Goal: Task Accomplishment & Management: Manage account settings

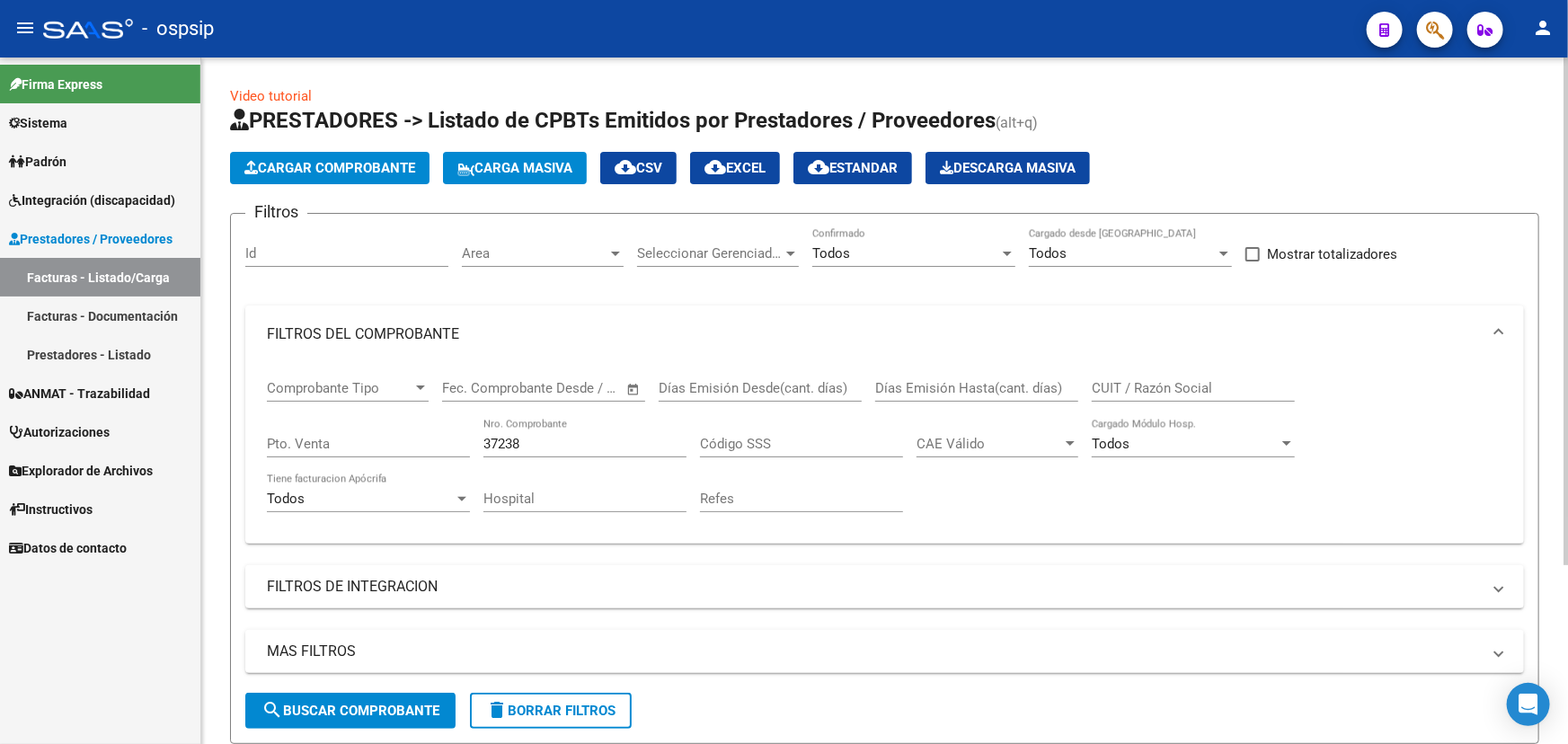
scroll to position [242, 0]
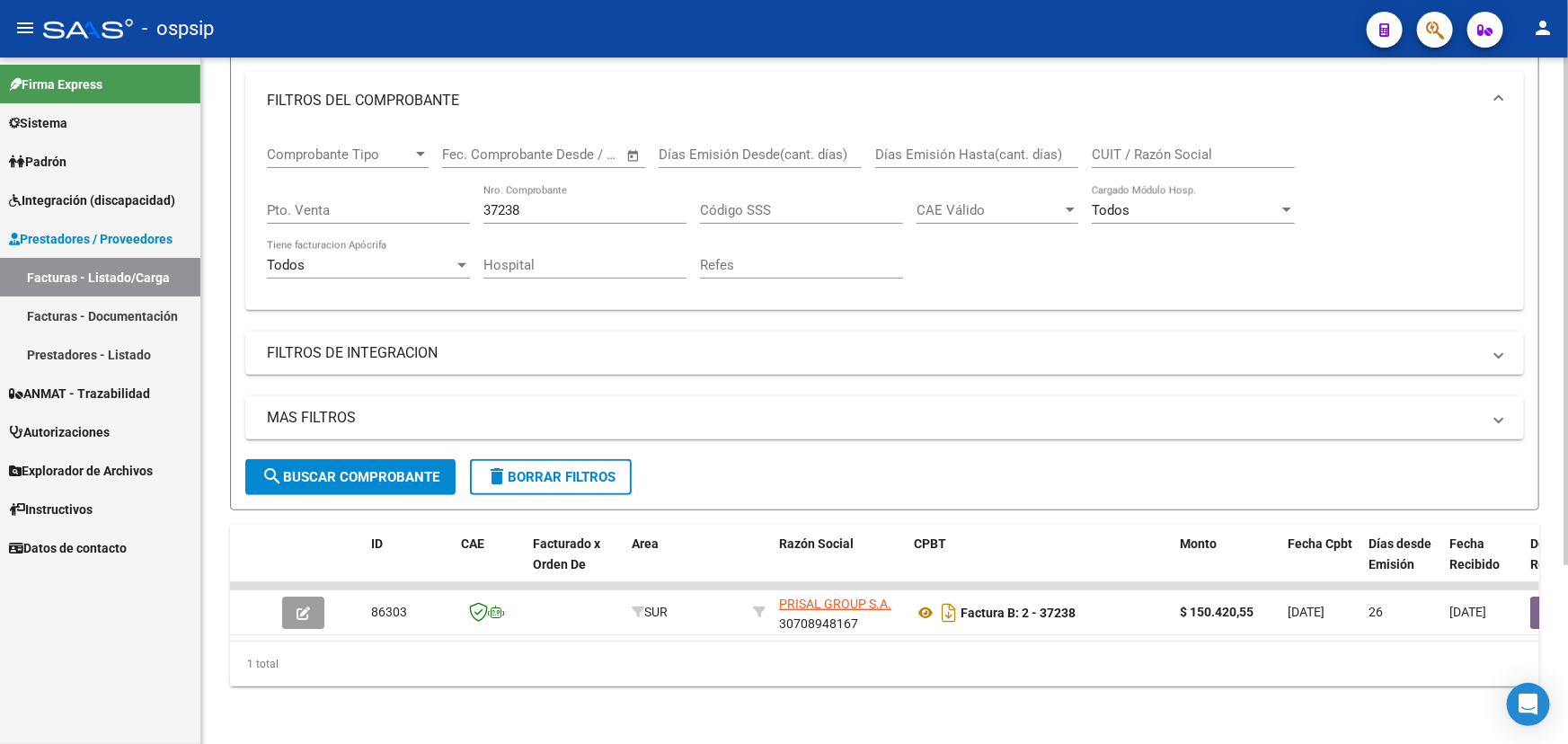
click at [500, 189] on div "37238 Nro. Comprobante" at bounding box center [585, 204] width 204 height 39
click at [501, 203] on input "37238" at bounding box center [585, 211] width 204 height 16
click at [594, 641] on div "1 total" at bounding box center [884, 664] width 1310 height 45
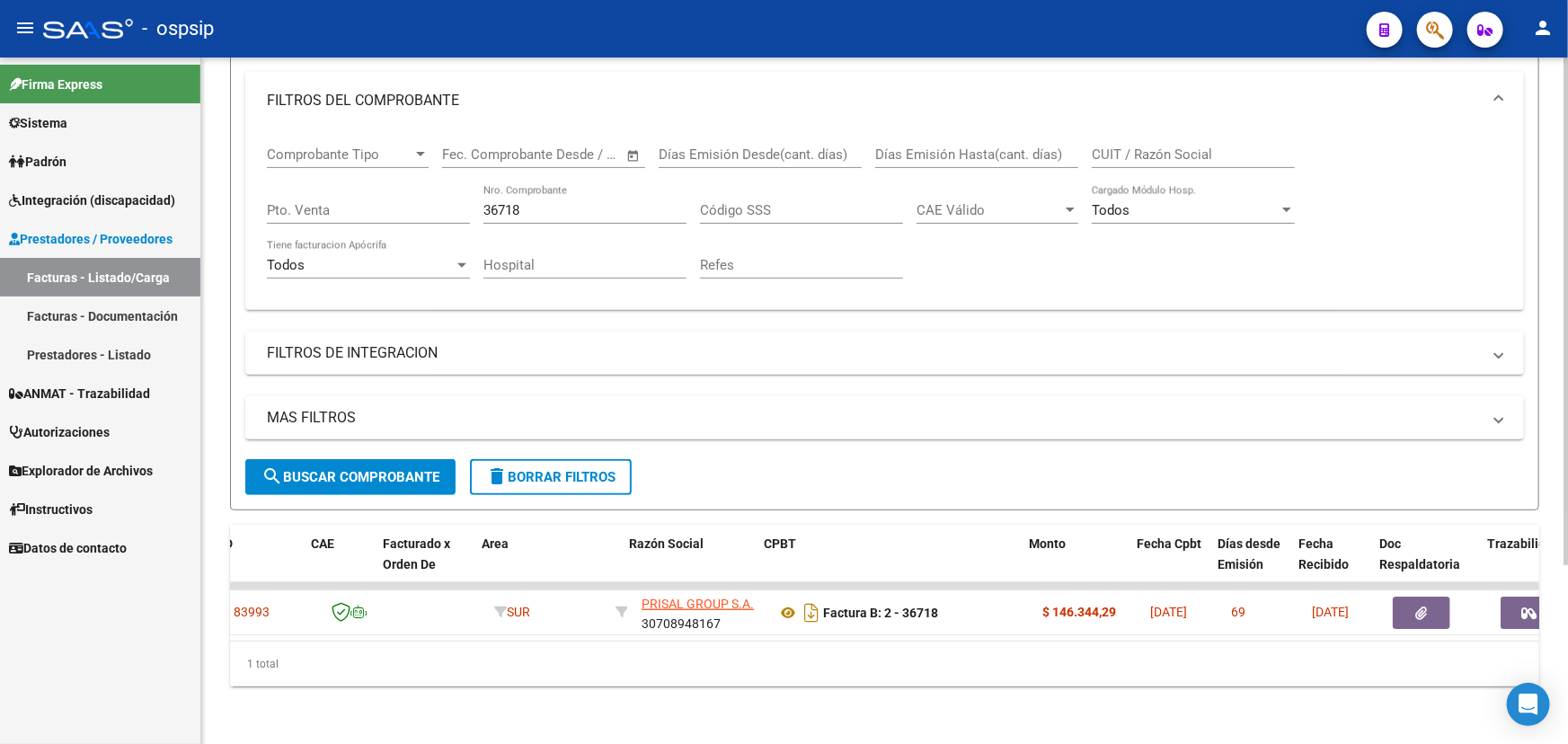
scroll to position [0, 150]
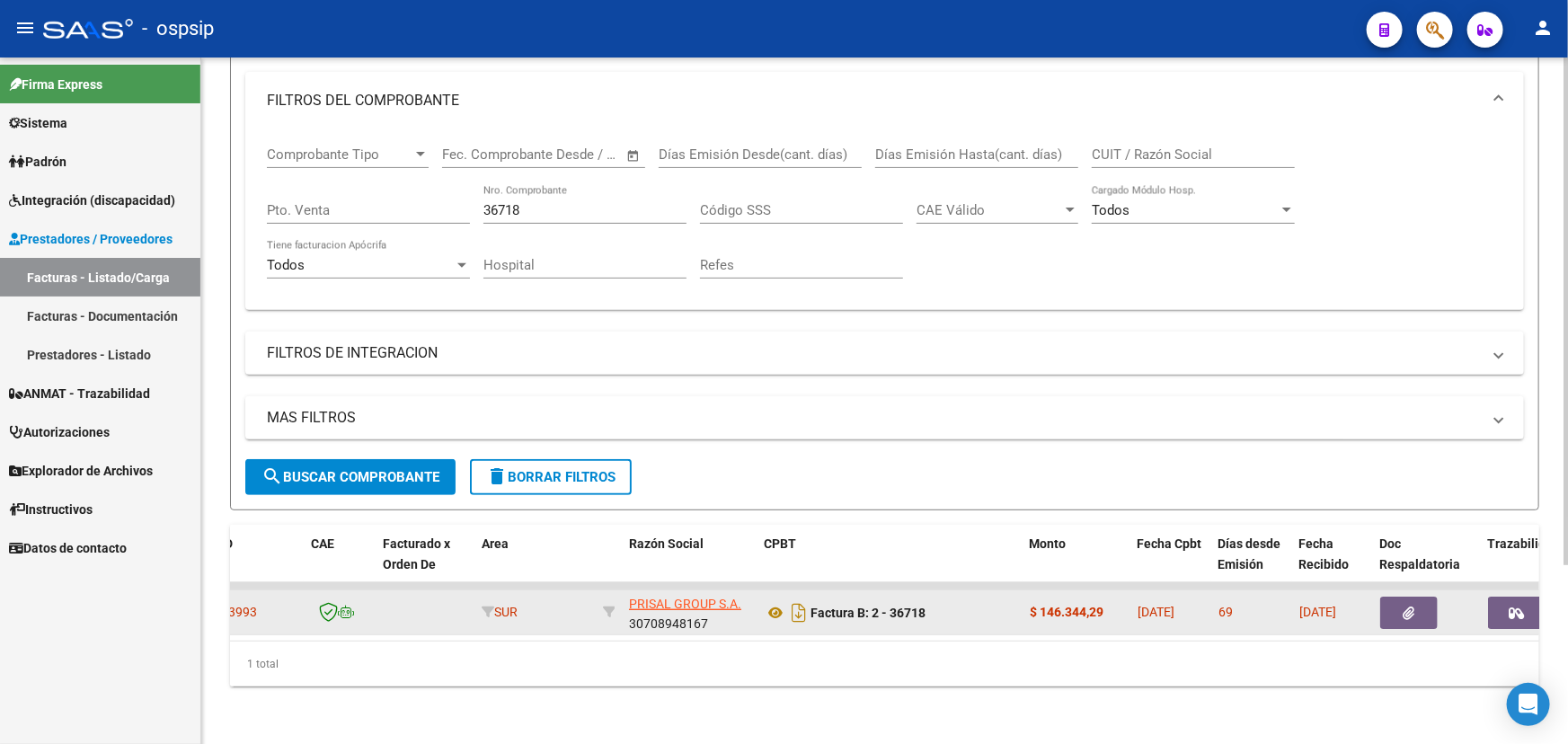
click at [1404, 607] on icon "button" at bounding box center [1409, 613] width 12 height 14
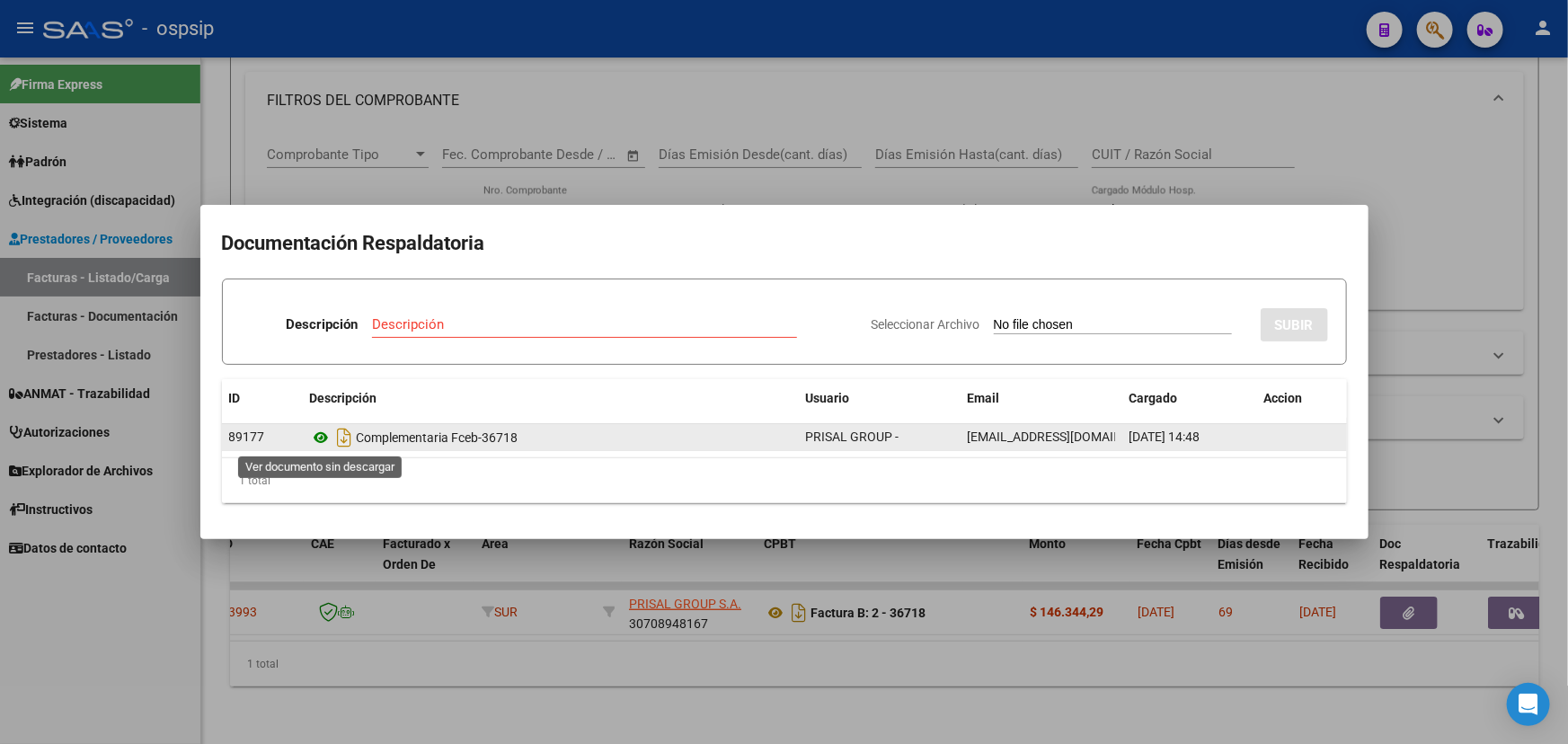
click at [322, 437] on icon at bounding box center [322, 438] width 23 height 22
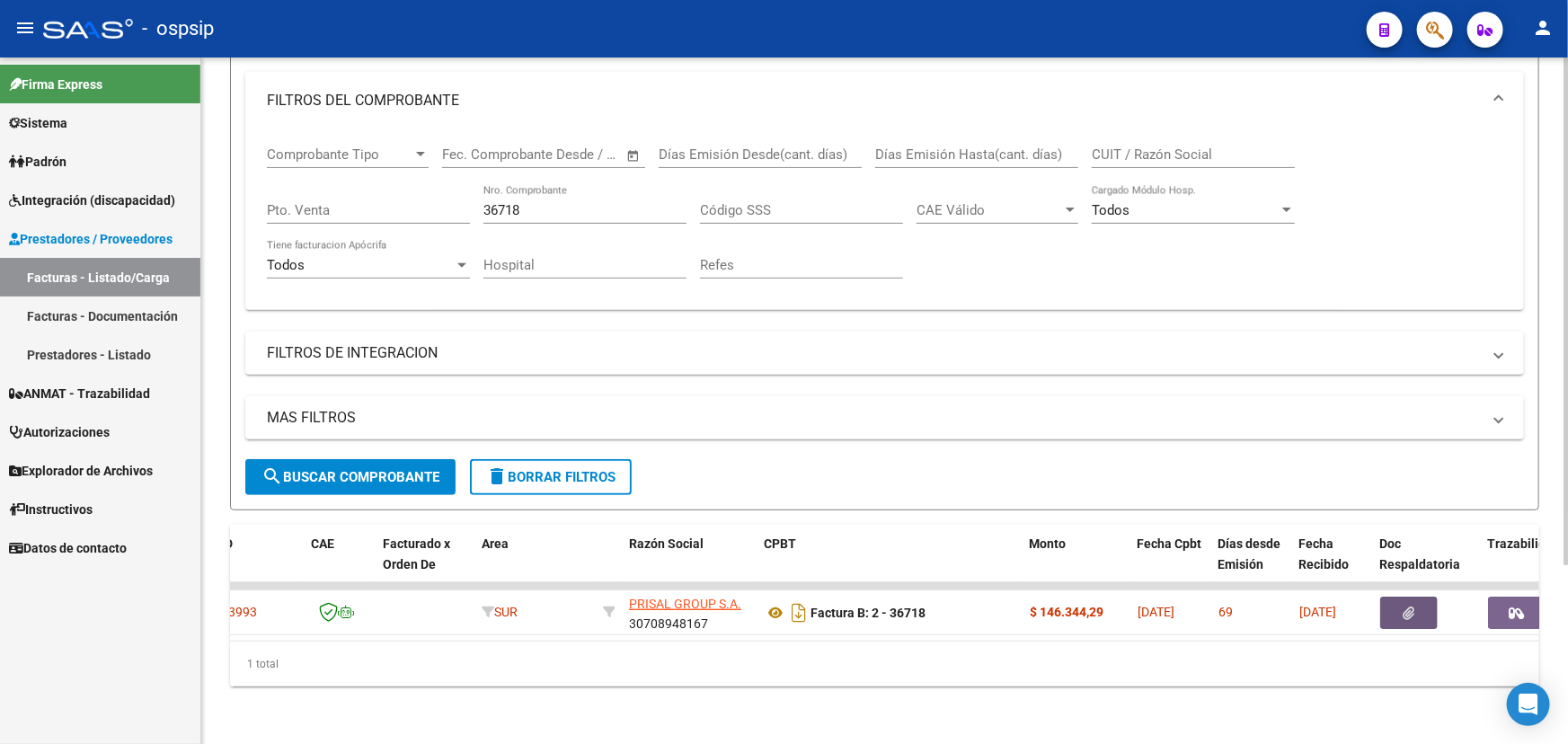
click at [514, 204] on input "36718" at bounding box center [585, 211] width 204 height 16
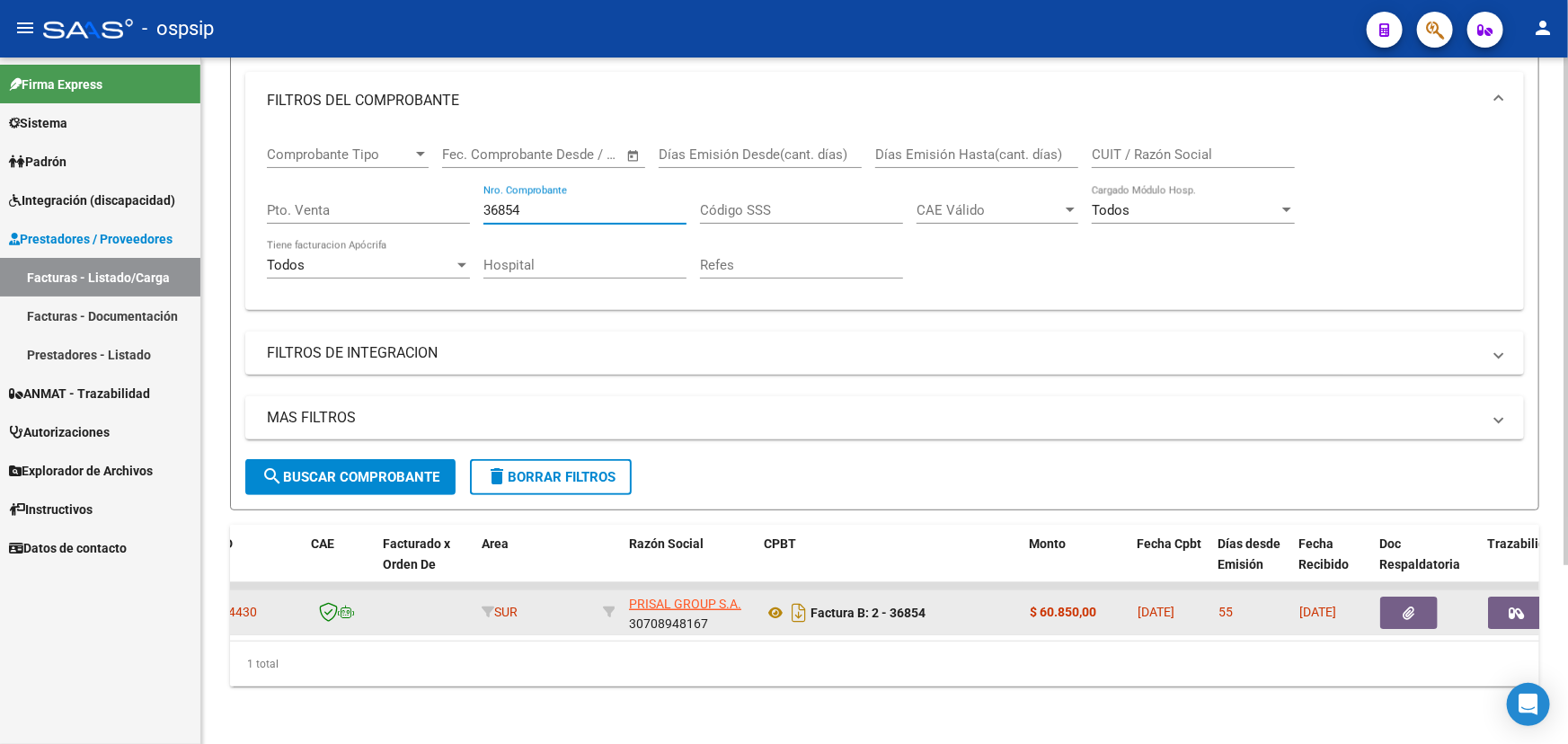
click at [1405, 607] on icon "button" at bounding box center [1409, 613] width 12 height 14
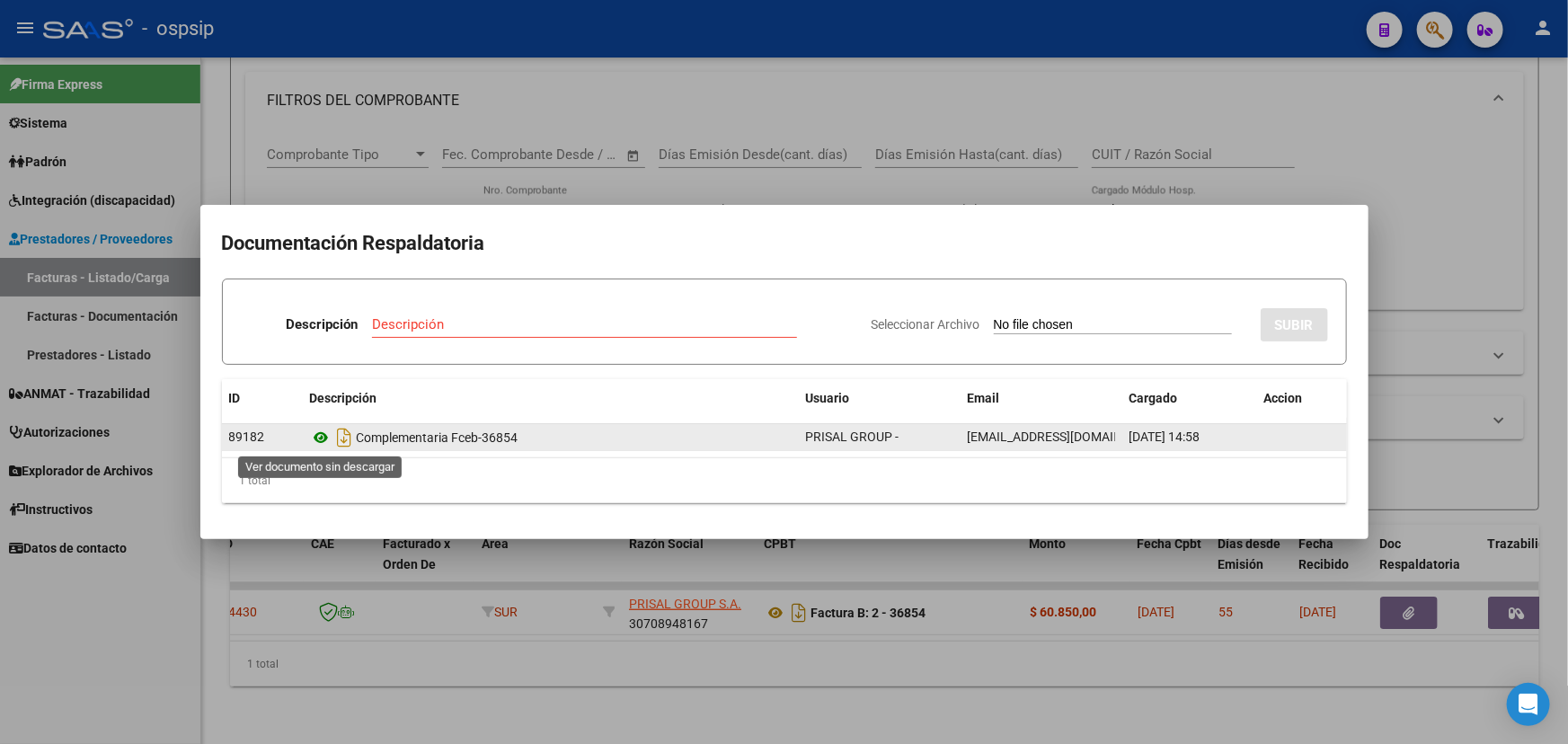
click at [322, 439] on icon at bounding box center [322, 438] width 23 height 22
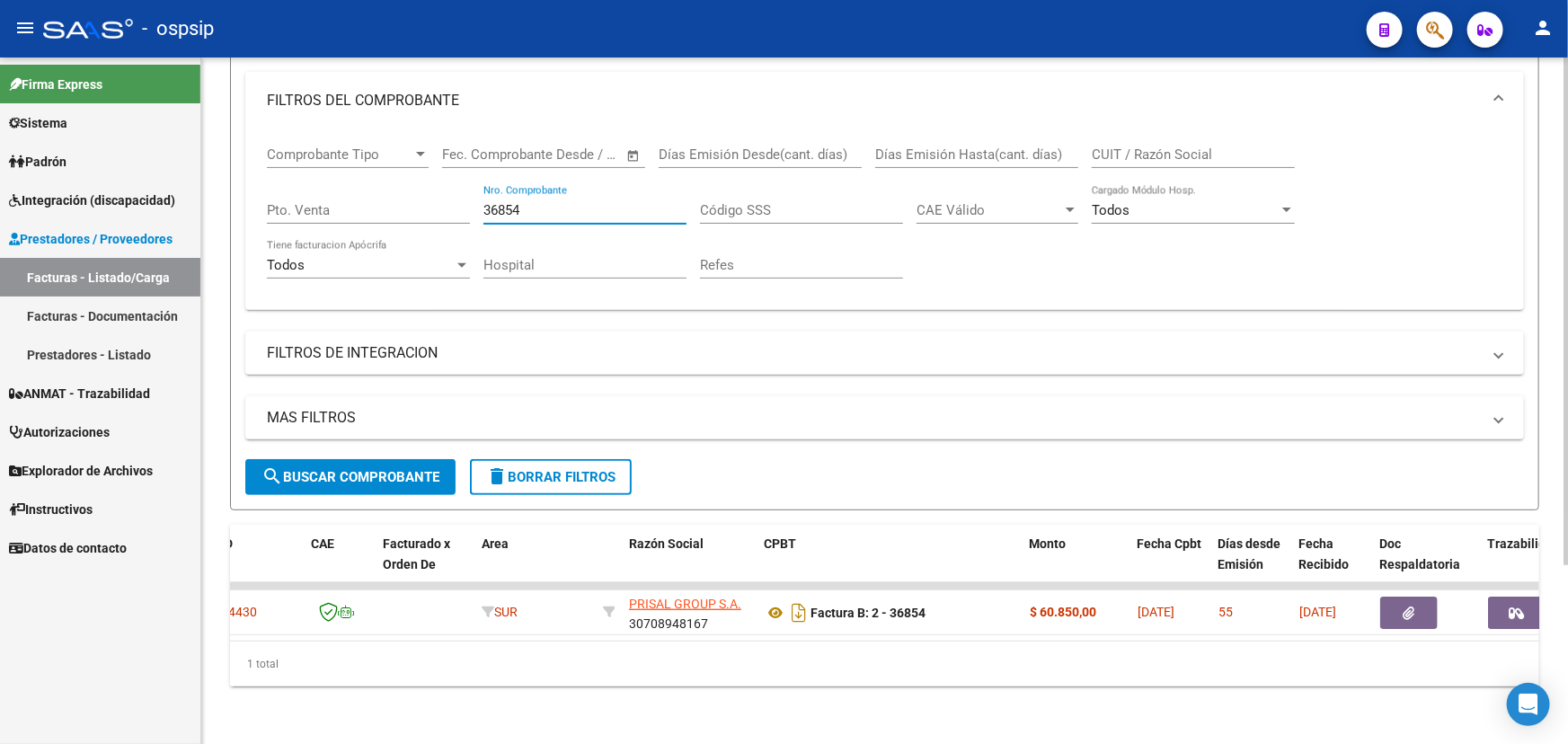
click at [498, 203] on input "36854" at bounding box center [585, 211] width 204 height 16
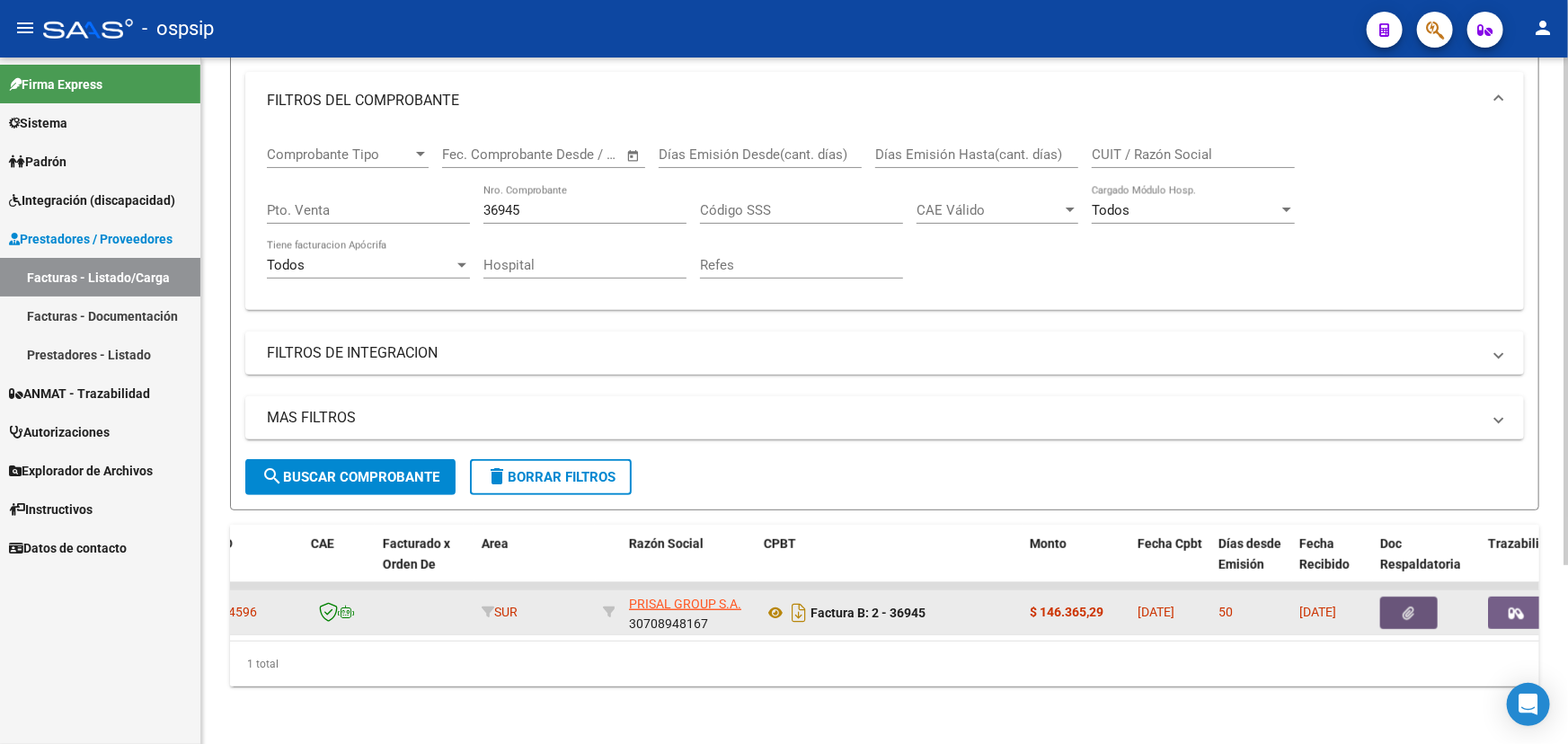
click at [1418, 597] on button "button" at bounding box center [1409, 613] width 58 height 32
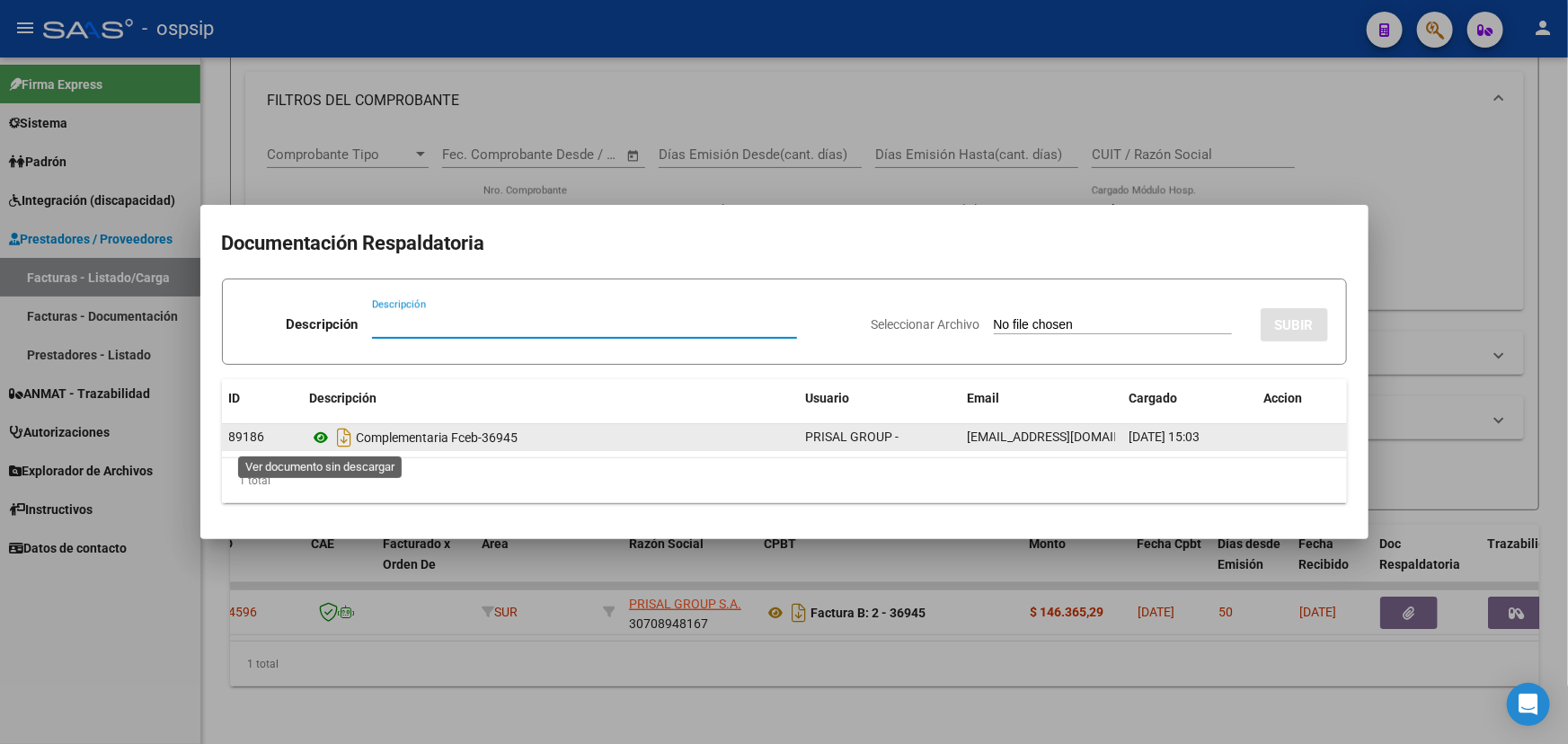
click at [318, 430] on icon at bounding box center [322, 438] width 23 height 22
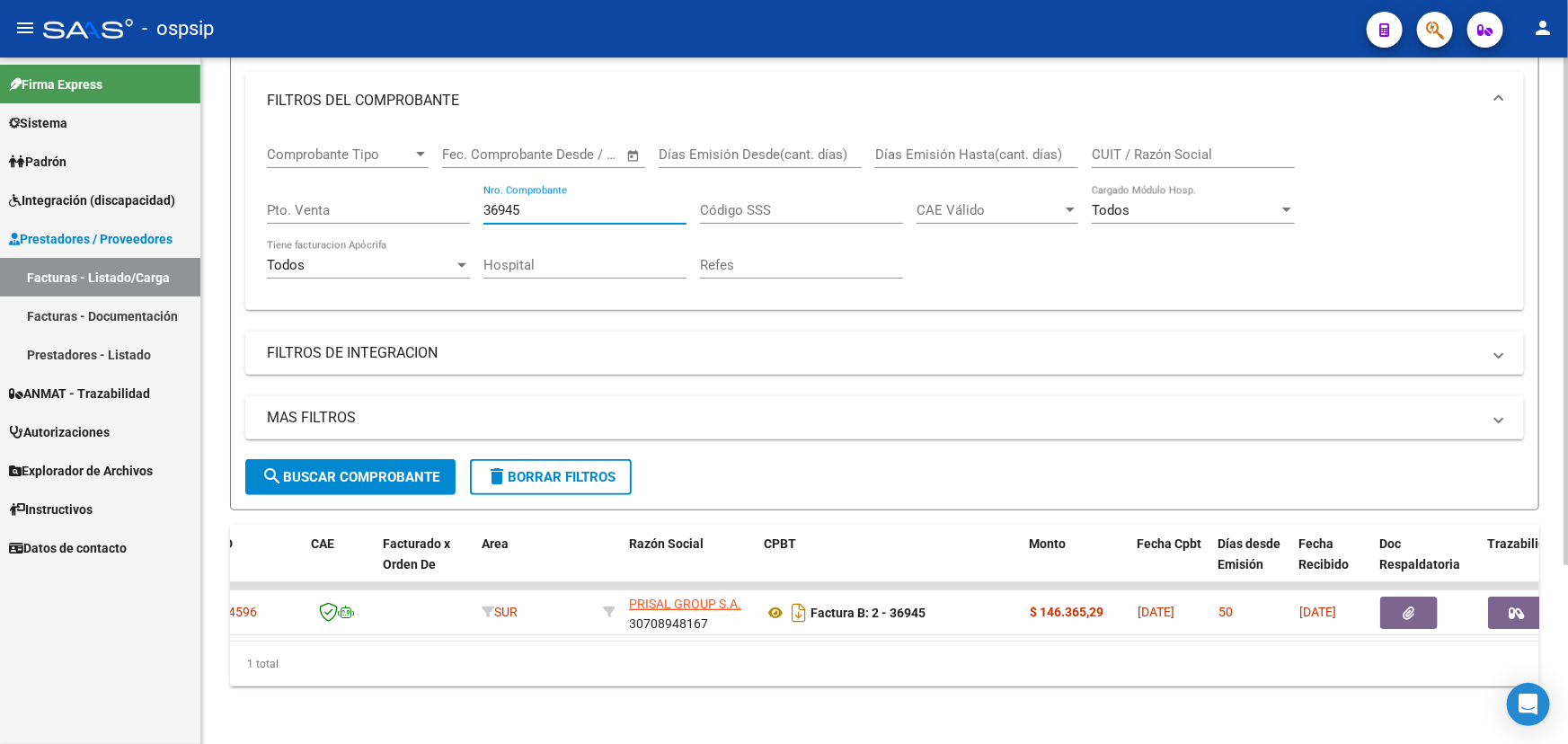
click at [502, 203] on input "36945" at bounding box center [585, 211] width 204 height 16
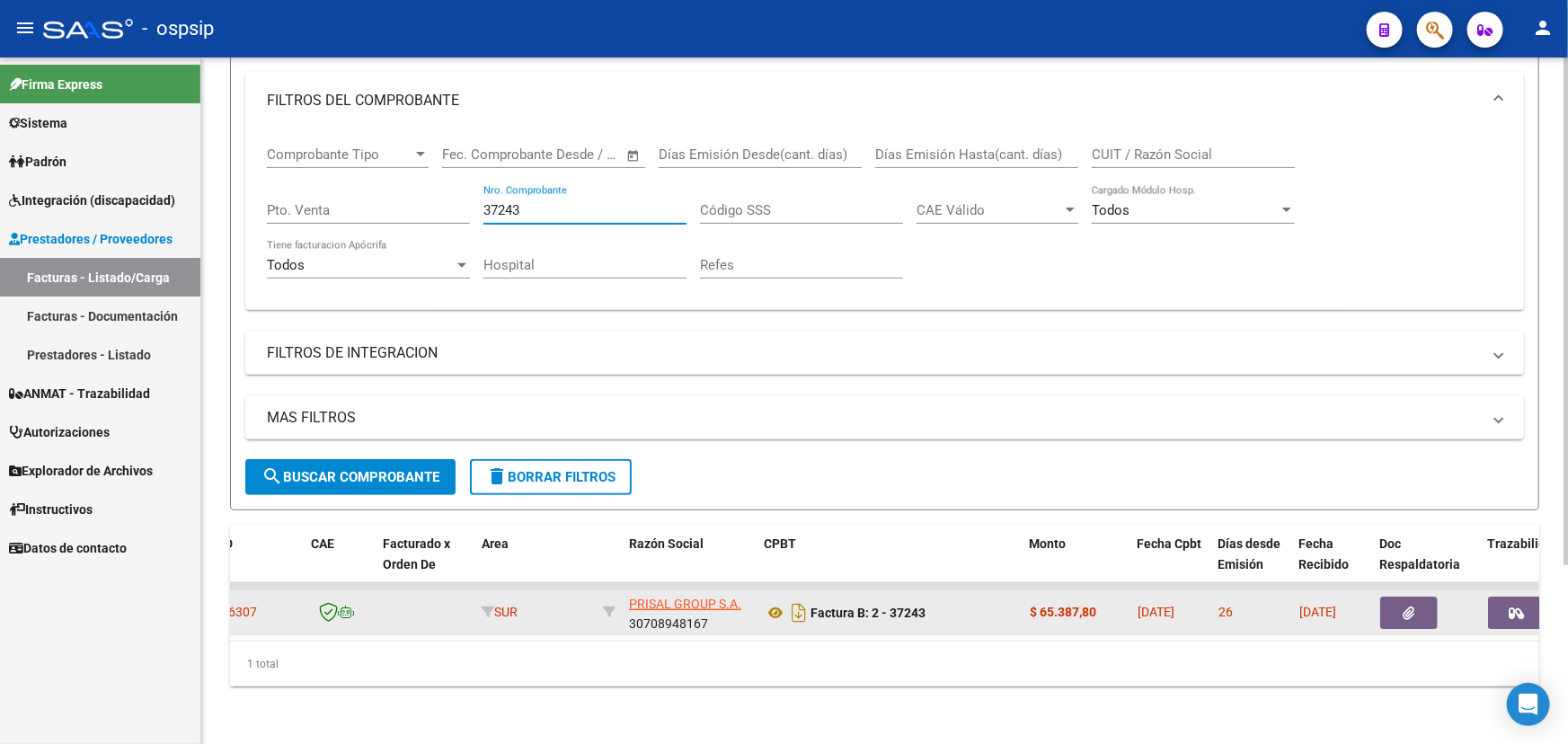
click at [1415, 597] on button "button" at bounding box center [1409, 613] width 58 height 32
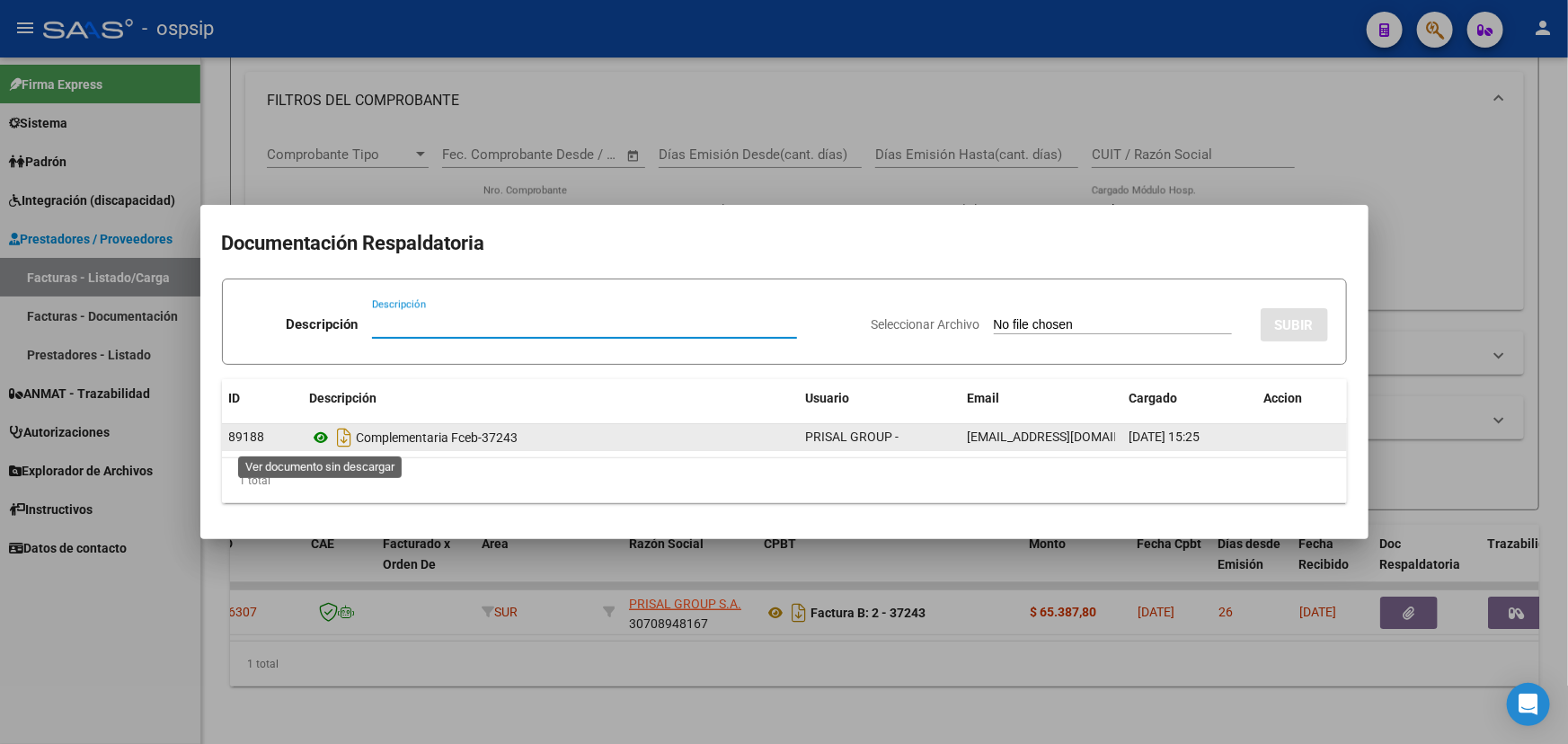
click at [325, 440] on icon at bounding box center [322, 438] width 23 height 22
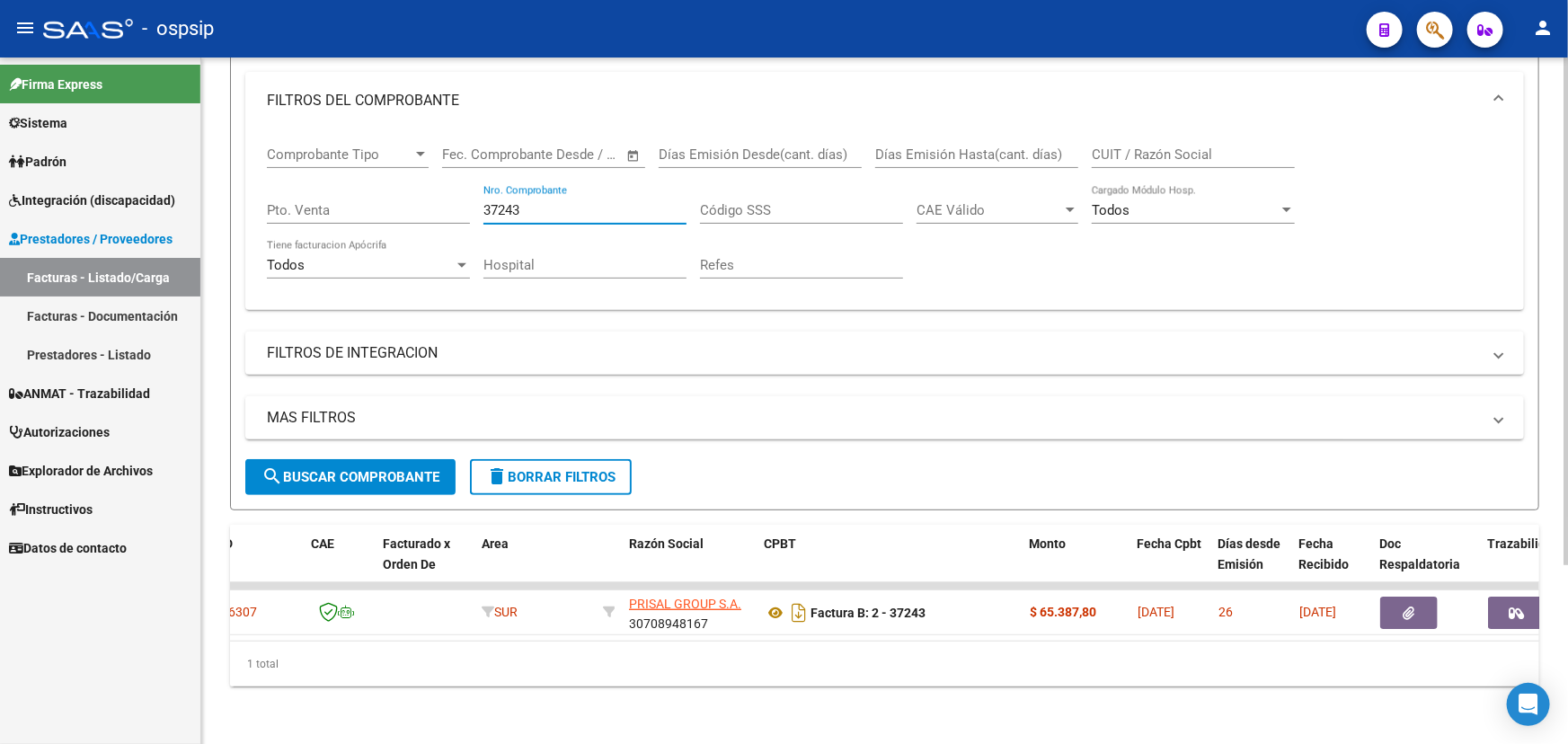
click at [502, 203] on input "37243" at bounding box center [585, 211] width 204 height 16
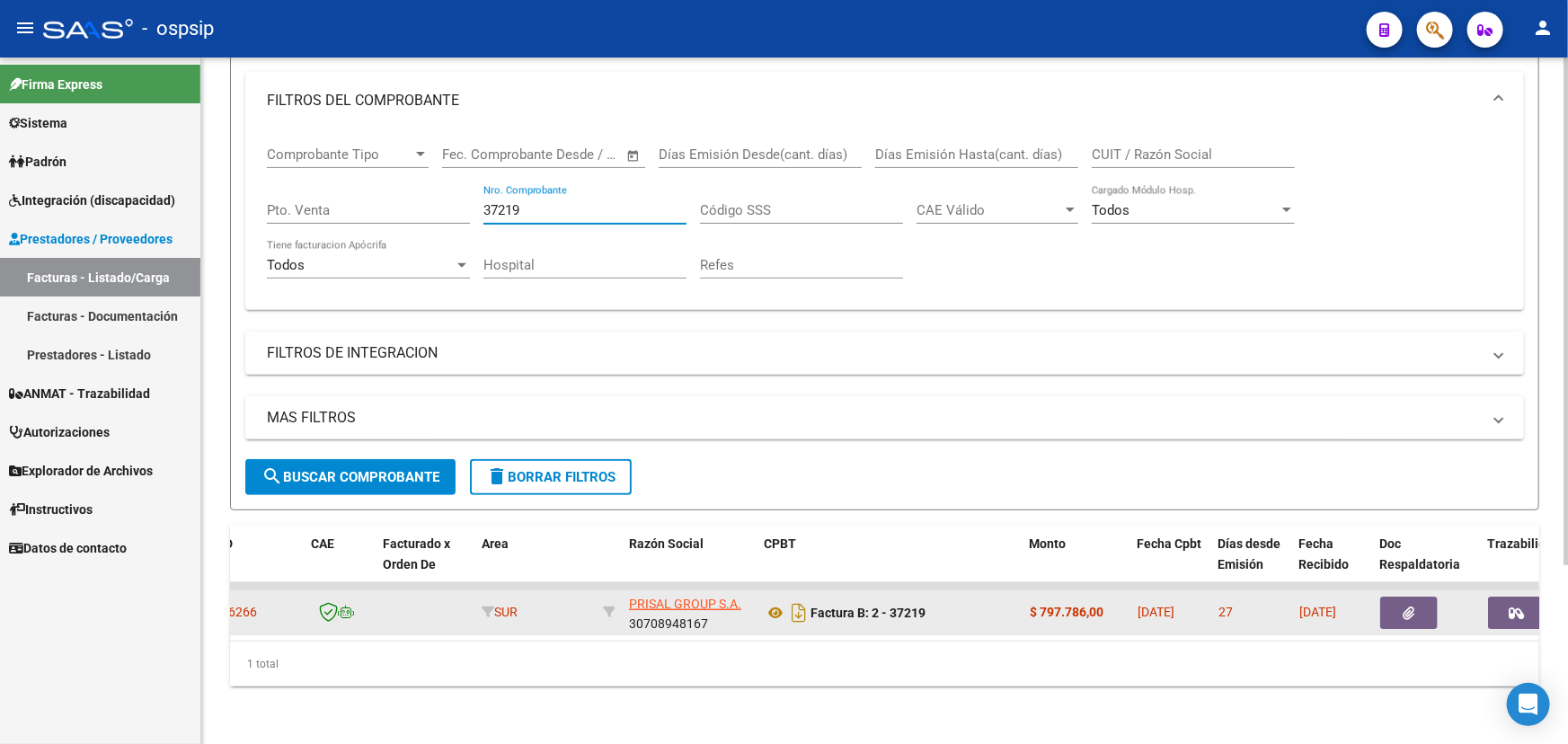
click at [1395, 600] on button "button" at bounding box center [1409, 613] width 58 height 32
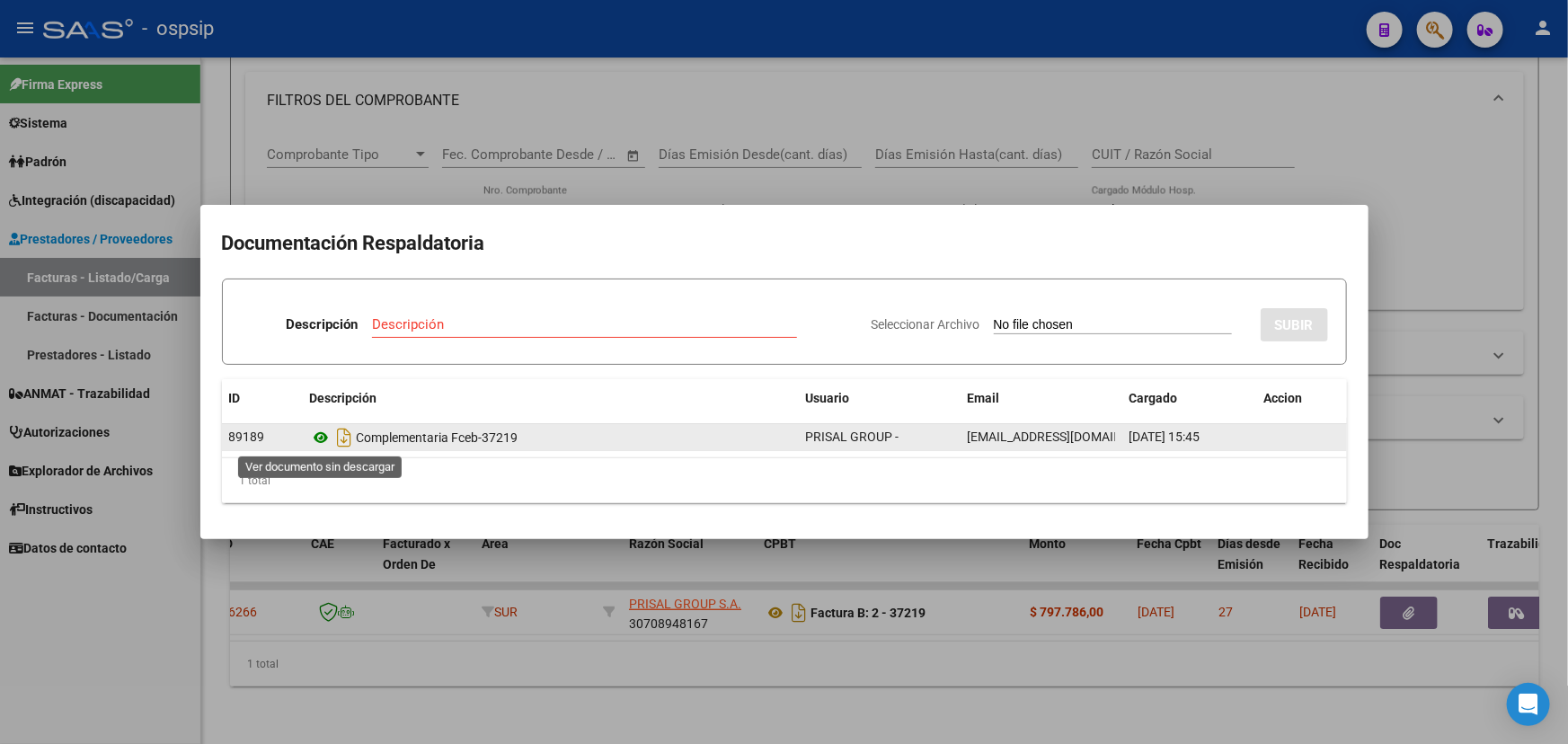
click at [318, 437] on icon at bounding box center [322, 438] width 23 height 22
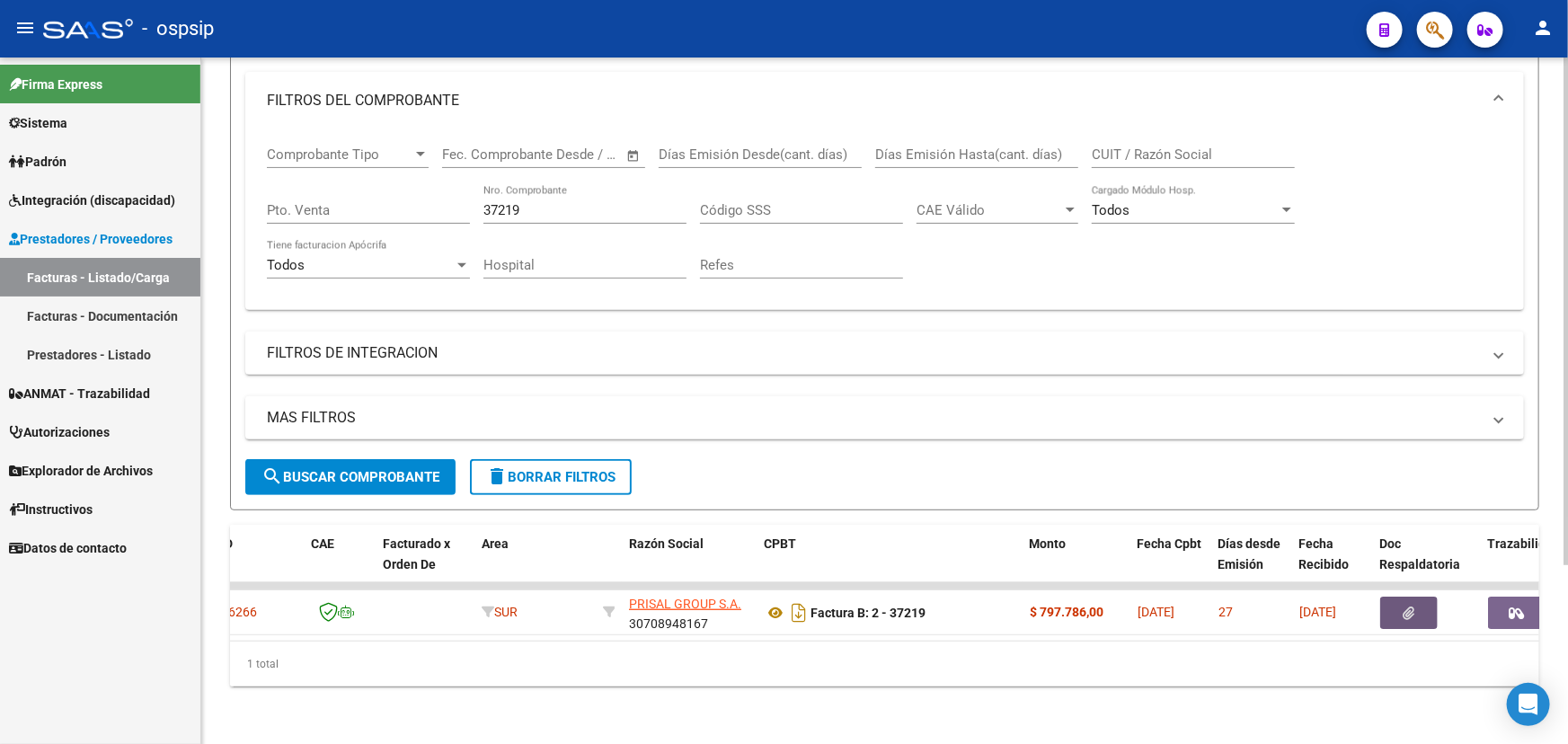
click at [514, 203] on input "37219" at bounding box center [585, 211] width 204 height 16
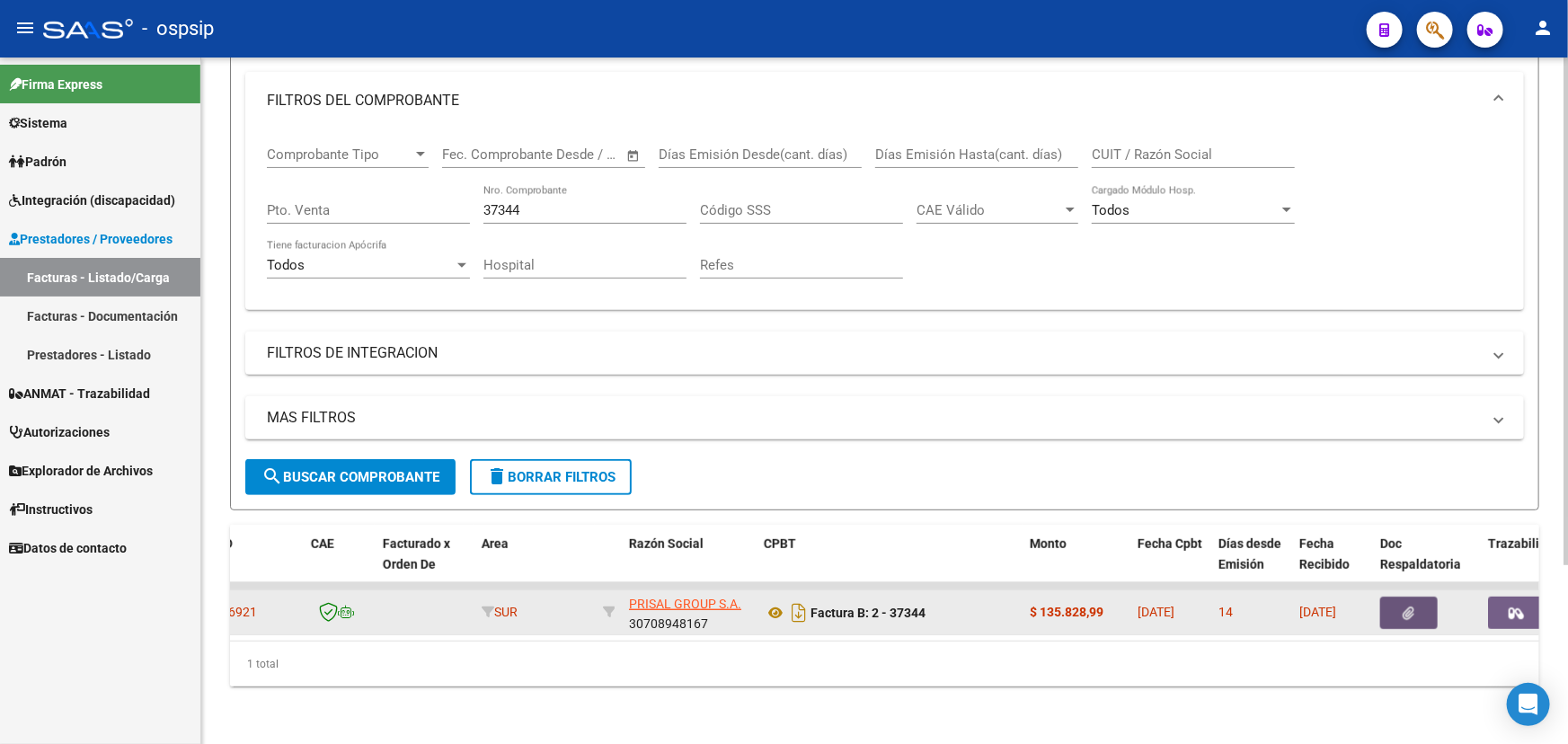
click at [1404, 605] on span "button" at bounding box center [1409, 613] width 12 height 16
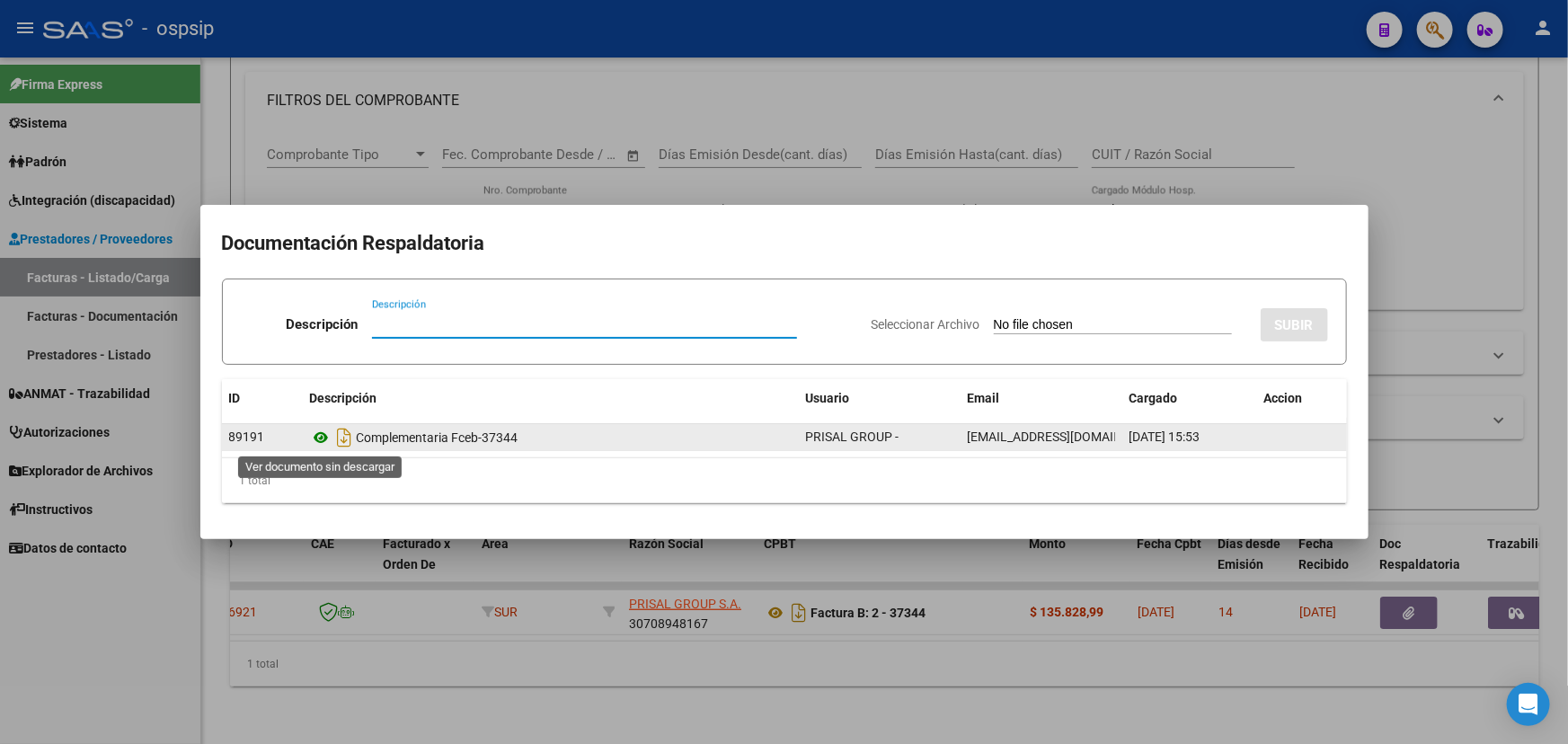
click at [323, 443] on icon at bounding box center [322, 438] width 23 height 22
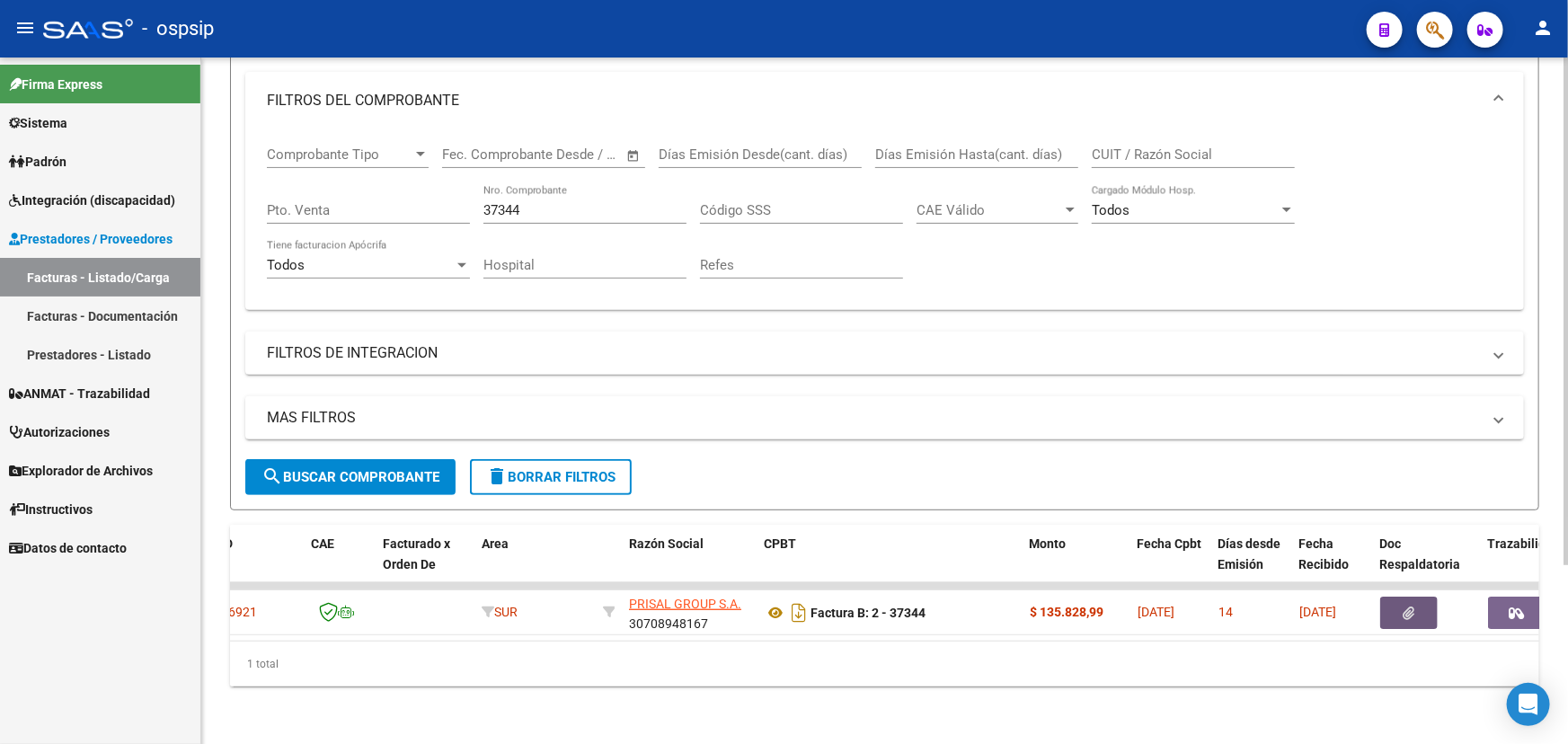
click at [505, 203] on input "37344" at bounding box center [585, 211] width 204 height 16
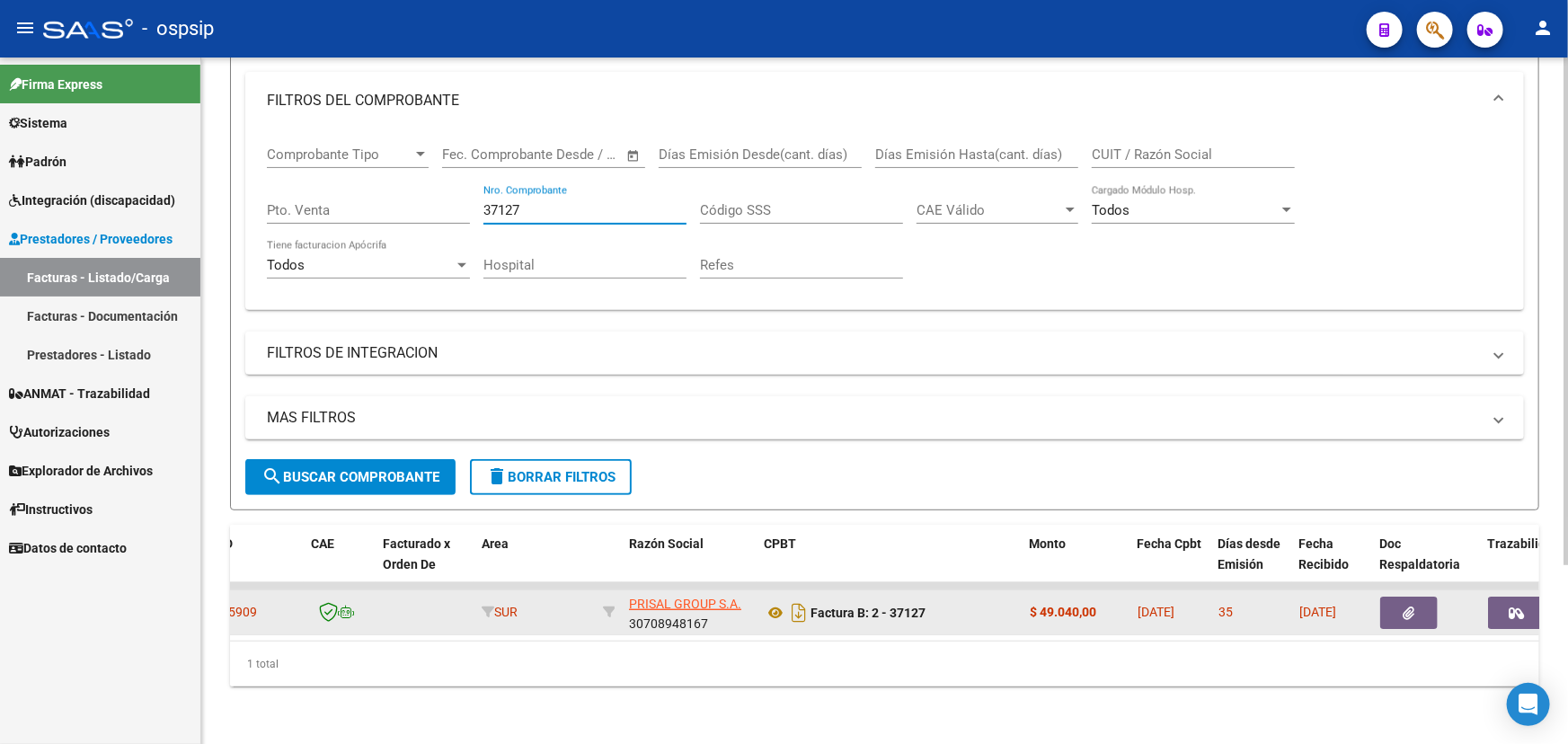
click at [1396, 597] on button "button" at bounding box center [1409, 613] width 58 height 32
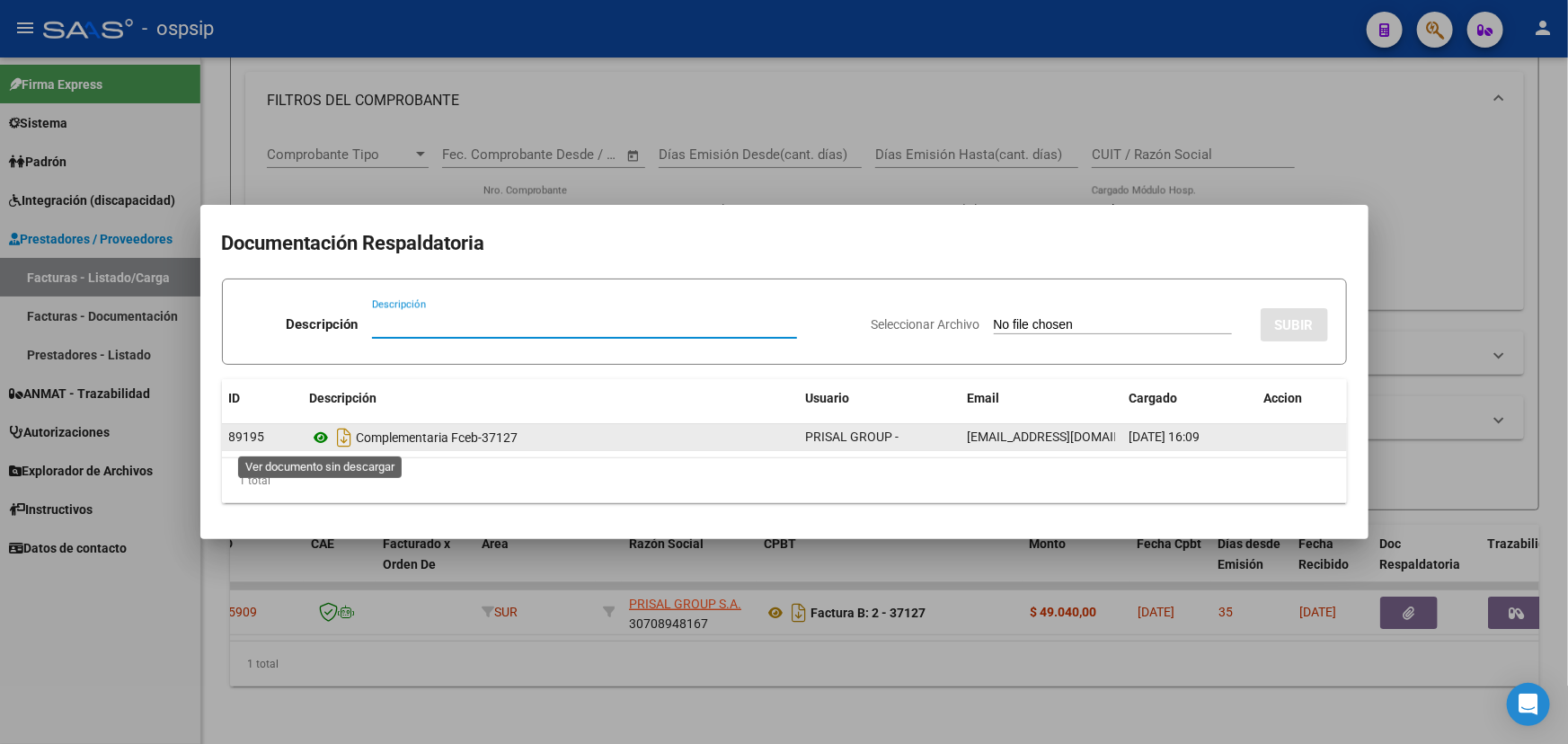
click at [322, 432] on icon at bounding box center [322, 438] width 23 height 22
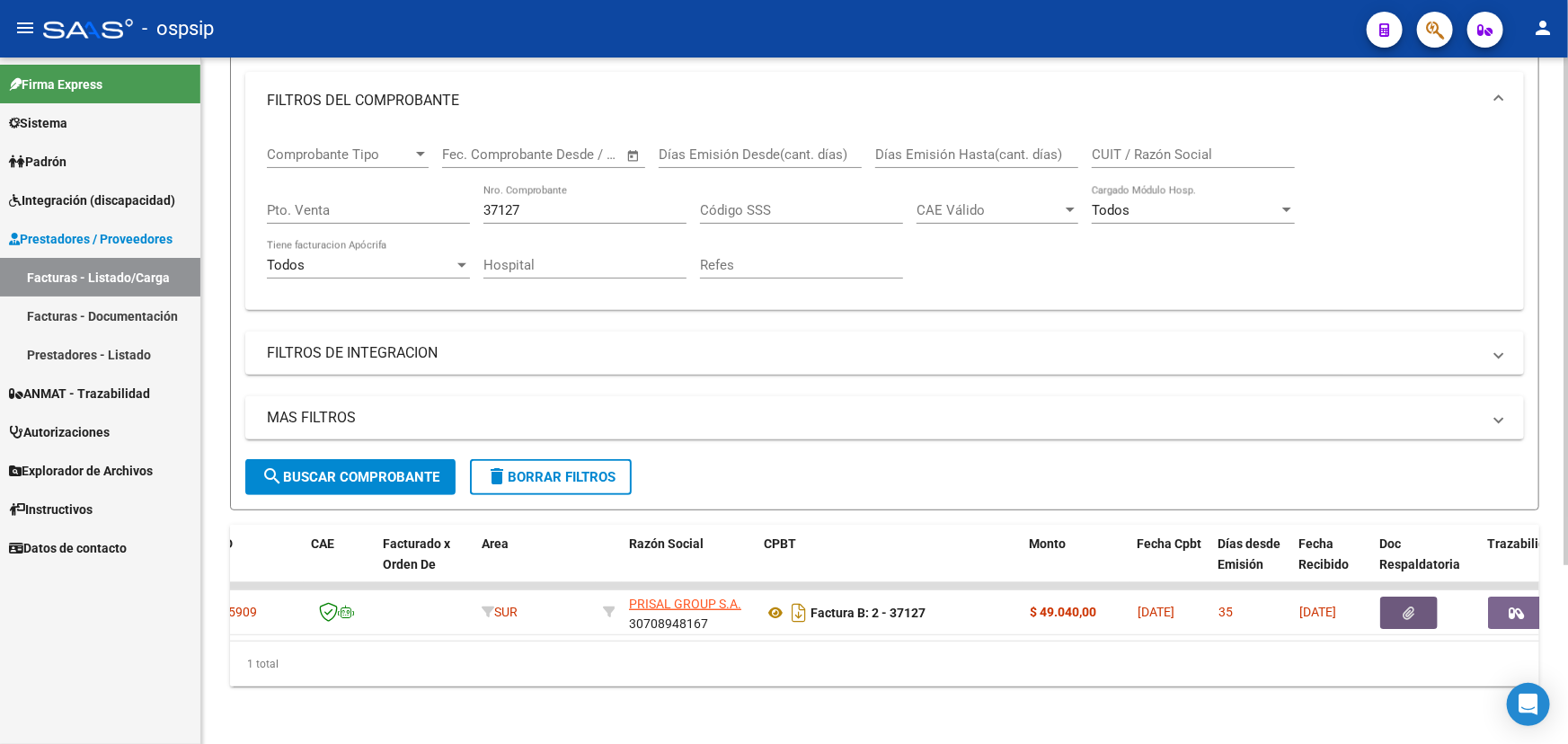
click at [520, 203] on input "37127" at bounding box center [585, 211] width 204 height 16
click at [496, 203] on input "37127" at bounding box center [585, 211] width 204 height 16
click at [500, 203] on input "37127" at bounding box center [585, 211] width 204 height 16
click at [503, 203] on input "37127" at bounding box center [585, 211] width 204 height 16
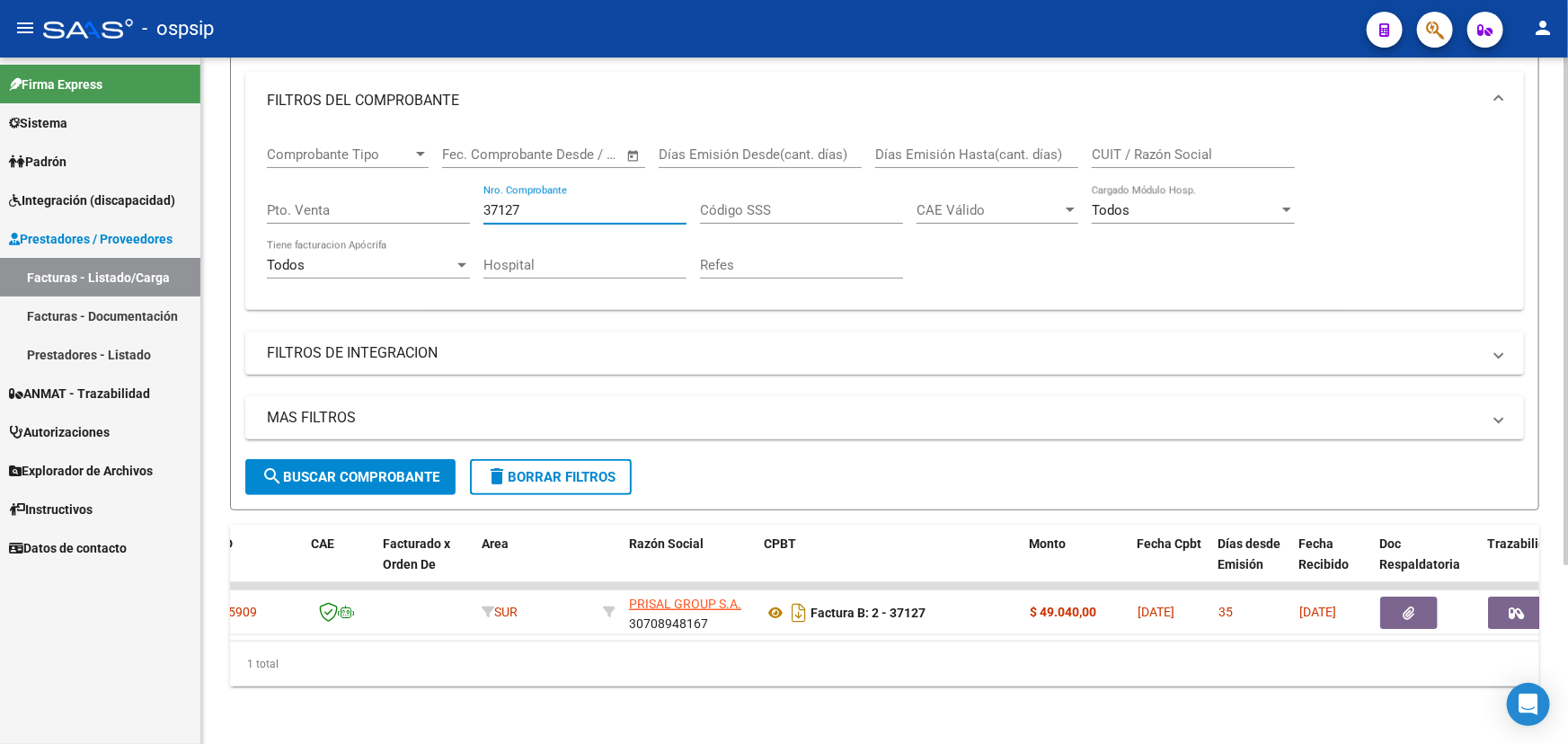
click at [507, 203] on input "37127" at bounding box center [585, 211] width 204 height 16
drag, startPoint x: 544, startPoint y: 198, endPoint x: 472, endPoint y: 192, distance: 72.2
click at [473, 194] on div "Comprobante Tipo Comprobante Tipo Start date – End date Fec. Comprobante Desde …" at bounding box center [884, 213] width 1236 height 167
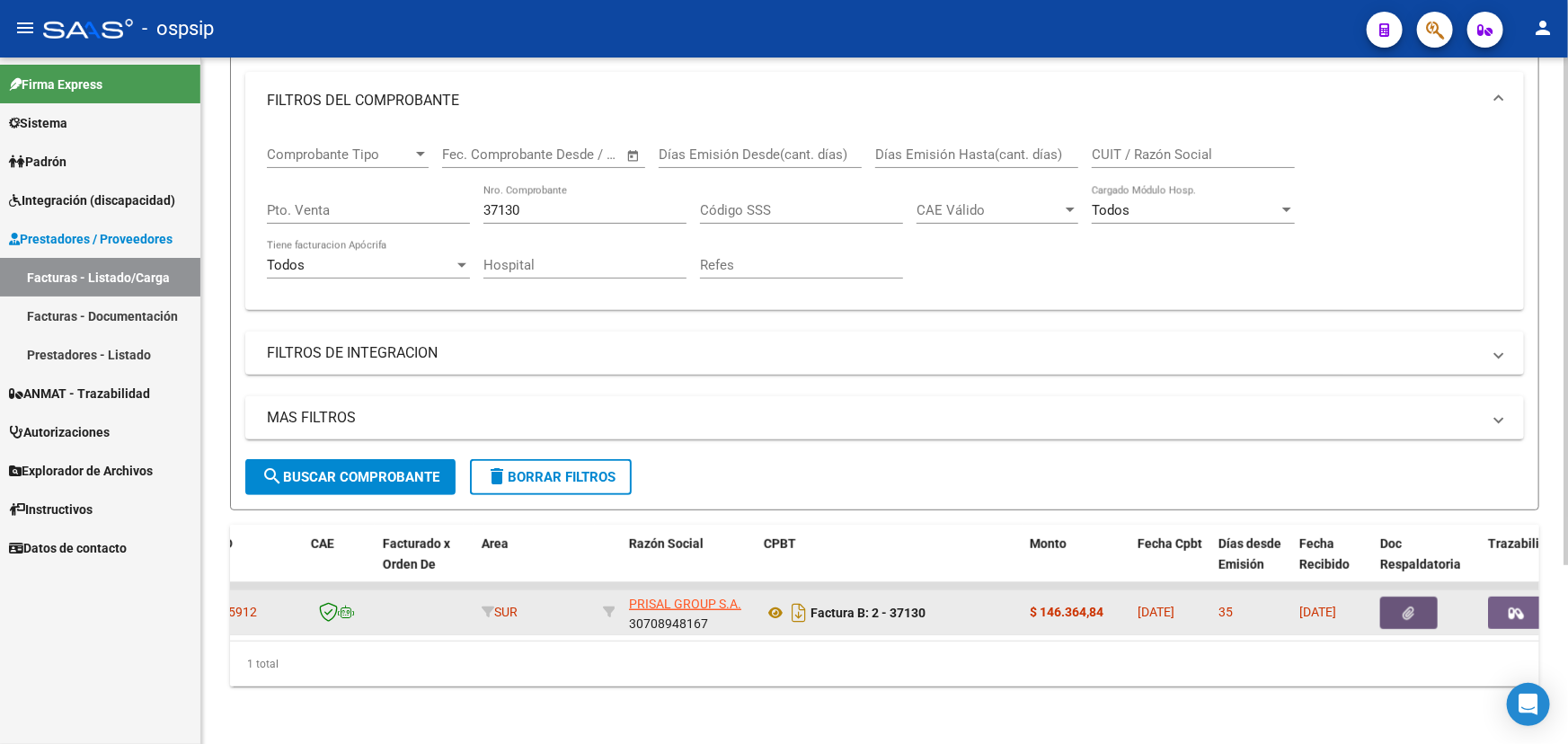
click at [1420, 603] on button "button" at bounding box center [1409, 613] width 58 height 32
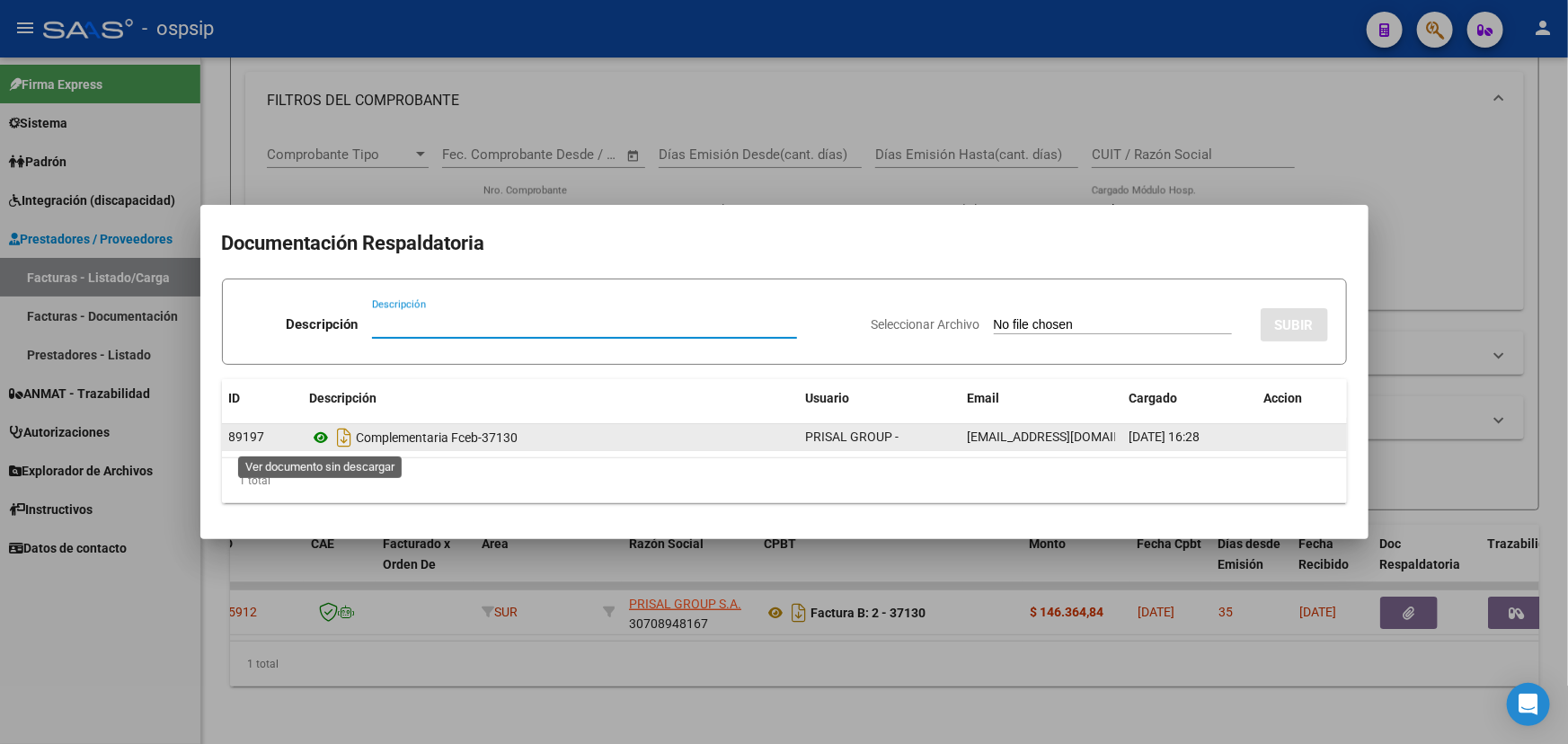
click at [323, 439] on icon at bounding box center [322, 438] width 23 height 22
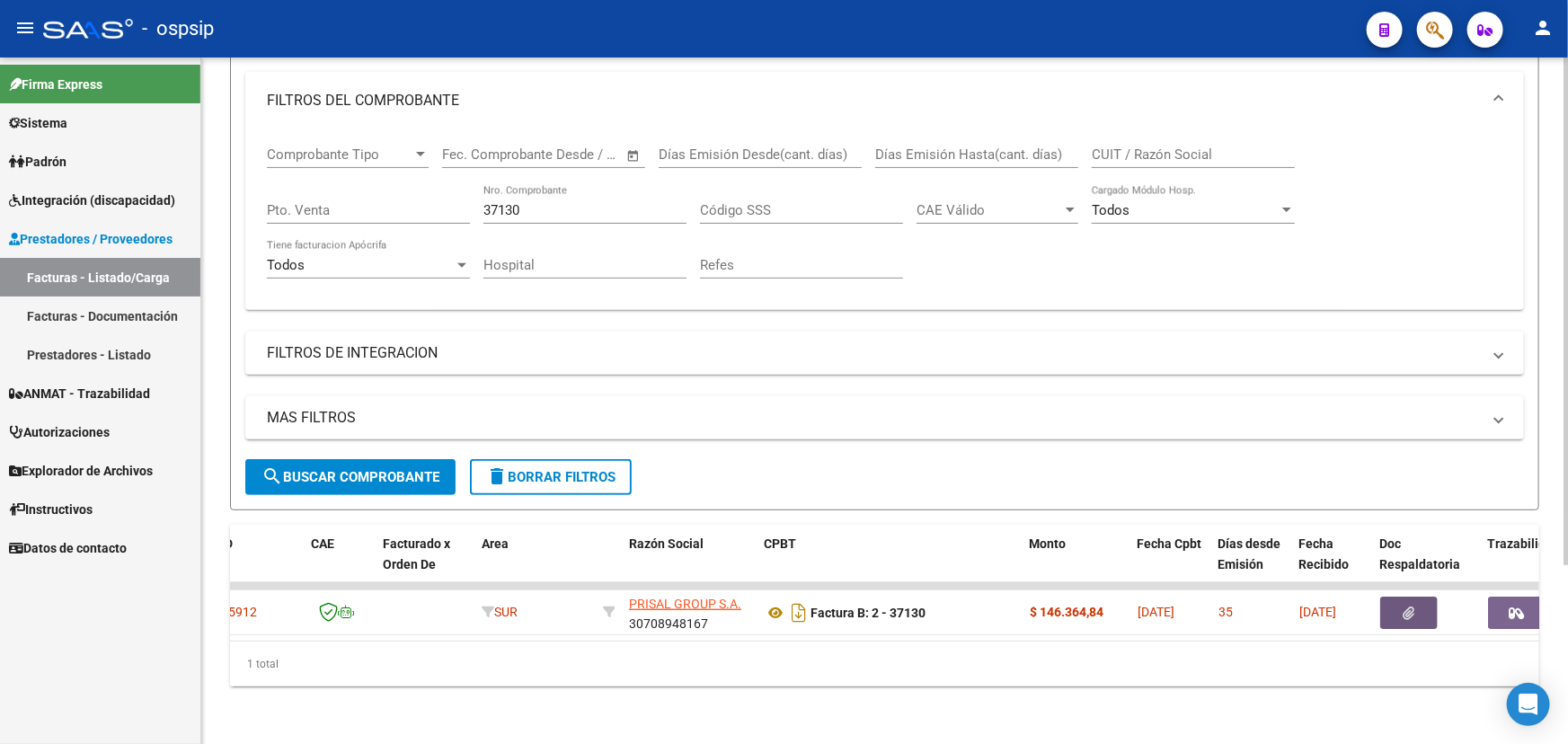
click at [511, 204] on input "37130" at bounding box center [585, 211] width 204 height 16
click at [510, 203] on input "37130" at bounding box center [585, 211] width 204 height 16
click at [508, 203] on input "37154" at bounding box center [585, 211] width 204 height 16
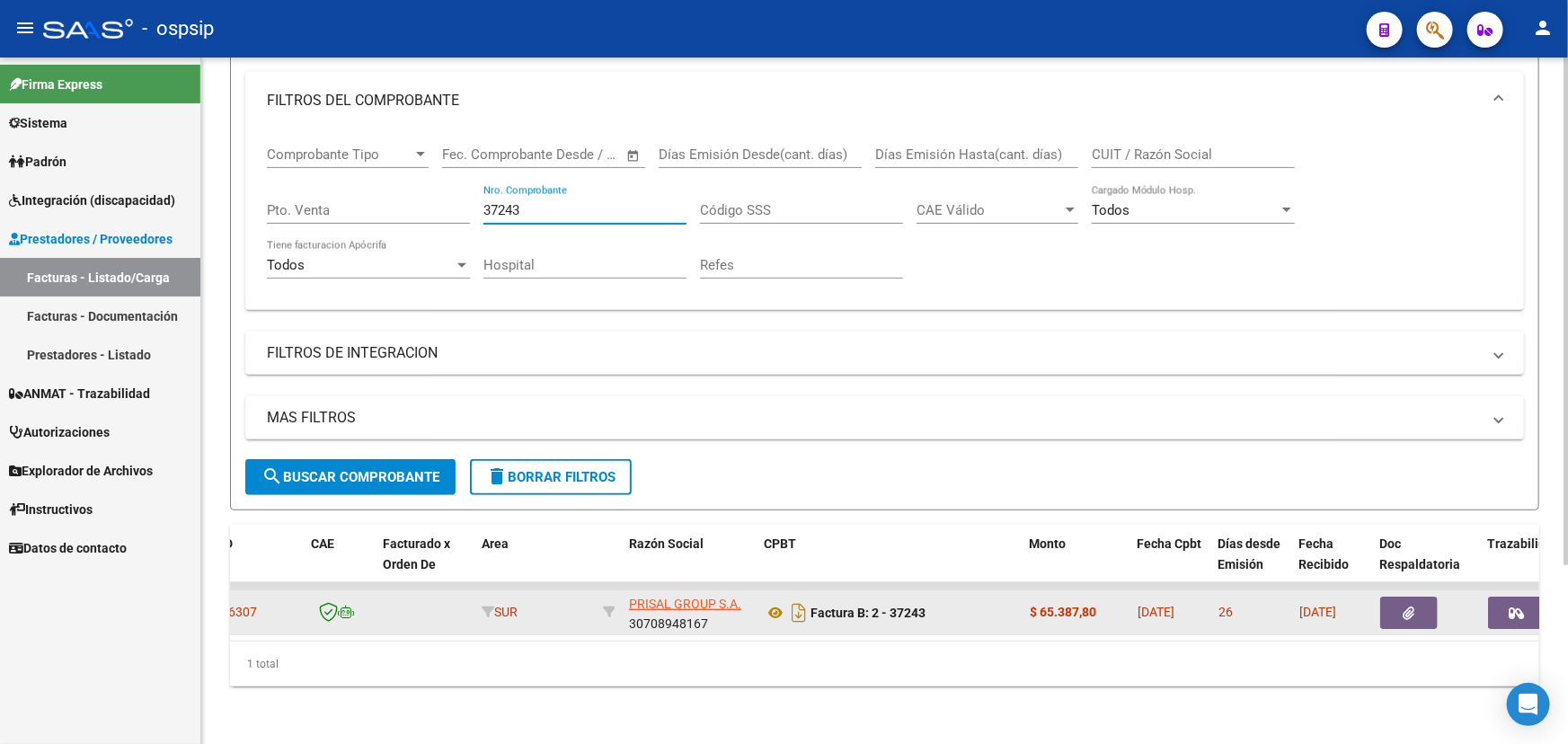
click at [1404, 607] on icon "button" at bounding box center [1409, 613] width 12 height 14
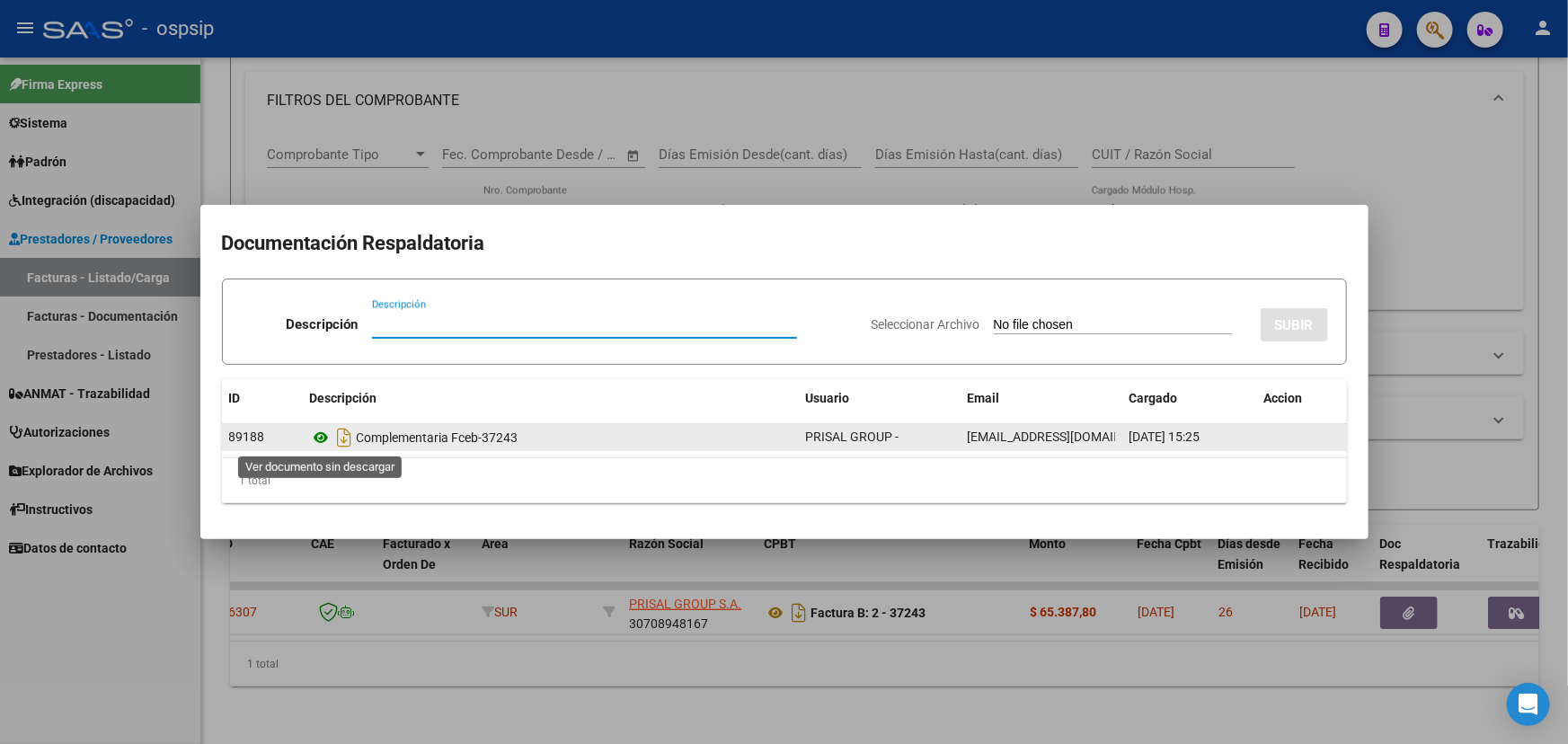
click at [323, 435] on icon at bounding box center [322, 438] width 23 height 22
click at [321, 435] on icon at bounding box center [322, 438] width 23 height 22
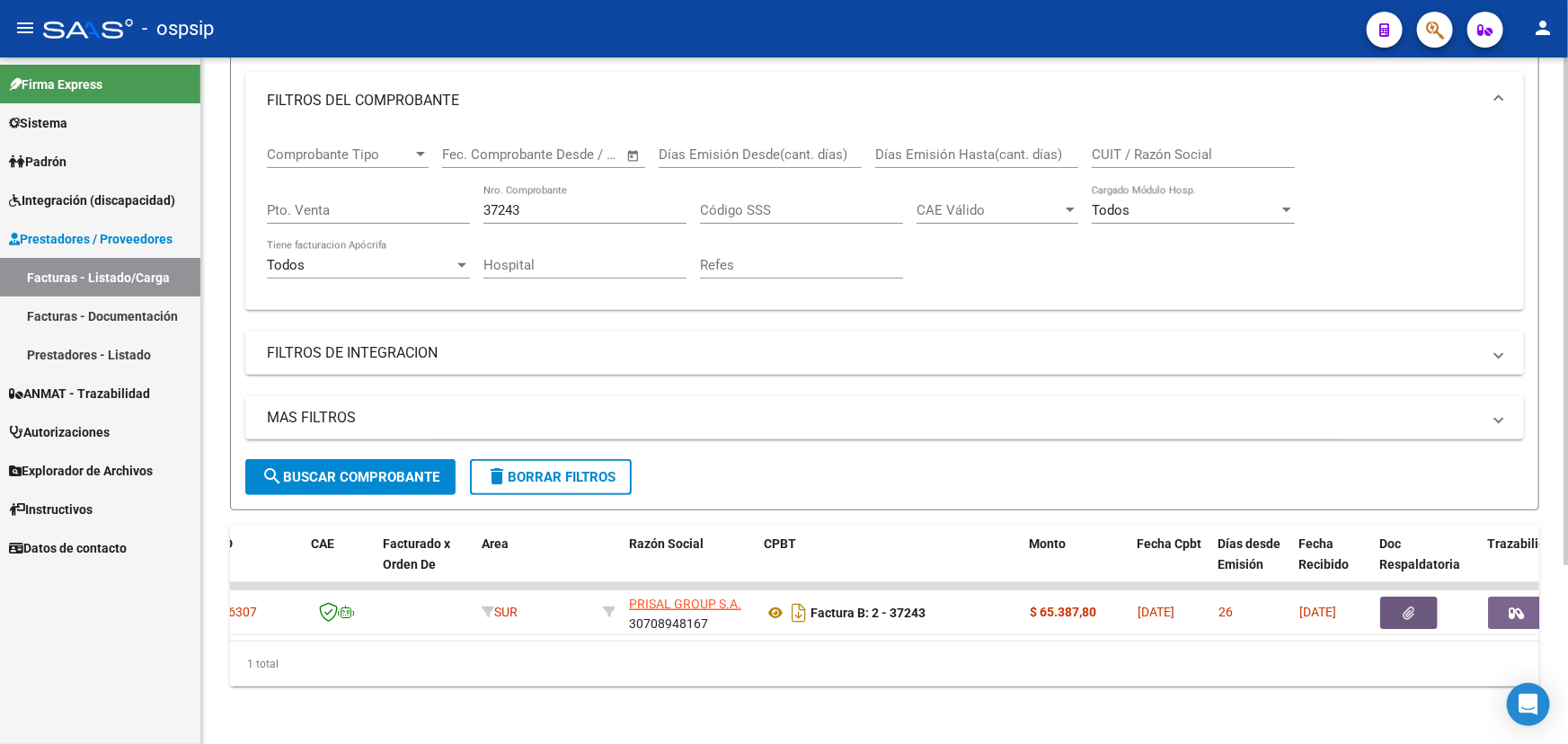
scroll to position [0, 0]
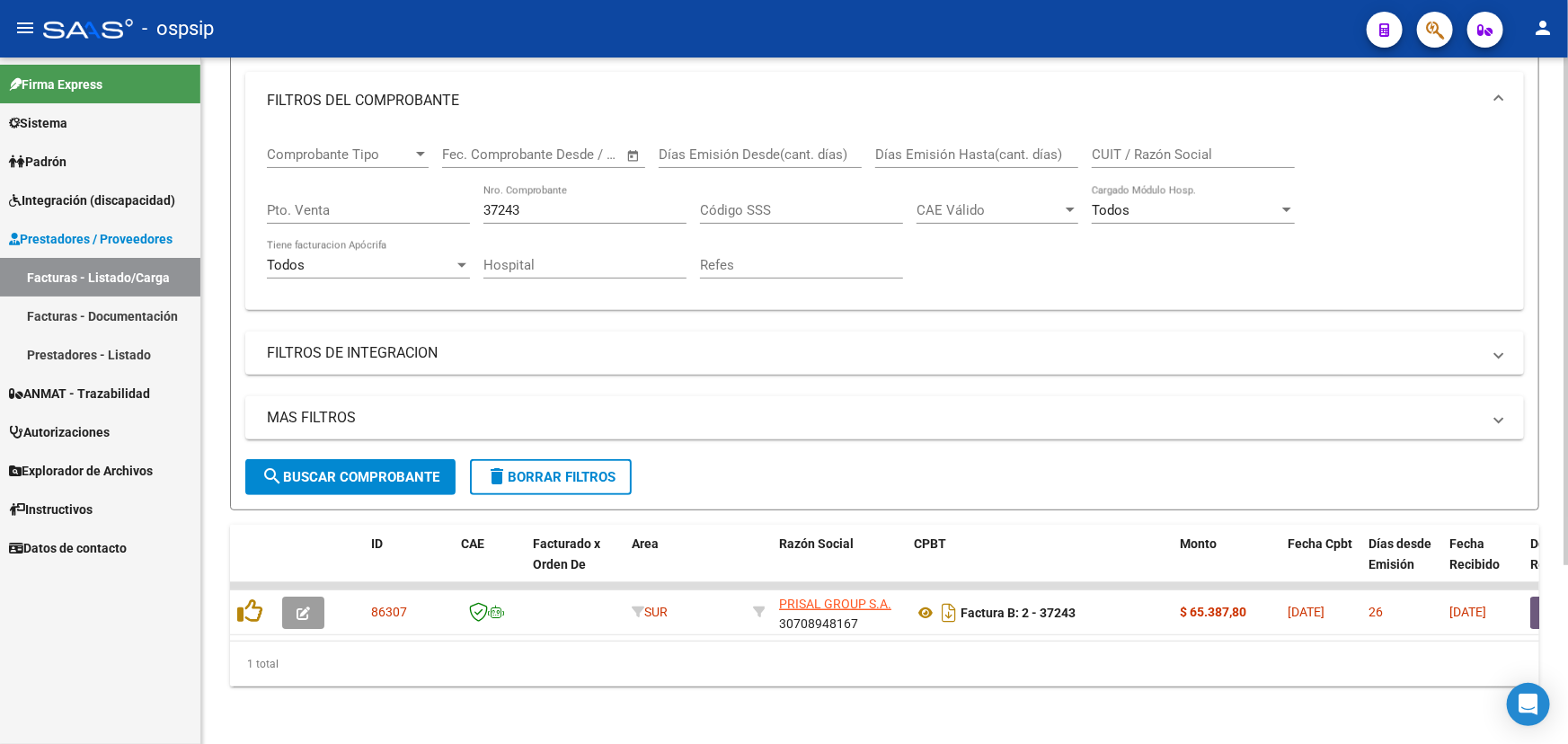
click at [508, 203] on input "37243" at bounding box center [585, 211] width 204 height 16
type input "37272"
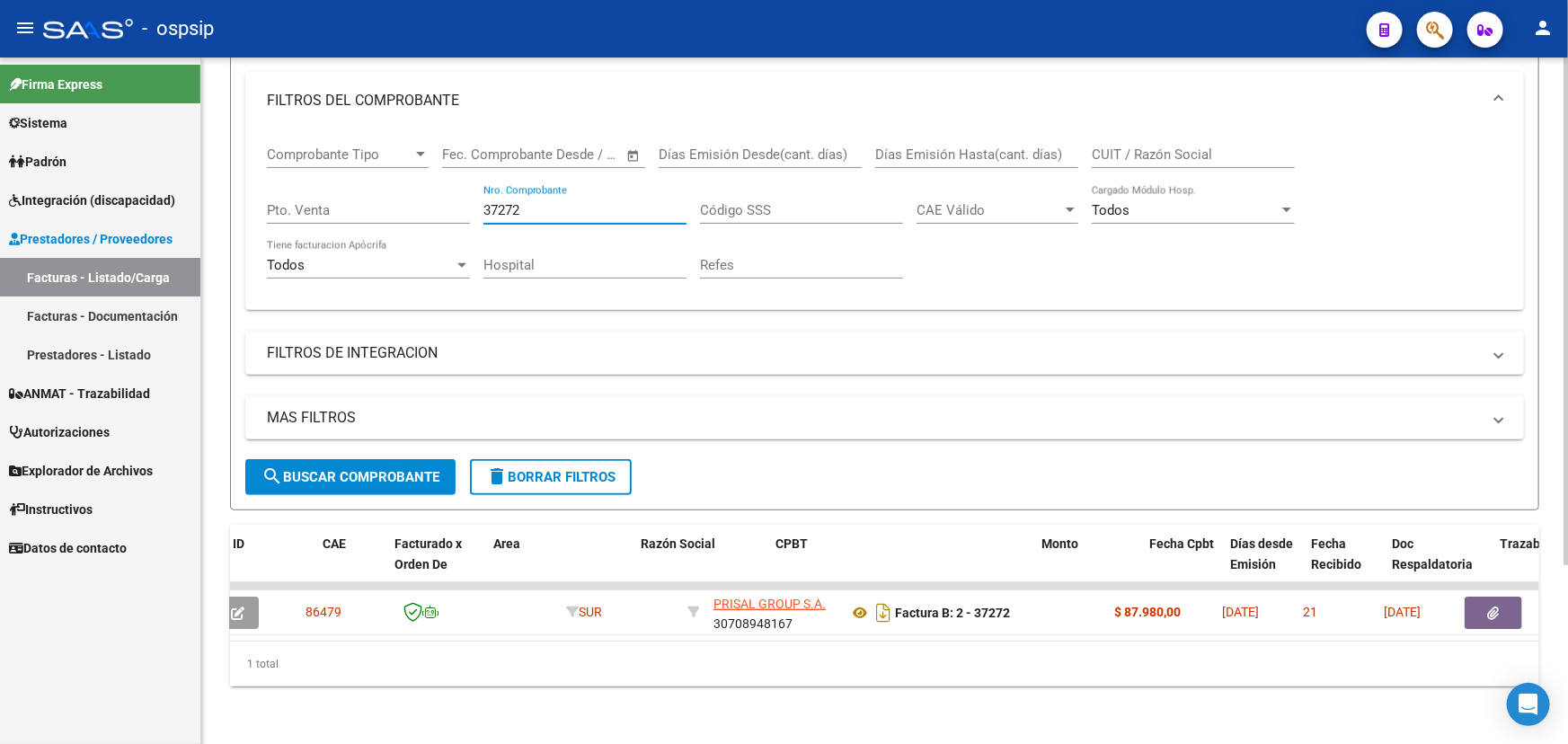
scroll to position [0, 153]
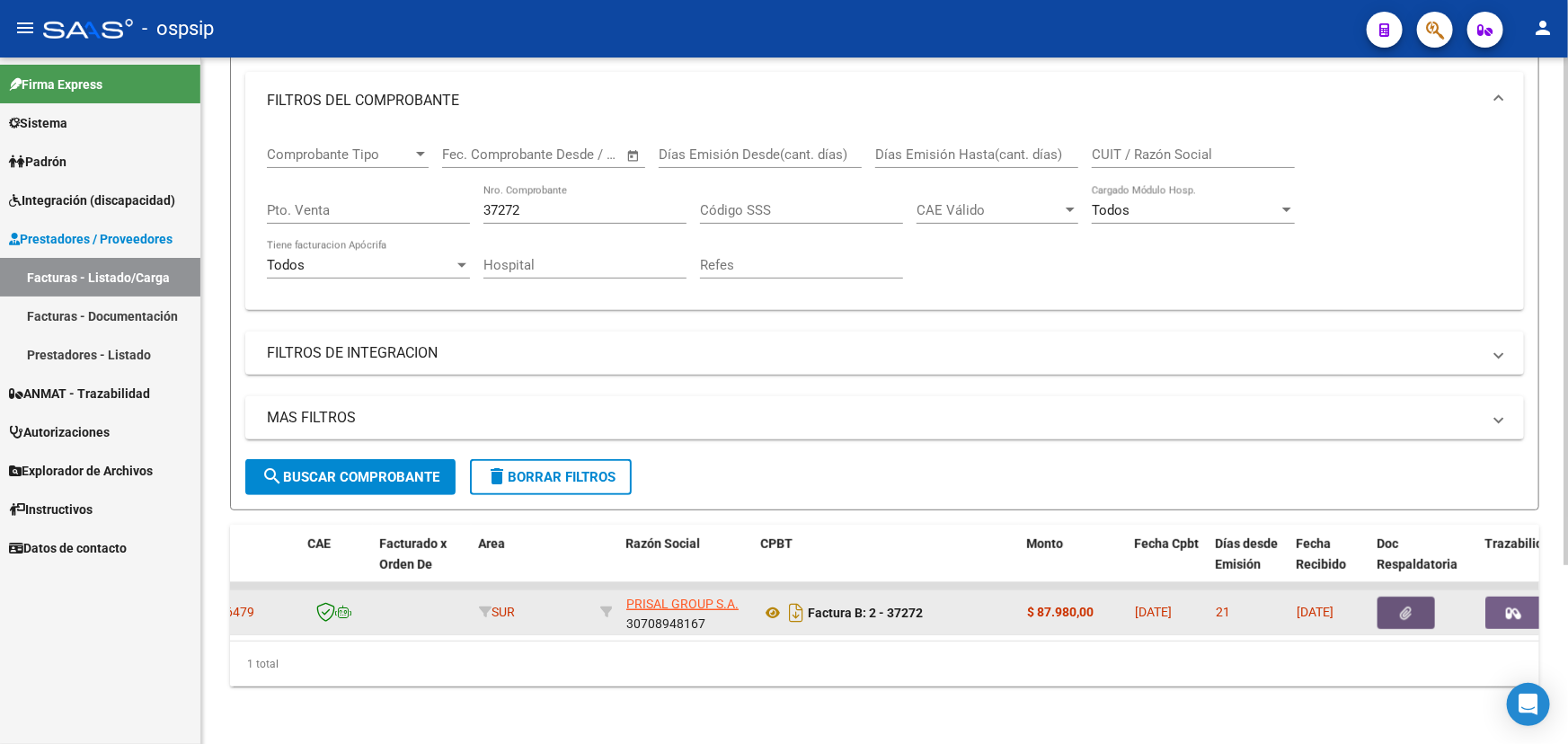
click at [1423, 597] on button "button" at bounding box center [1407, 613] width 58 height 32
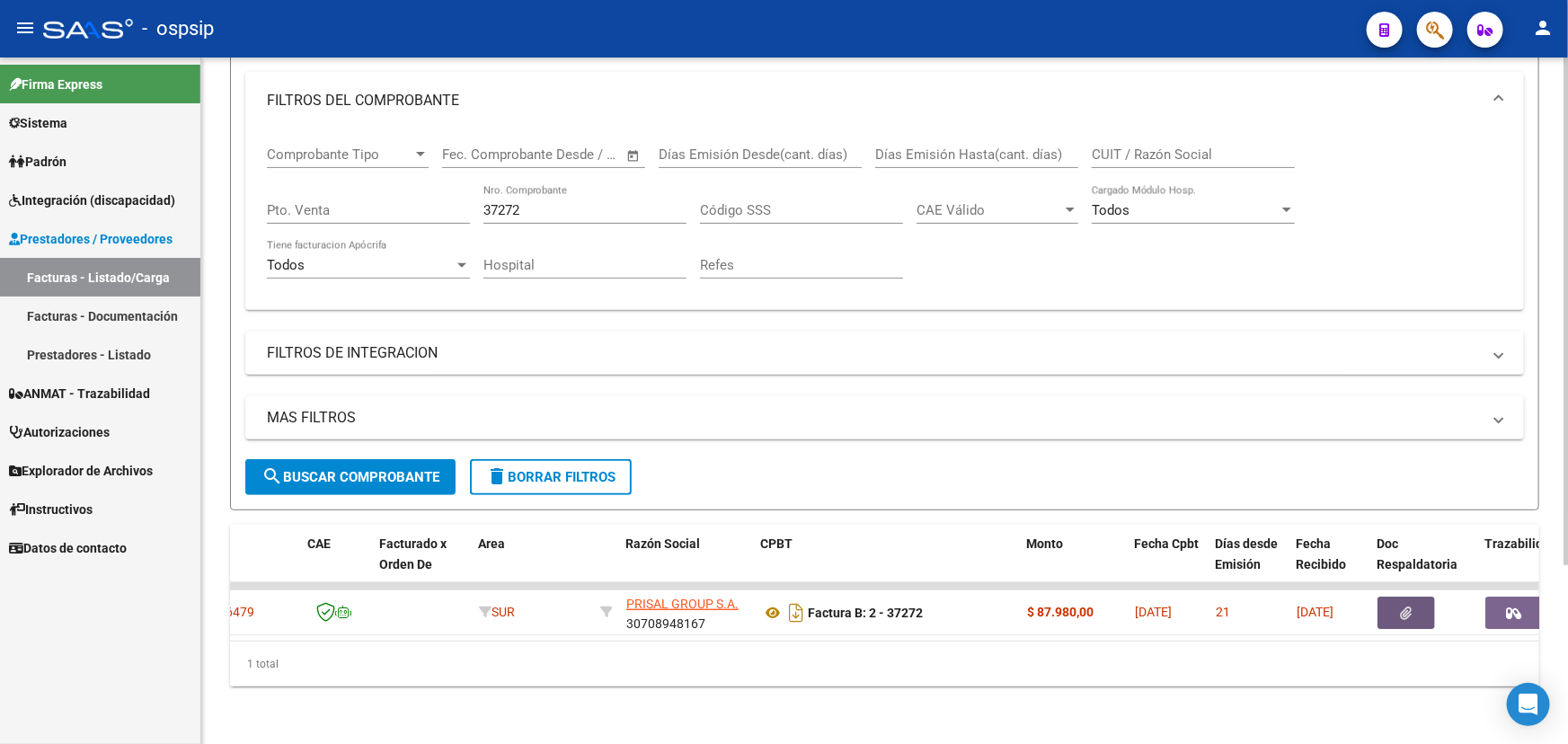
scroll to position [0, 0]
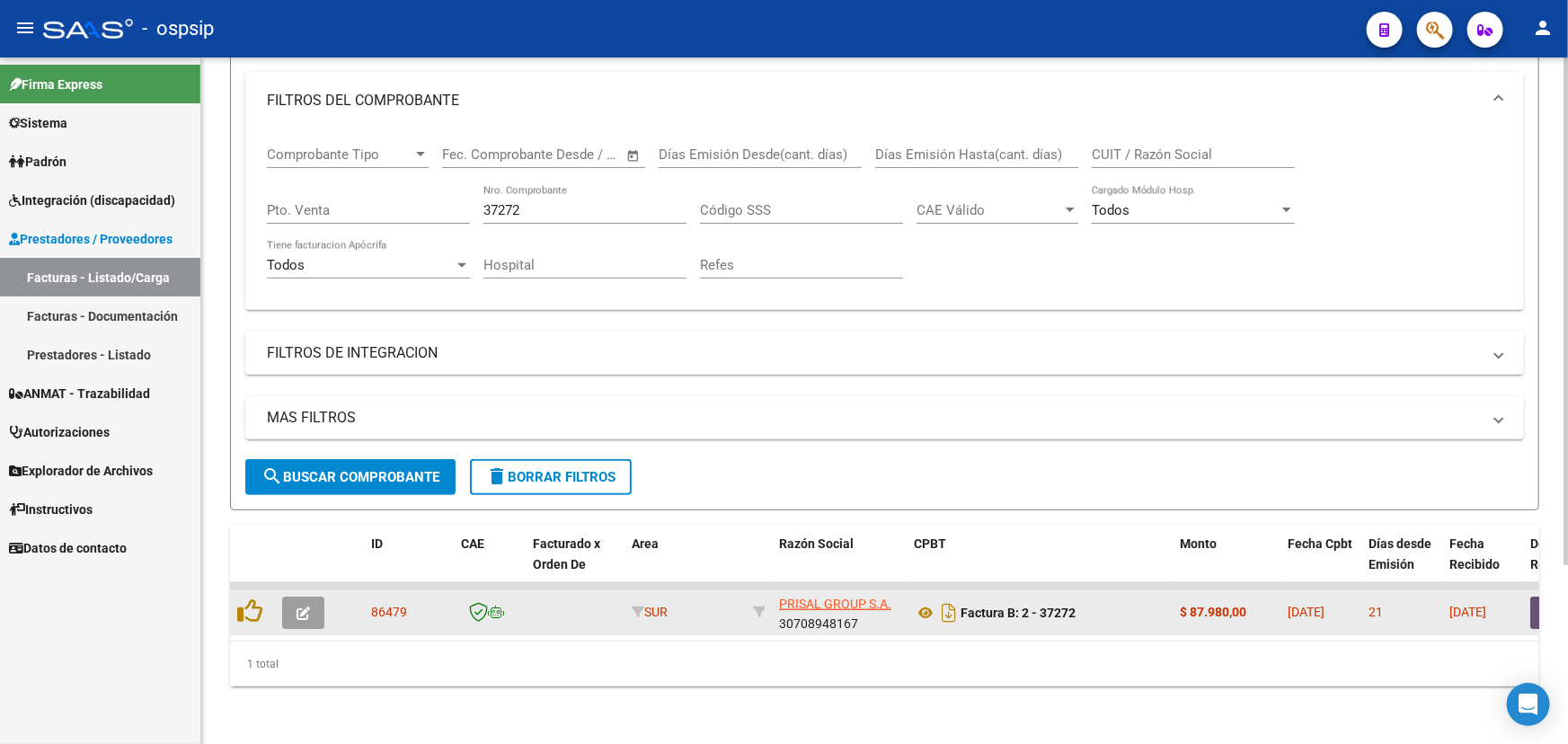
click at [321, 597] on button "button" at bounding box center [303, 613] width 42 height 32
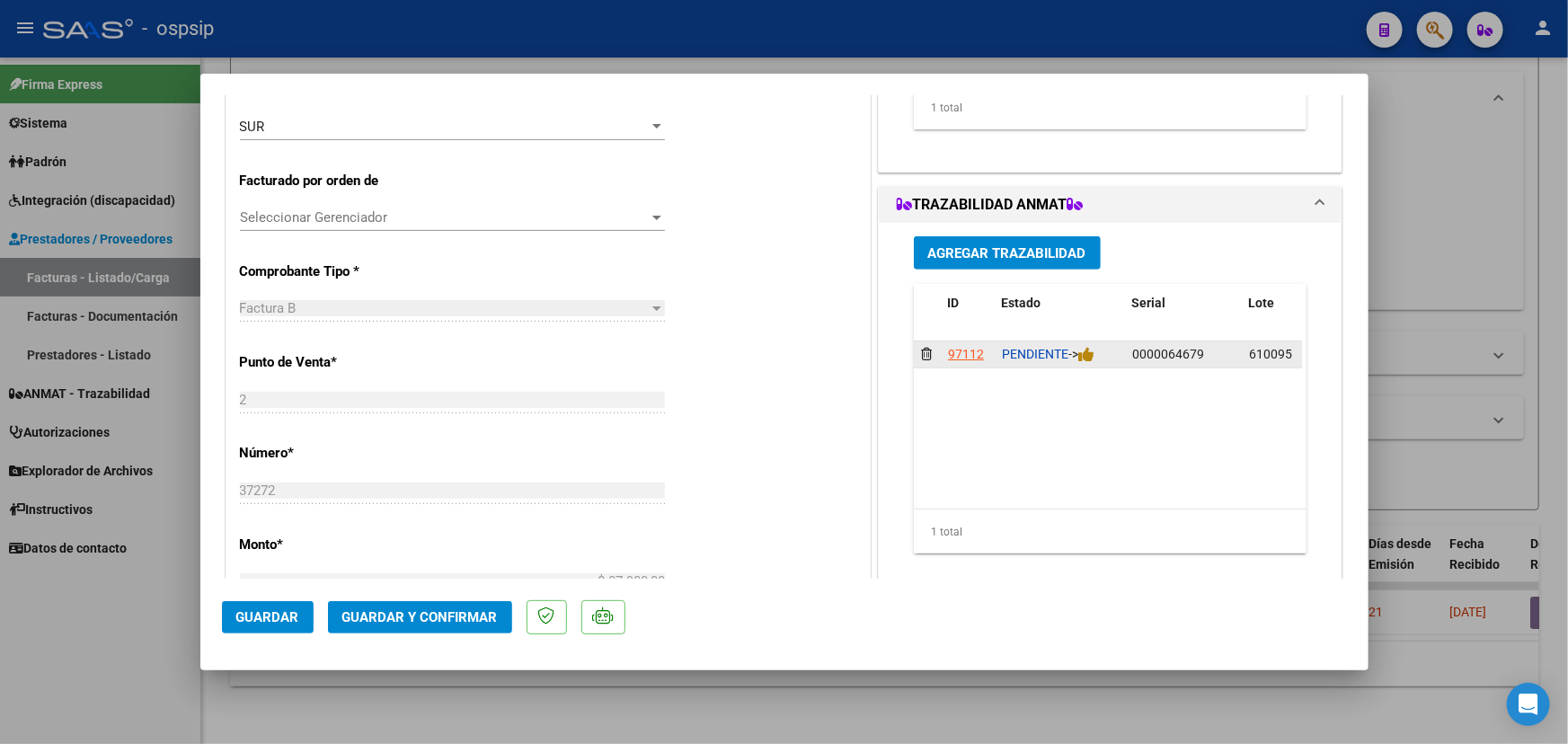
click at [1097, 354] on div "PENDIENTE ->" at bounding box center [1060, 354] width 116 height 21
click at [1089, 354] on icon at bounding box center [1086, 354] width 16 height 17
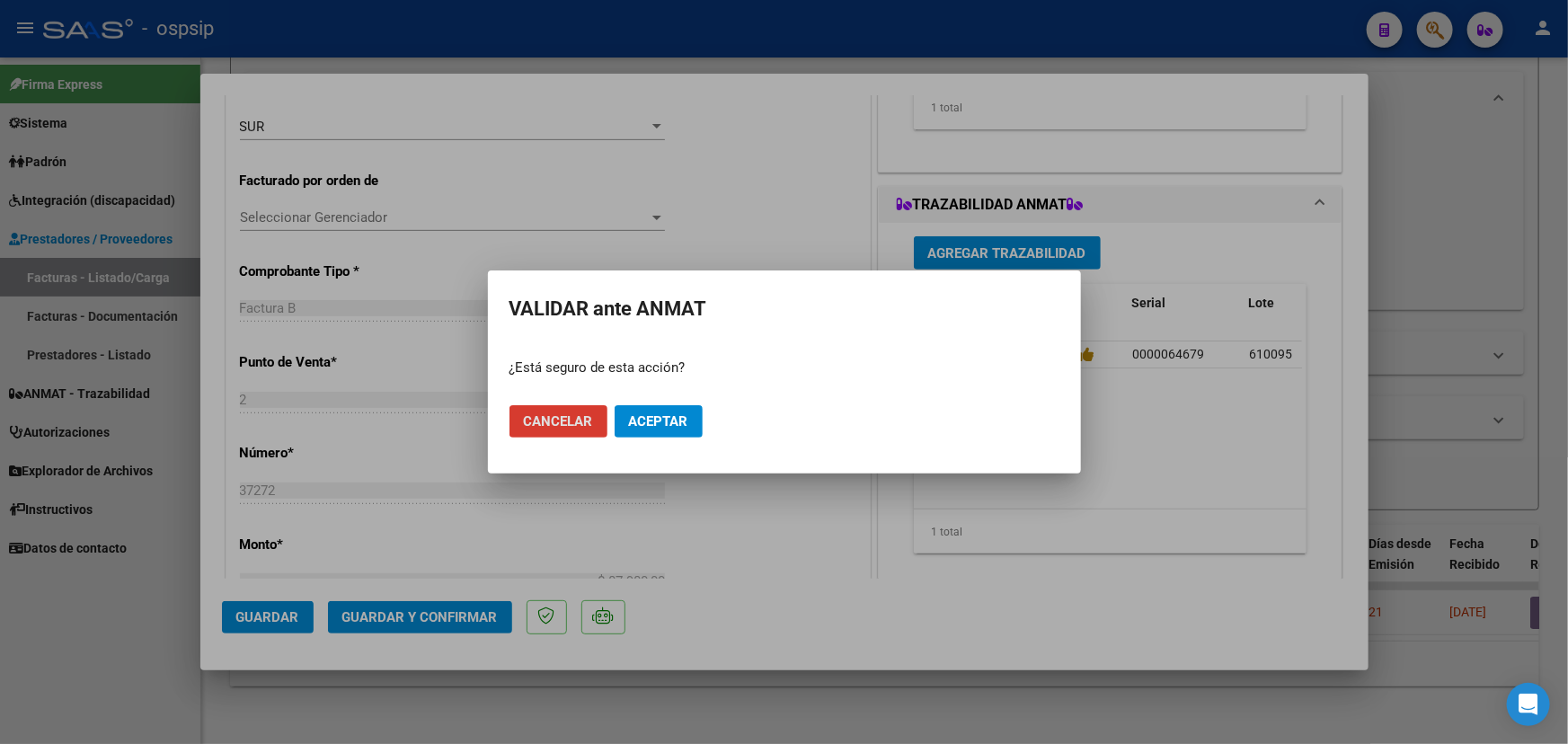
click at [680, 415] on span "Aceptar" at bounding box center [659, 422] width 59 height 16
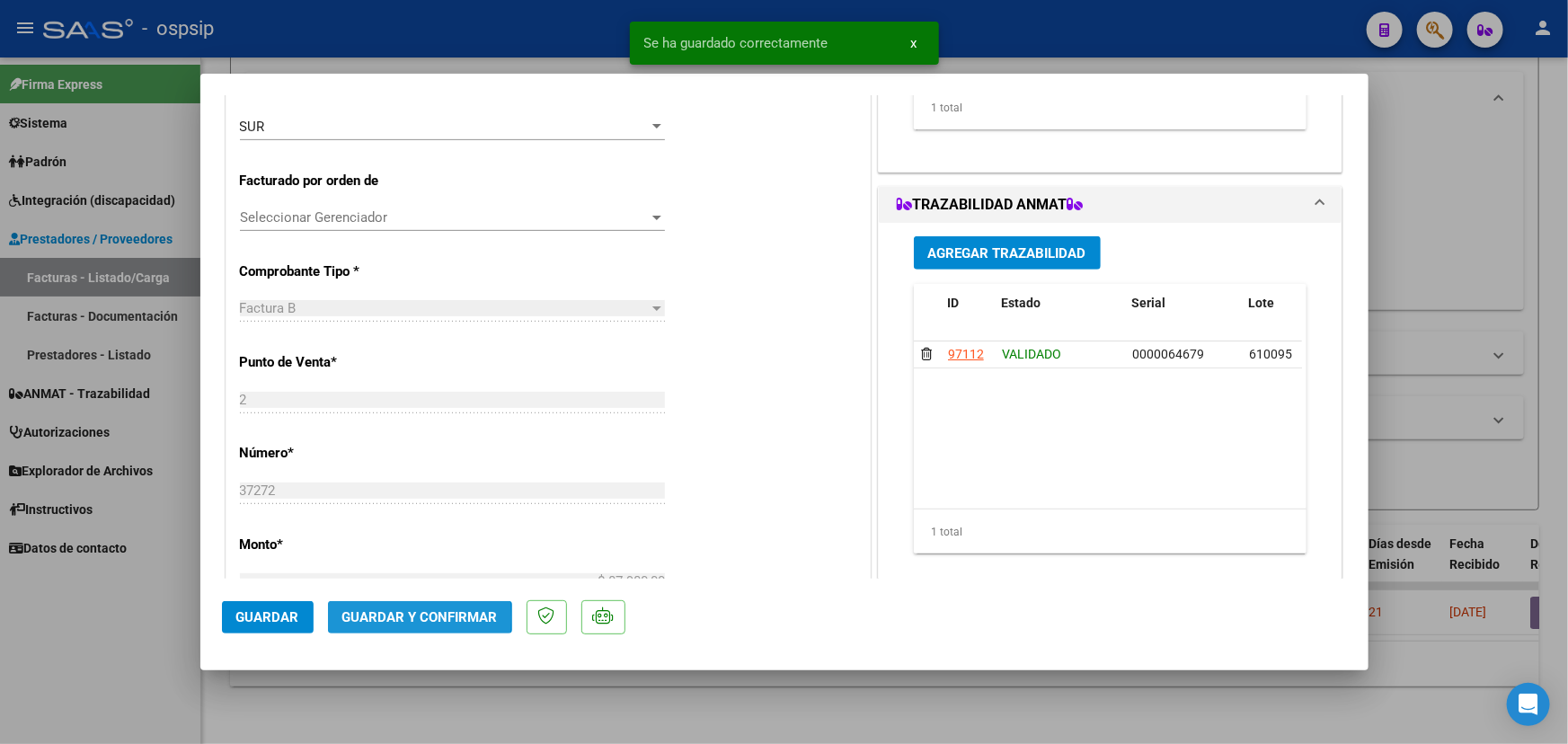
click at [354, 619] on span "Guardar y Confirmar" at bounding box center [420, 618] width 156 height 16
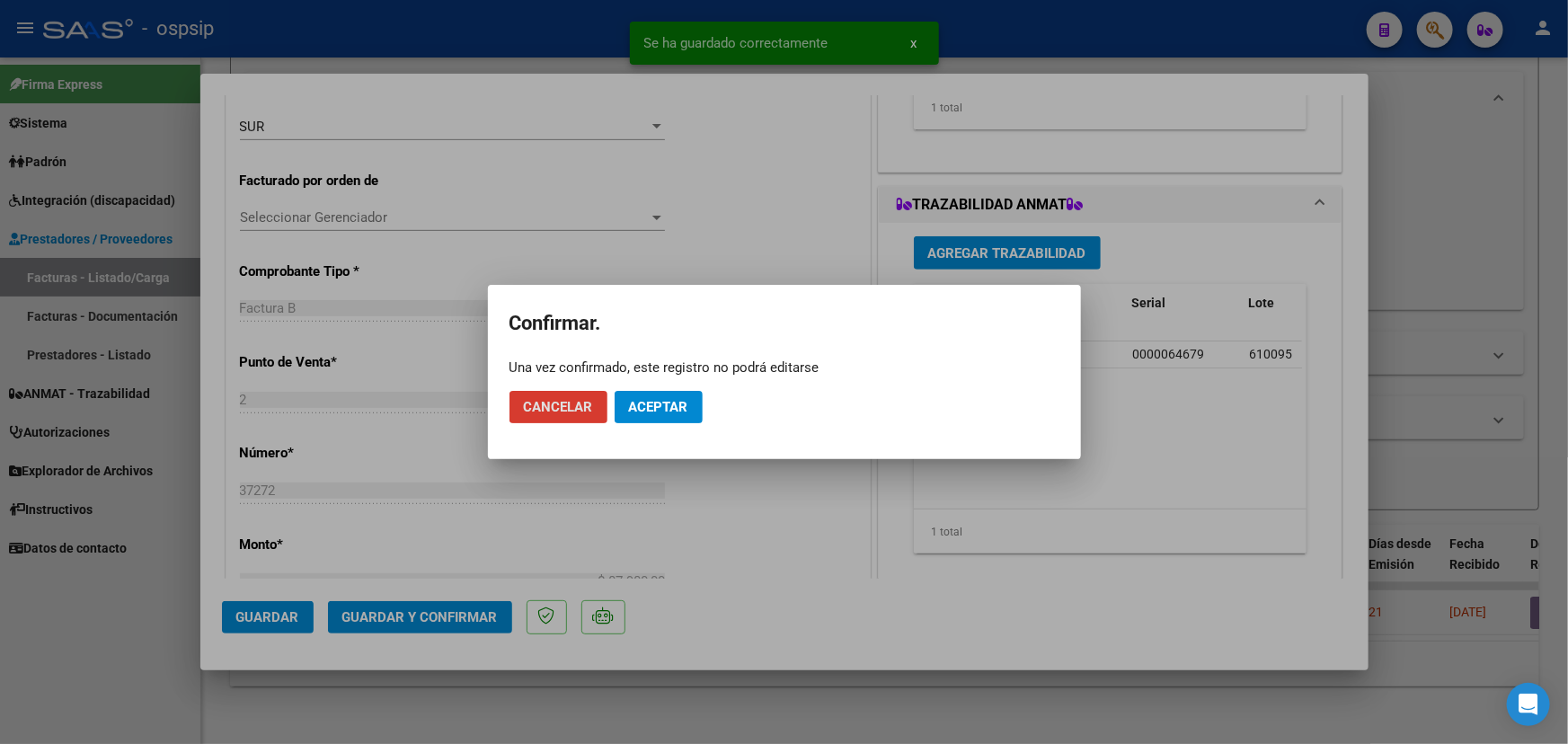
click at [636, 403] on span "Aceptar" at bounding box center [659, 407] width 59 height 16
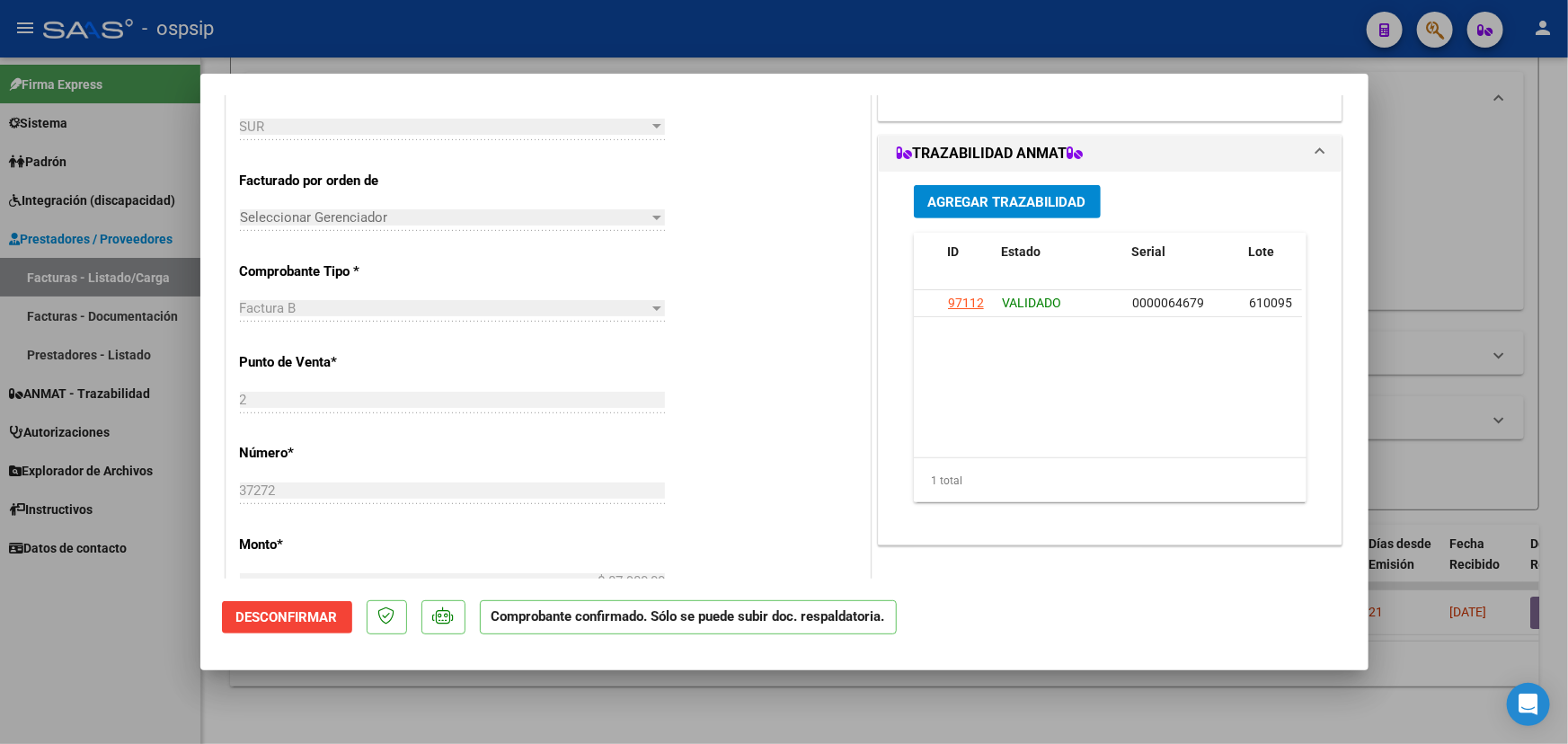
type input "$ 0,00"
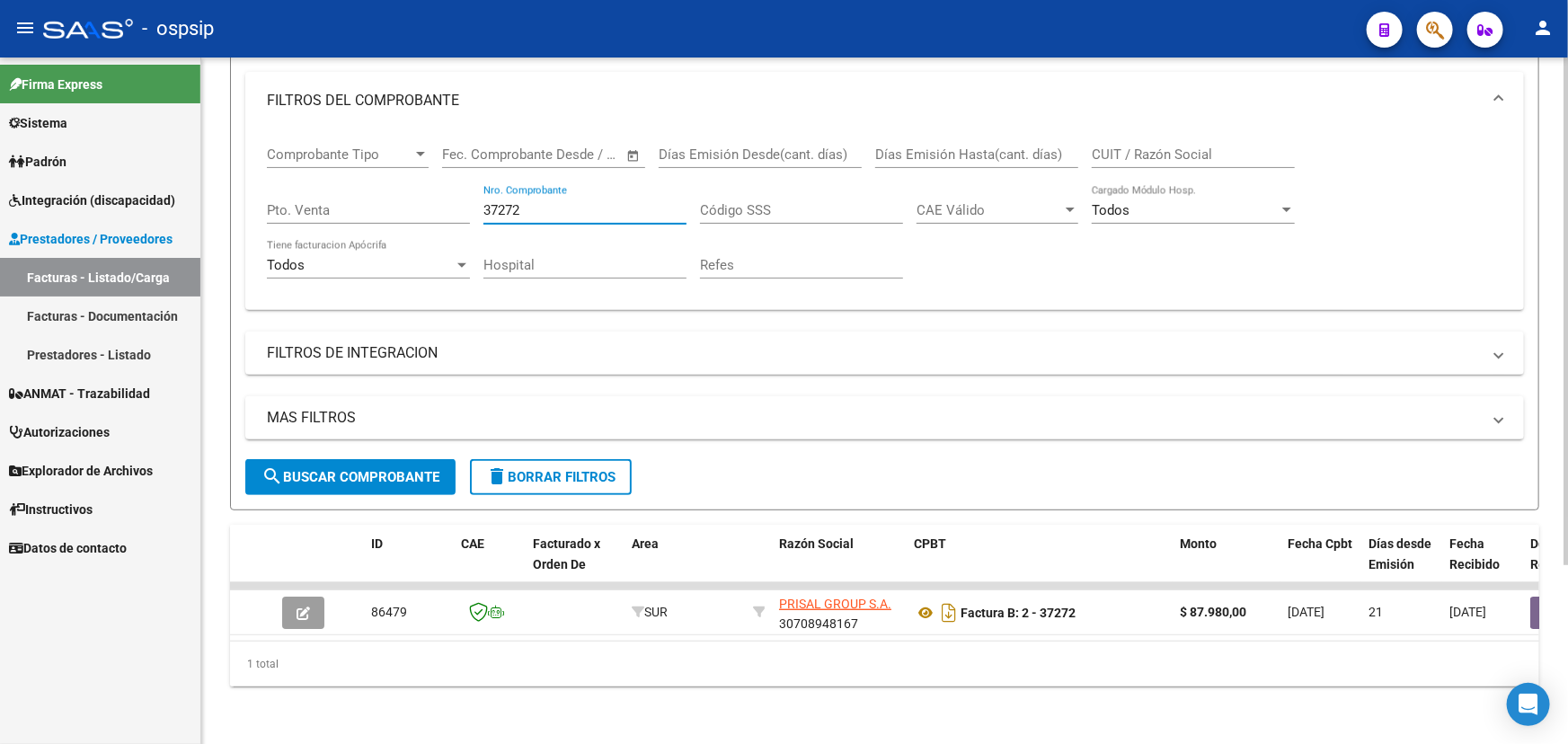
click at [502, 203] on input "37272" at bounding box center [585, 211] width 204 height 16
click at [503, 203] on input "37272" at bounding box center [585, 211] width 204 height 16
type input "37271"
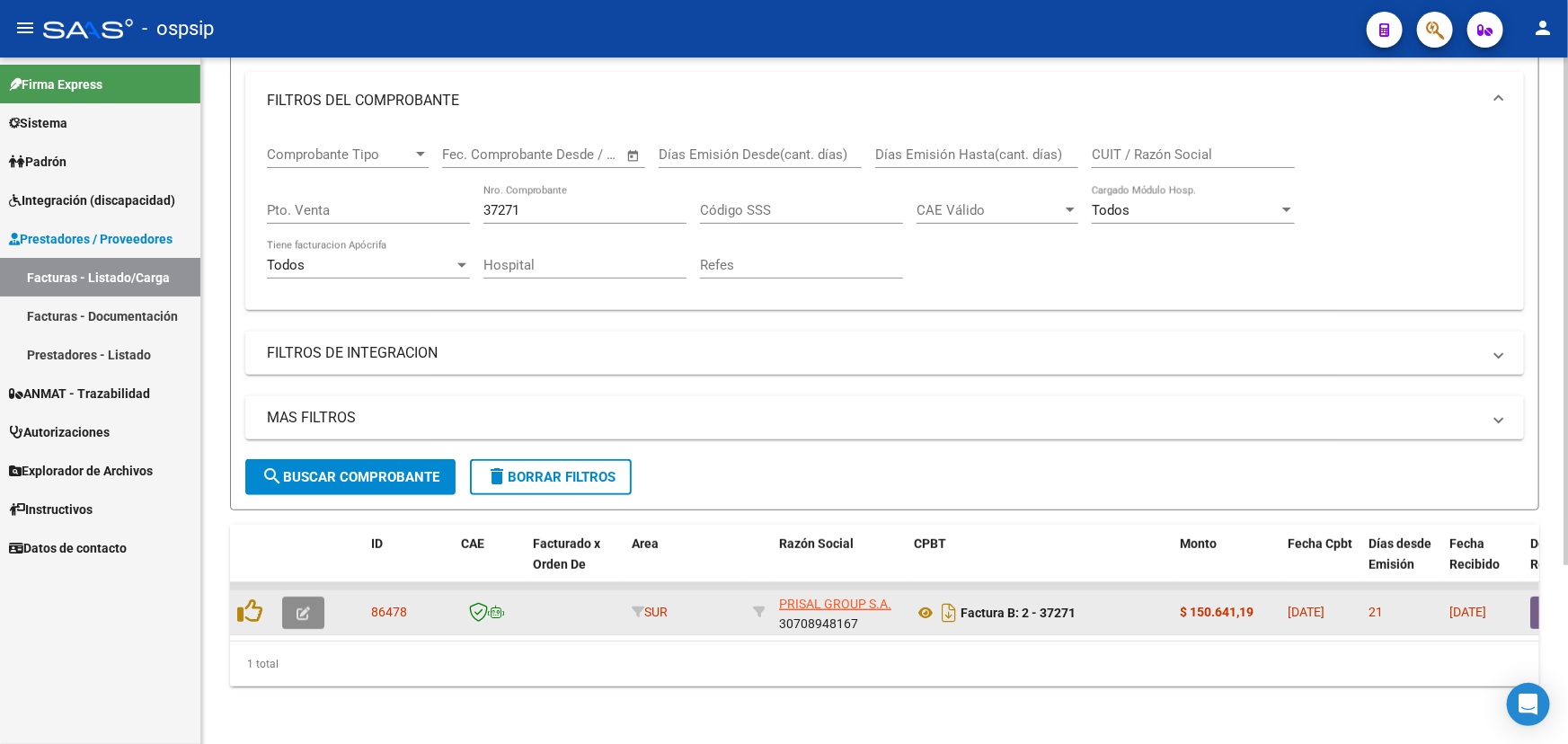
click at [318, 603] on button "button" at bounding box center [303, 613] width 42 height 32
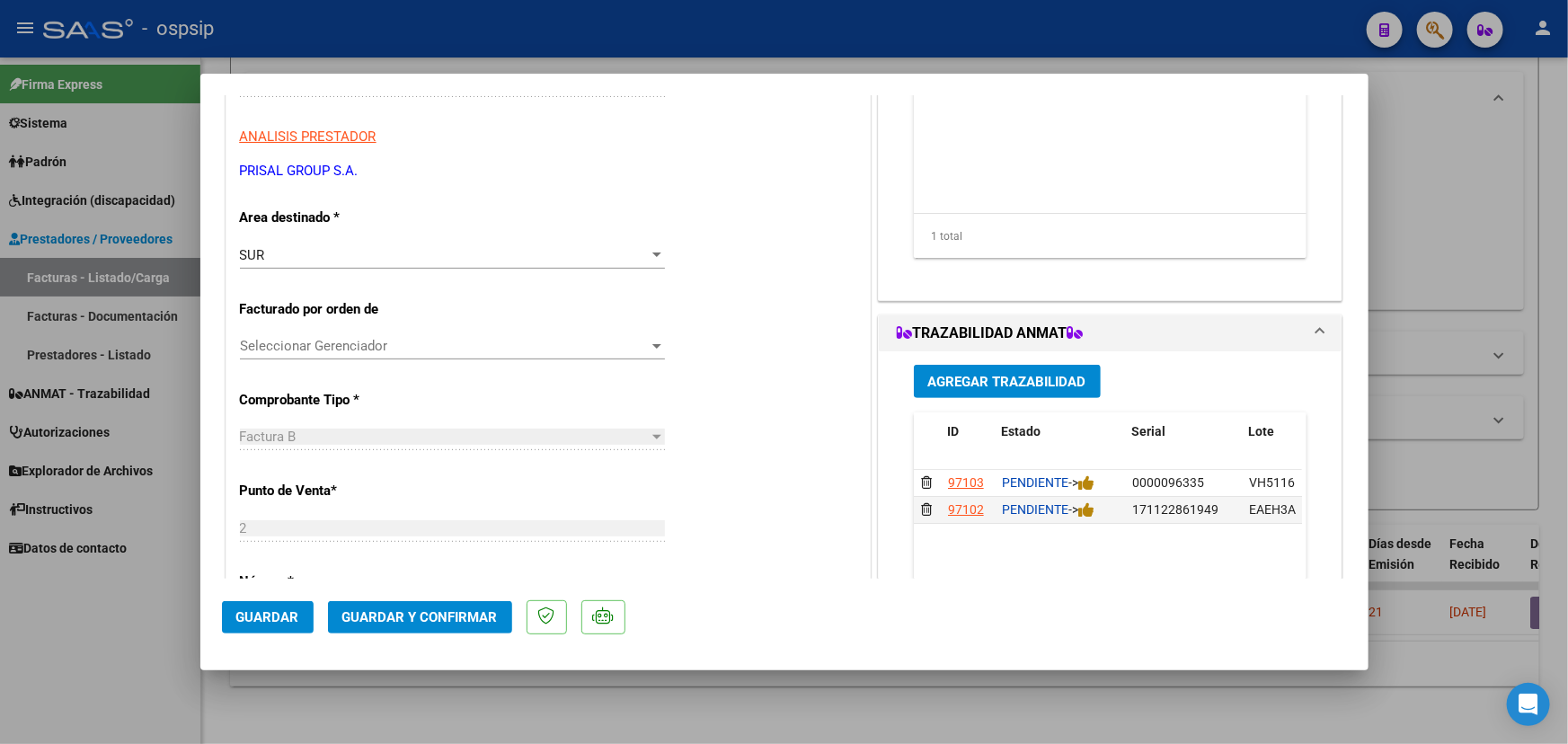
scroll to position [326, 0]
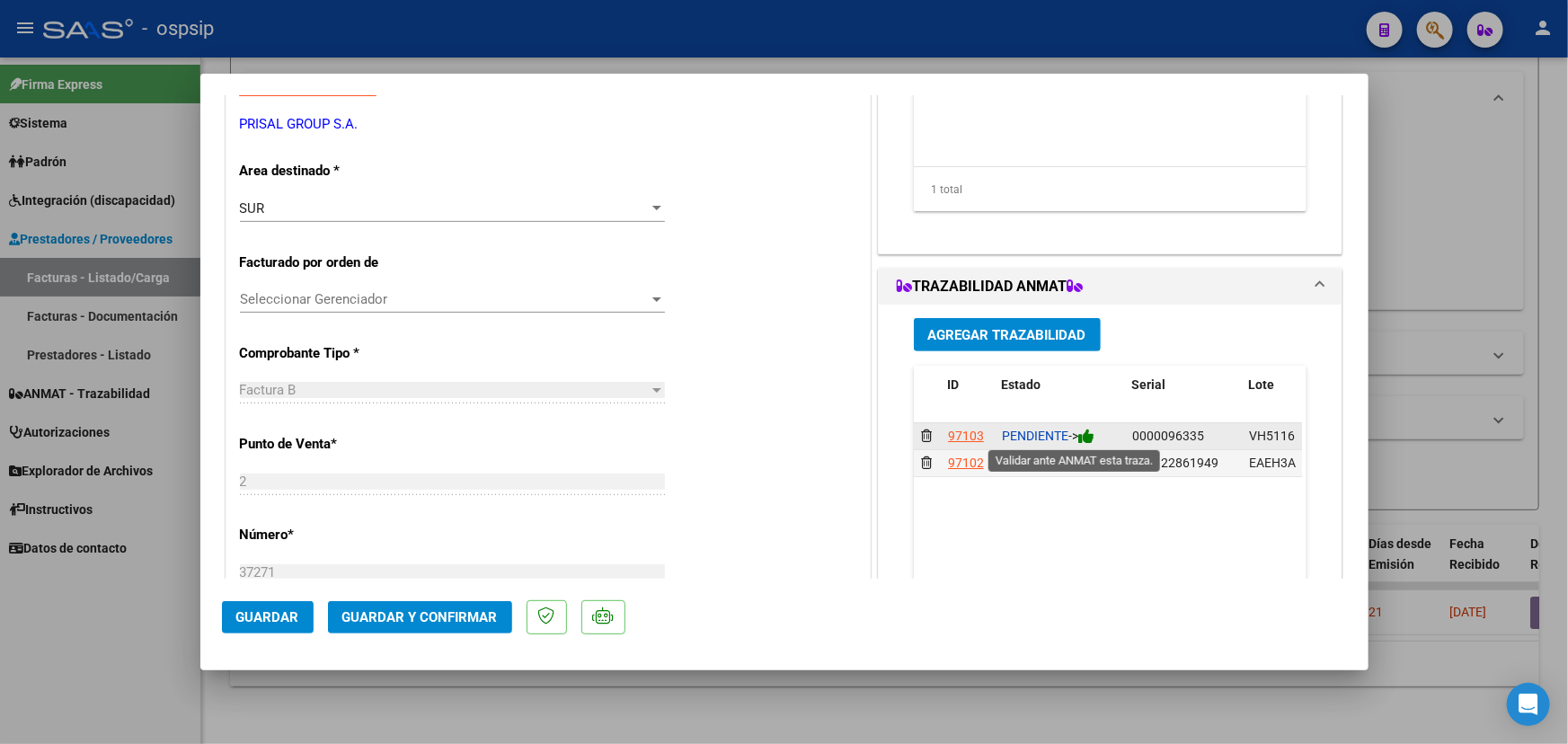
click at [1084, 437] on icon at bounding box center [1086, 436] width 16 height 17
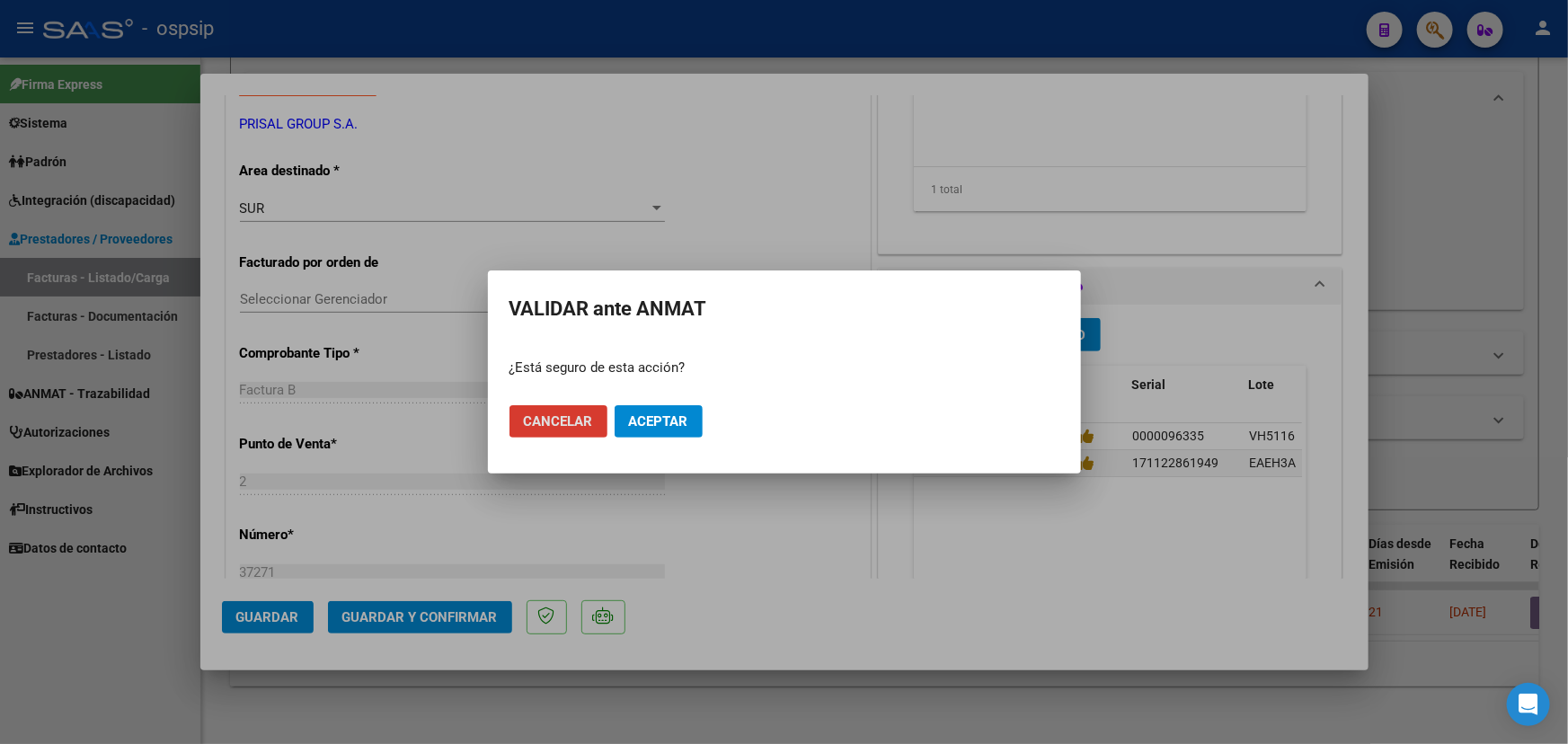
click at [657, 416] on span "Aceptar" at bounding box center [659, 422] width 59 height 16
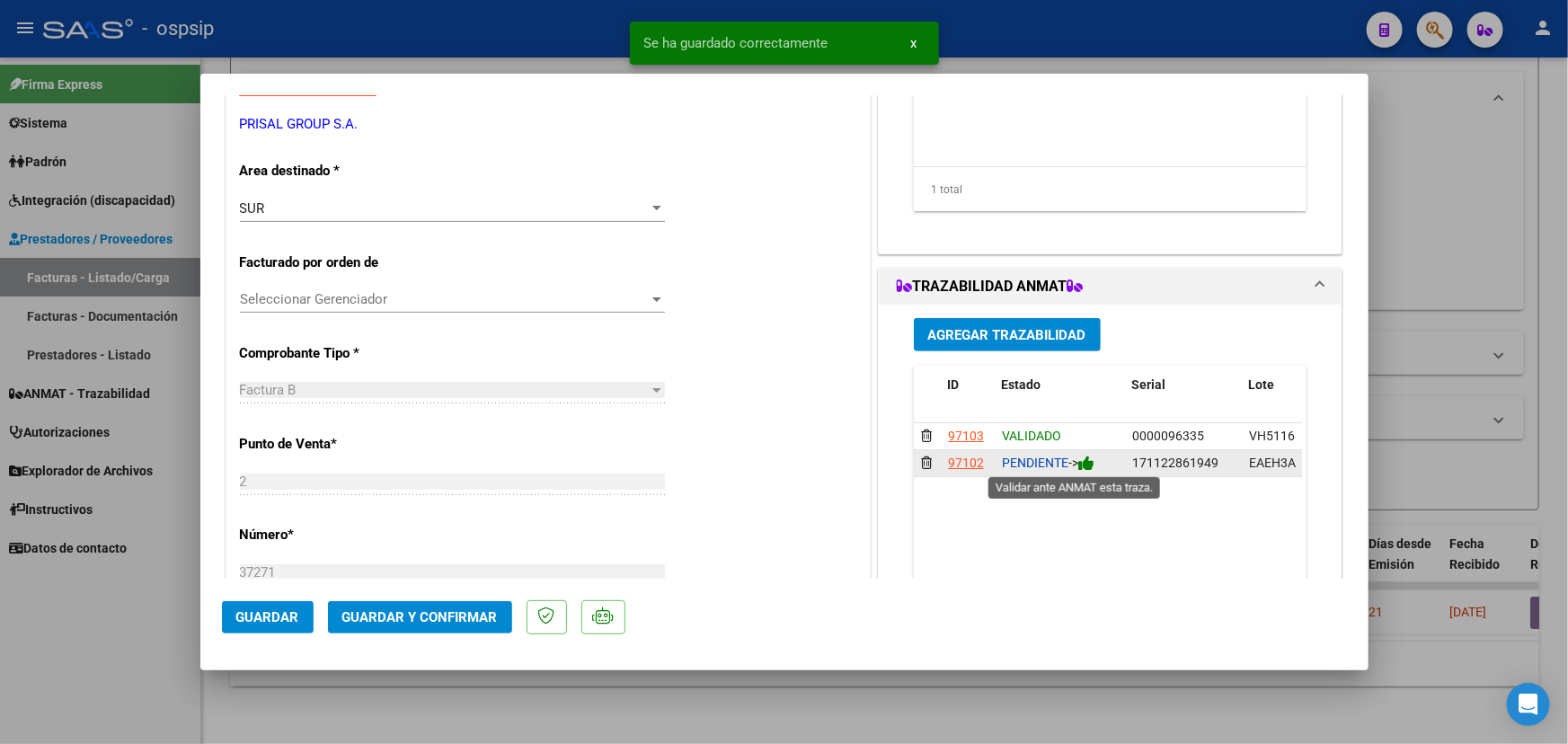
click at [1089, 467] on icon at bounding box center [1086, 463] width 16 height 17
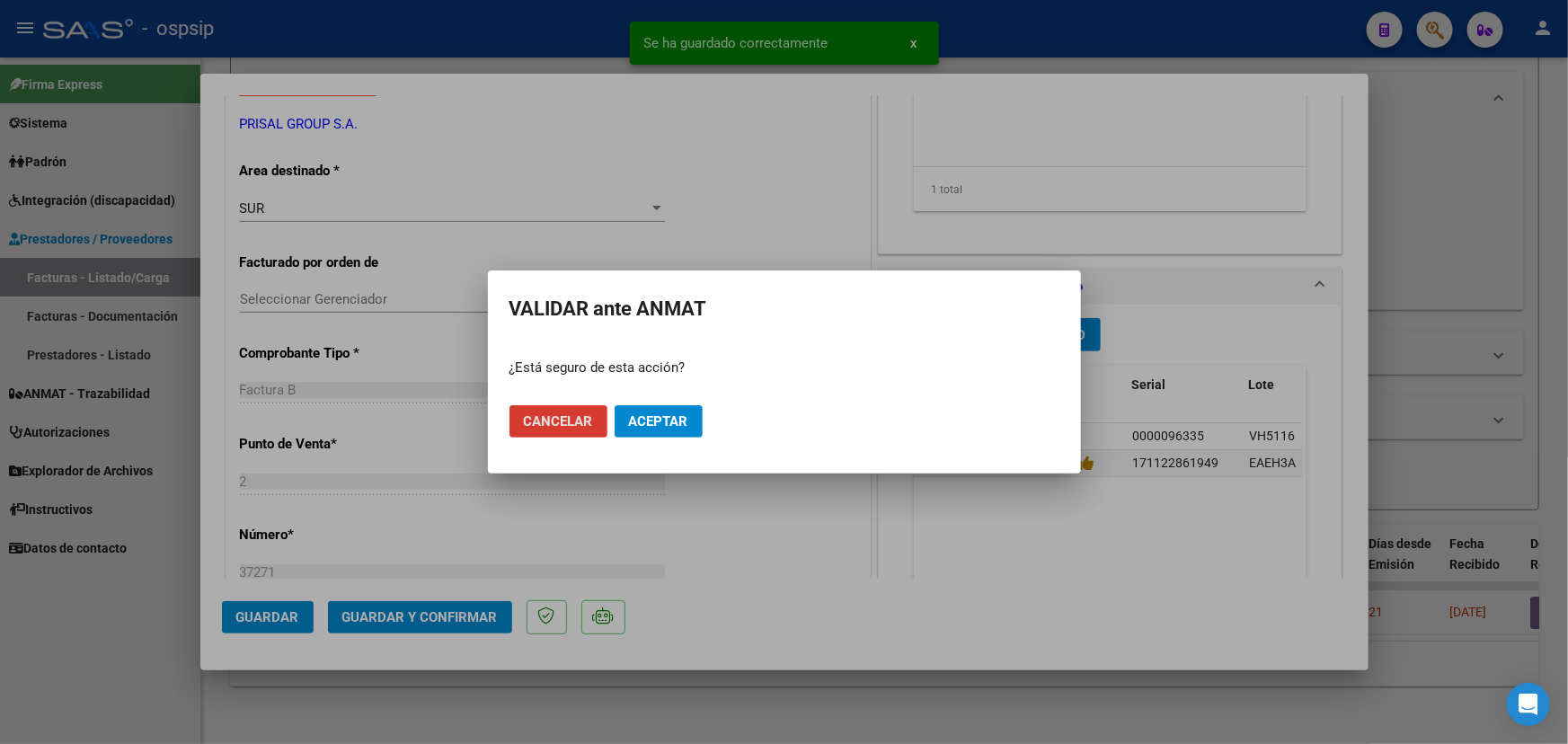
click at [699, 418] on button "Aceptar" at bounding box center [659, 422] width 88 height 32
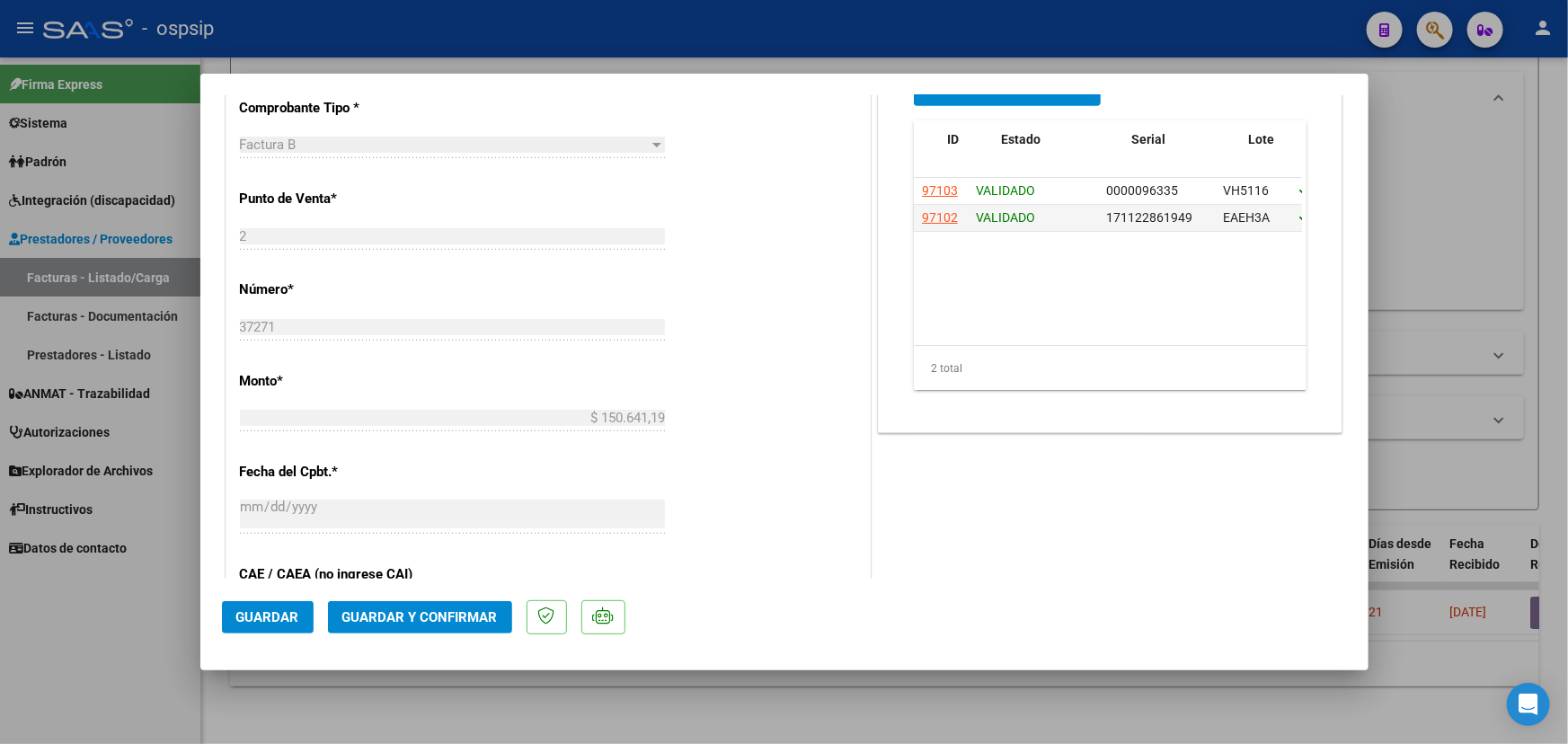
scroll to position [0, 0]
click at [367, 616] on span "Guardar y Confirmar" at bounding box center [420, 618] width 156 height 16
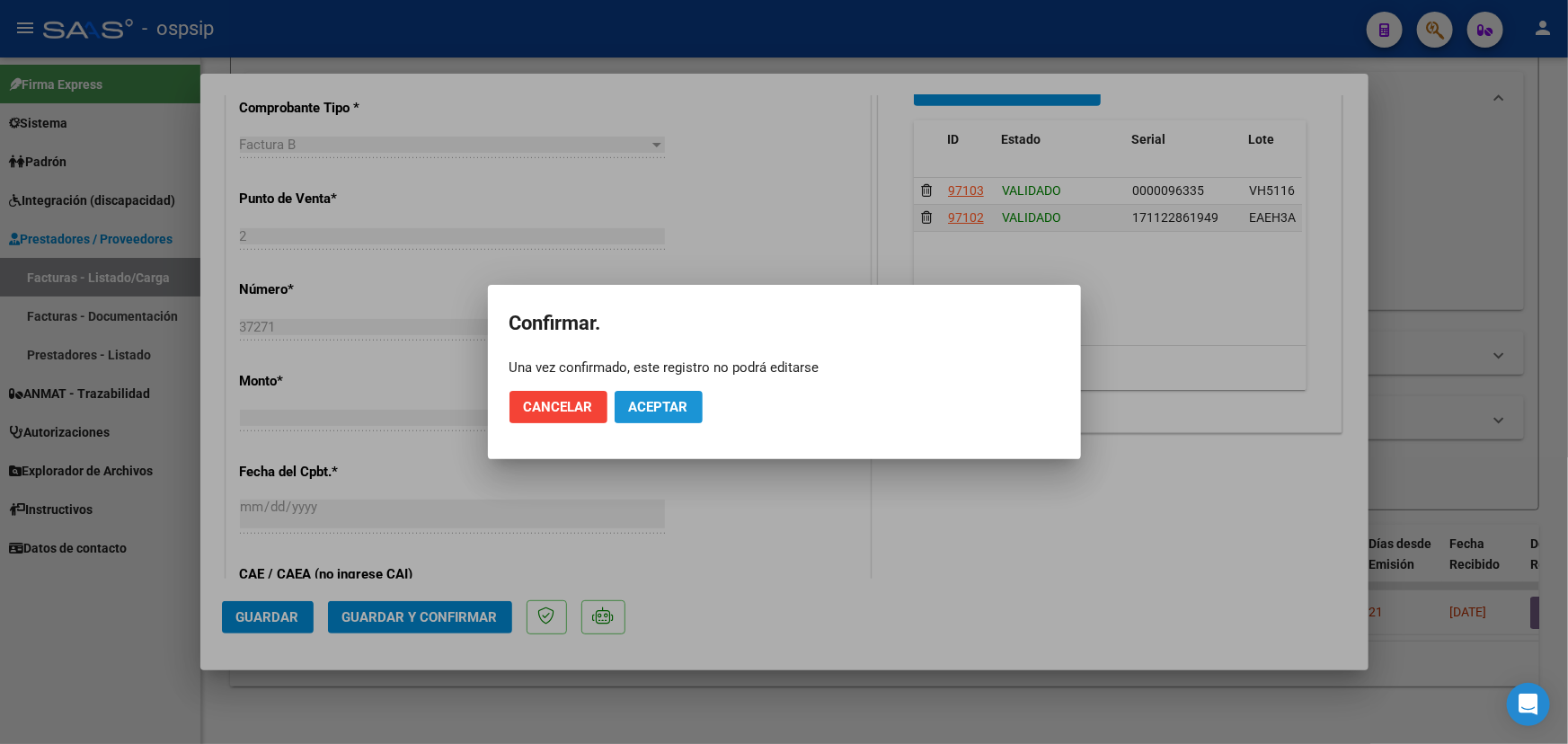
click at [670, 402] on span "Aceptar" at bounding box center [659, 407] width 59 height 16
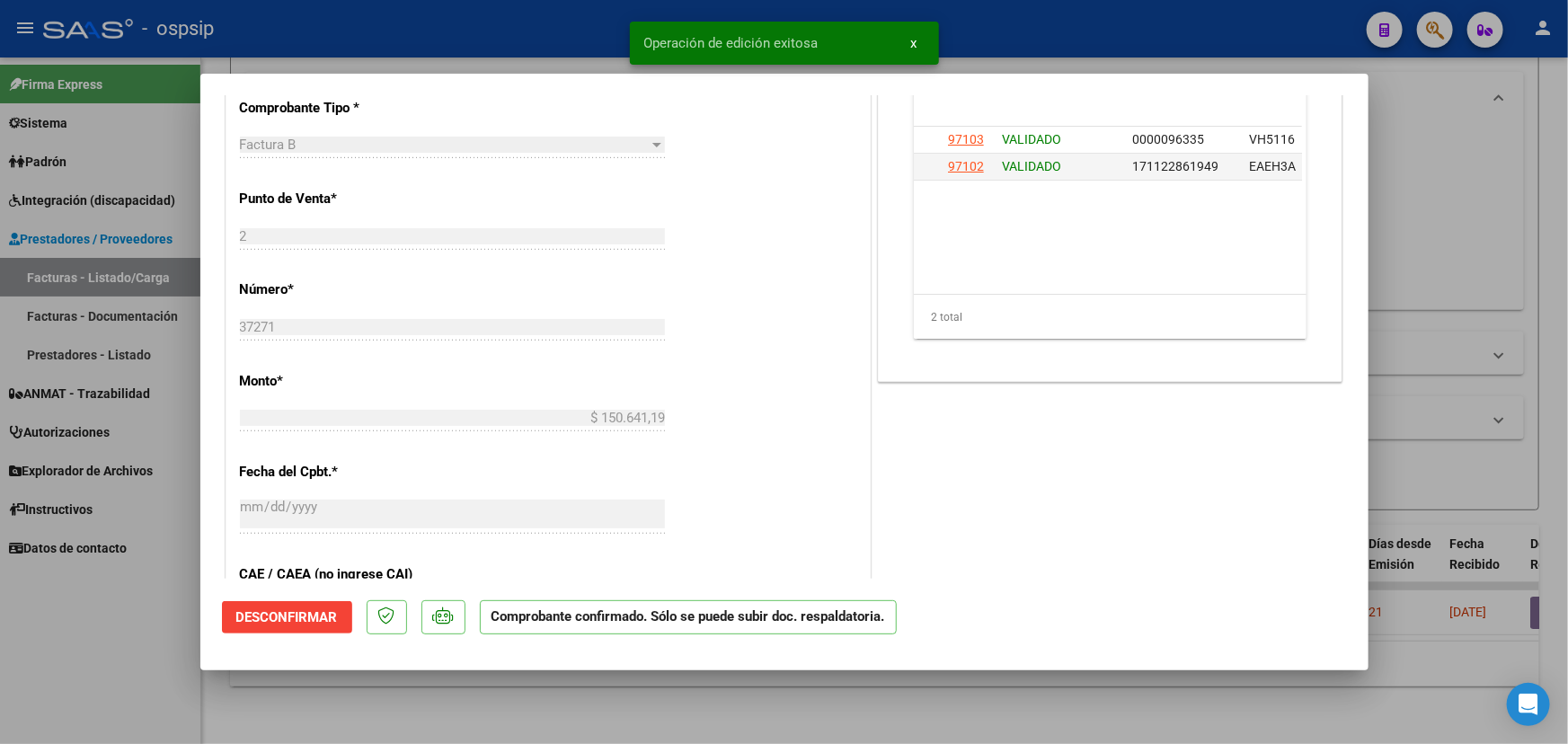
type input "$ 0,00"
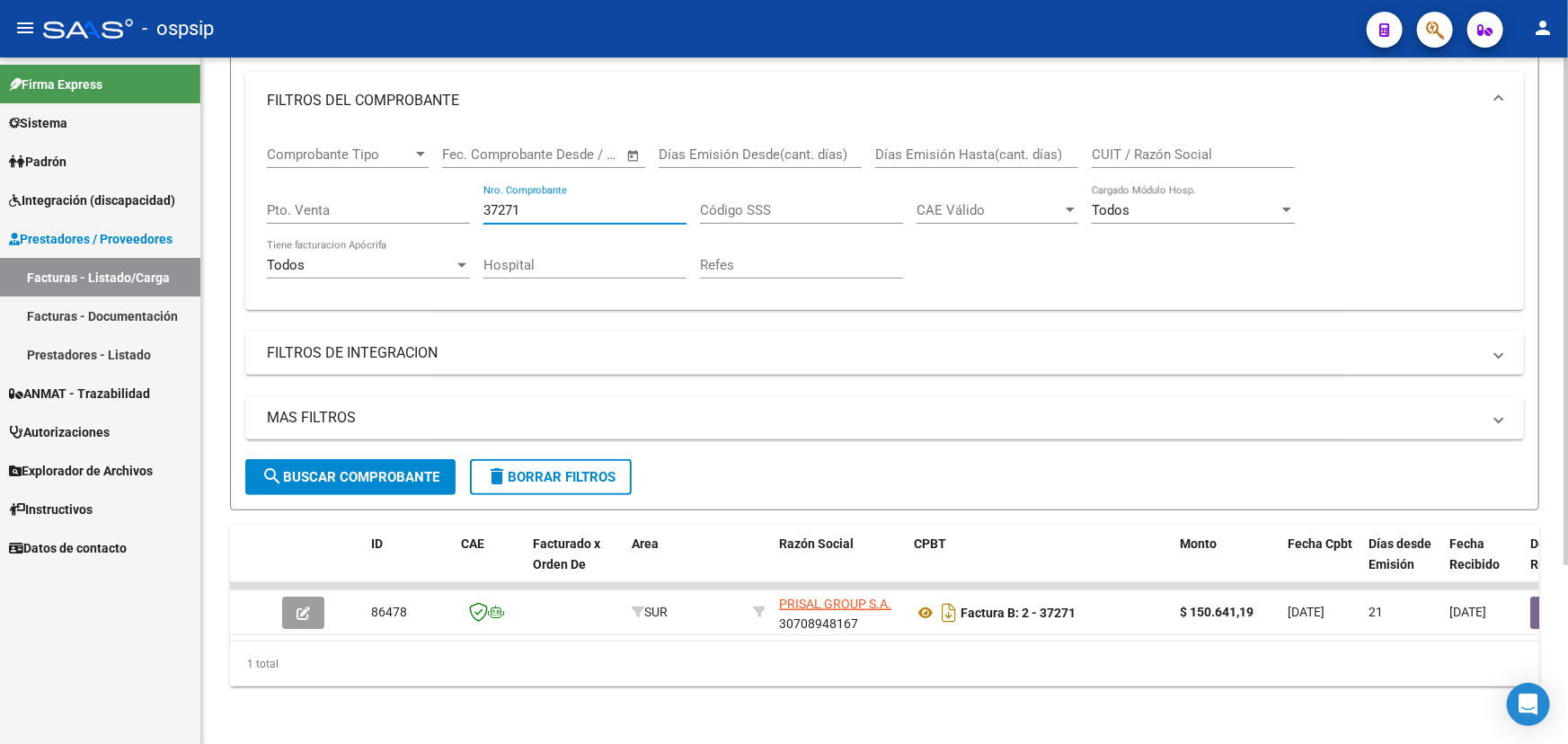
click at [487, 203] on input "37271" at bounding box center [585, 211] width 204 height 16
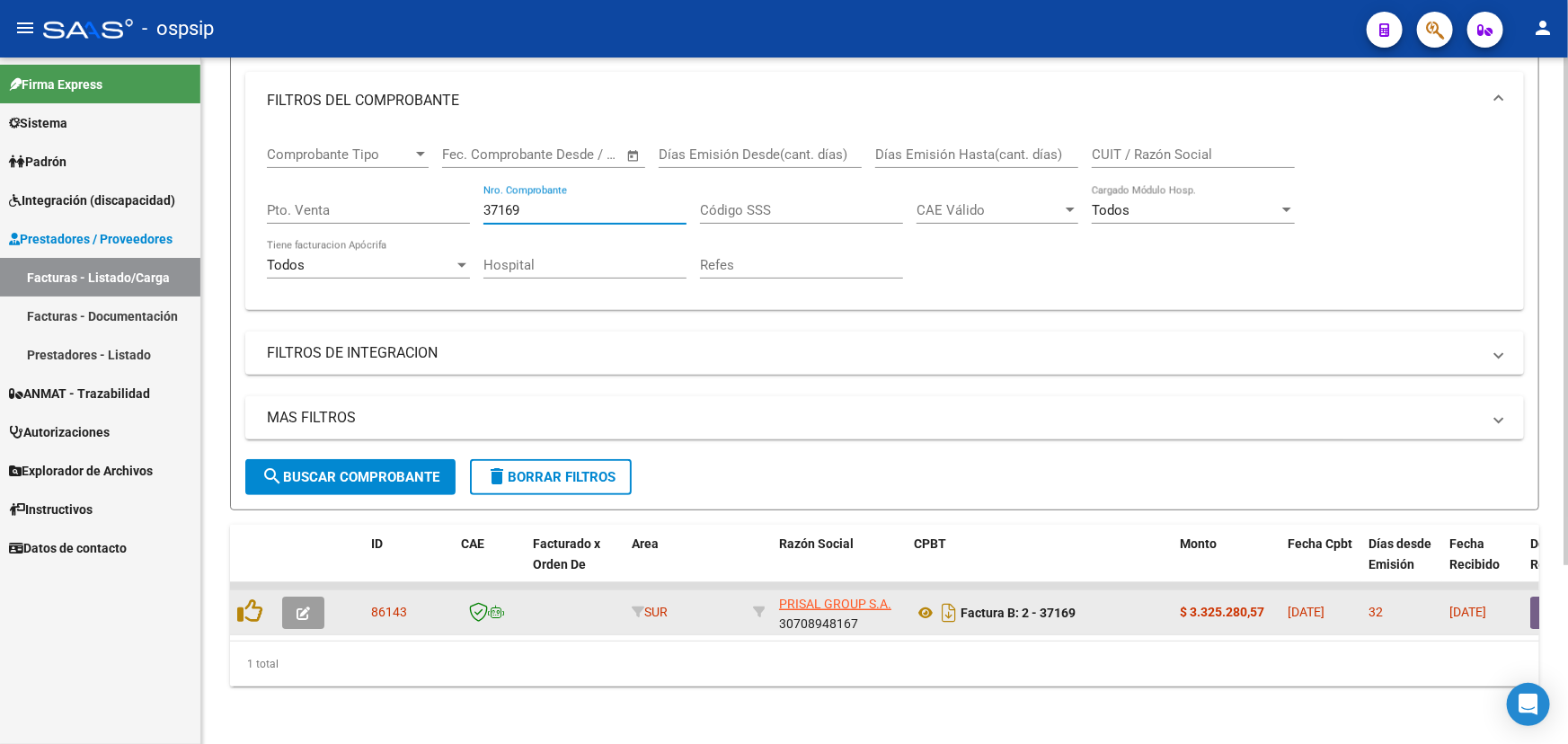
type input "37169"
click at [304, 607] on icon "button" at bounding box center [303, 613] width 14 height 14
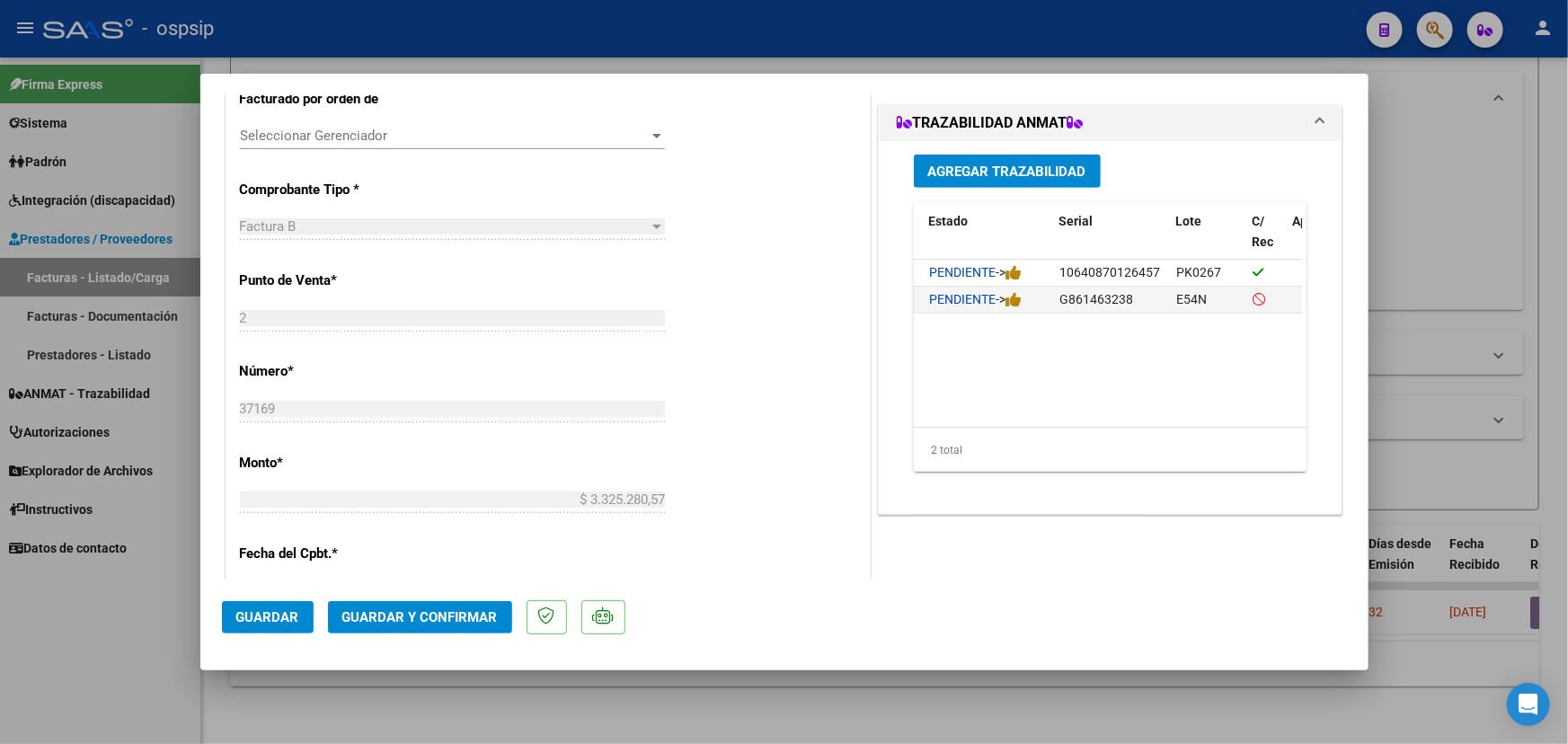
scroll to position [0, 59]
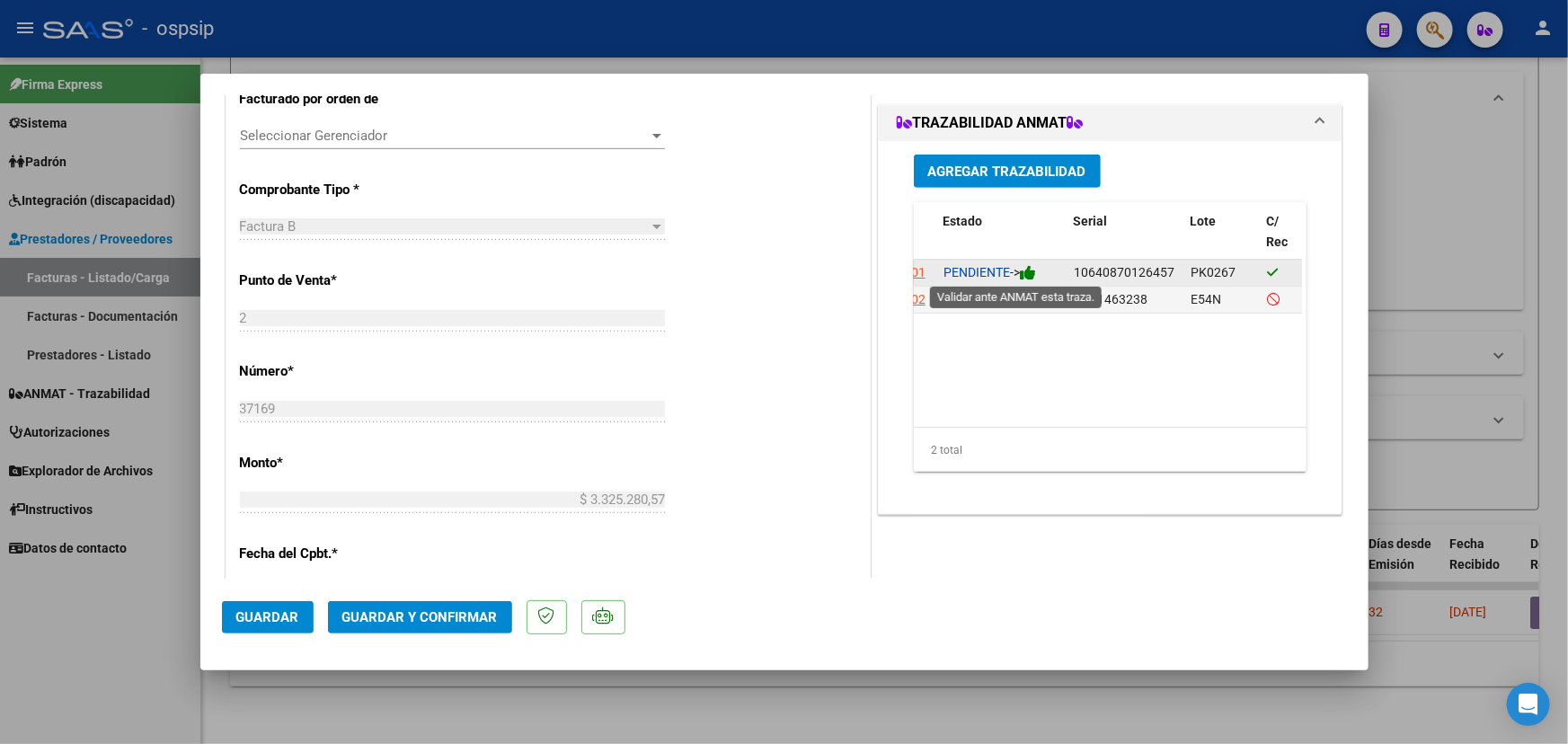
click at [1032, 275] on icon at bounding box center [1029, 272] width 16 height 17
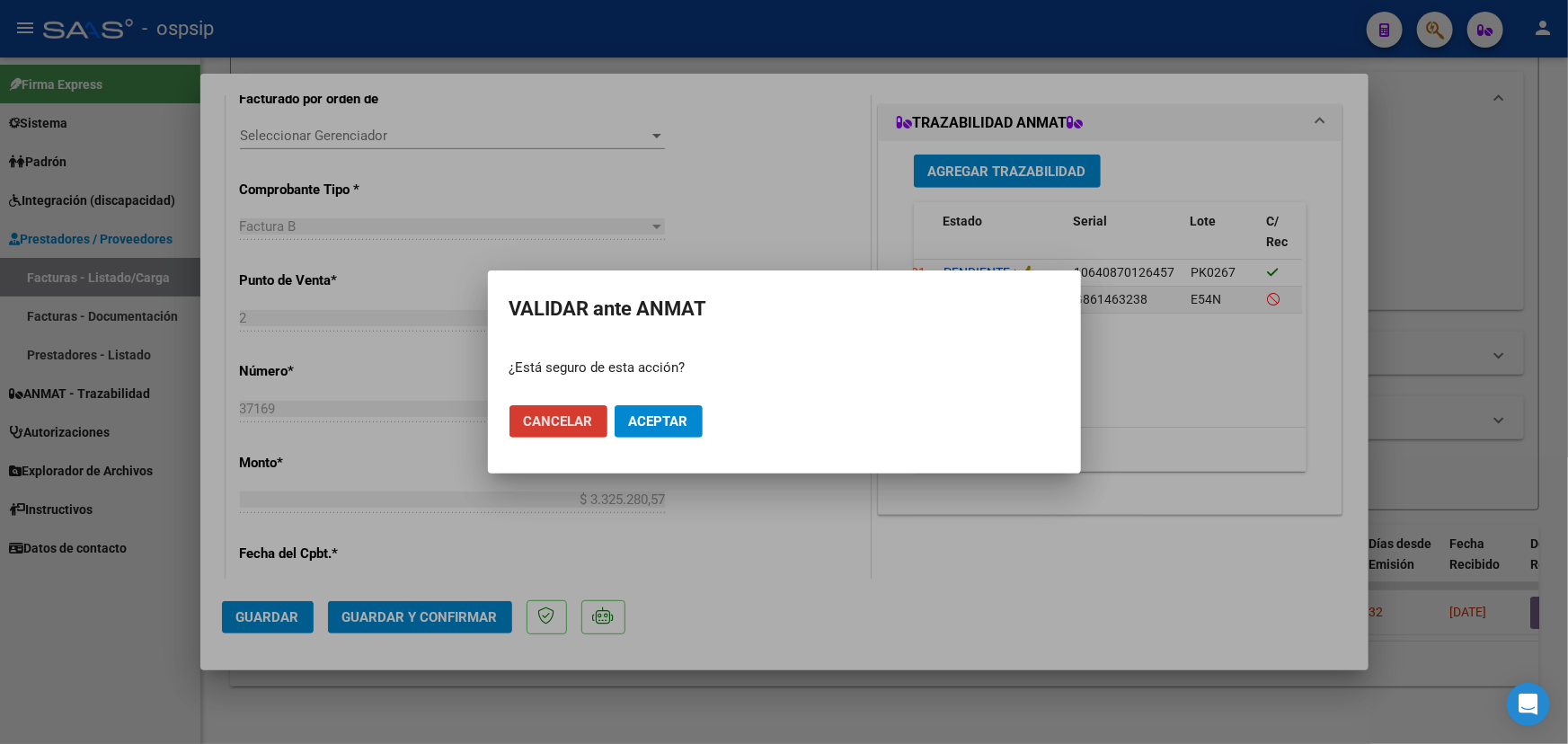
click at [680, 414] on span "Aceptar" at bounding box center [659, 422] width 59 height 16
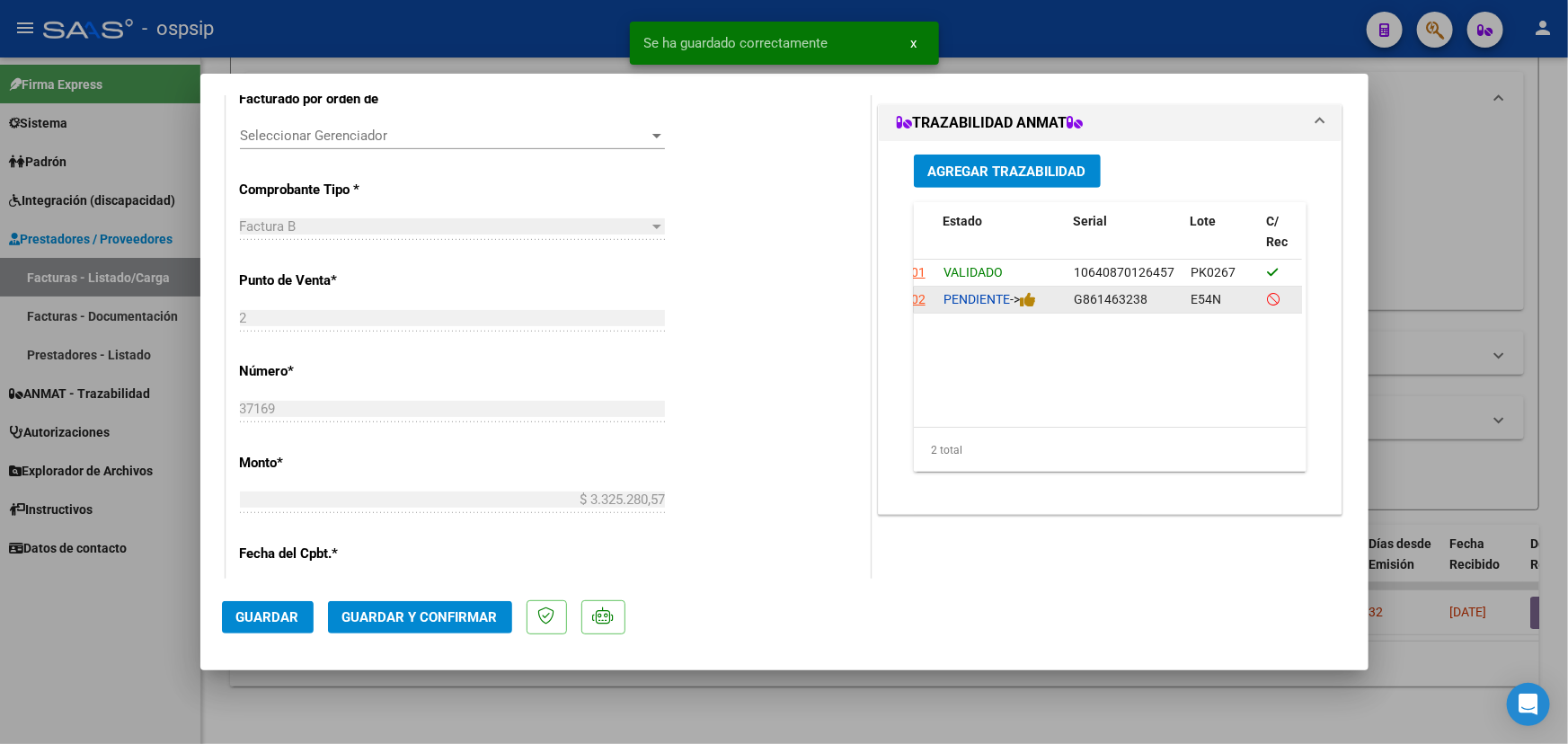
click at [1034, 304] on div "PENDIENTE ->" at bounding box center [1002, 299] width 116 height 21
click at [1031, 296] on icon at bounding box center [1029, 299] width 16 height 17
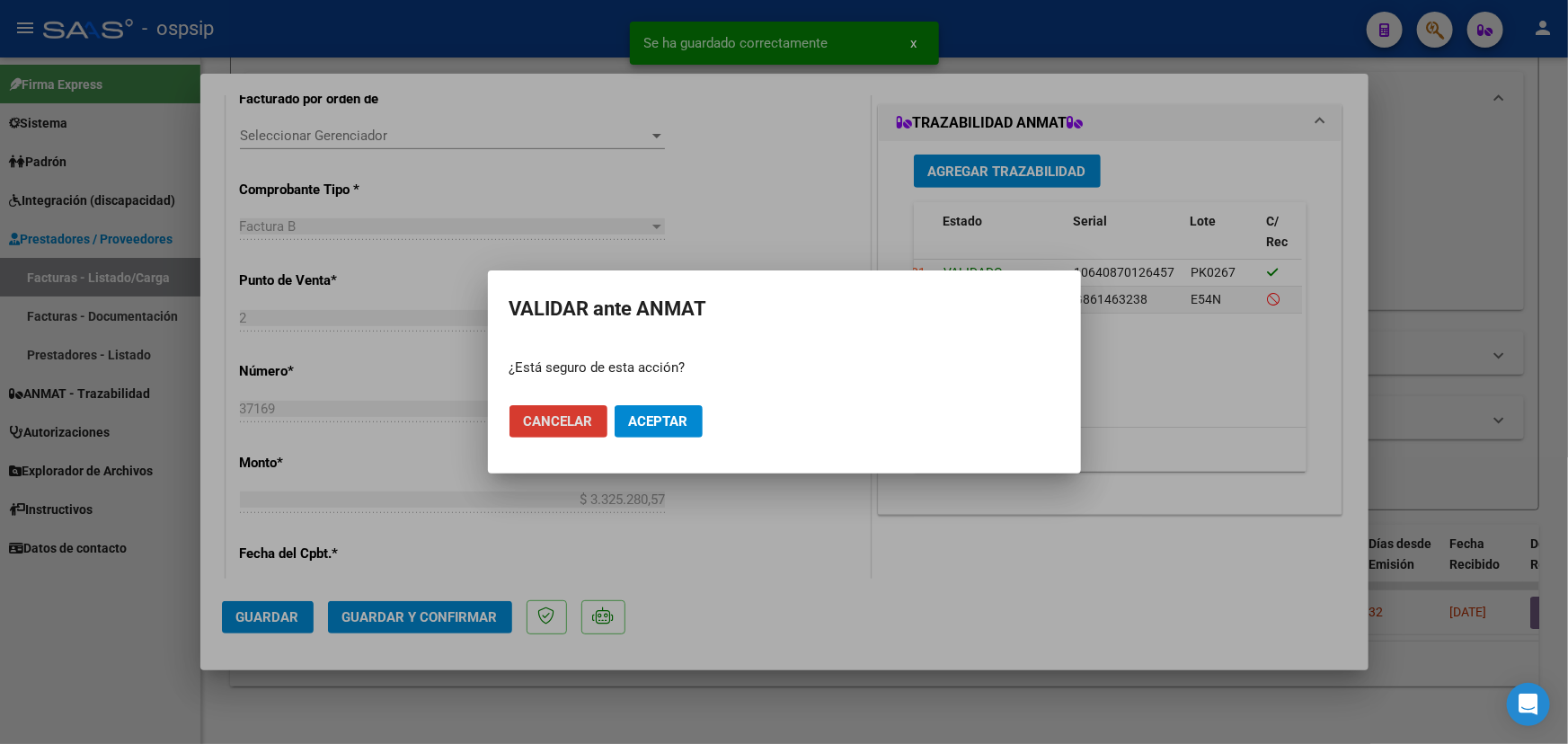
click at [672, 420] on span "Aceptar" at bounding box center [659, 422] width 59 height 16
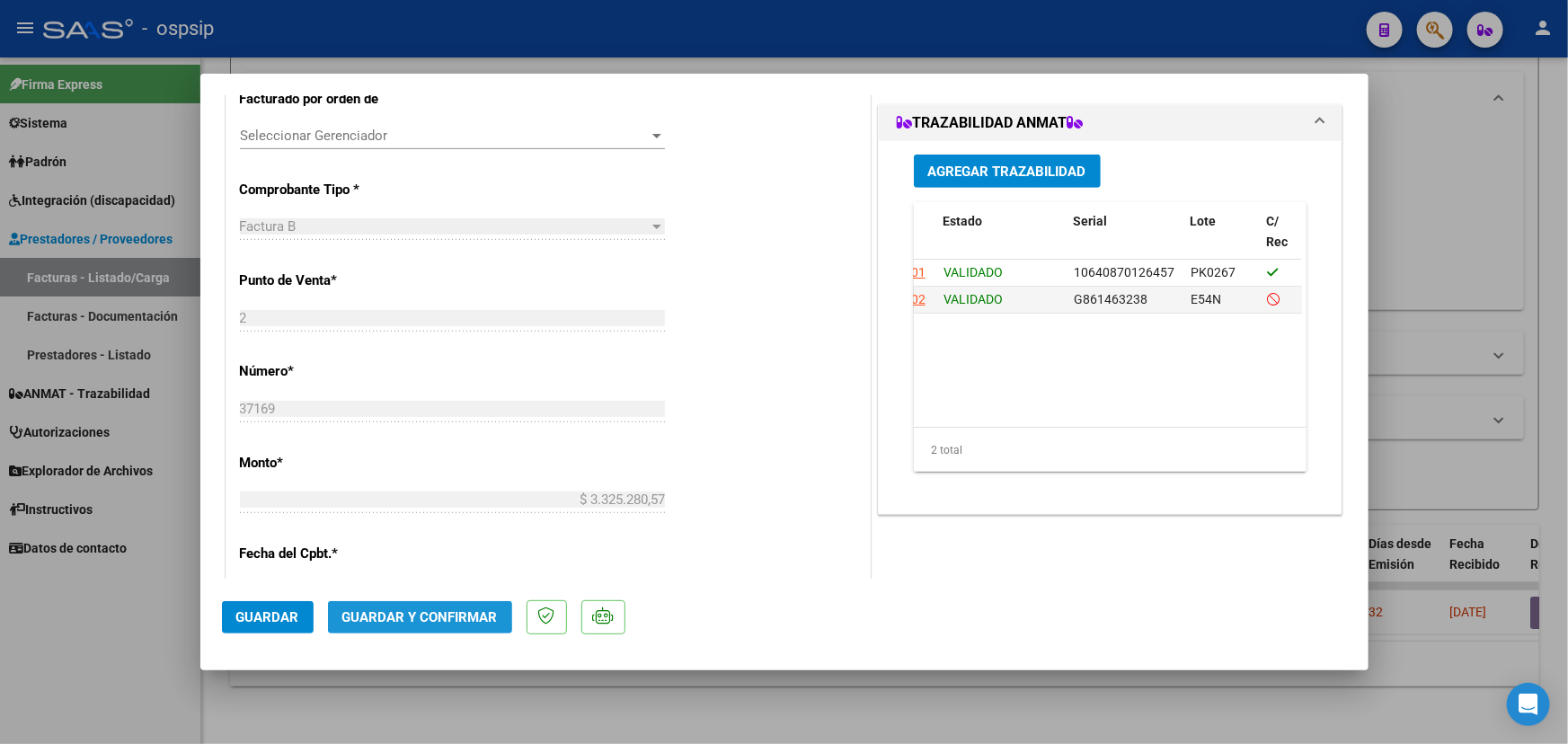
click at [455, 611] on span "Guardar y Confirmar" at bounding box center [420, 618] width 156 height 16
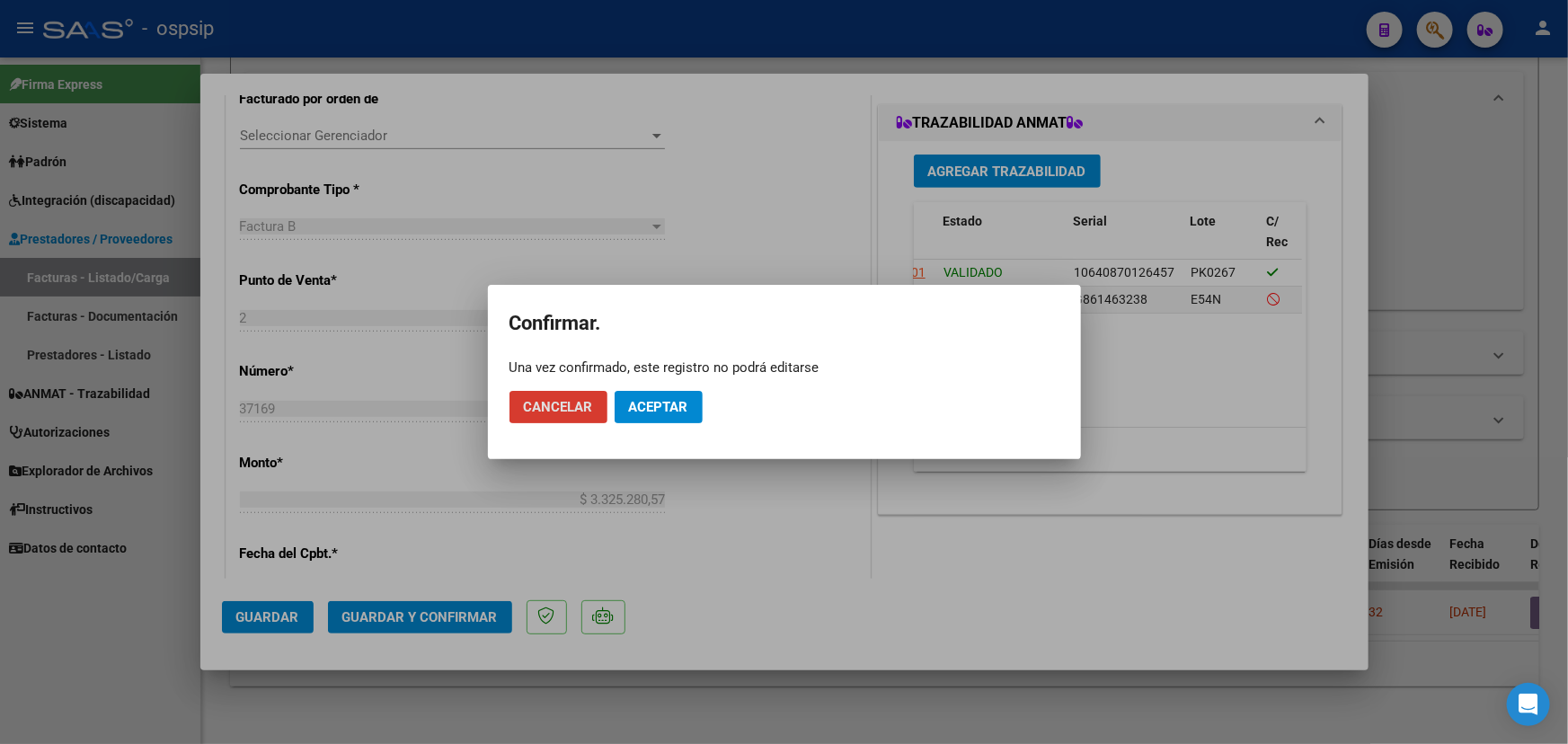
click at [669, 401] on span "Aceptar" at bounding box center [659, 407] width 59 height 16
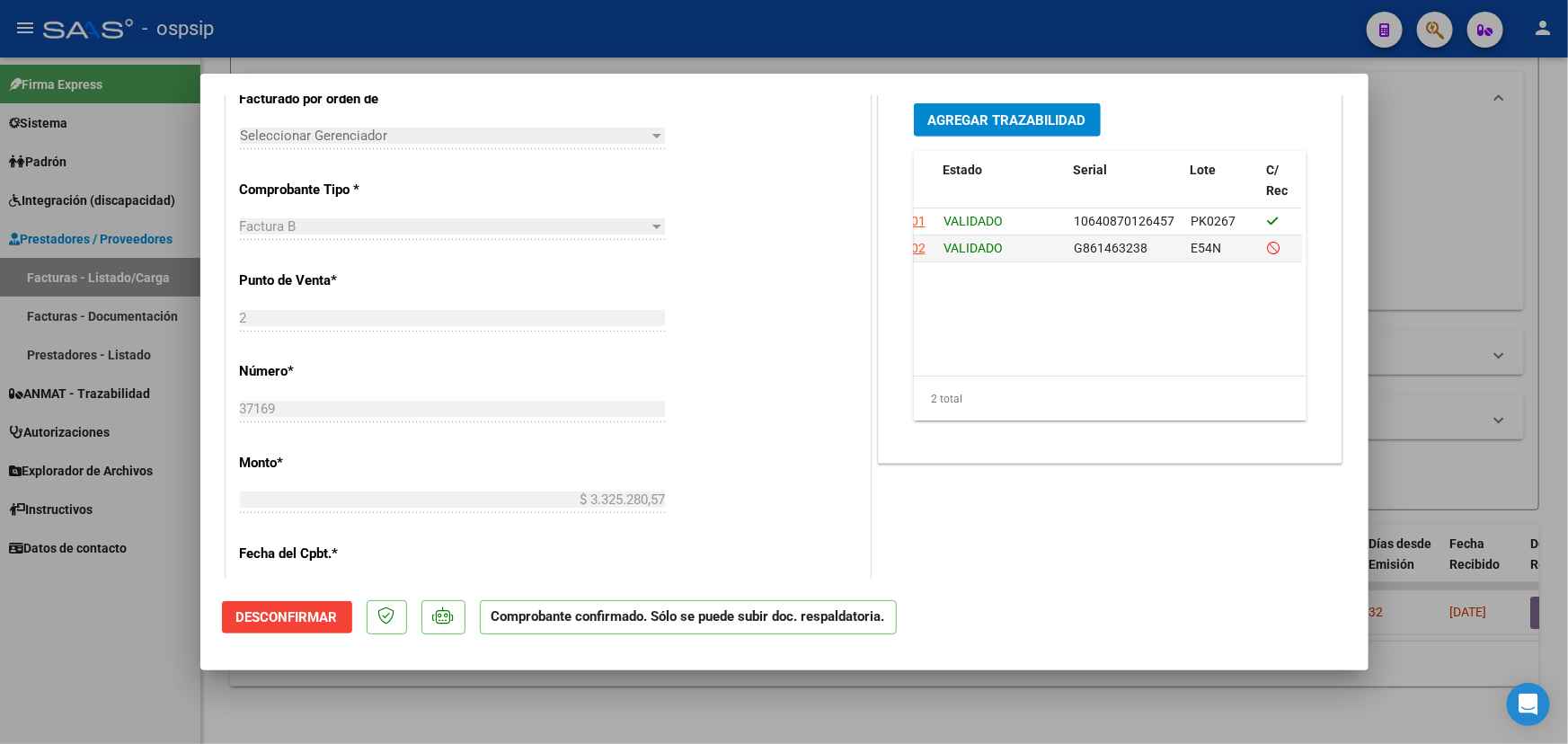
type input "$ 0,00"
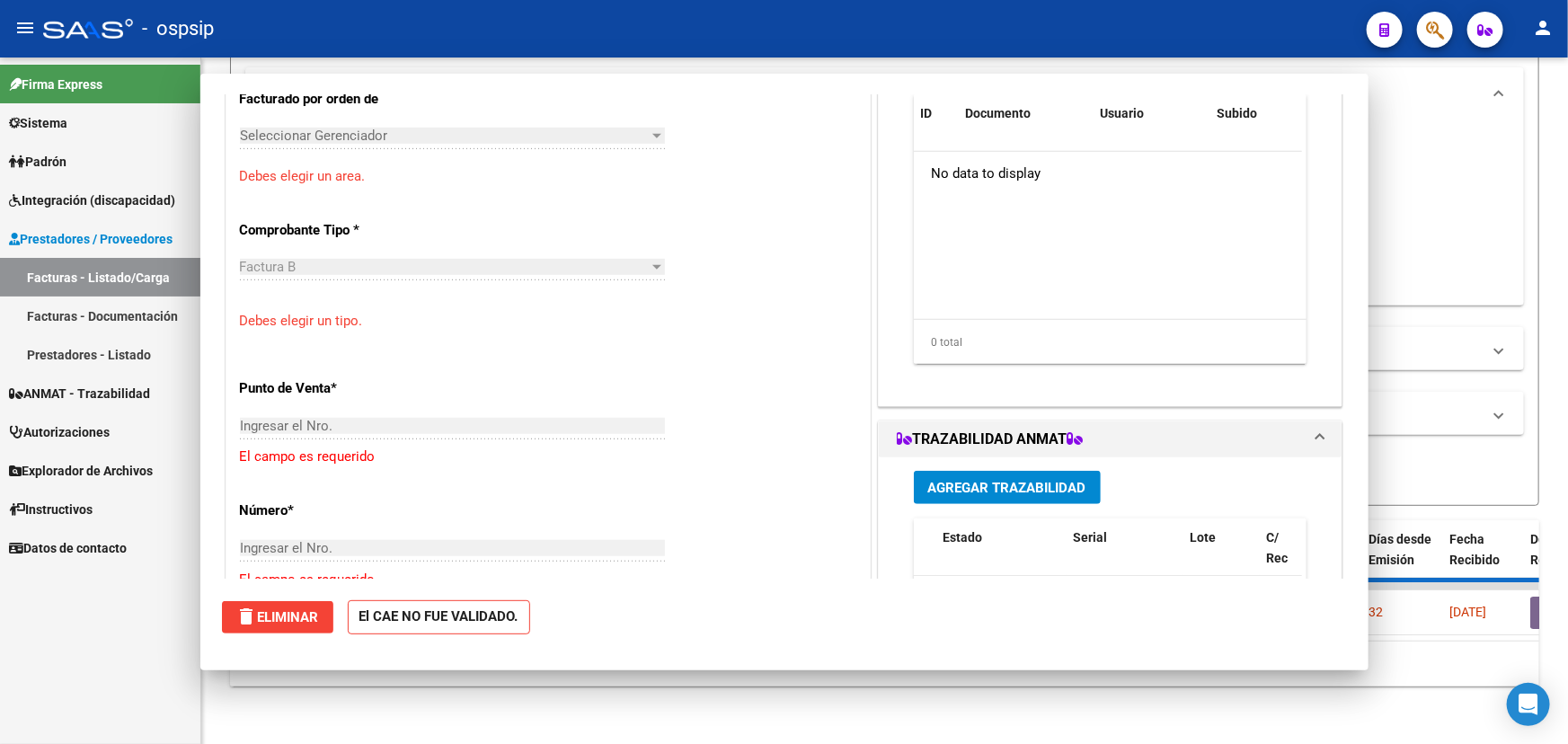
scroll to position [0, 0]
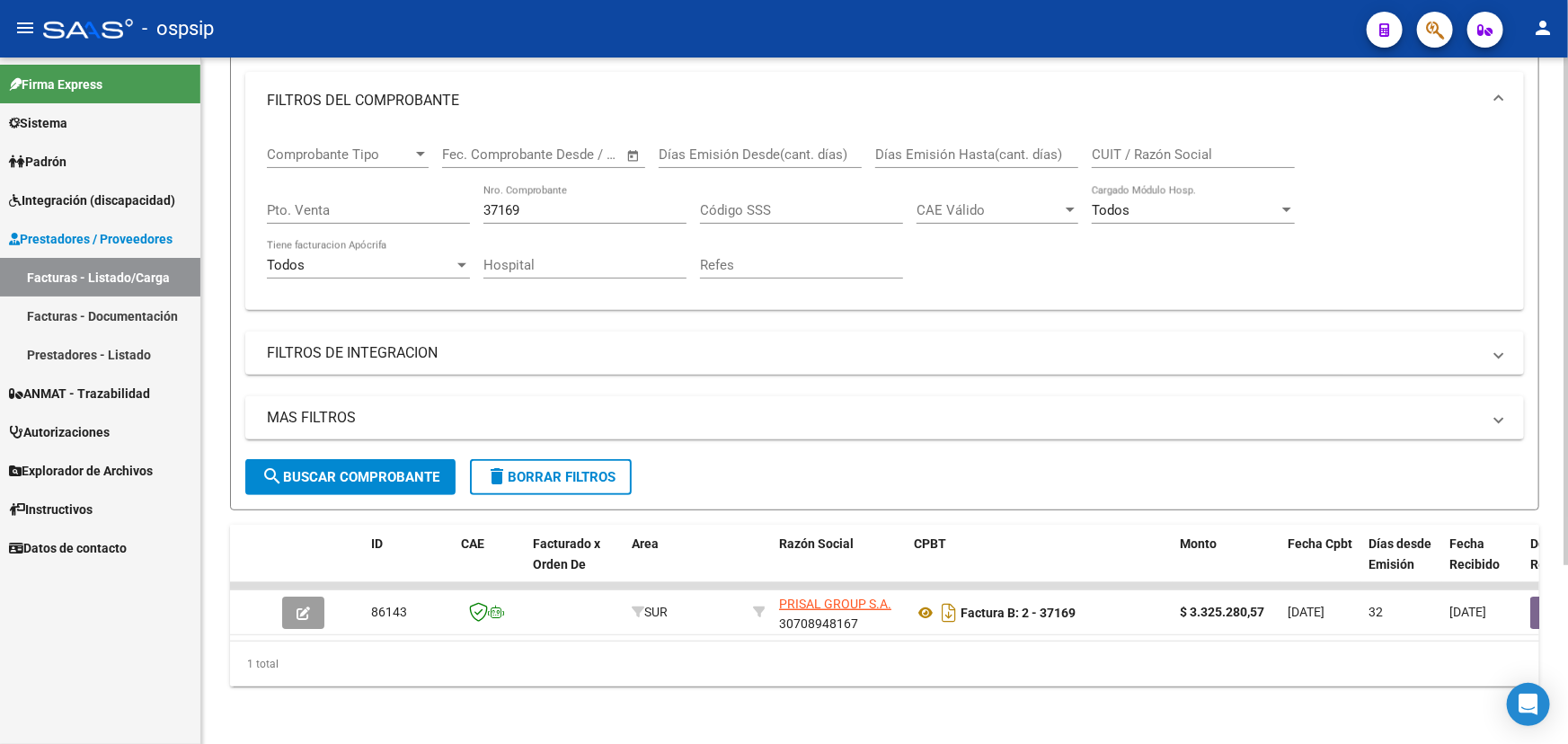
click at [521, 189] on div "37169 Nro. Comprobante" at bounding box center [585, 204] width 204 height 39
click at [507, 203] on input "37169" at bounding box center [585, 211] width 204 height 16
type input "37273"
click at [515, 641] on div "1 total" at bounding box center [884, 664] width 1310 height 45
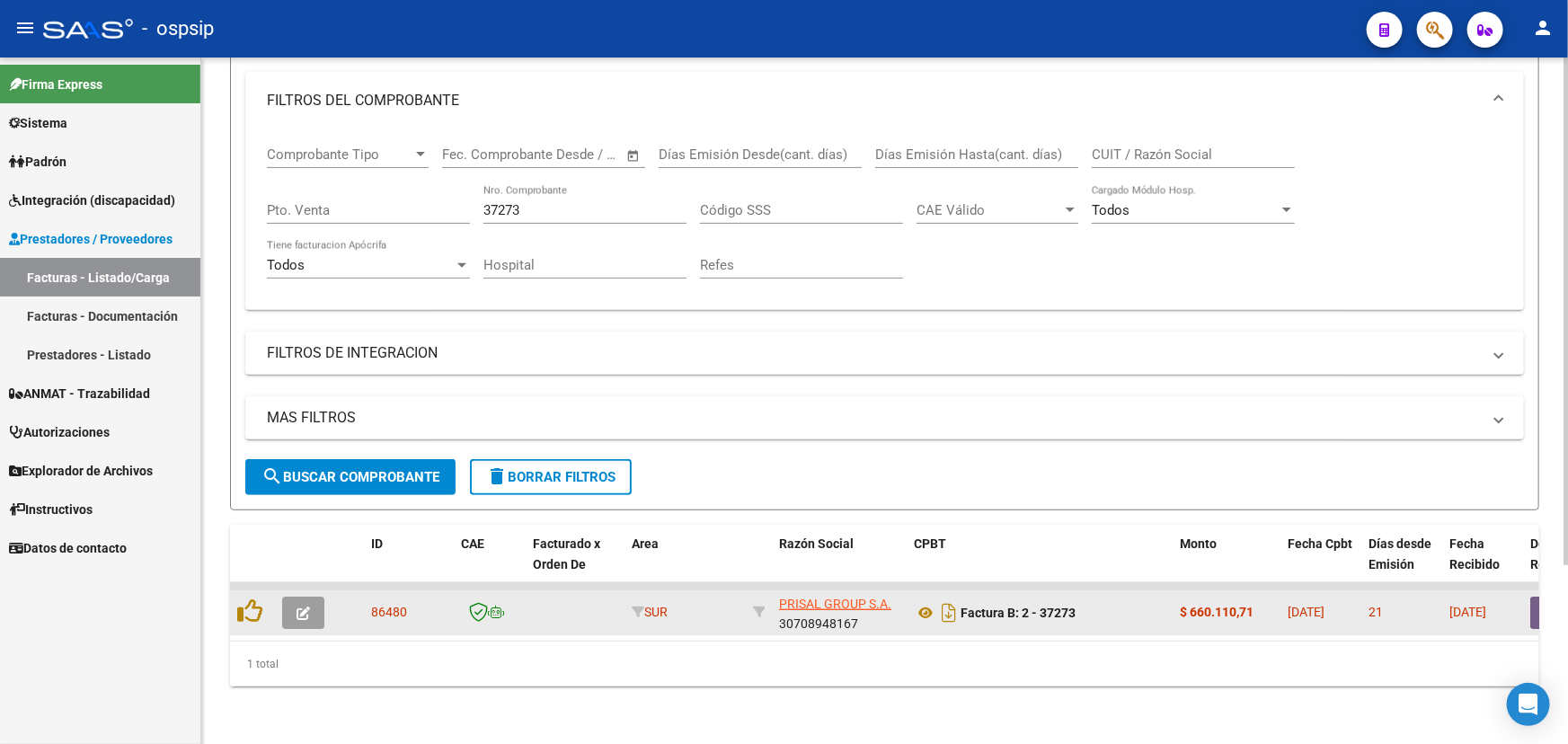
click at [313, 597] on button "button" at bounding box center [303, 613] width 42 height 32
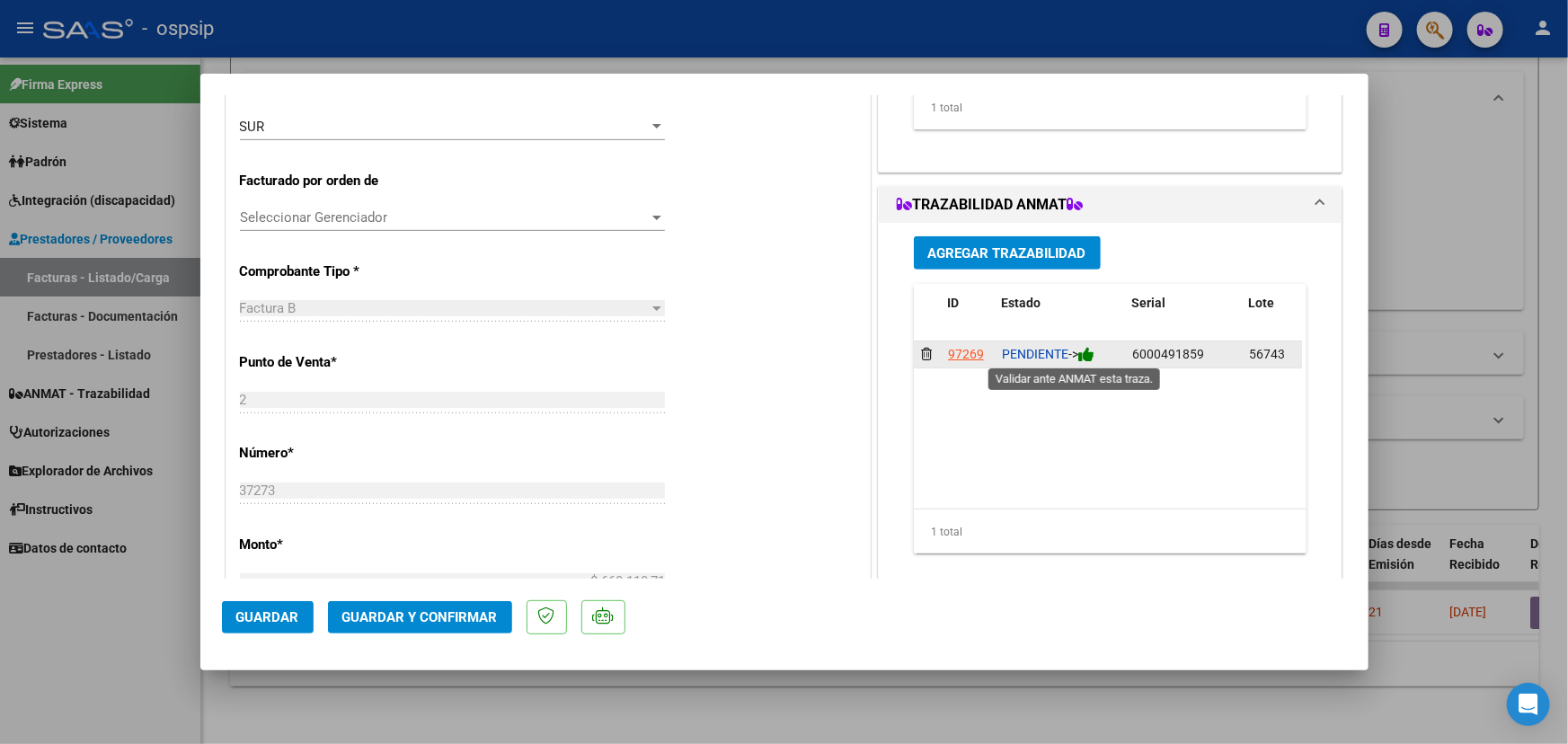
click at [1083, 350] on icon at bounding box center [1086, 354] width 16 height 17
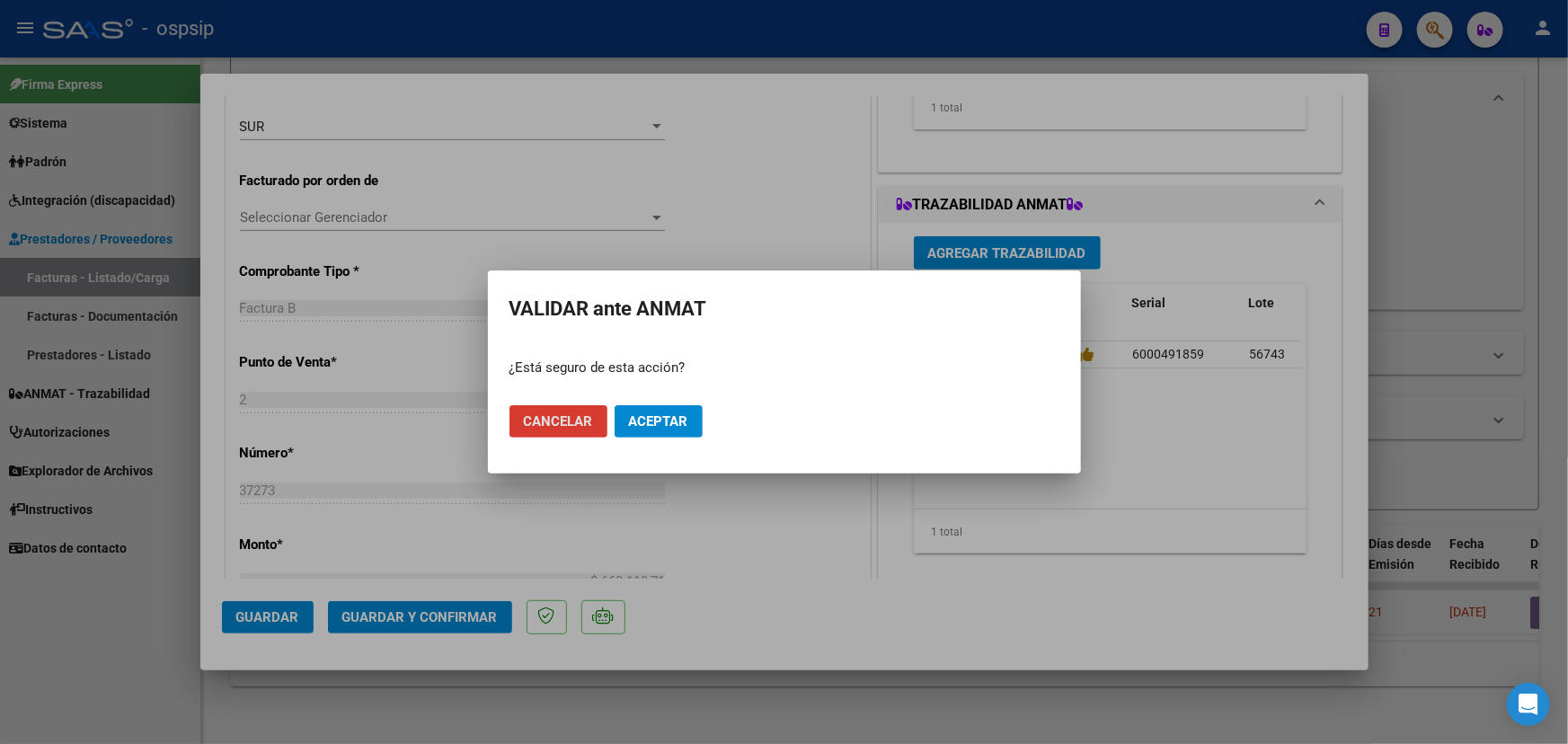
click at [668, 424] on span "Aceptar" at bounding box center [659, 422] width 59 height 16
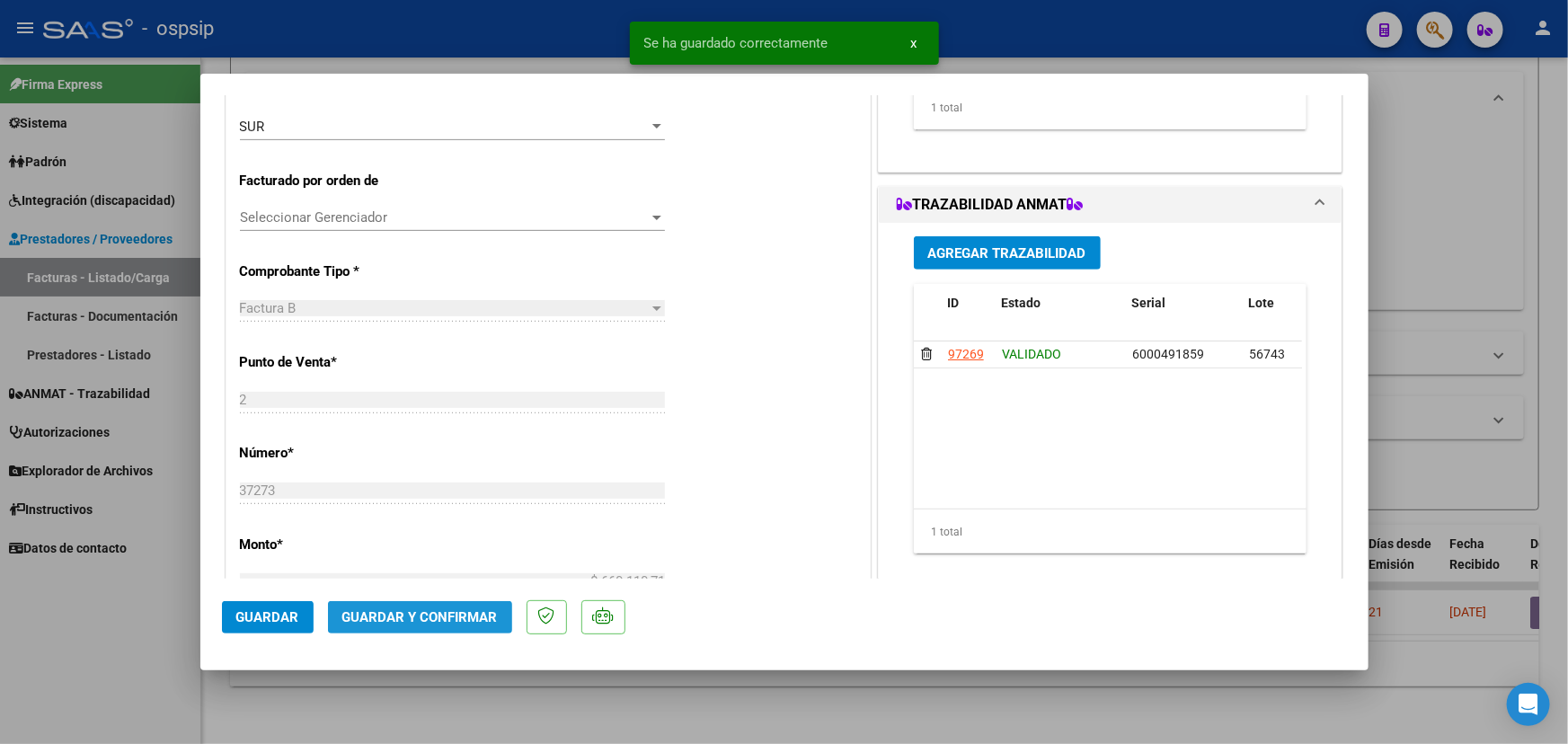
click at [433, 603] on button "Guardar y Confirmar" at bounding box center [420, 618] width 185 height 32
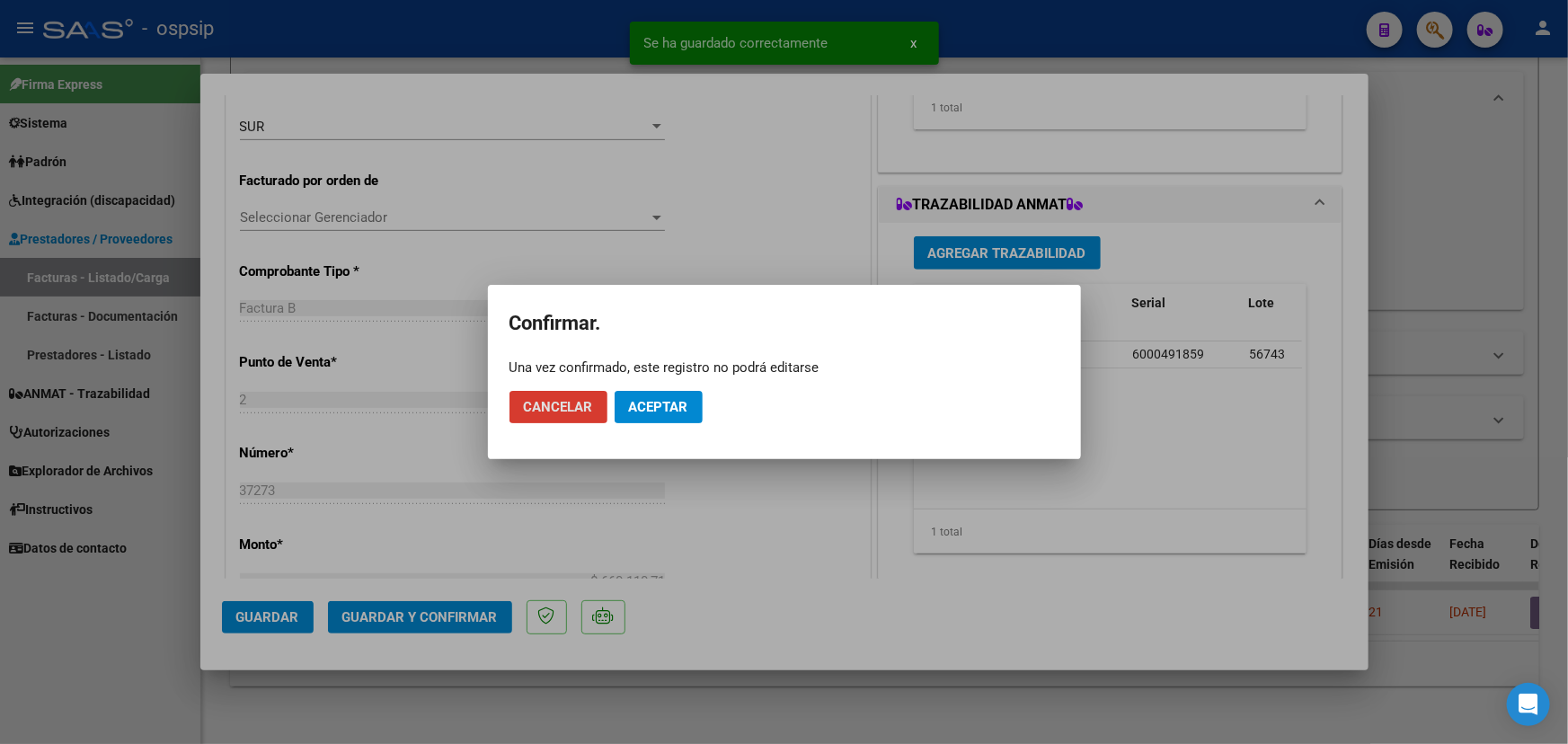
click at [663, 411] on span "Aceptar" at bounding box center [659, 407] width 59 height 16
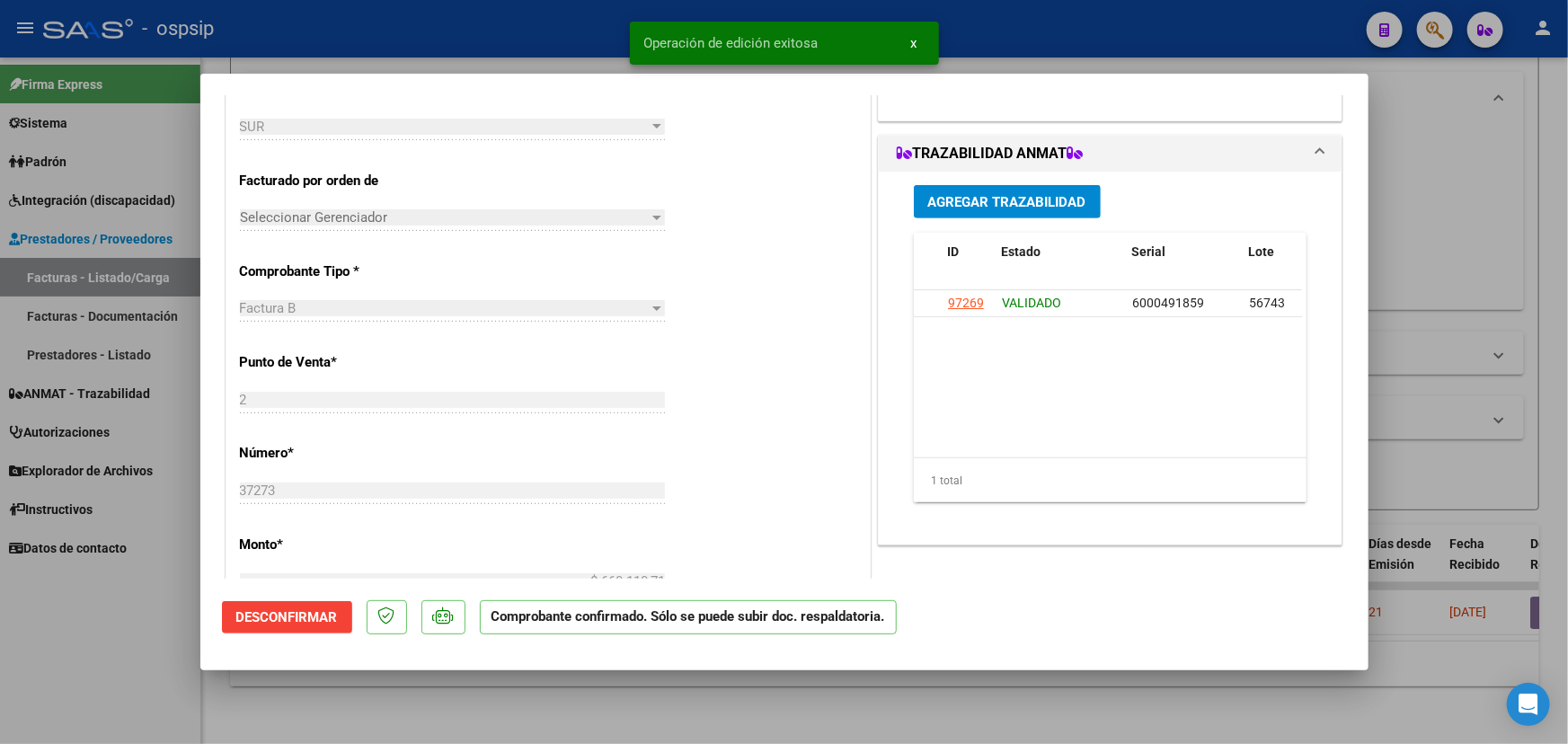
type input "$ 0,00"
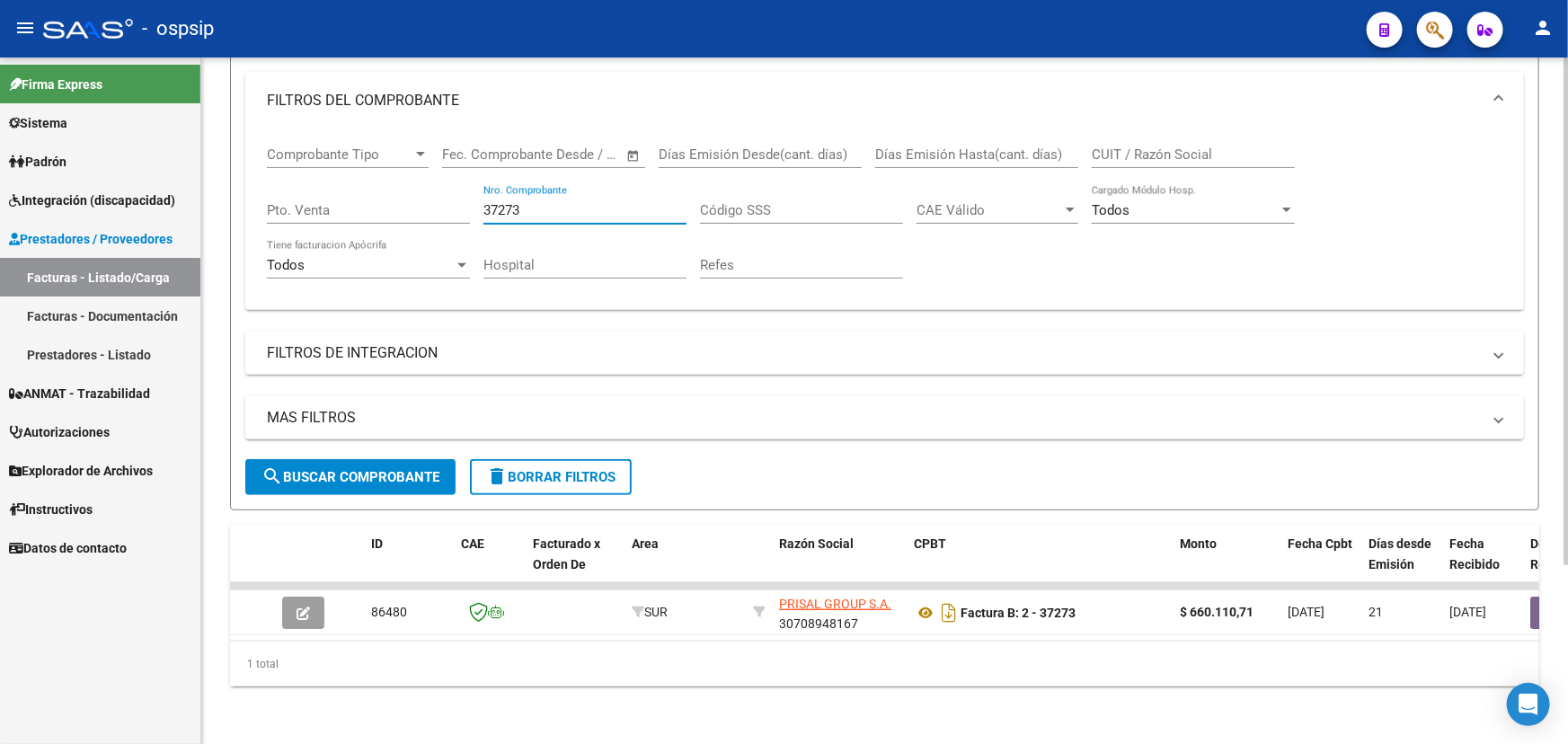
click at [507, 203] on input "37273" at bounding box center [585, 211] width 204 height 16
click at [501, 203] on input "37273" at bounding box center [585, 211] width 204 height 16
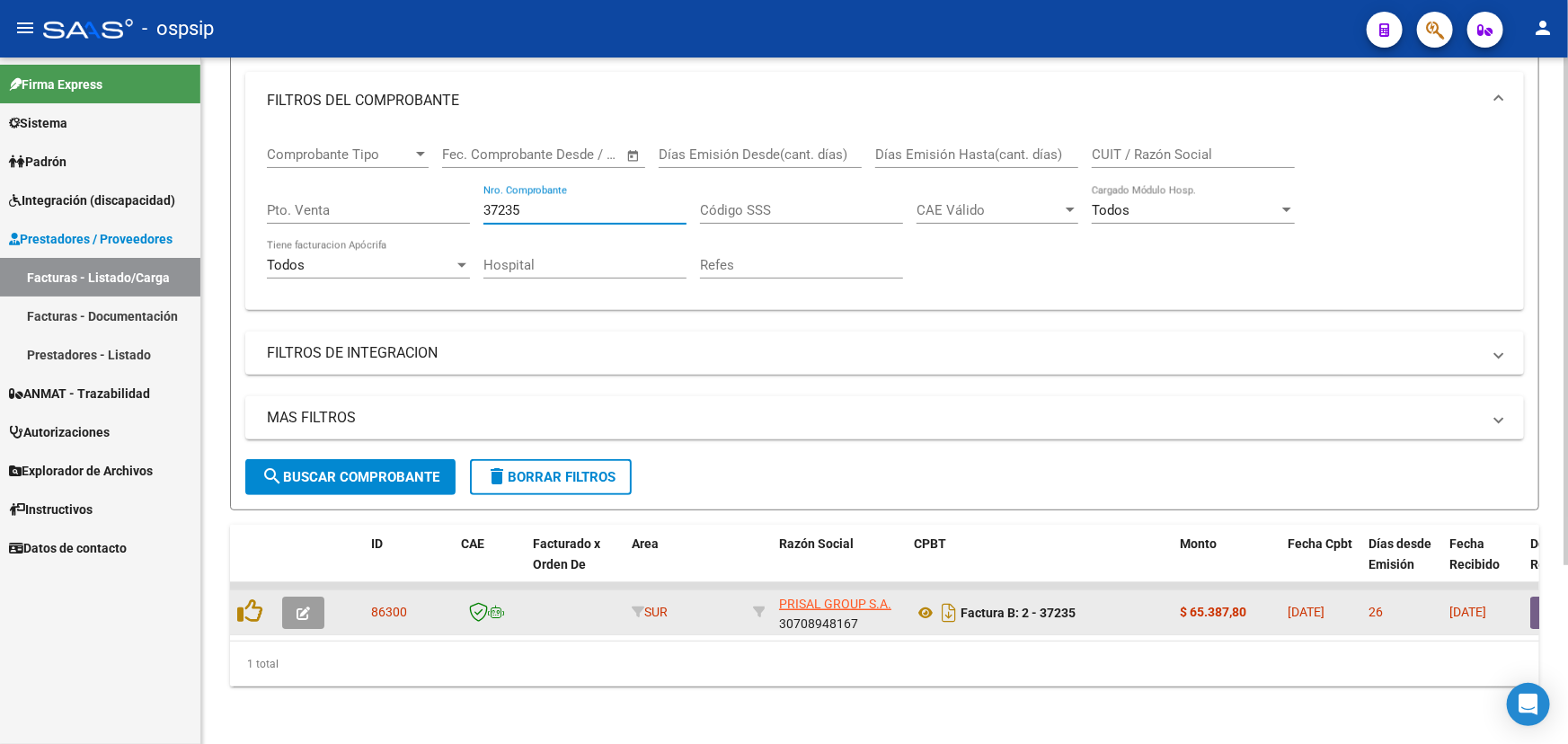
type input "37235"
click at [311, 606] on button "button" at bounding box center [303, 613] width 42 height 32
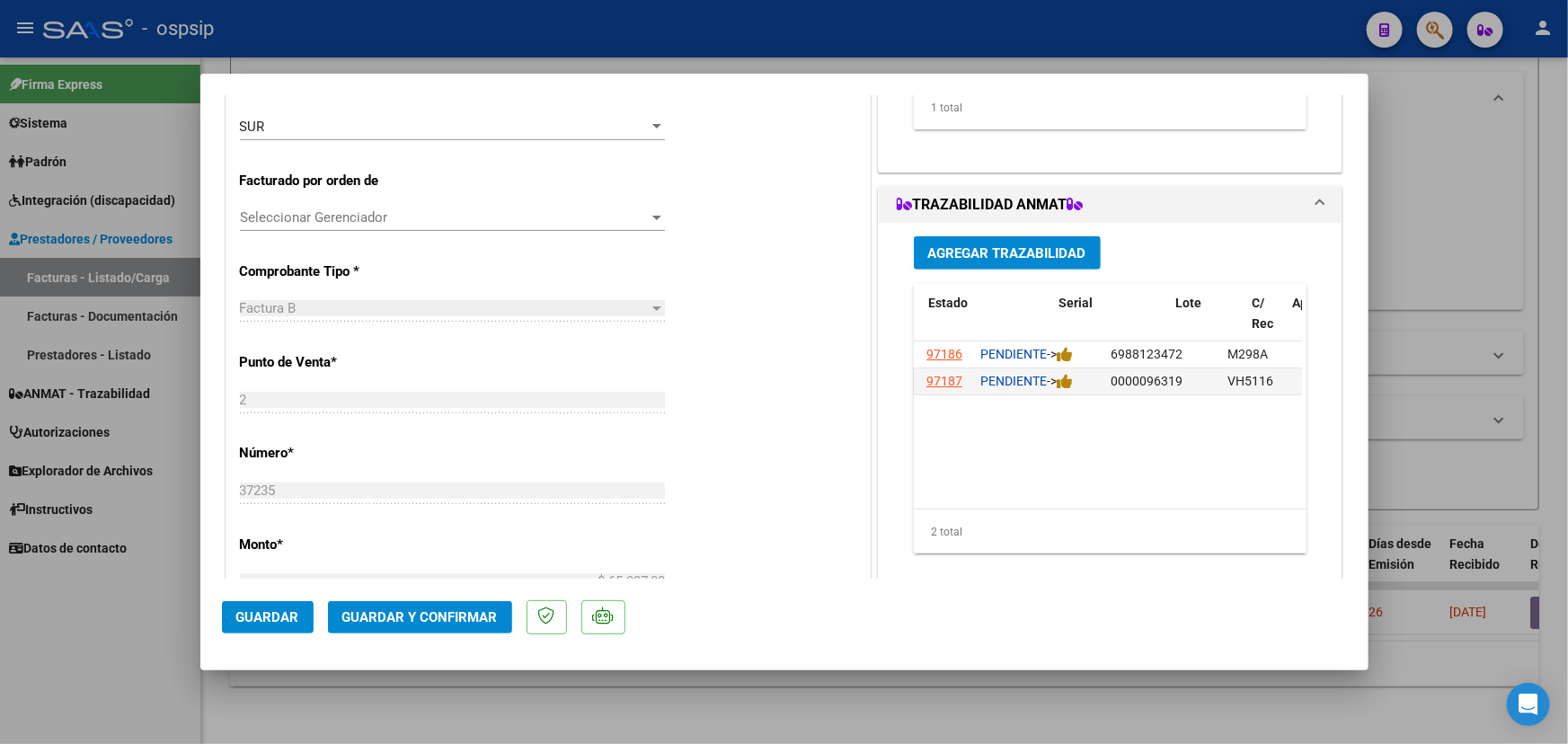
scroll to position [0, 4]
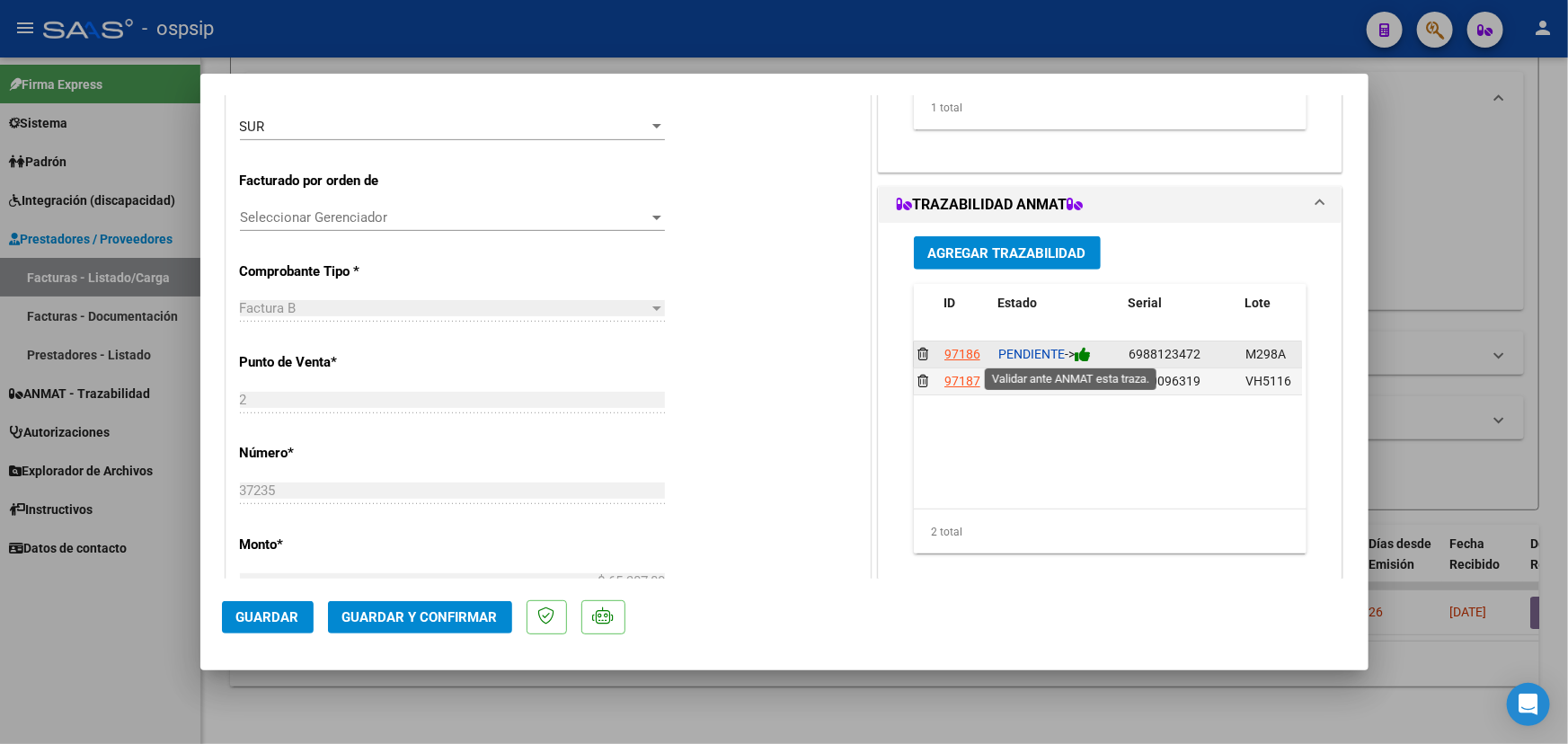
click at [1087, 354] on icon at bounding box center [1083, 354] width 16 height 17
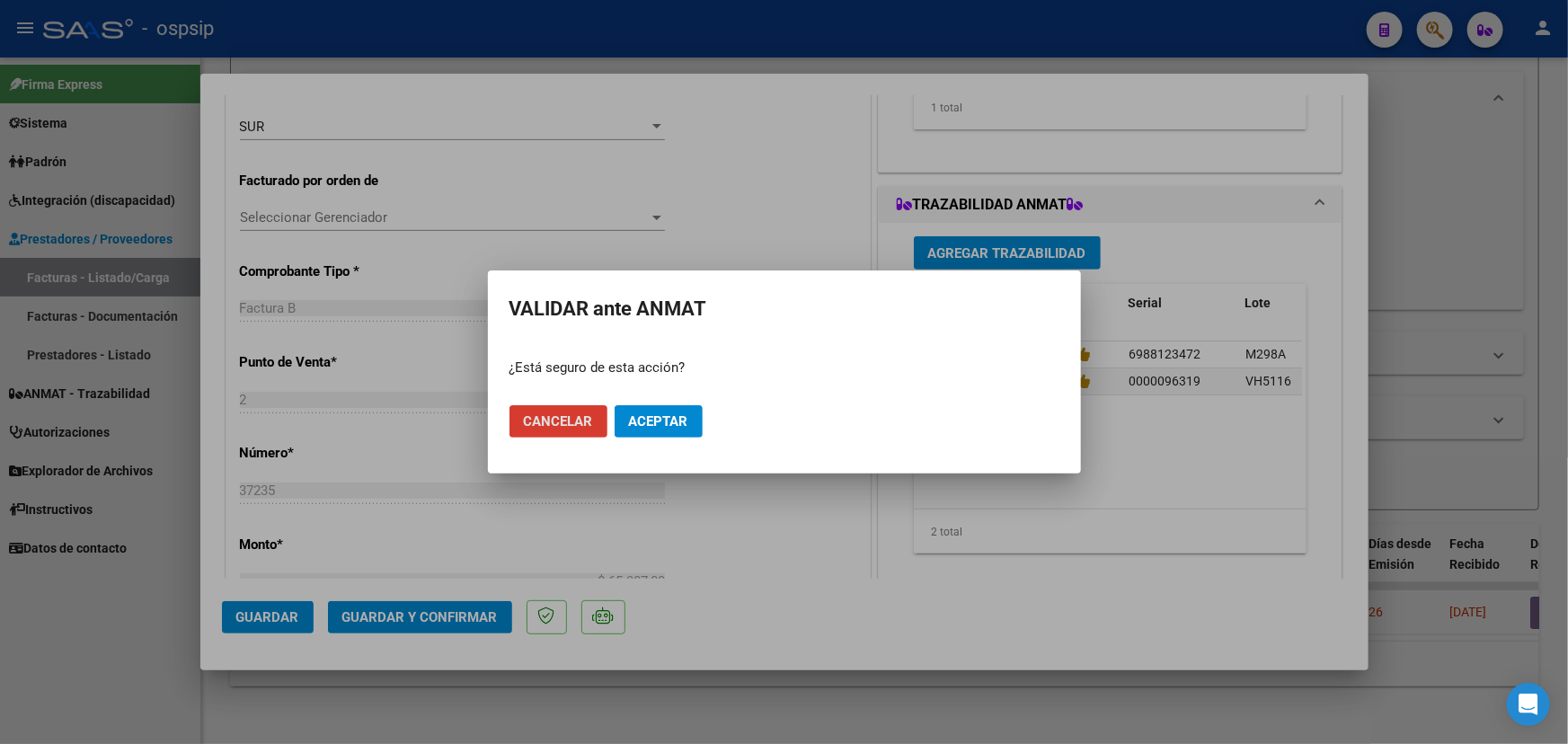
click at [683, 427] on span "Aceptar" at bounding box center [659, 422] width 59 height 16
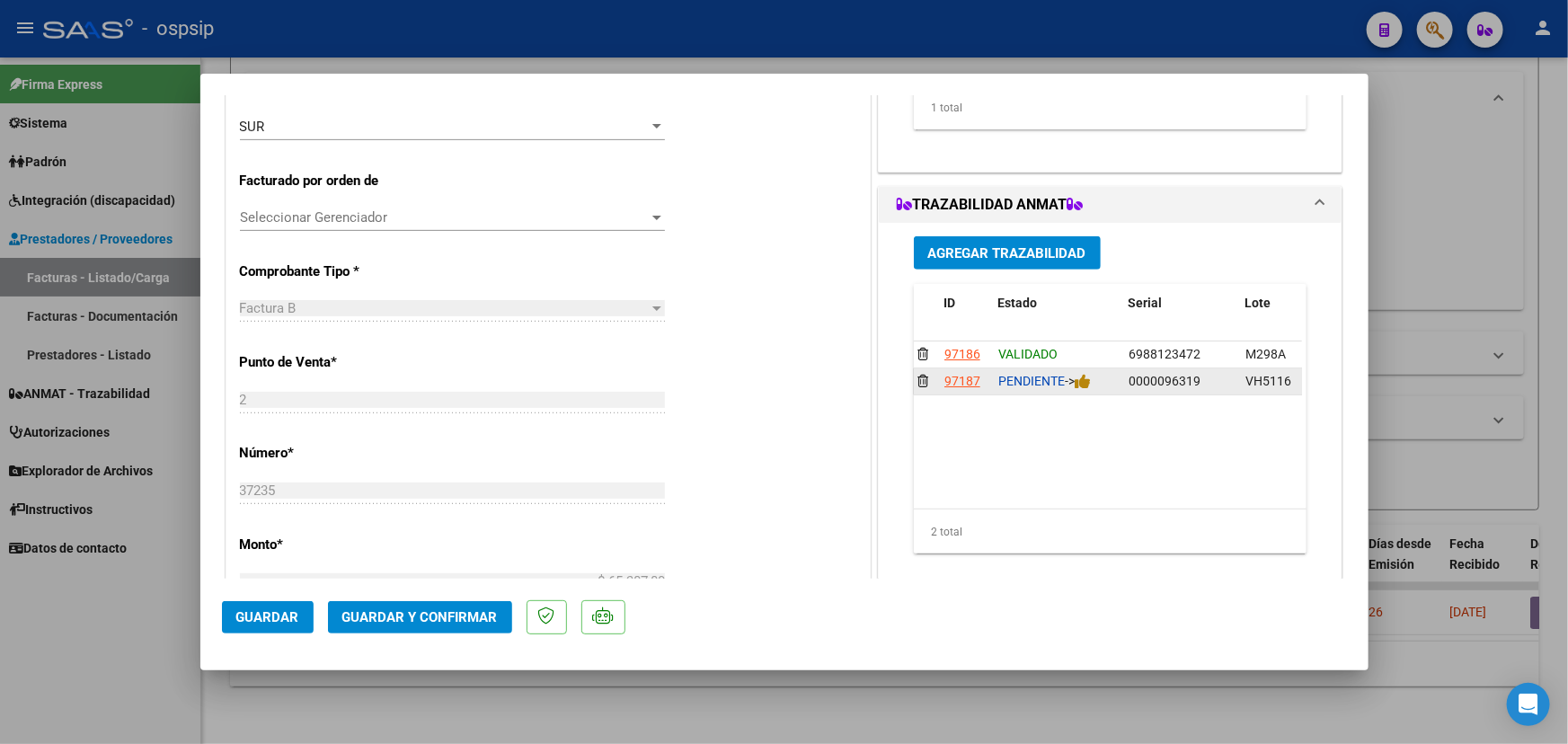
click at [1088, 374] on div "PENDIENTE ->" at bounding box center [1056, 381] width 116 height 21
click at [1085, 381] on icon at bounding box center [1083, 381] width 16 height 17
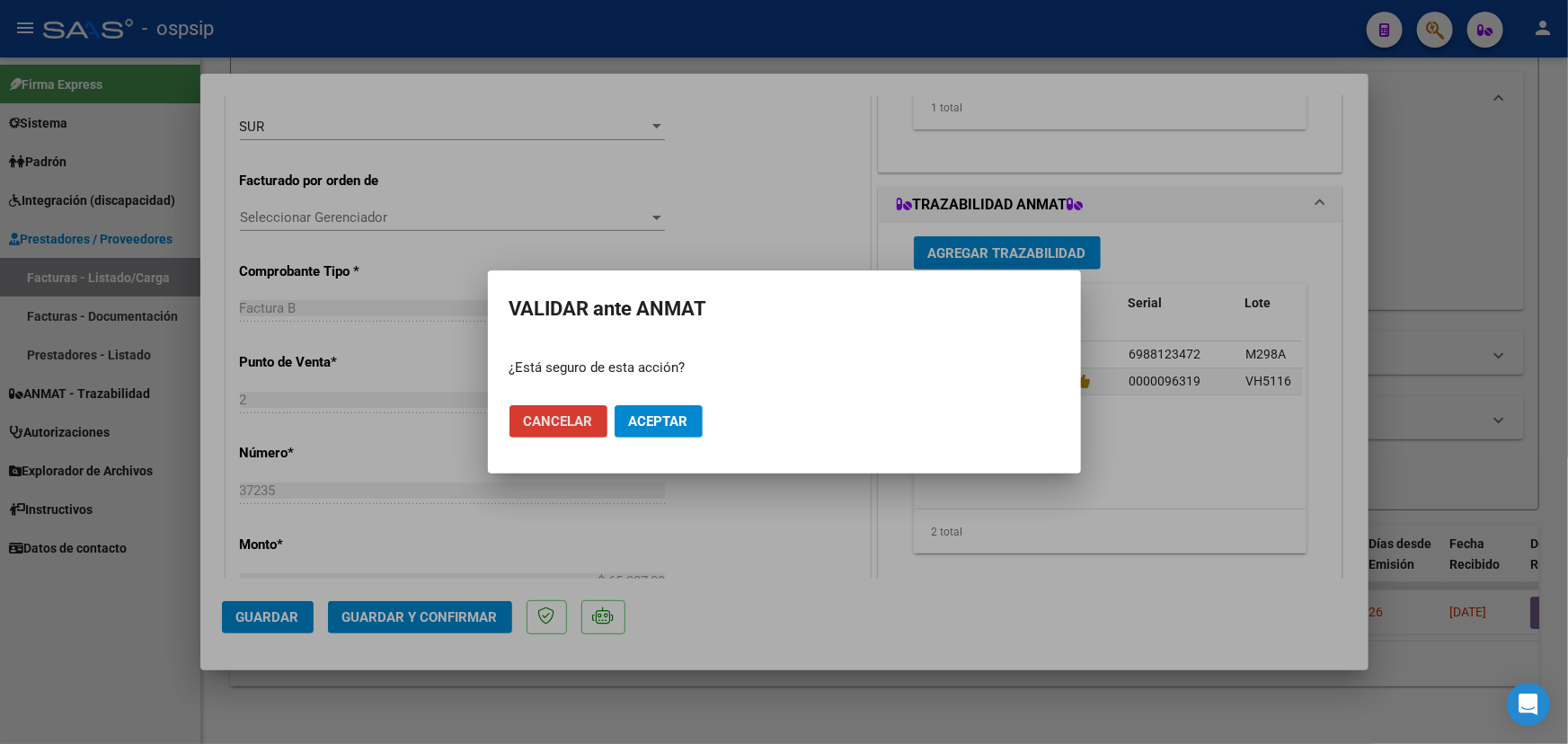
click at [666, 413] on span "Aceptar" at bounding box center [659, 422] width 59 height 16
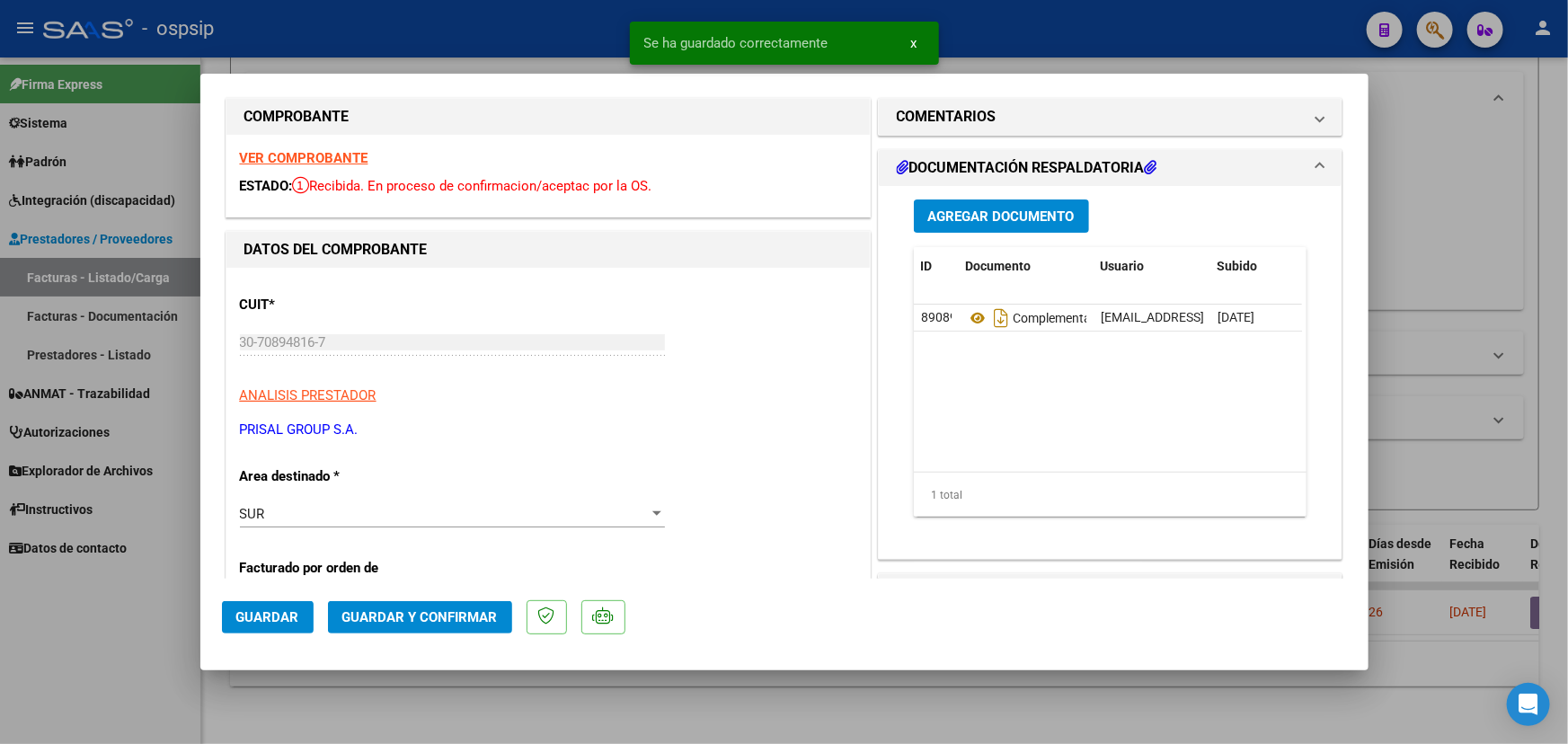
scroll to position [0, 0]
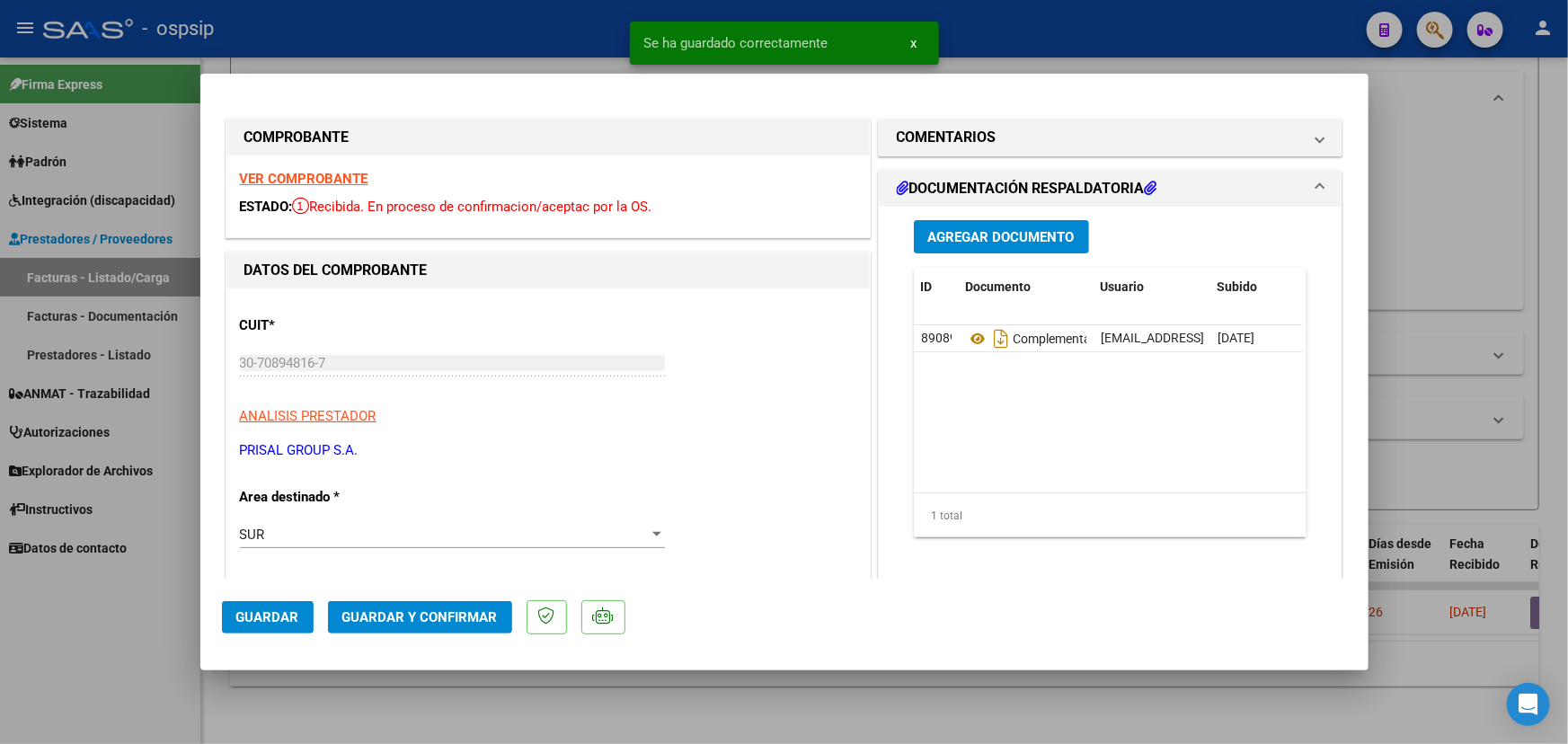
click at [427, 621] on span "Guardar y Confirmar" at bounding box center [420, 618] width 156 height 16
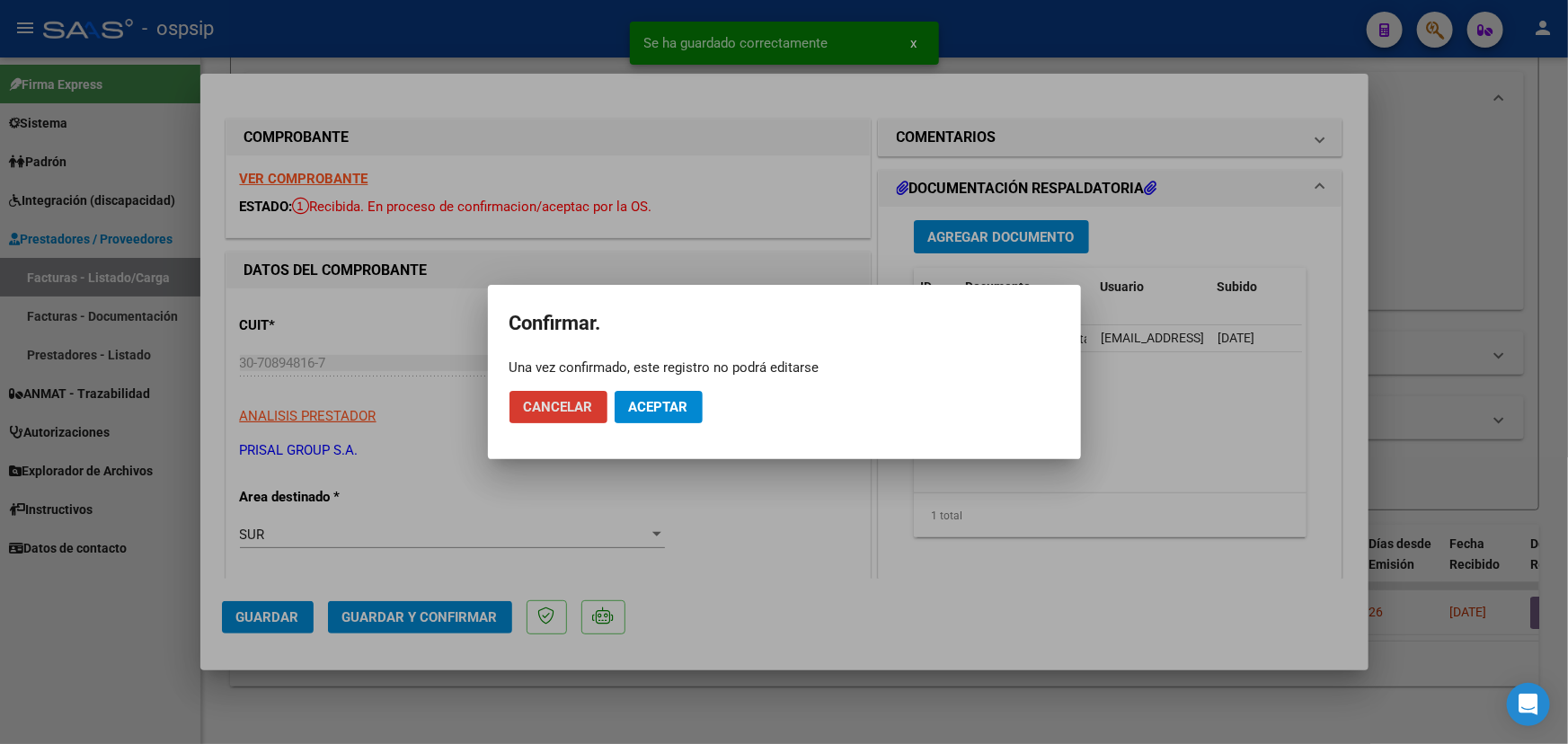
click at [654, 400] on span "Aceptar" at bounding box center [659, 407] width 59 height 16
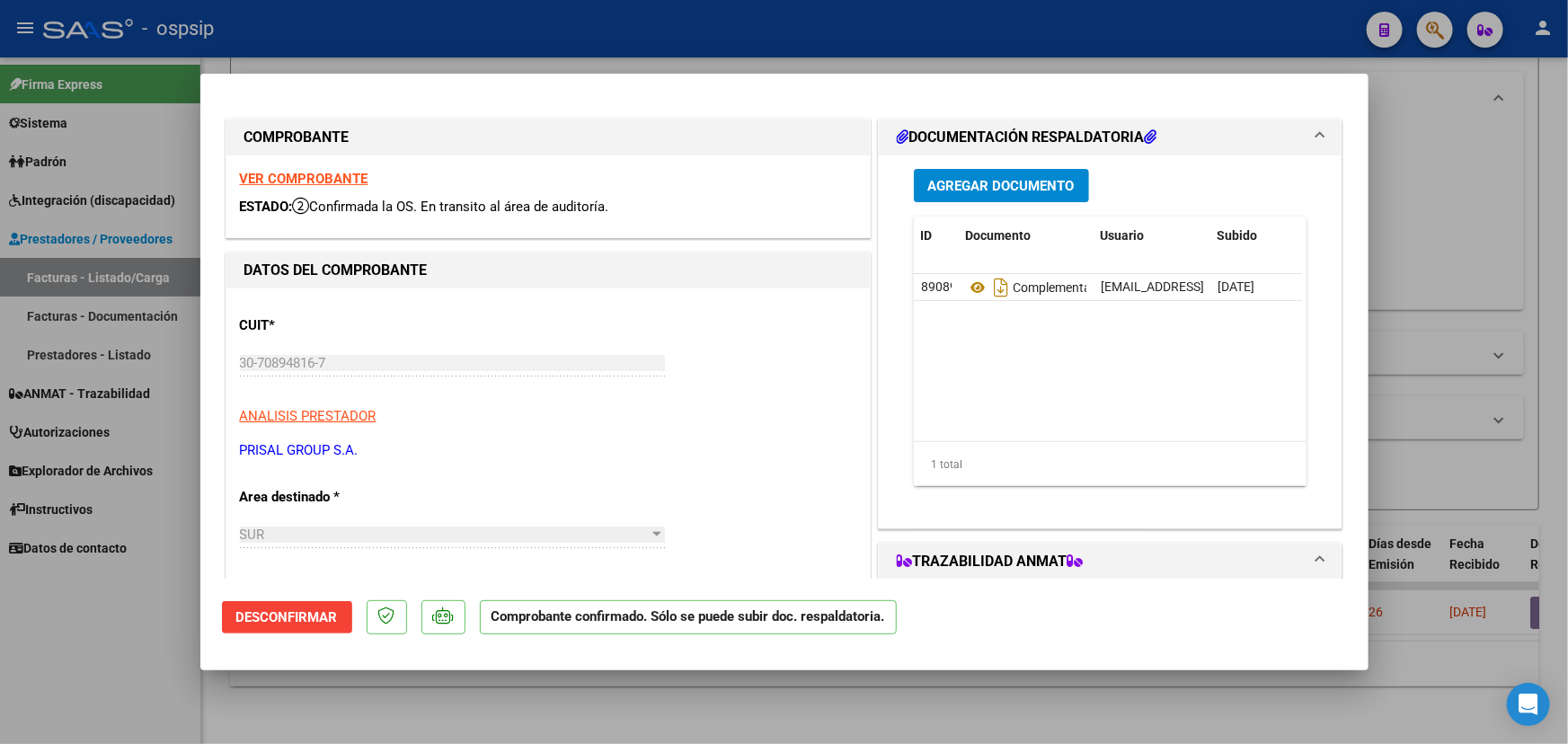
type input "$ 0,00"
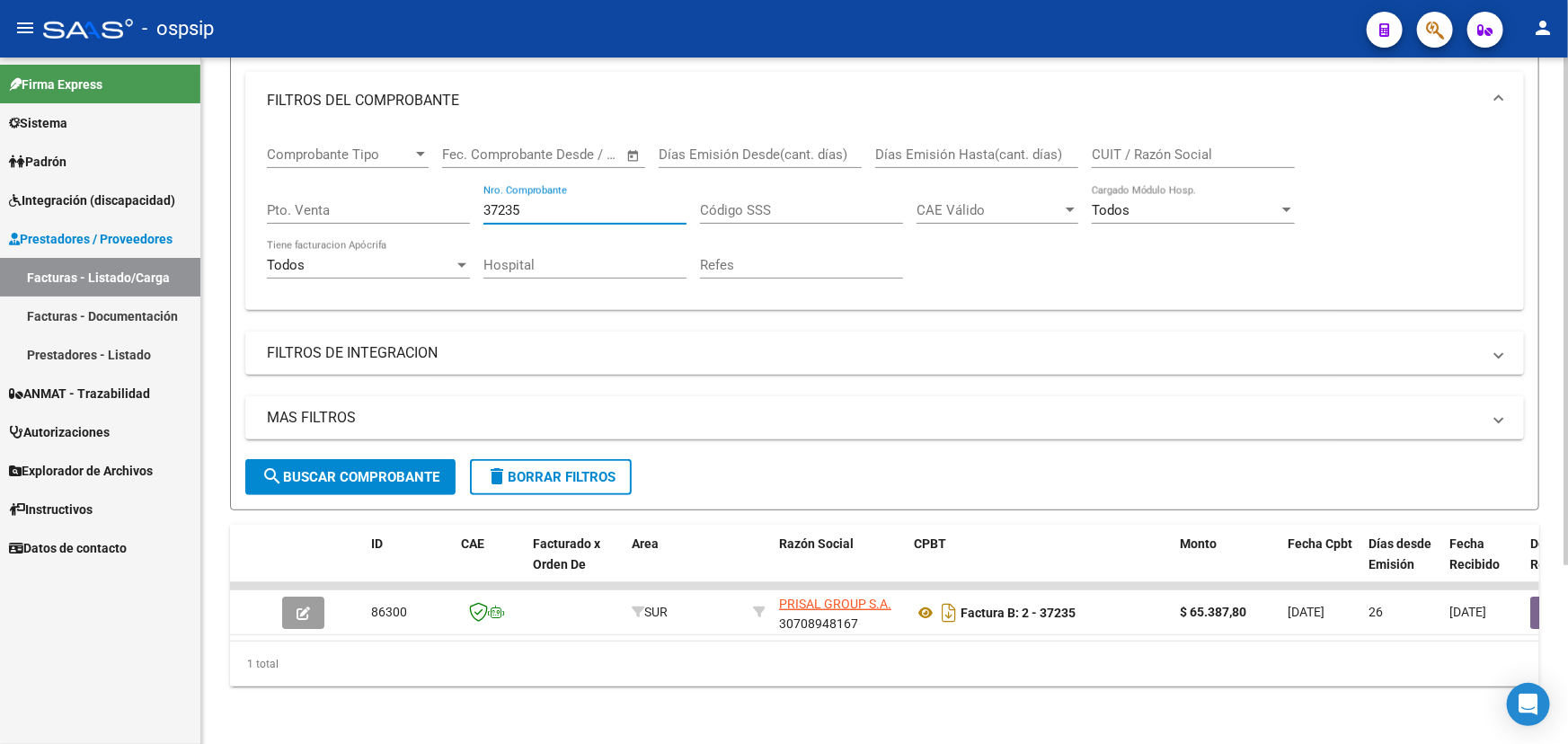
click at [505, 203] on input "37235" at bounding box center [585, 211] width 204 height 16
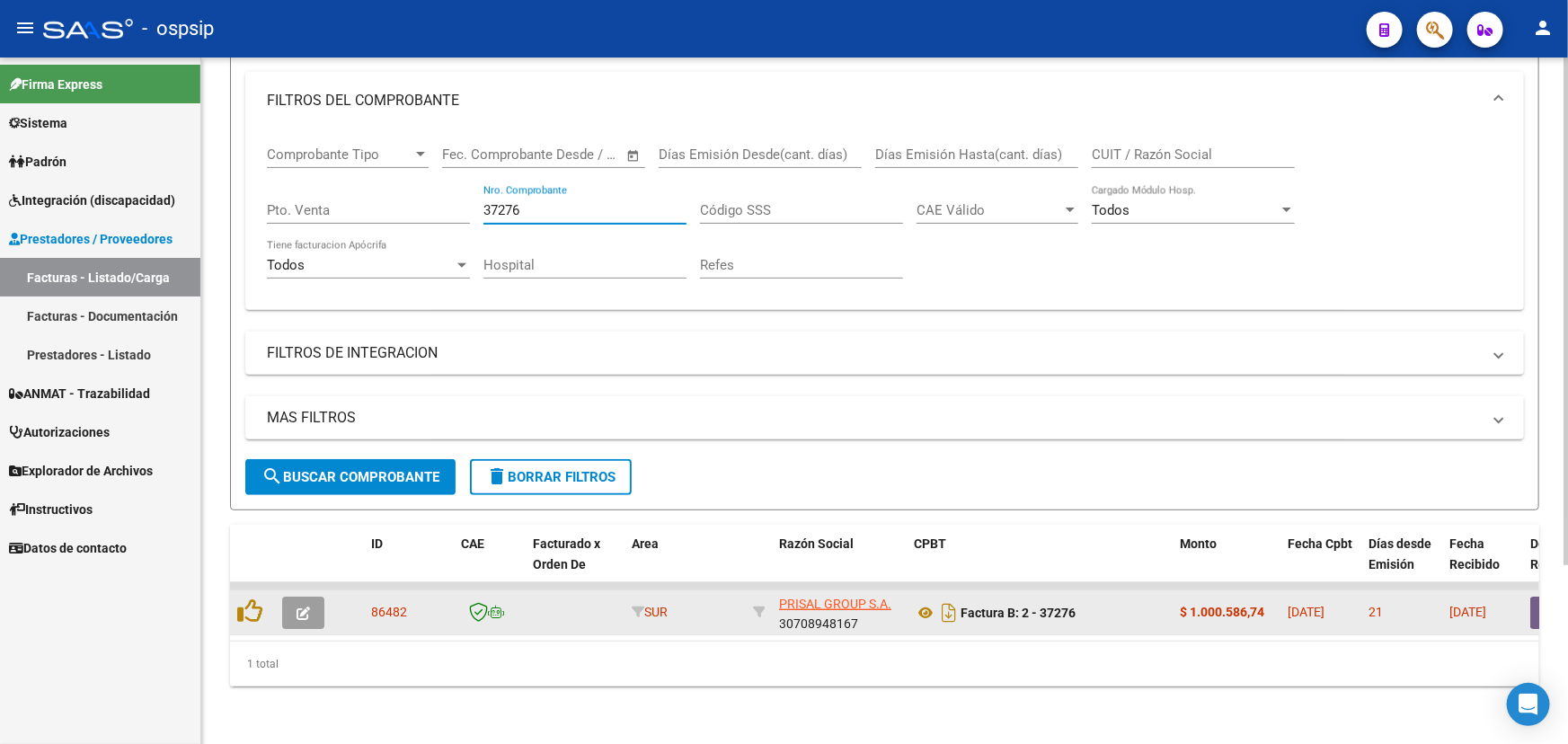
type input "37276"
click at [316, 597] on button "button" at bounding box center [303, 613] width 42 height 32
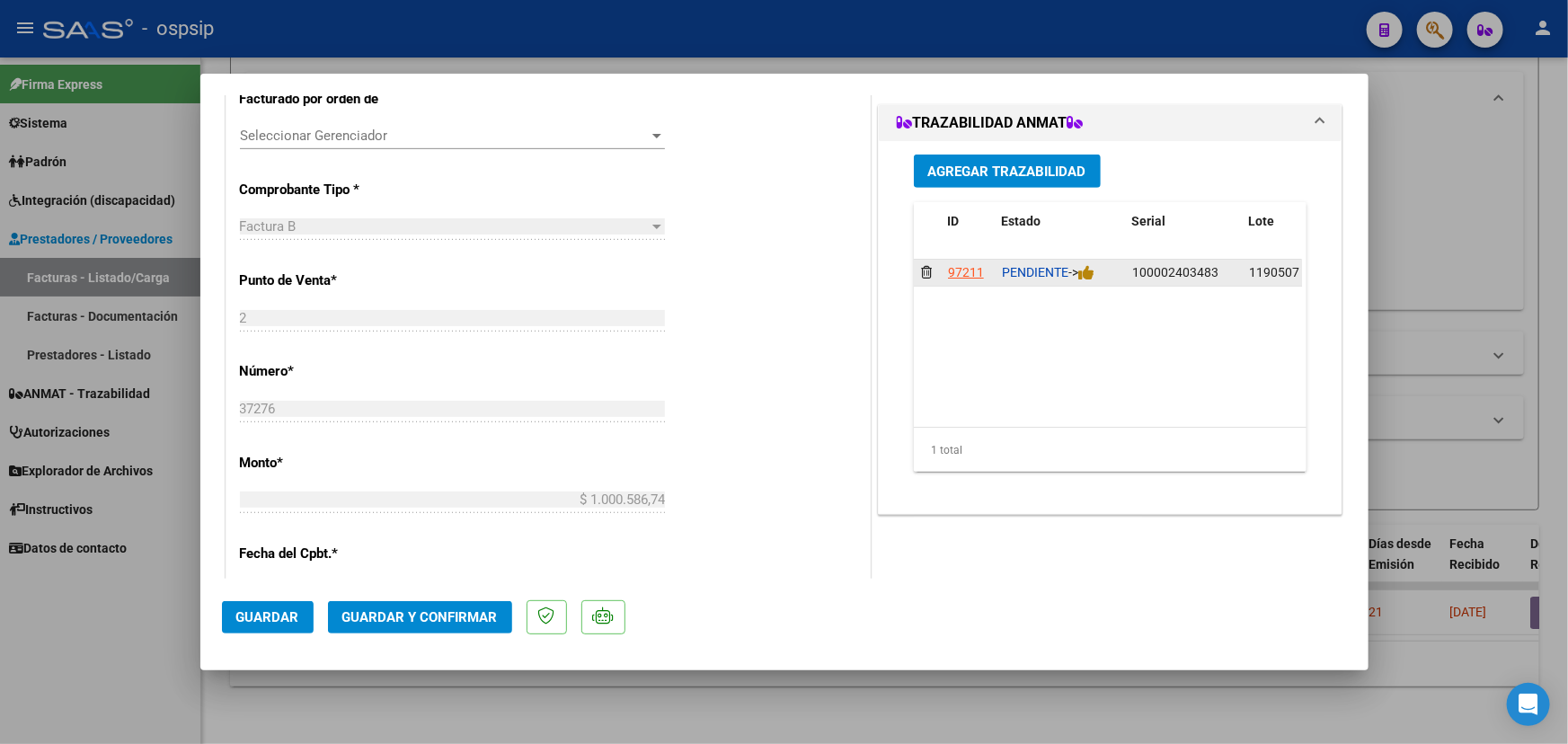
click at [1093, 268] on div "PENDIENTE ->" at bounding box center [1060, 272] width 116 height 21
click at [1080, 276] on icon at bounding box center [1086, 272] width 16 height 17
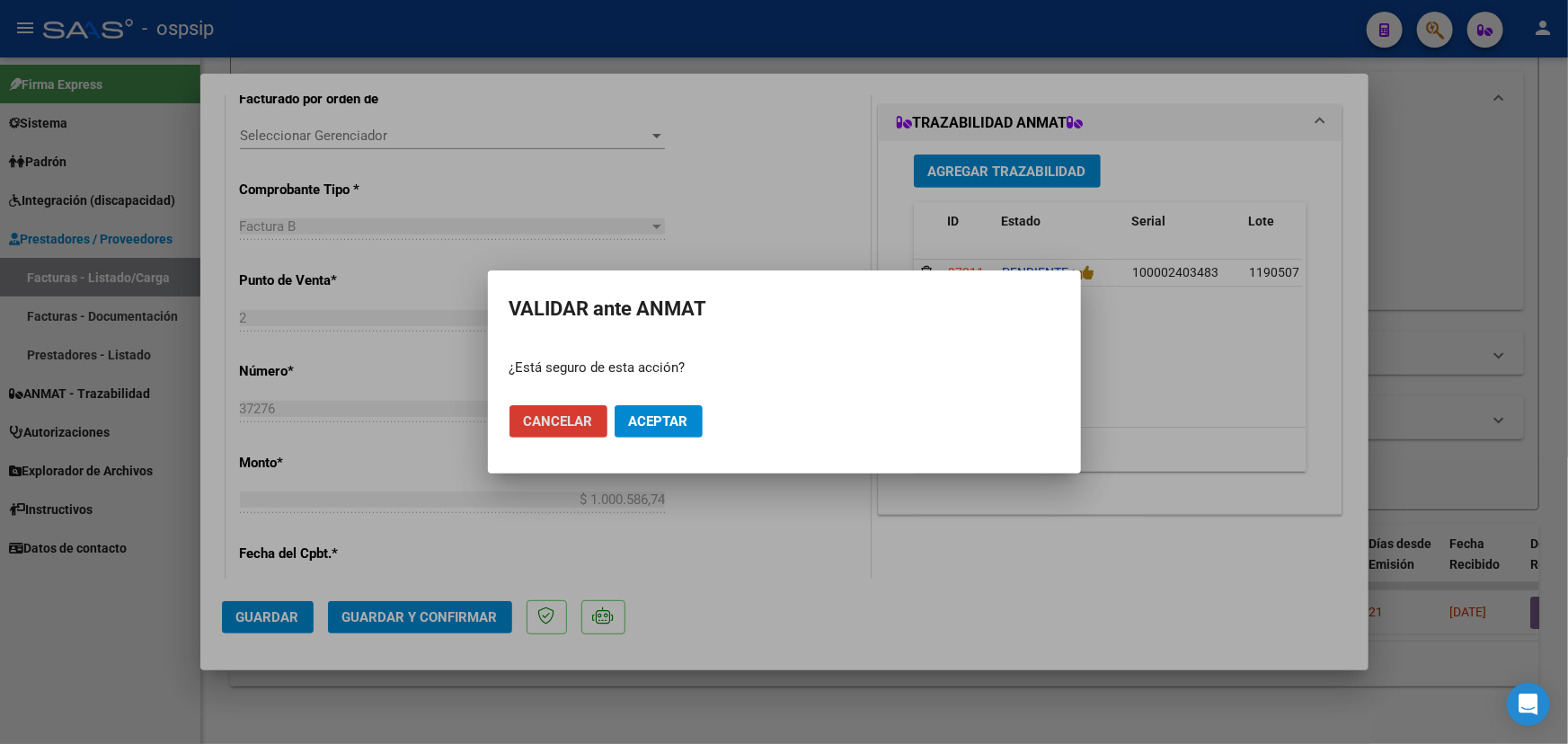
click at [688, 419] on button "Aceptar" at bounding box center [659, 422] width 88 height 32
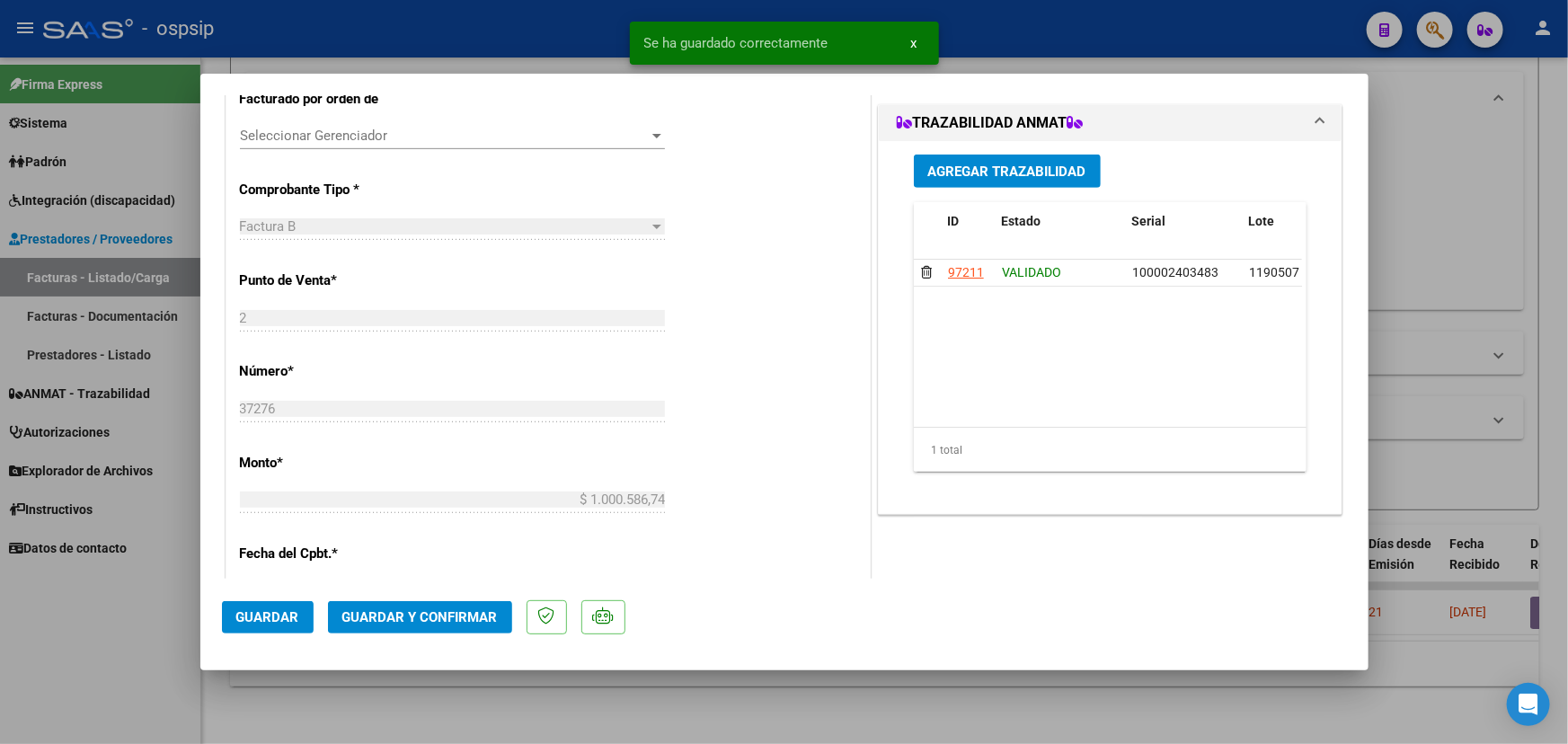
click at [437, 607] on button "Guardar y Confirmar" at bounding box center [420, 618] width 185 height 32
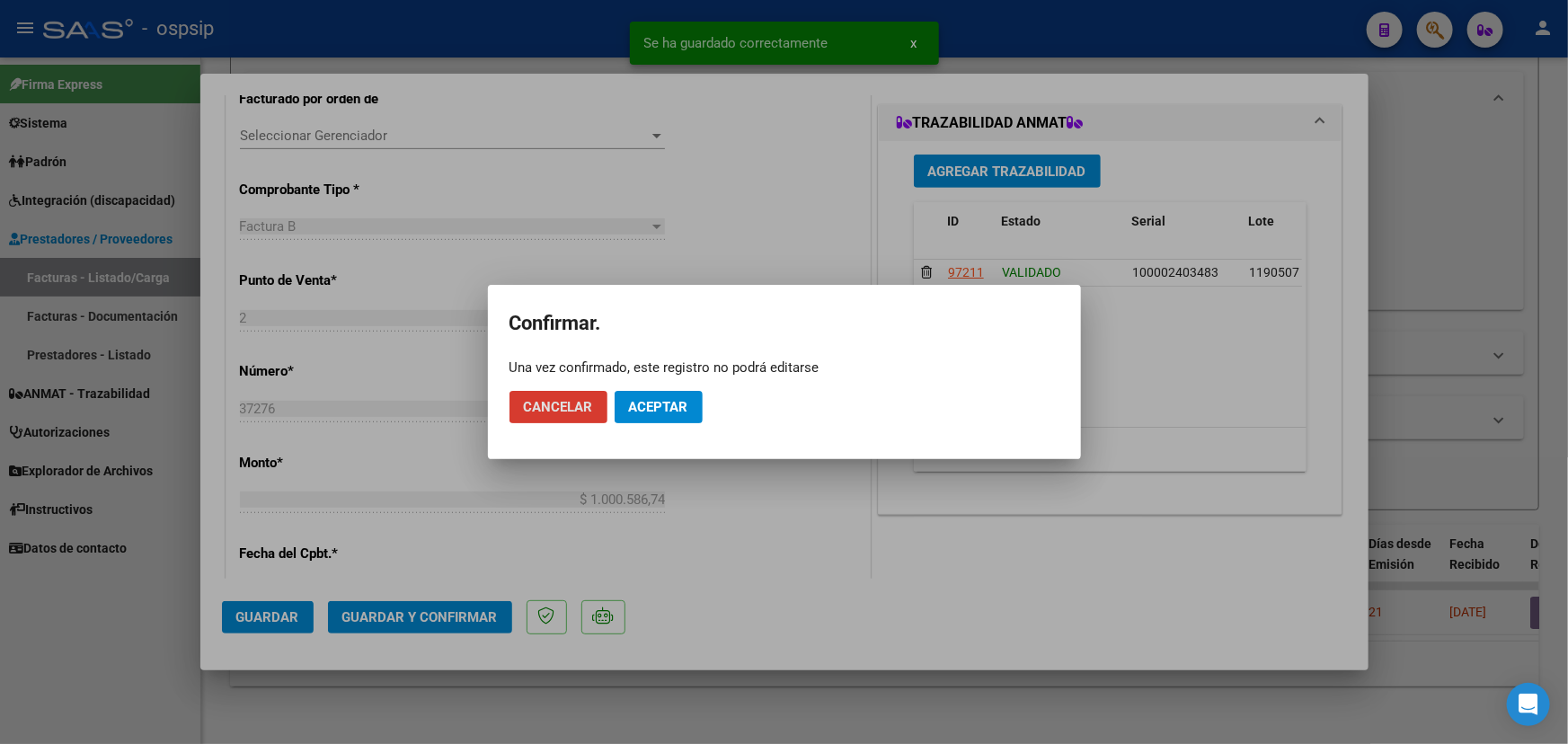
click at [656, 404] on span "Aceptar" at bounding box center [659, 407] width 59 height 16
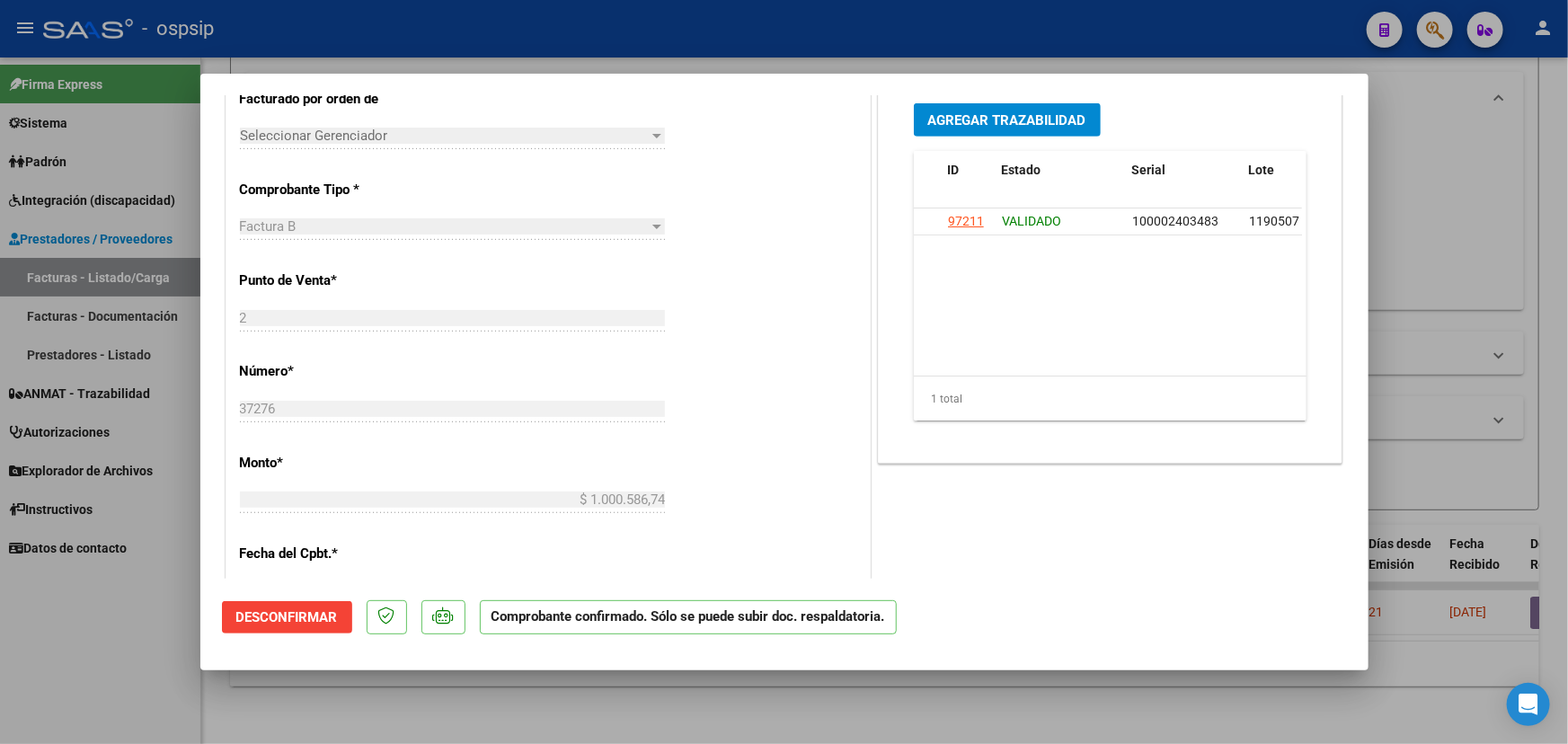
type input "$ 0,00"
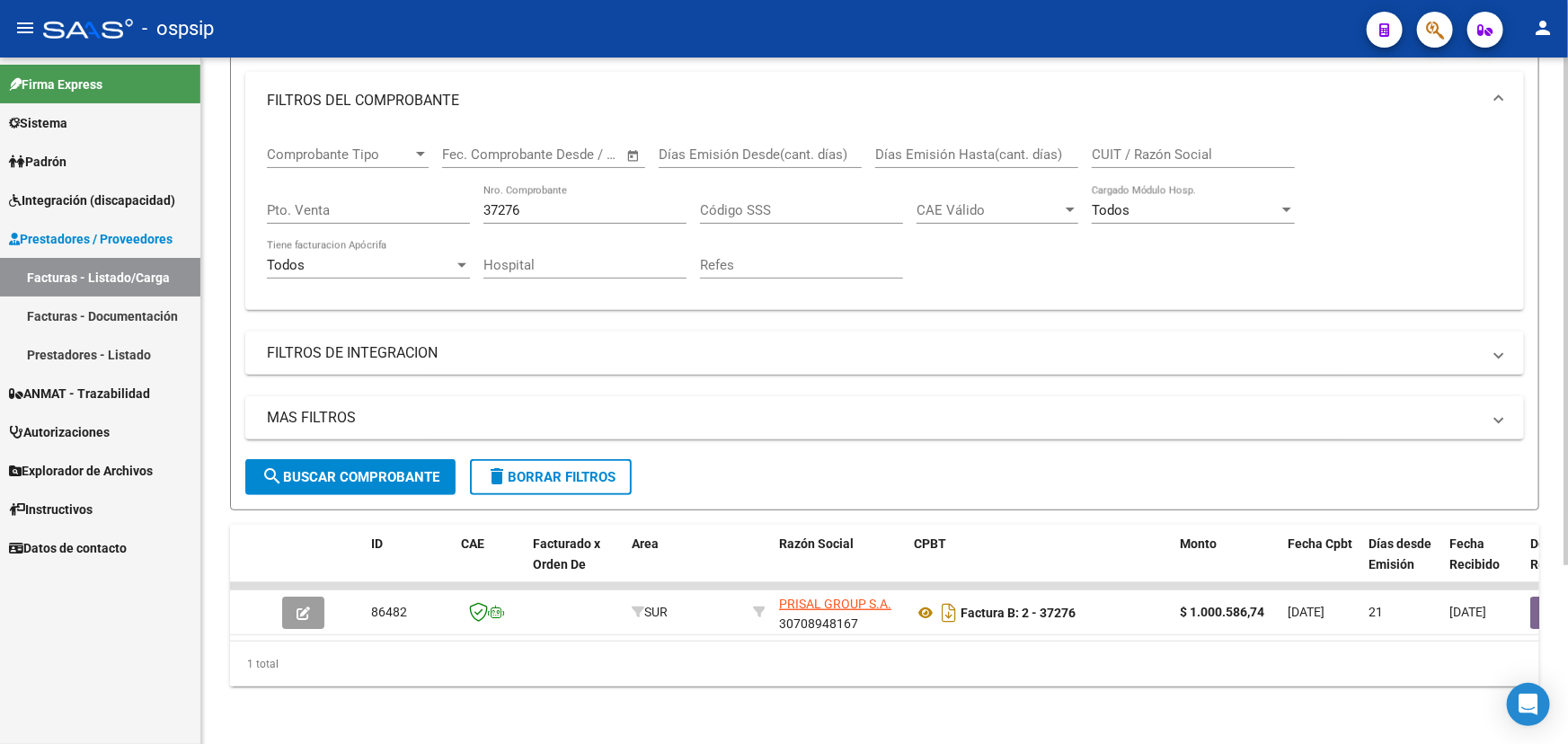
click at [509, 206] on div "37276 Nro. Comprobante" at bounding box center [585, 204] width 204 height 39
click at [509, 204] on input "37276" at bounding box center [585, 211] width 204 height 16
paste input "236724"
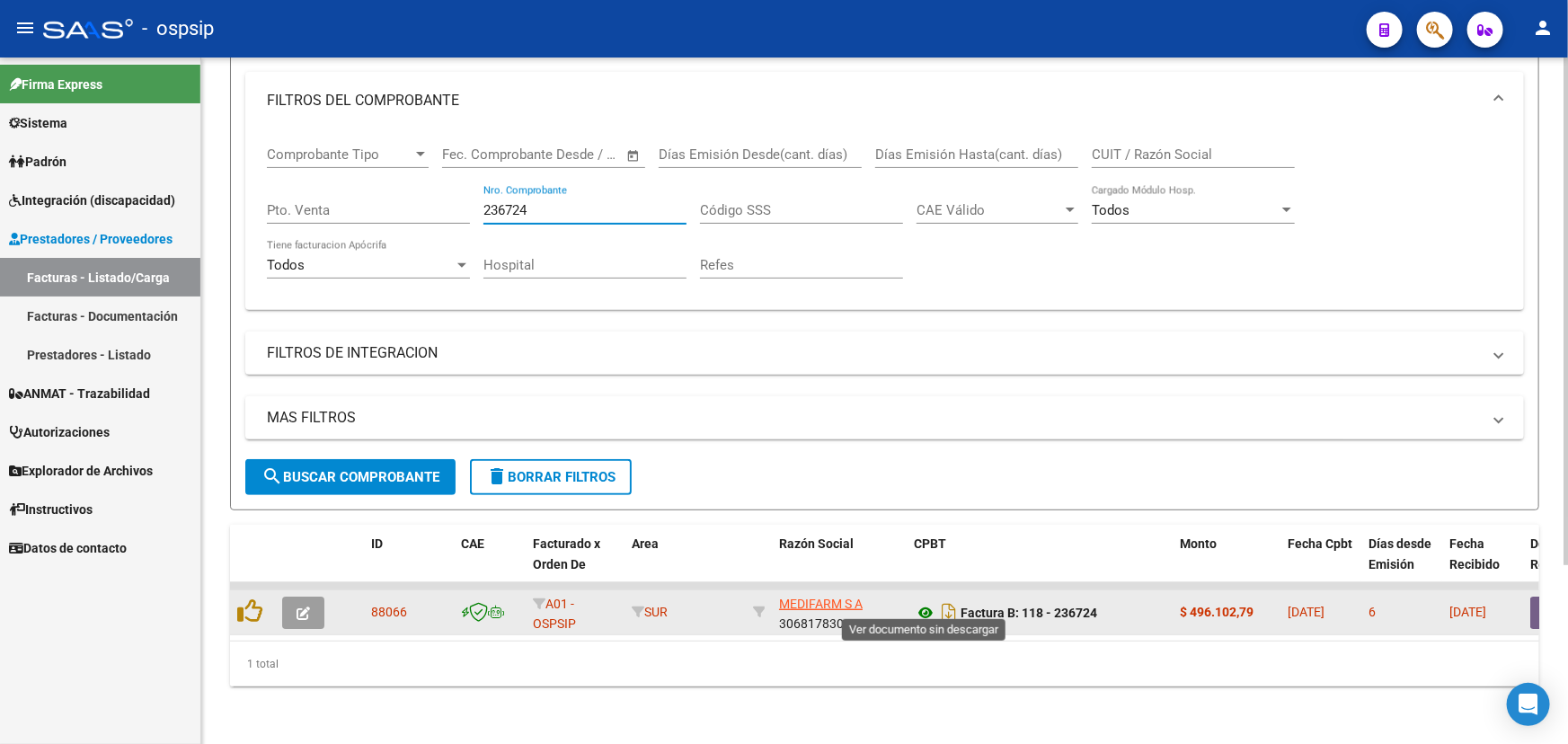
click at [925, 603] on icon at bounding box center [926, 613] width 23 height 22
click at [924, 603] on icon at bounding box center [926, 613] width 23 height 22
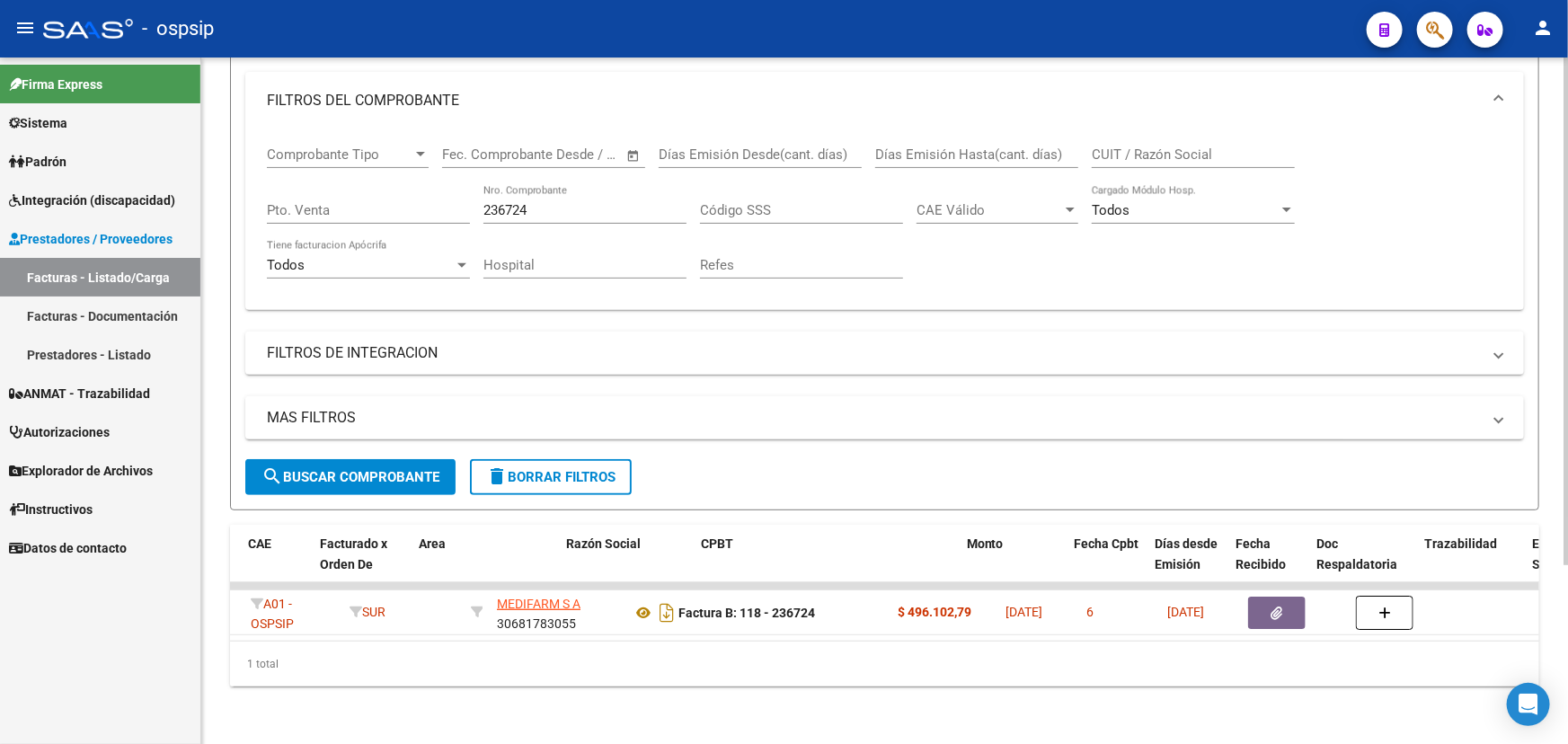
scroll to position [0, 126]
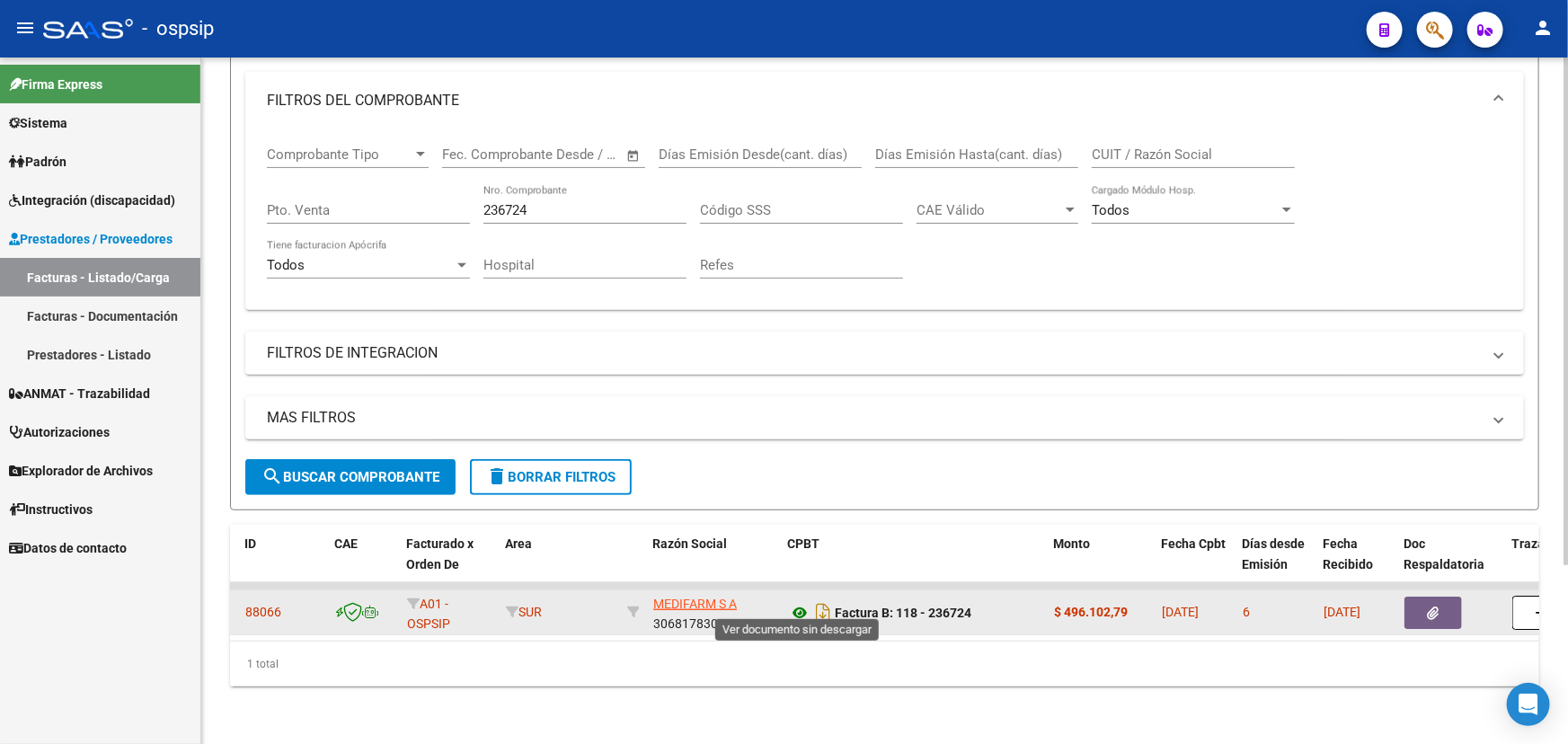
click at [799, 603] on icon at bounding box center [800, 613] width 23 height 22
click at [1439, 597] on button "button" at bounding box center [1434, 613] width 58 height 32
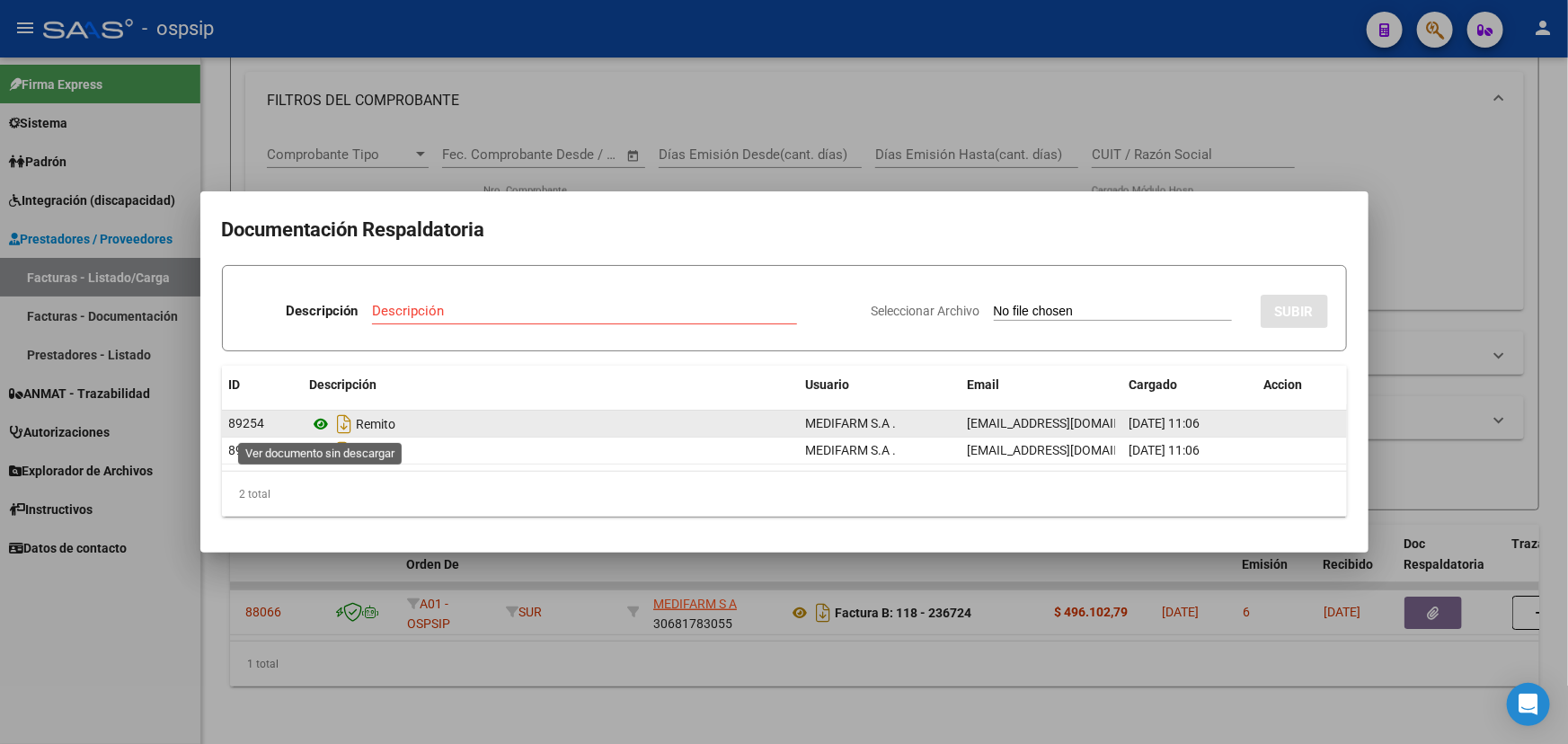
click at [320, 419] on icon at bounding box center [322, 424] width 23 height 22
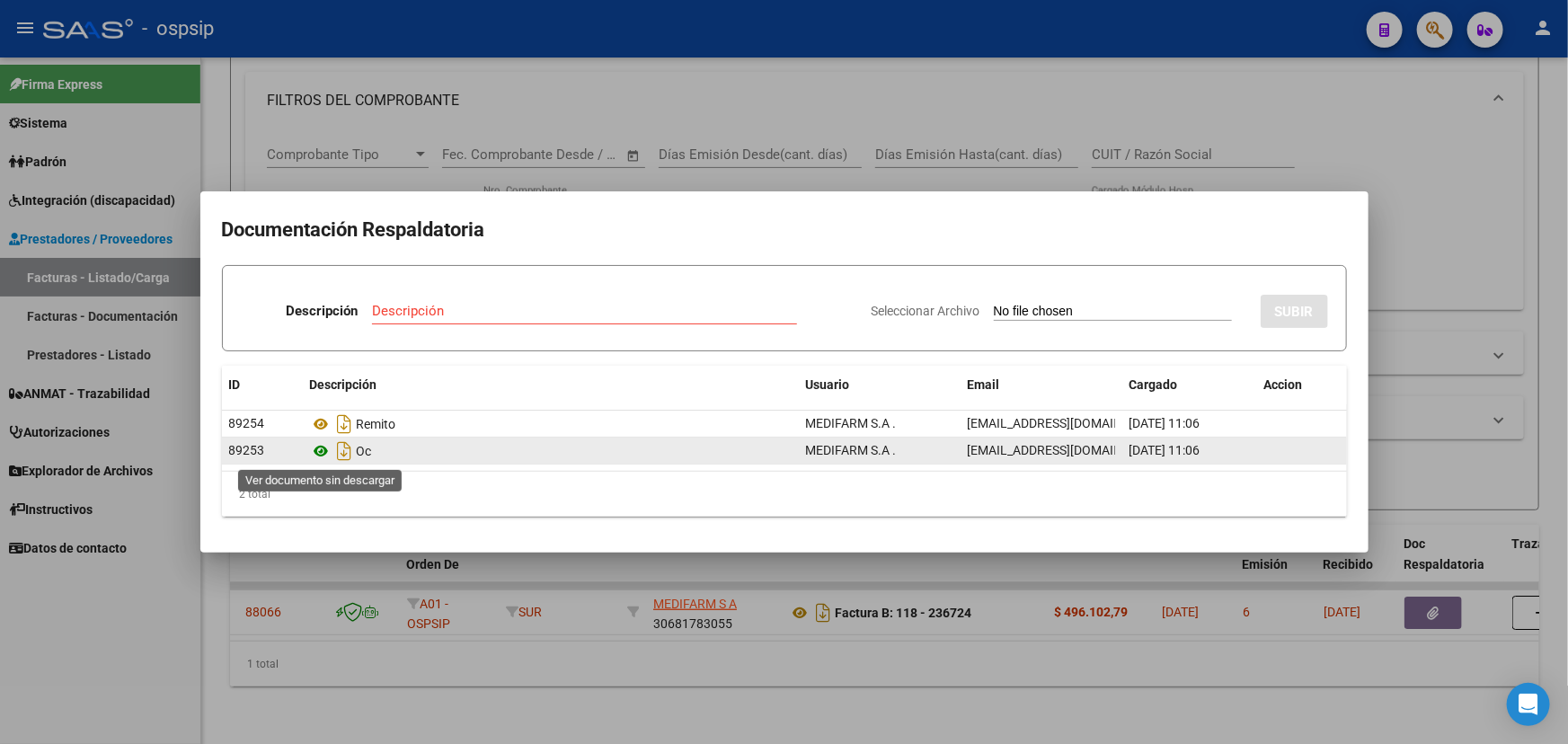
click at [315, 448] on icon at bounding box center [322, 451] width 23 height 22
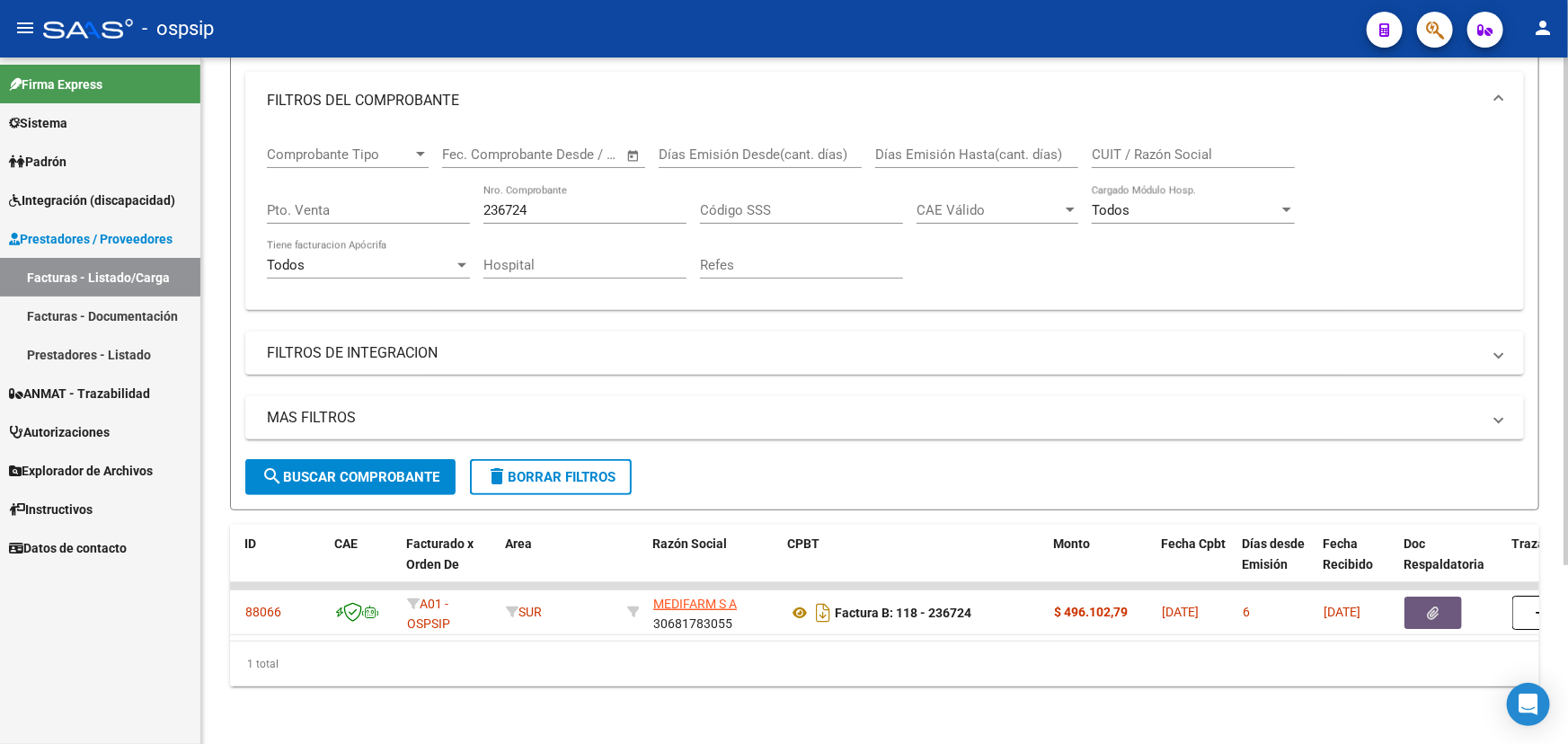
click at [539, 203] on input "236724" at bounding box center [585, 211] width 204 height 16
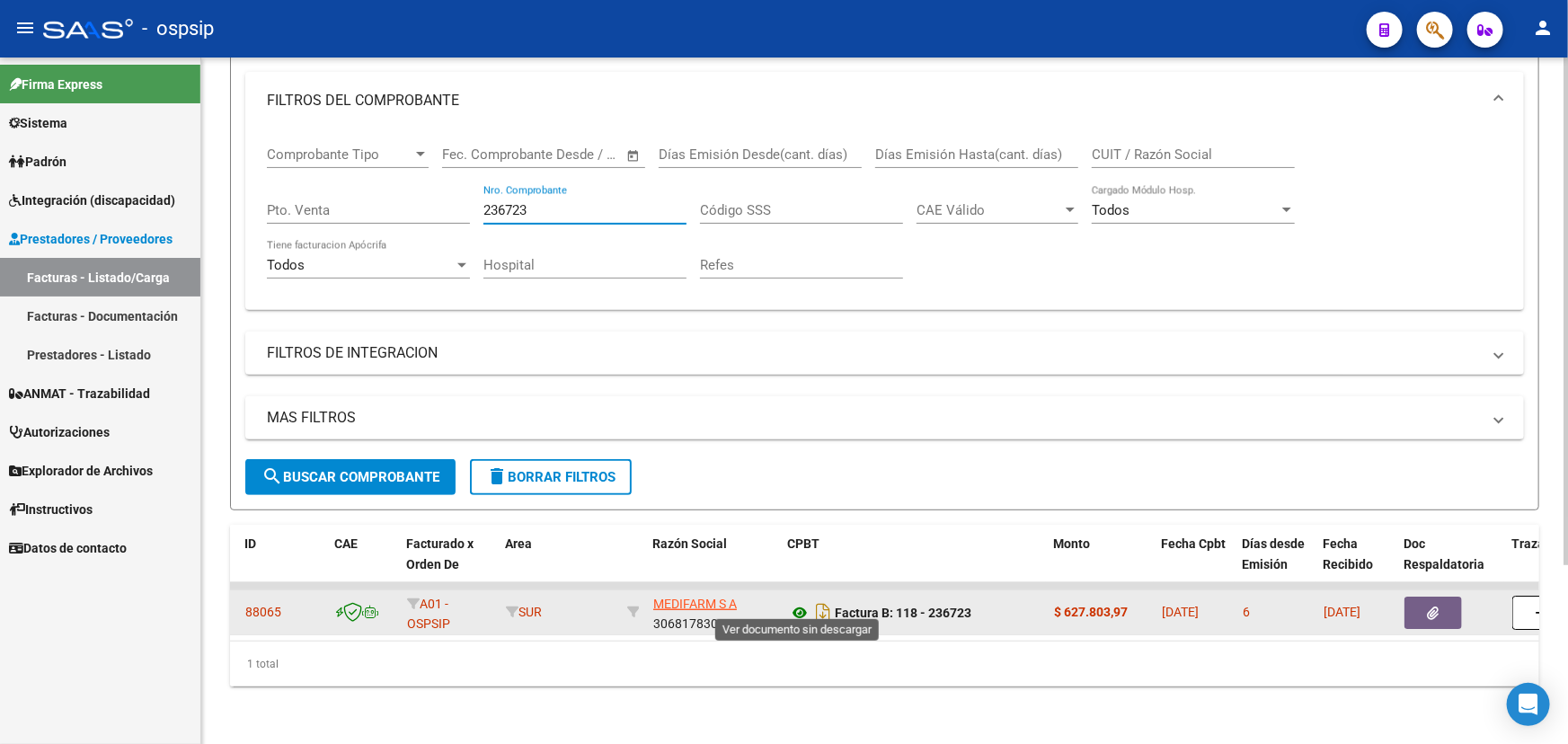
click at [798, 603] on icon at bounding box center [800, 613] width 23 height 22
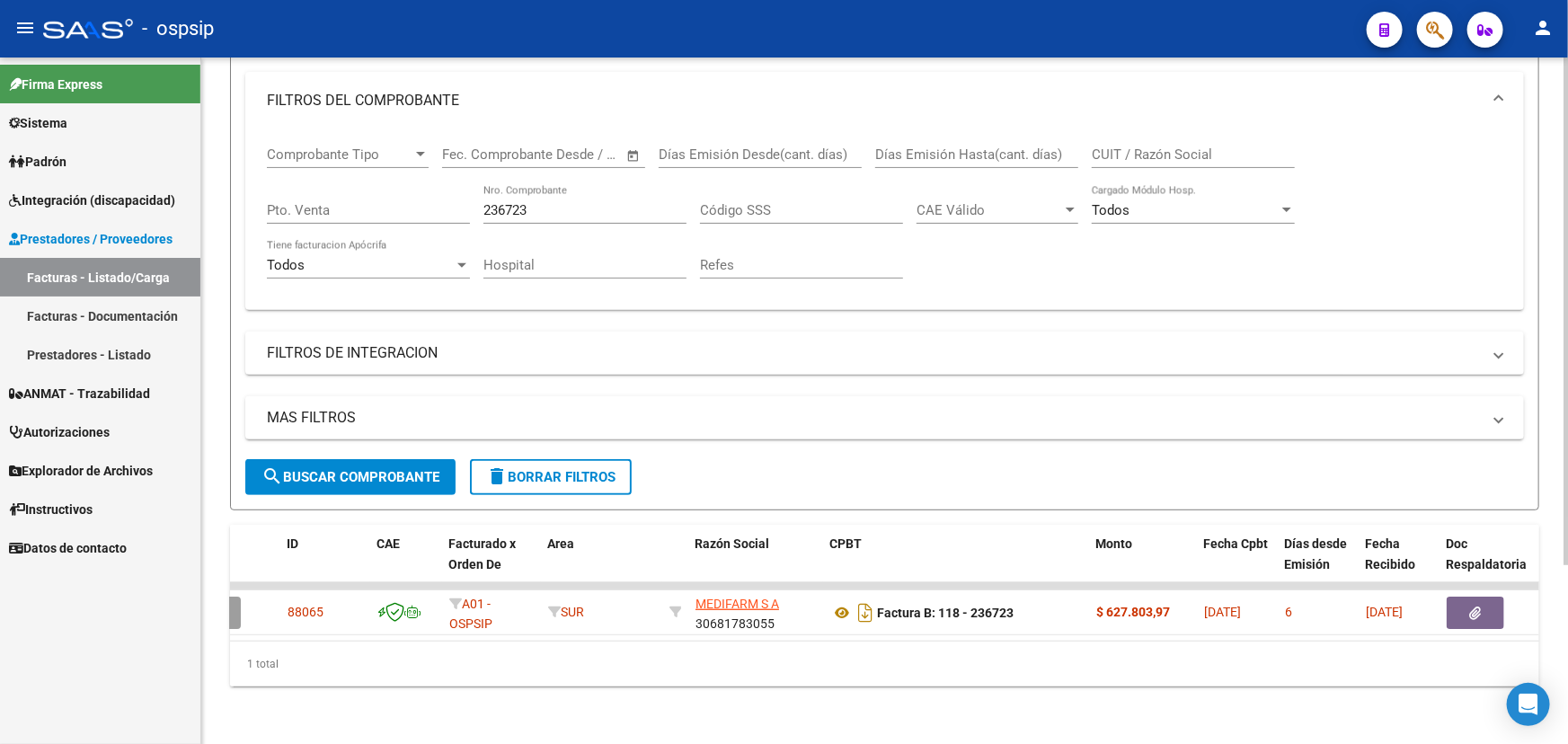
scroll to position [0, 57]
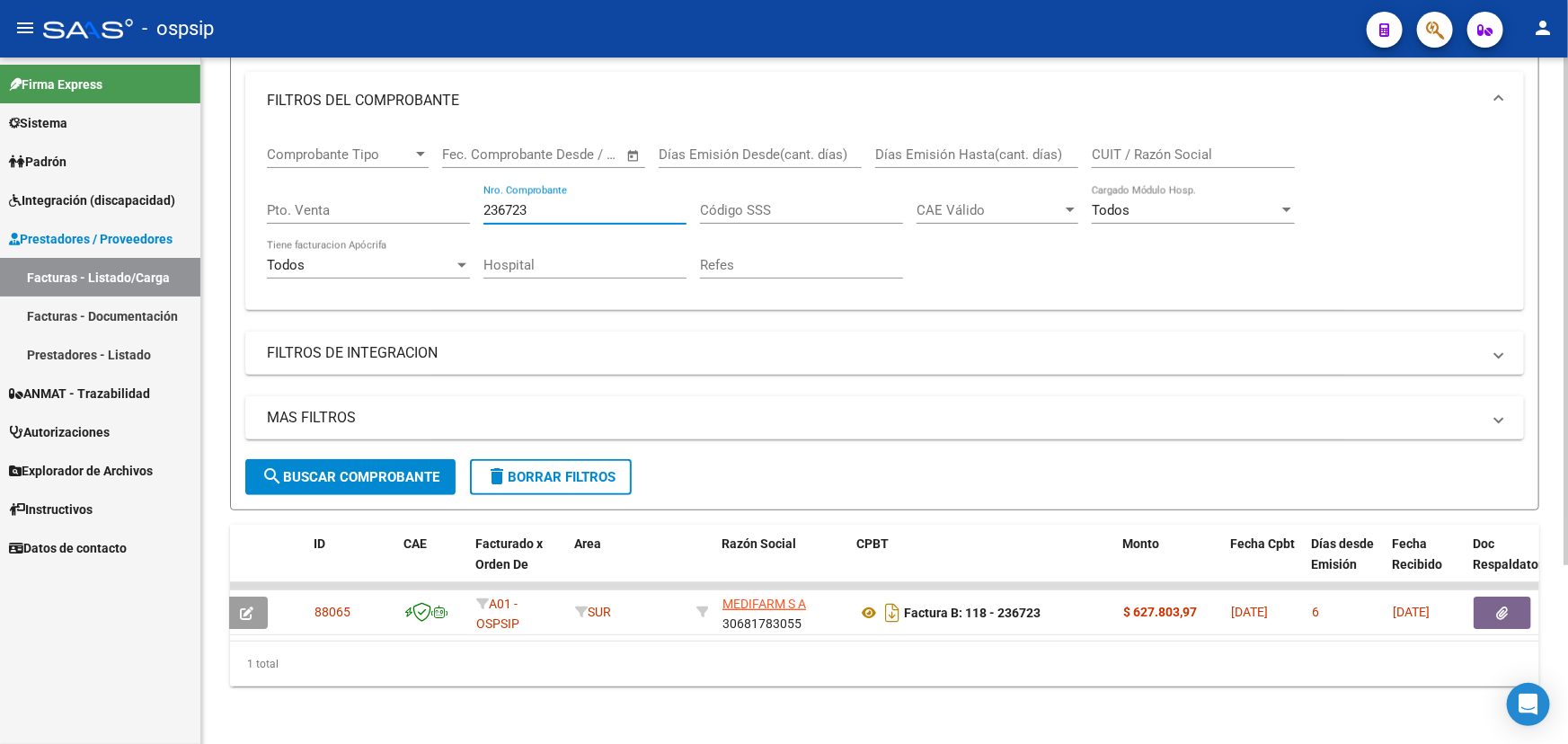
click at [504, 203] on input "236723" at bounding box center [585, 211] width 204 height 16
click at [505, 203] on input "236723" at bounding box center [585, 211] width 204 height 16
click at [521, 203] on input "236723" at bounding box center [585, 211] width 204 height 16
type input "37373"
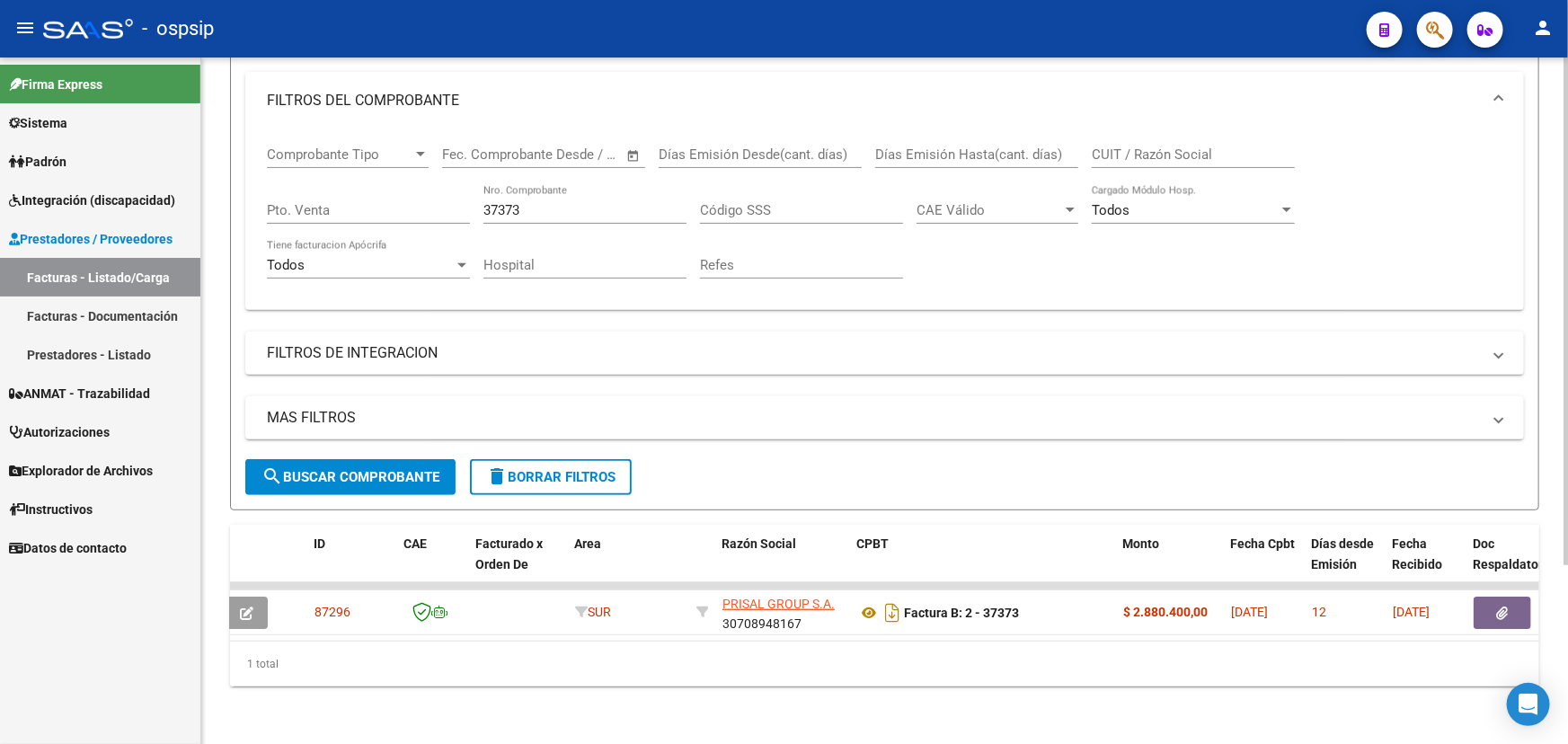
drag, startPoint x: 599, startPoint y: 640, endPoint x: 681, endPoint y: 636, distance: 82.1
click at [681, 636] on datatable-body "87296 SUR PRISAL GROUP S.A. 30708948167 Factura B: 2 - 37373 $ 2.880.400,00 07/…" at bounding box center [884, 612] width 1310 height 59
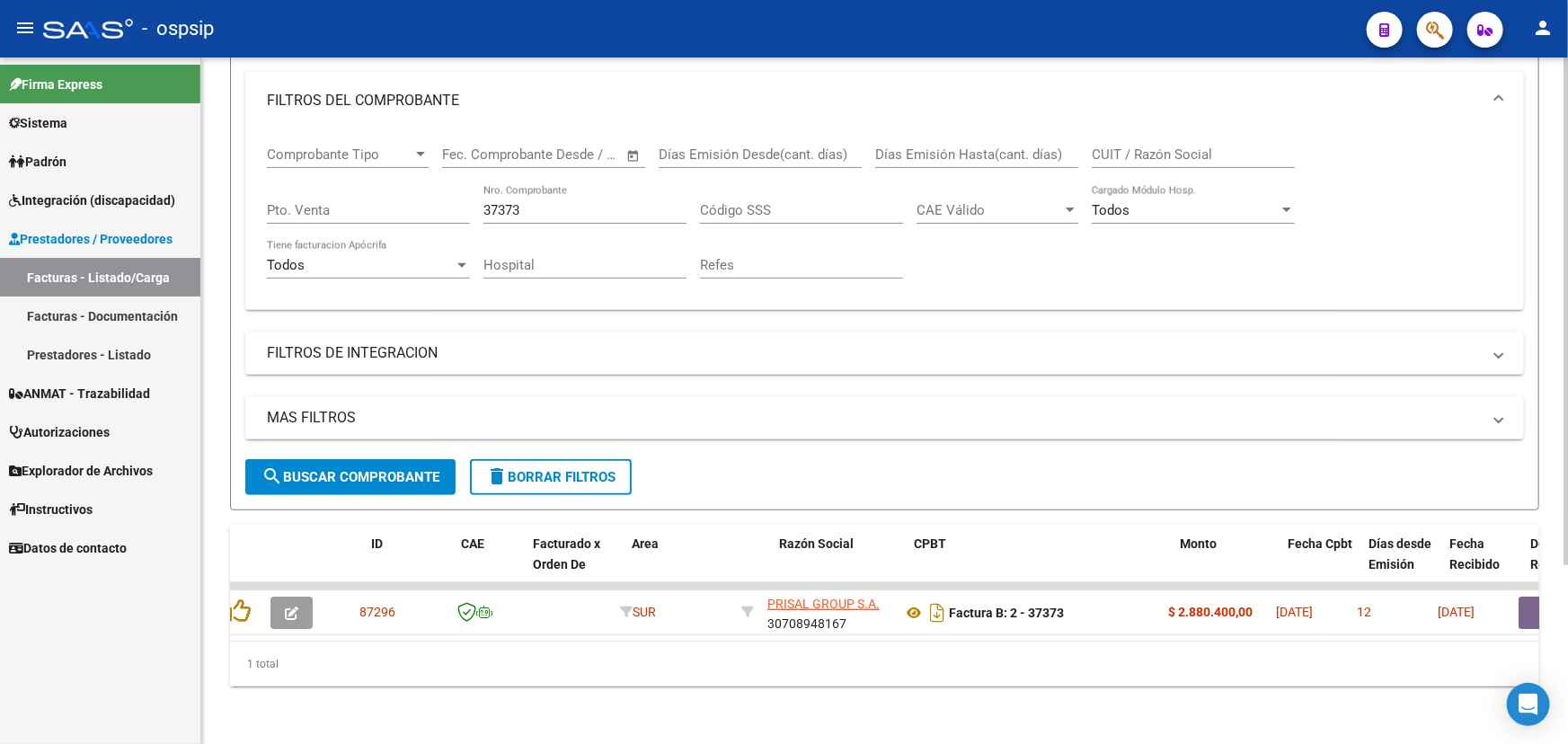
scroll to position [0, 0]
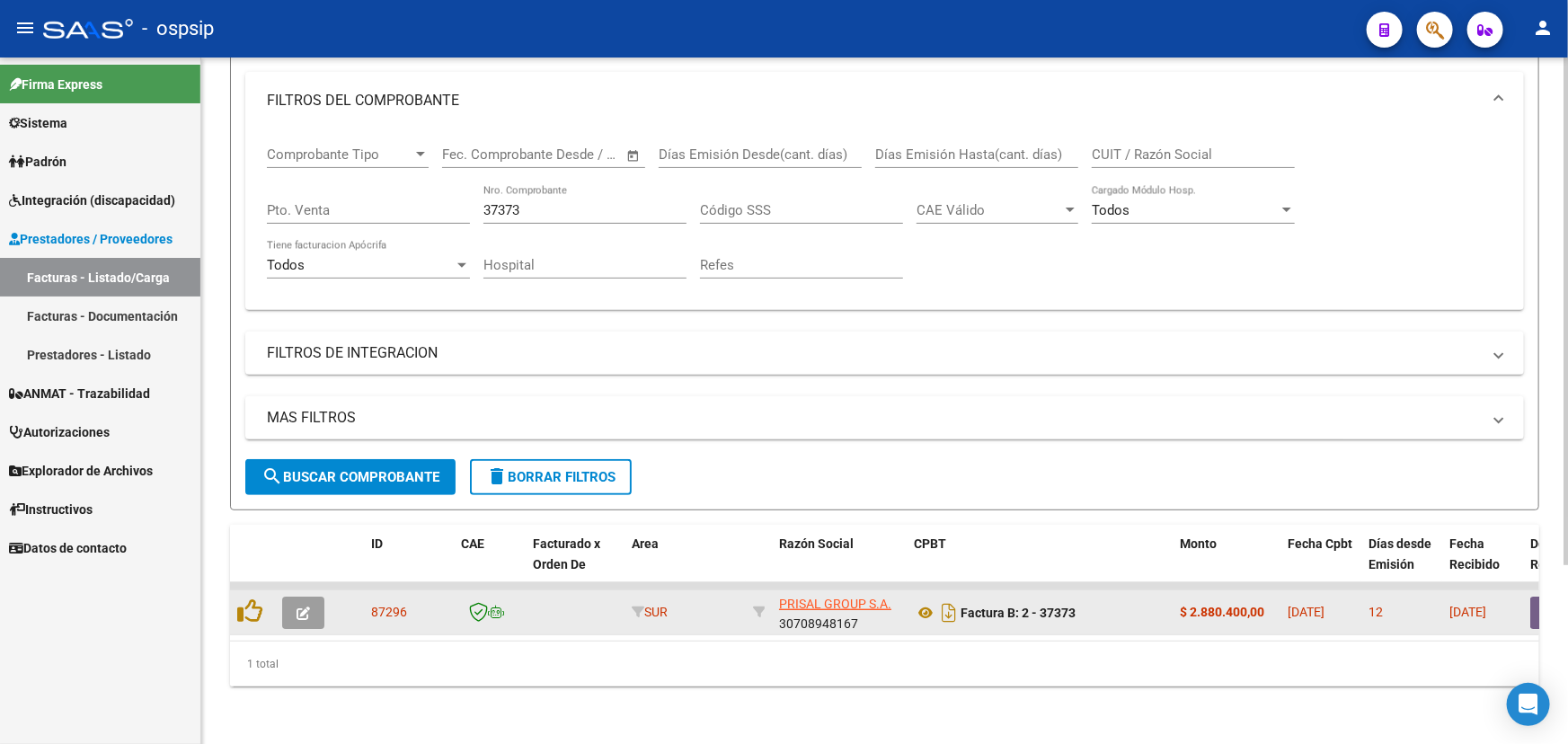
click at [316, 599] on button "button" at bounding box center [303, 613] width 42 height 32
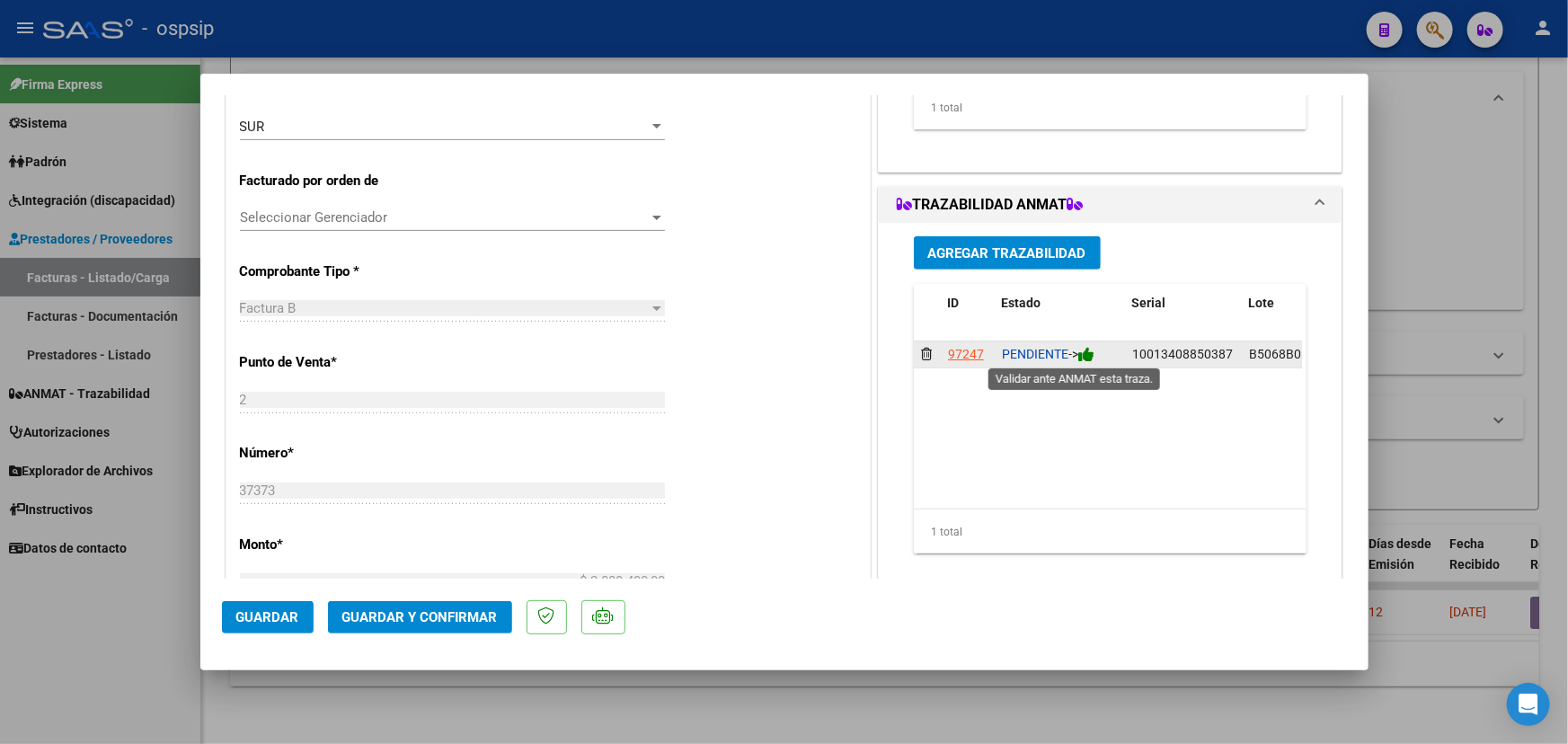
click at [1087, 355] on icon at bounding box center [1086, 354] width 16 height 17
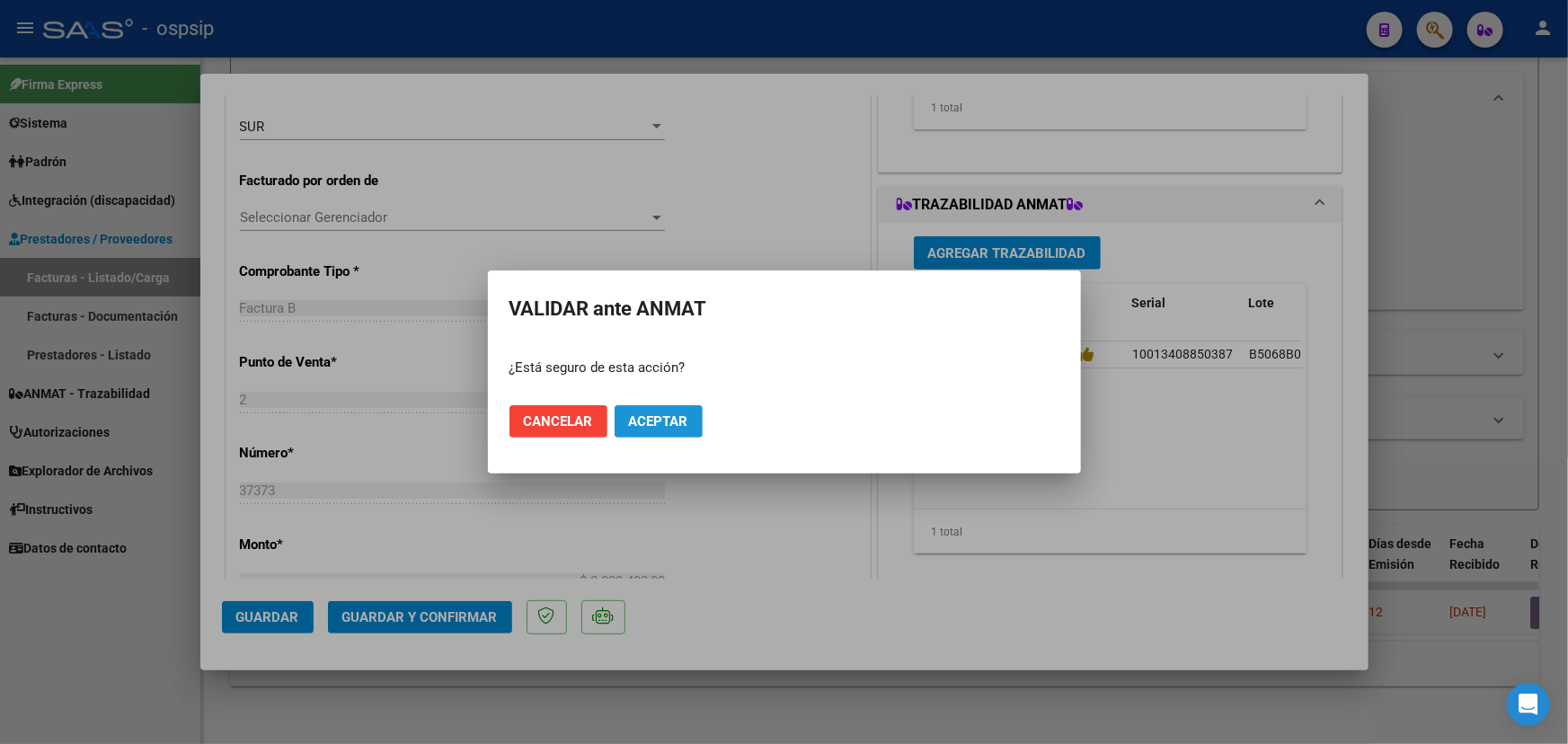
click at [699, 427] on button "Aceptar" at bounding box center [659, 422] width 88 height 32
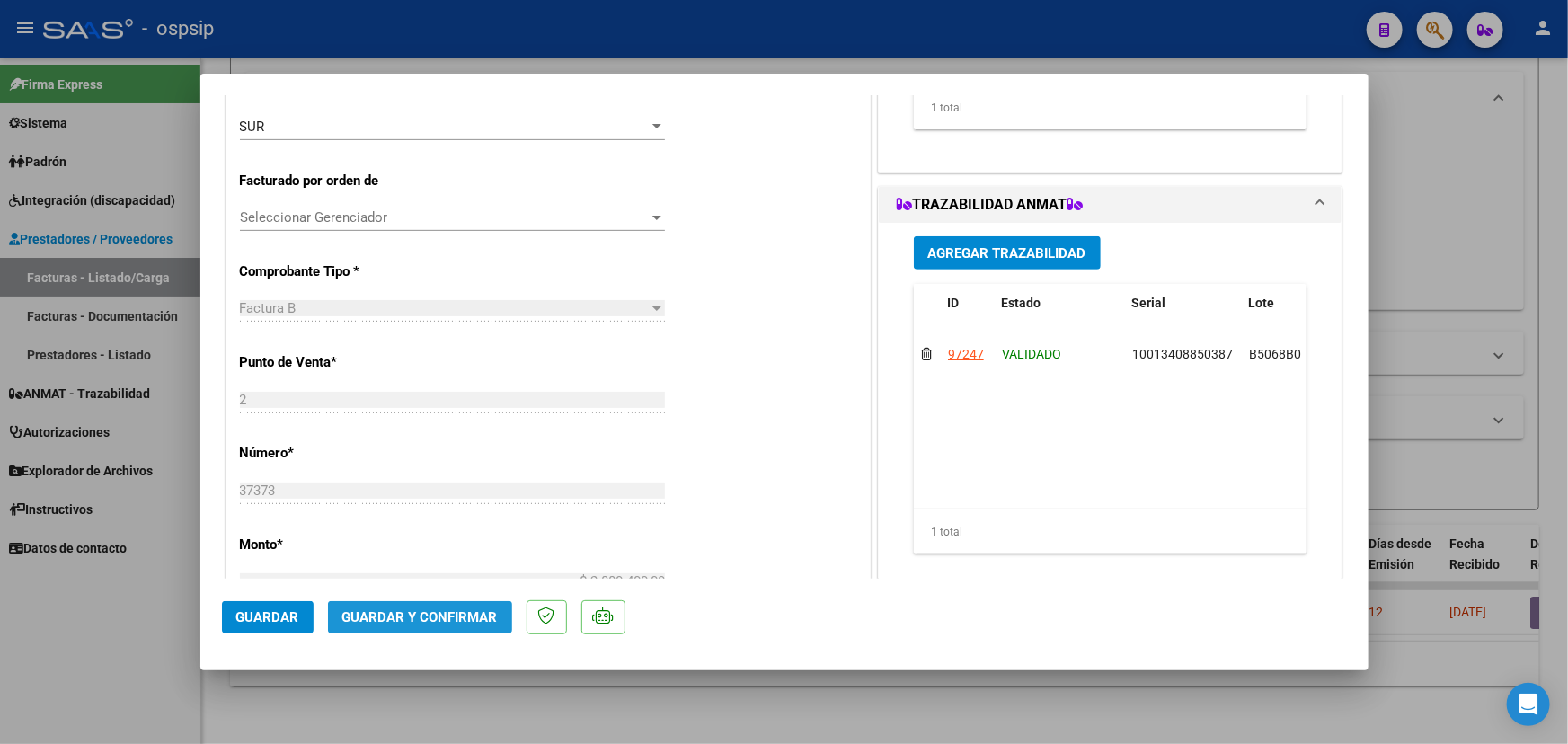
click at [429, 612] on span "Guardar y Confirmar" at bounding box center [420, 618] width 156 height 16
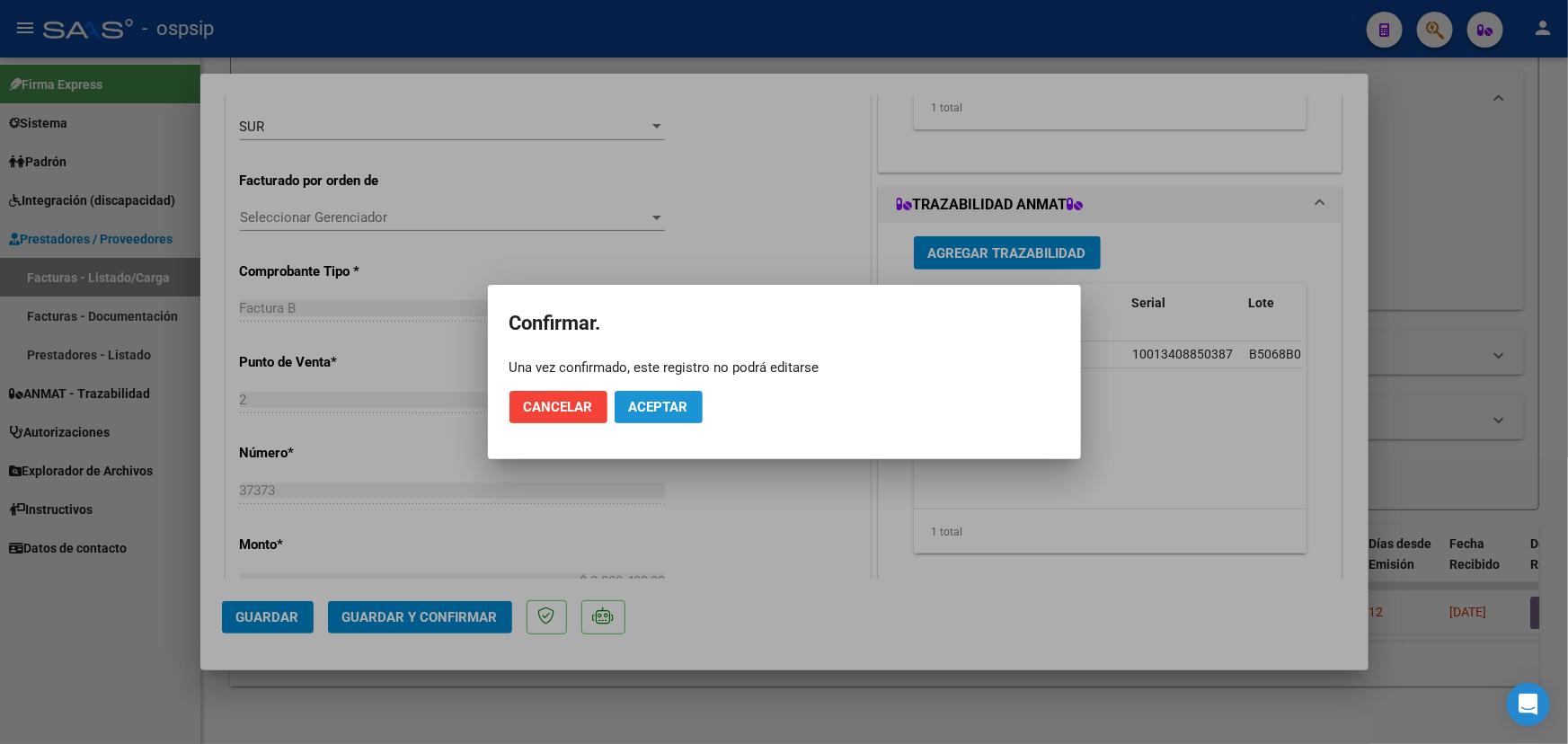
click at [643, 403] on span "Aceptar" at bounding box center [659, 407] width 59 height 16
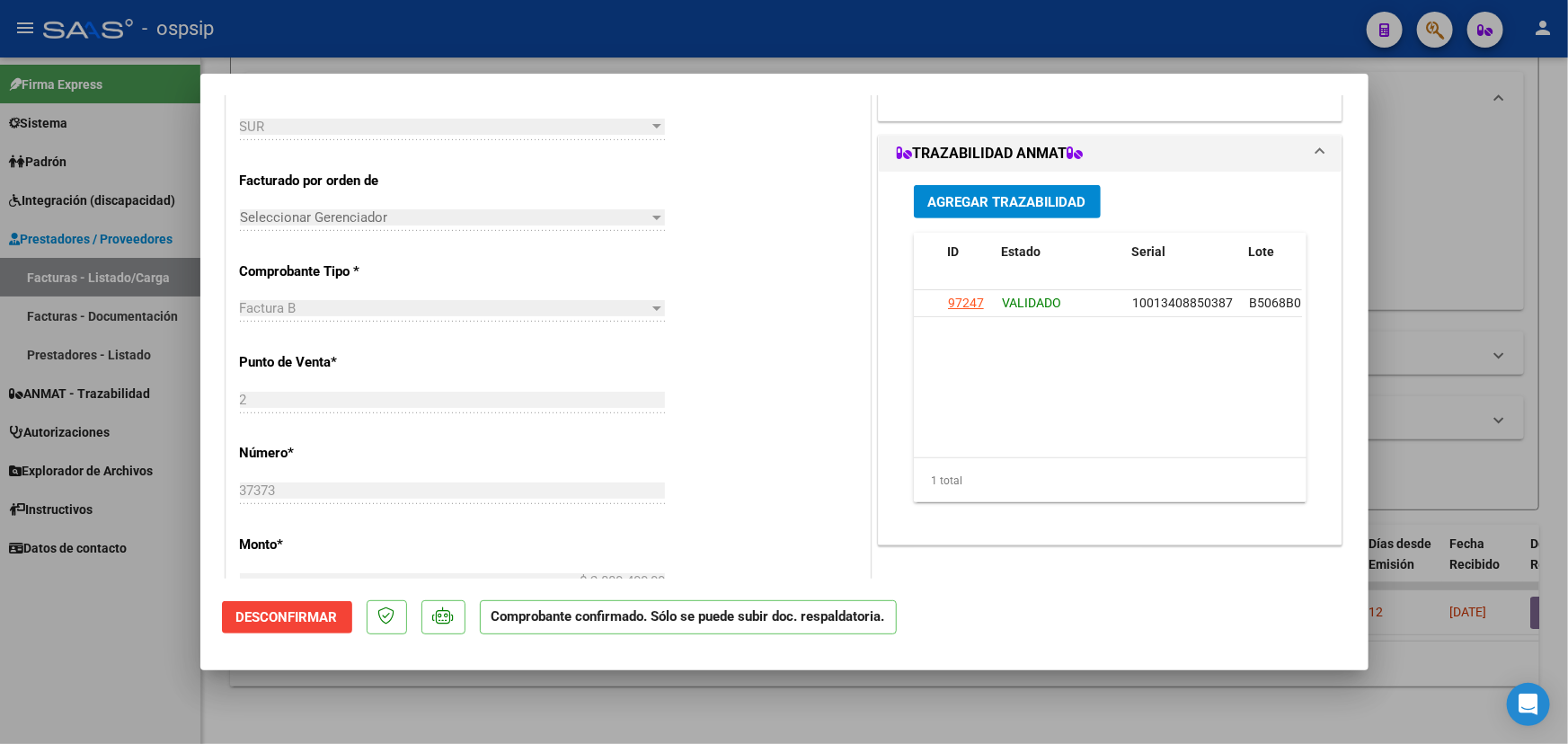
type input "$ 0,00"
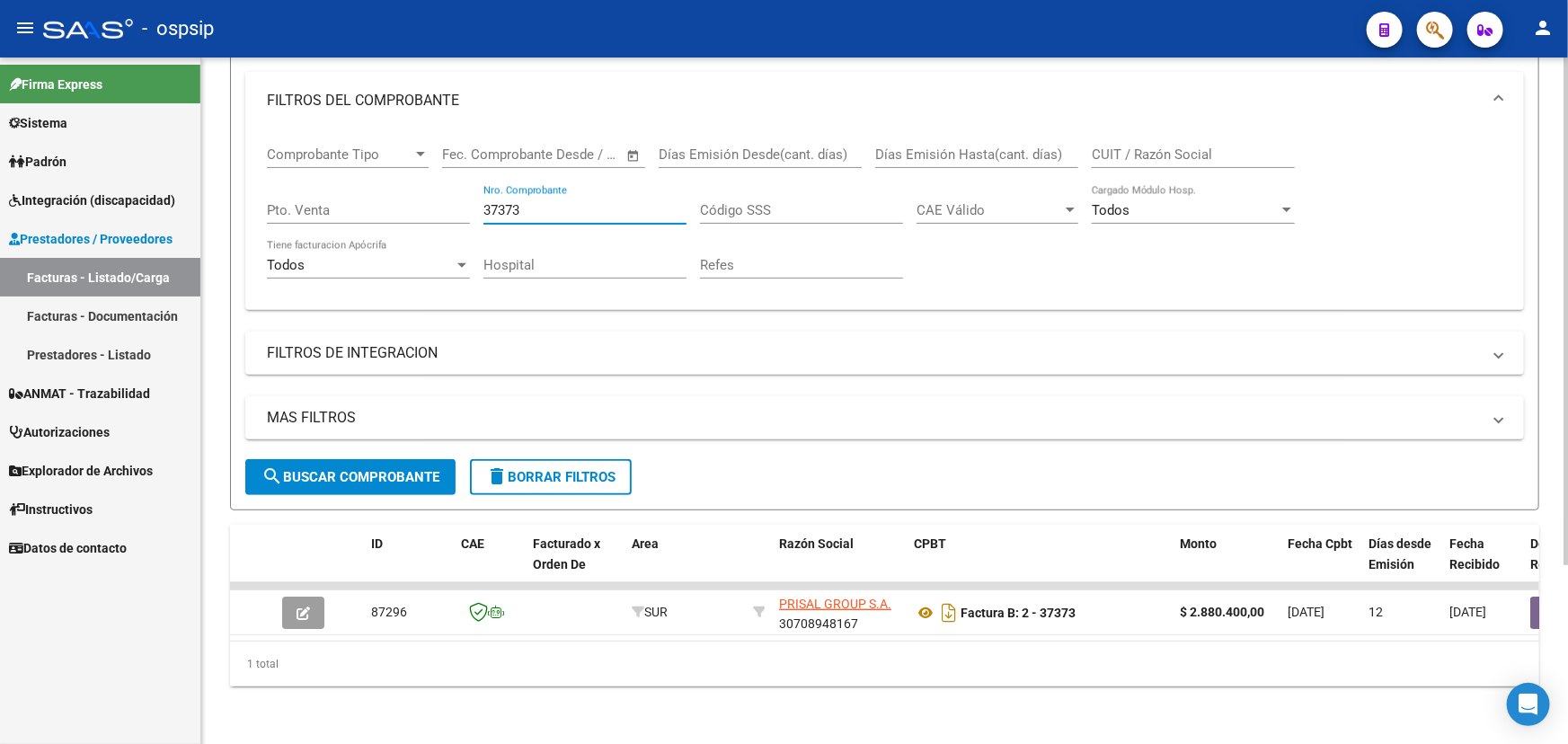
click at [490, 203] on input "37373" at bounding box center [585, 211] width 204 height 16
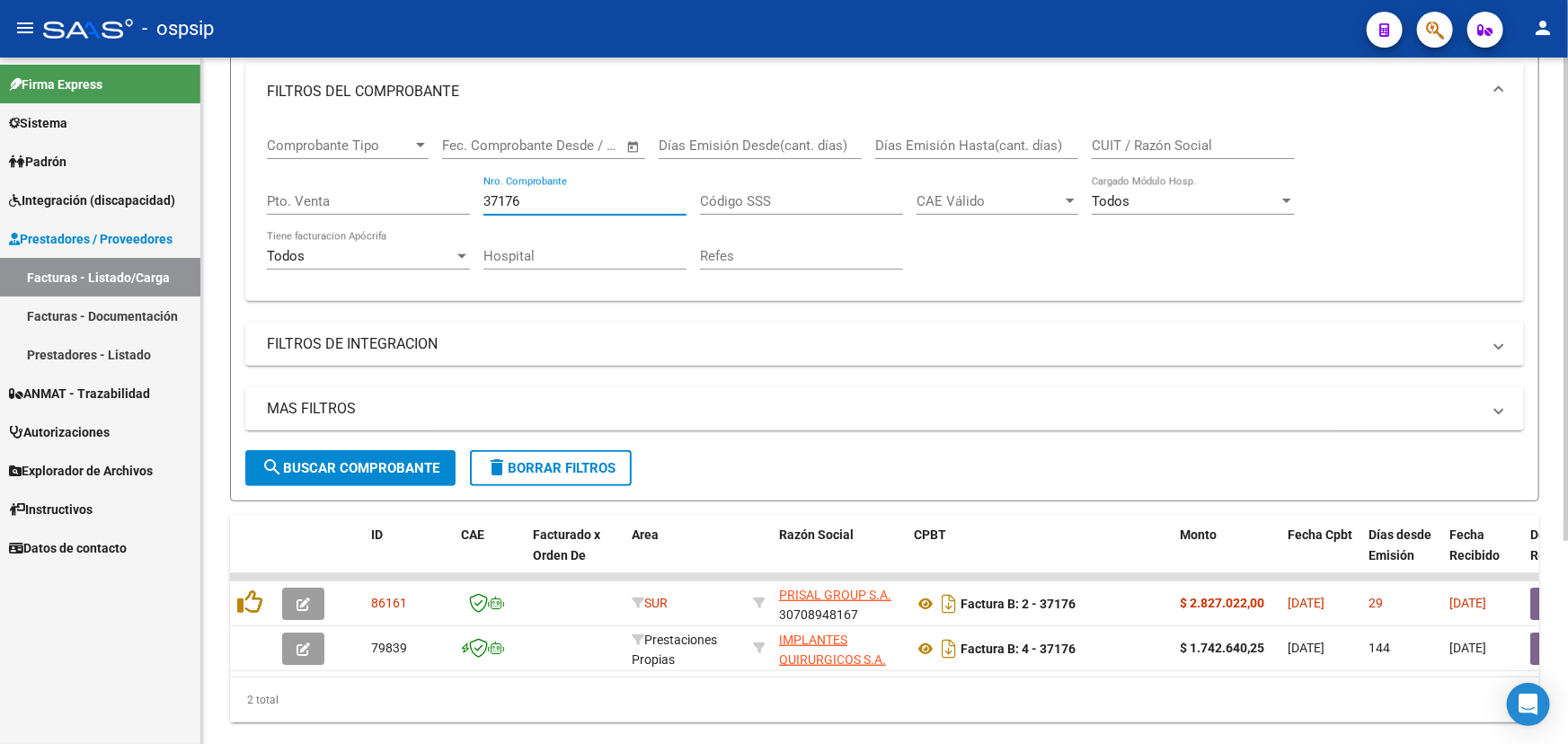
type input "37176"
click at [588, 685] on div "2 total" at bounding box center [884, 700] width 1310 height 45
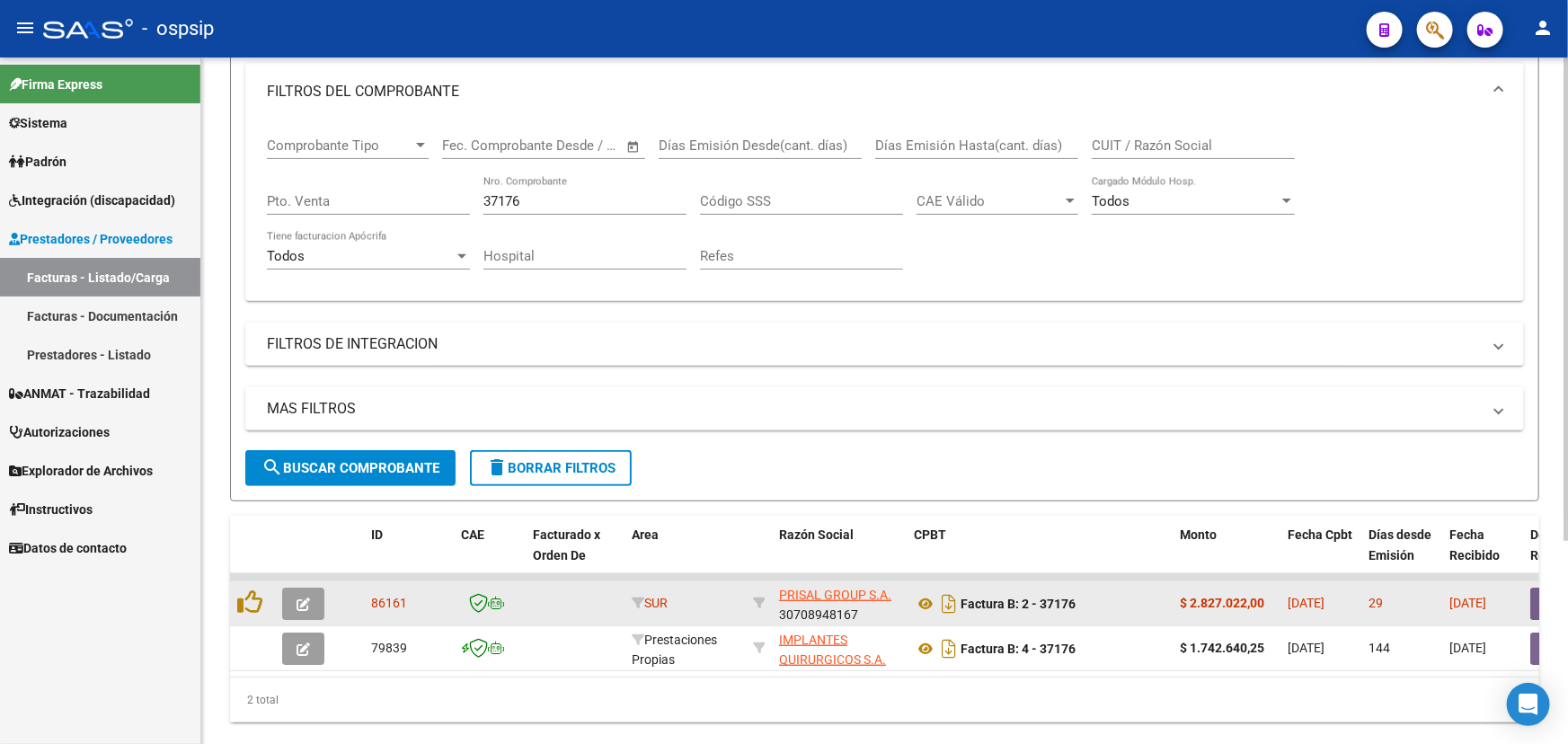
click at [299, 596] on span "button" at bounding box center [303, 604] width 14 height 16
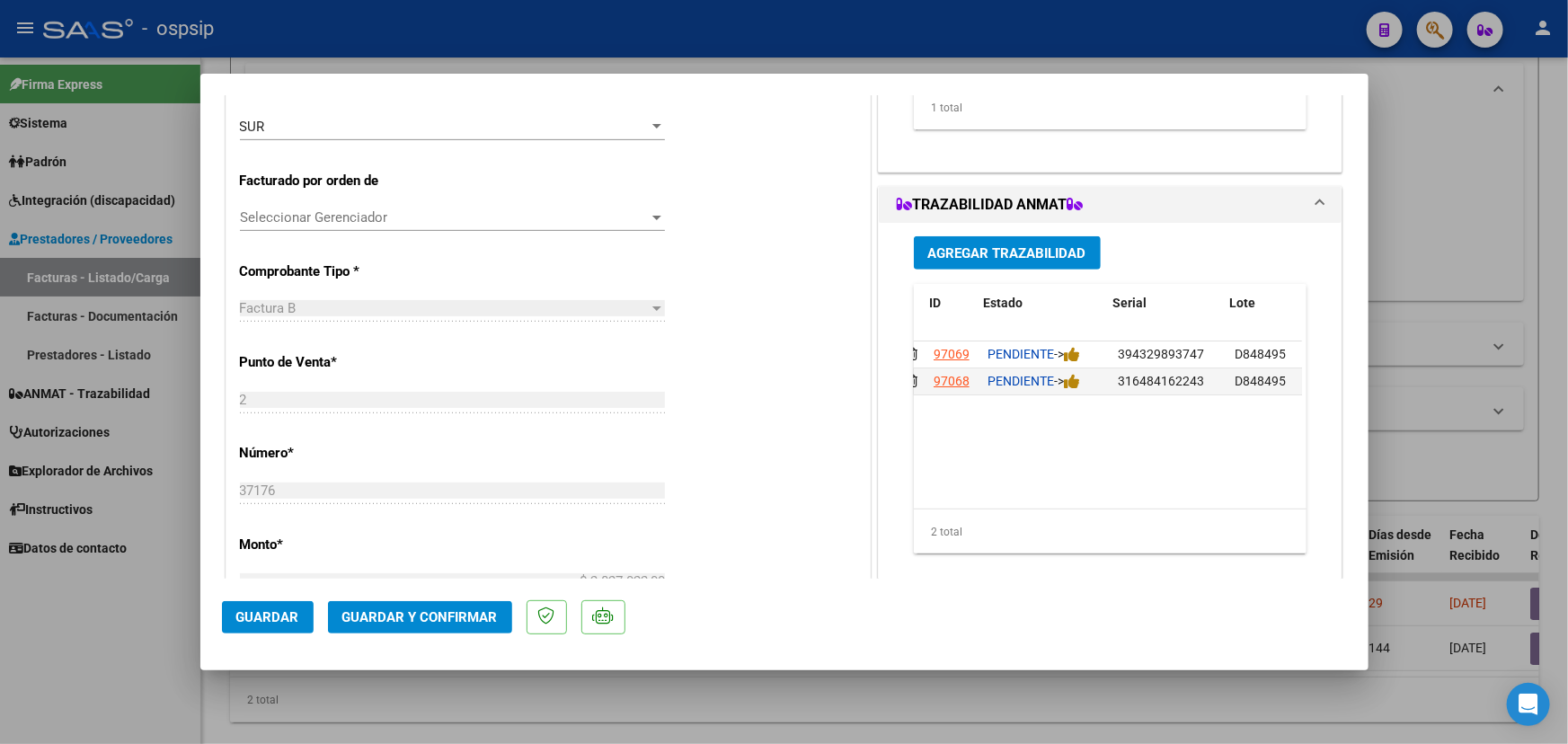
scroll to position [0, 22]
click at [1008, 494] on datatable-body "97069 PENDIENTE -> 394329893747 D848495 Vilma Alejandra Lopez VERZENIO ASOCIACI…" at bounding box center [1108, 425] width 388 height 168
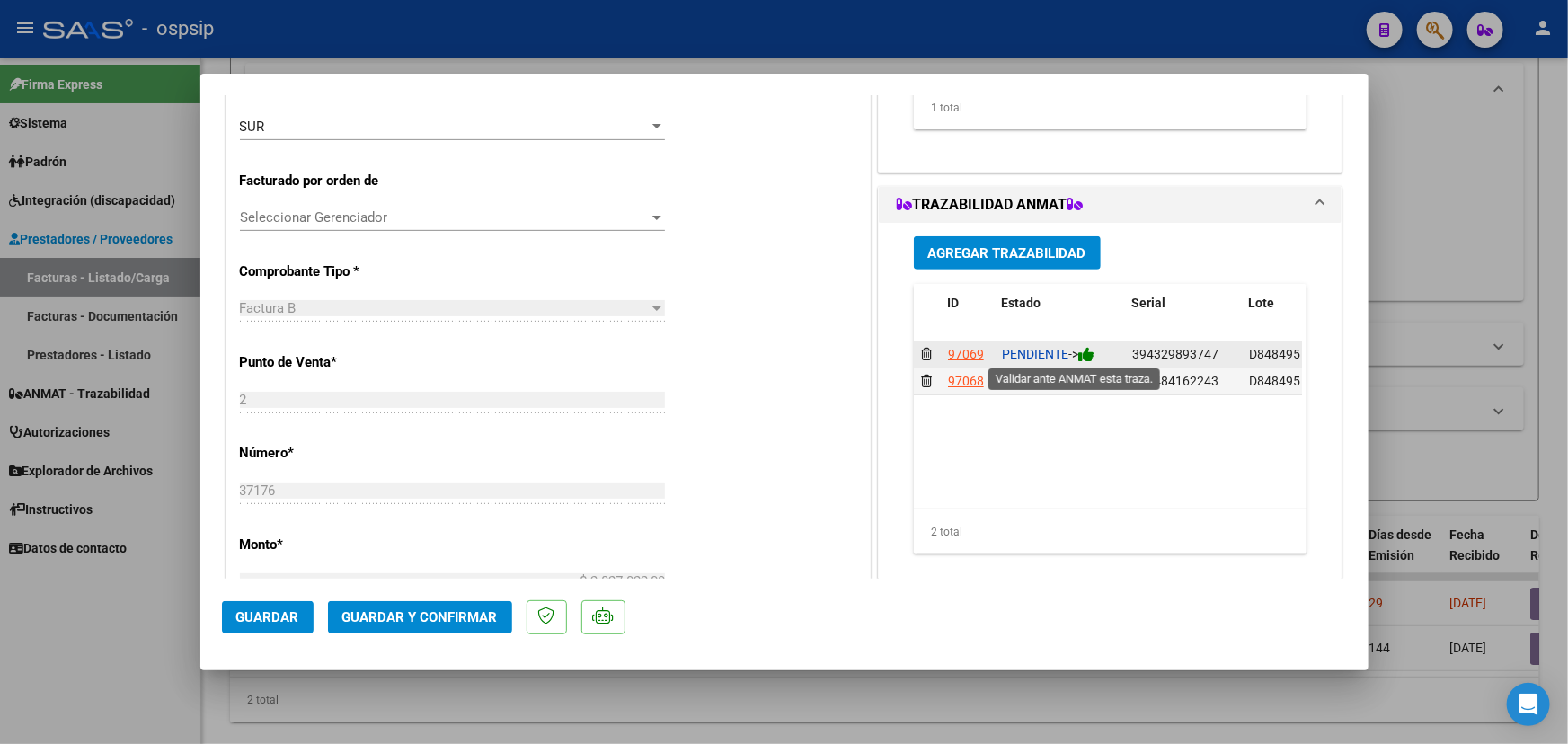
click at [1086, 355] on icon at bounding box center [1086, 354] width 16 height 17
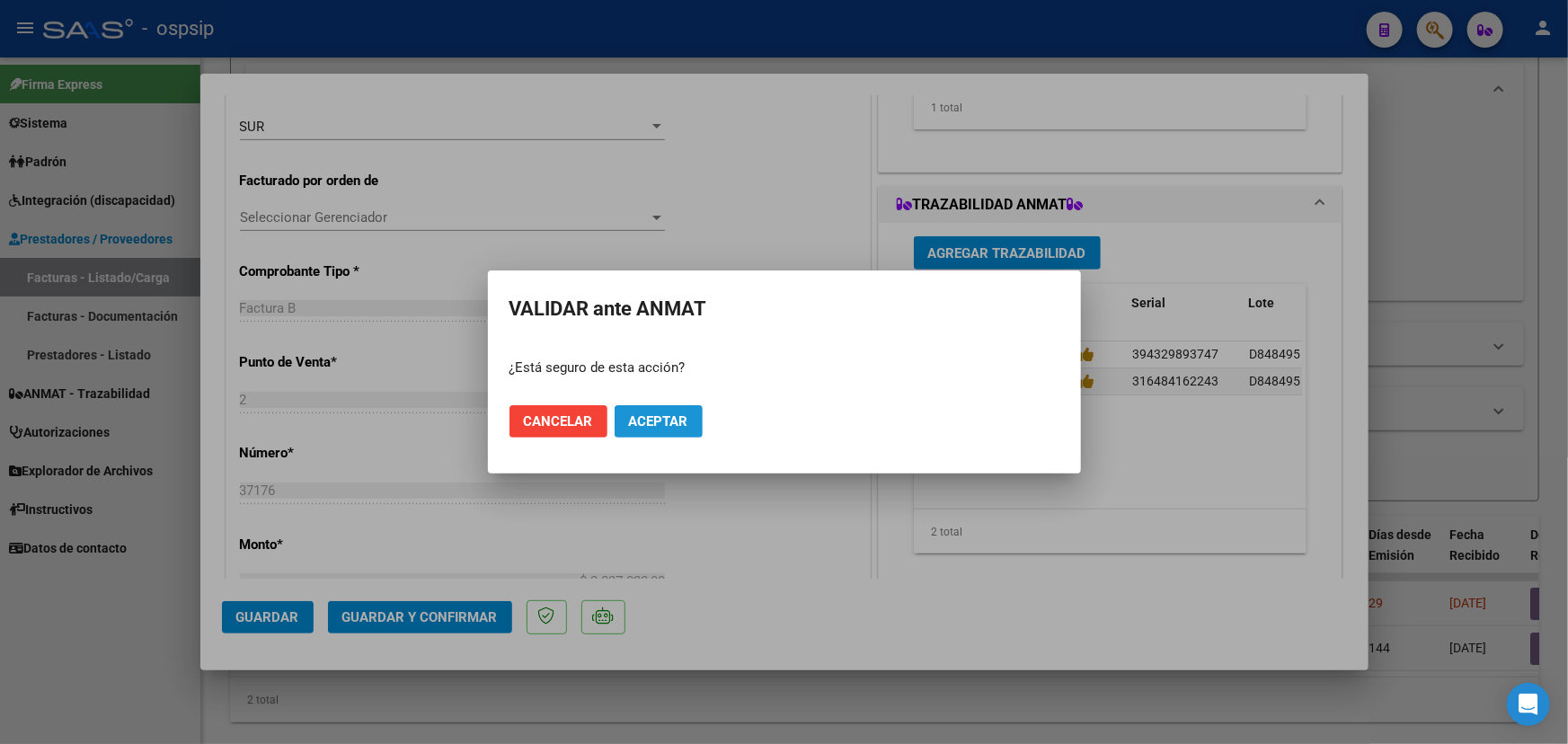
click at [674, 425] on span "Aceptar" at bounding box center [659, 422] width 59 height 16
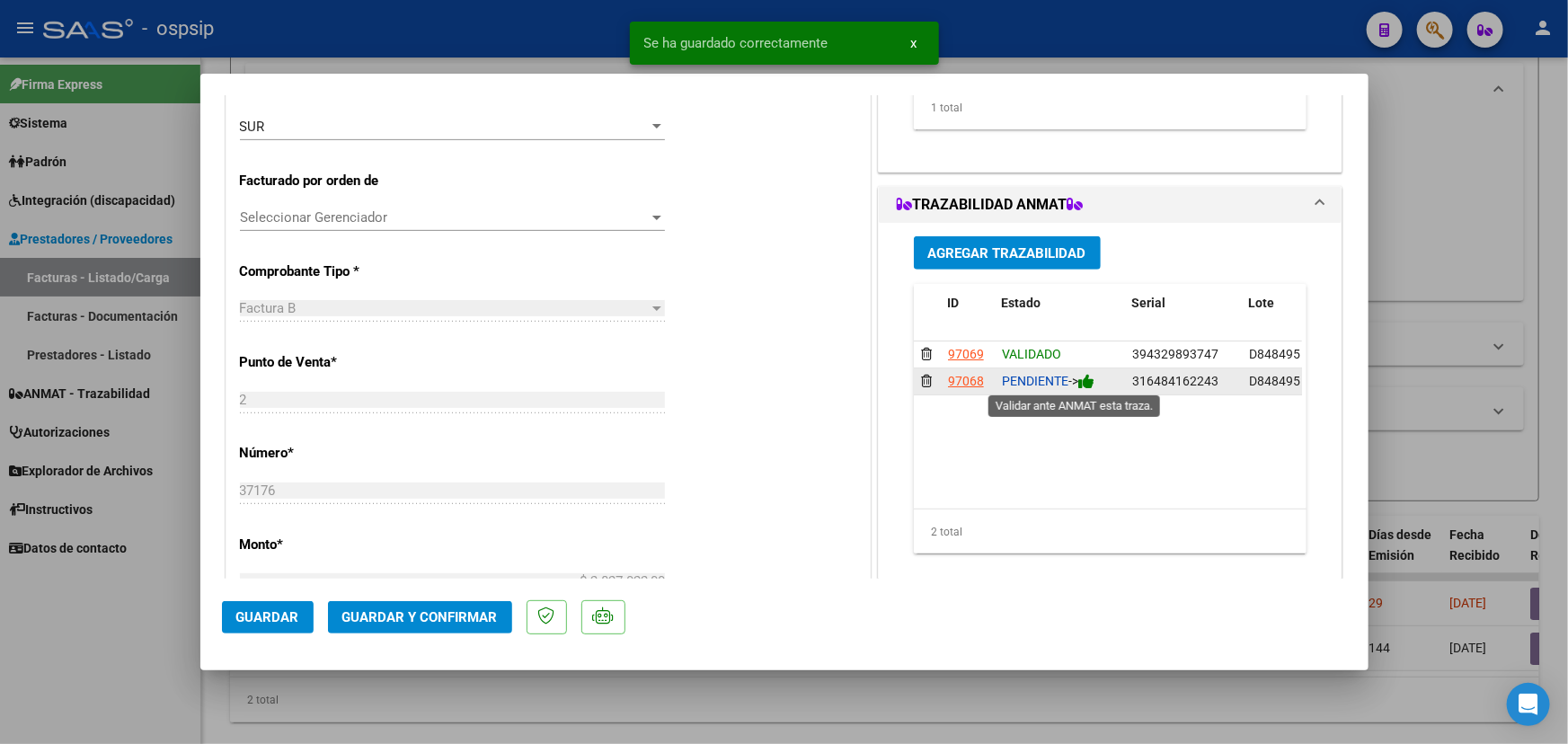
click at [1092, 386] on icon at bounding box center [1086, 381] width 16 height 17
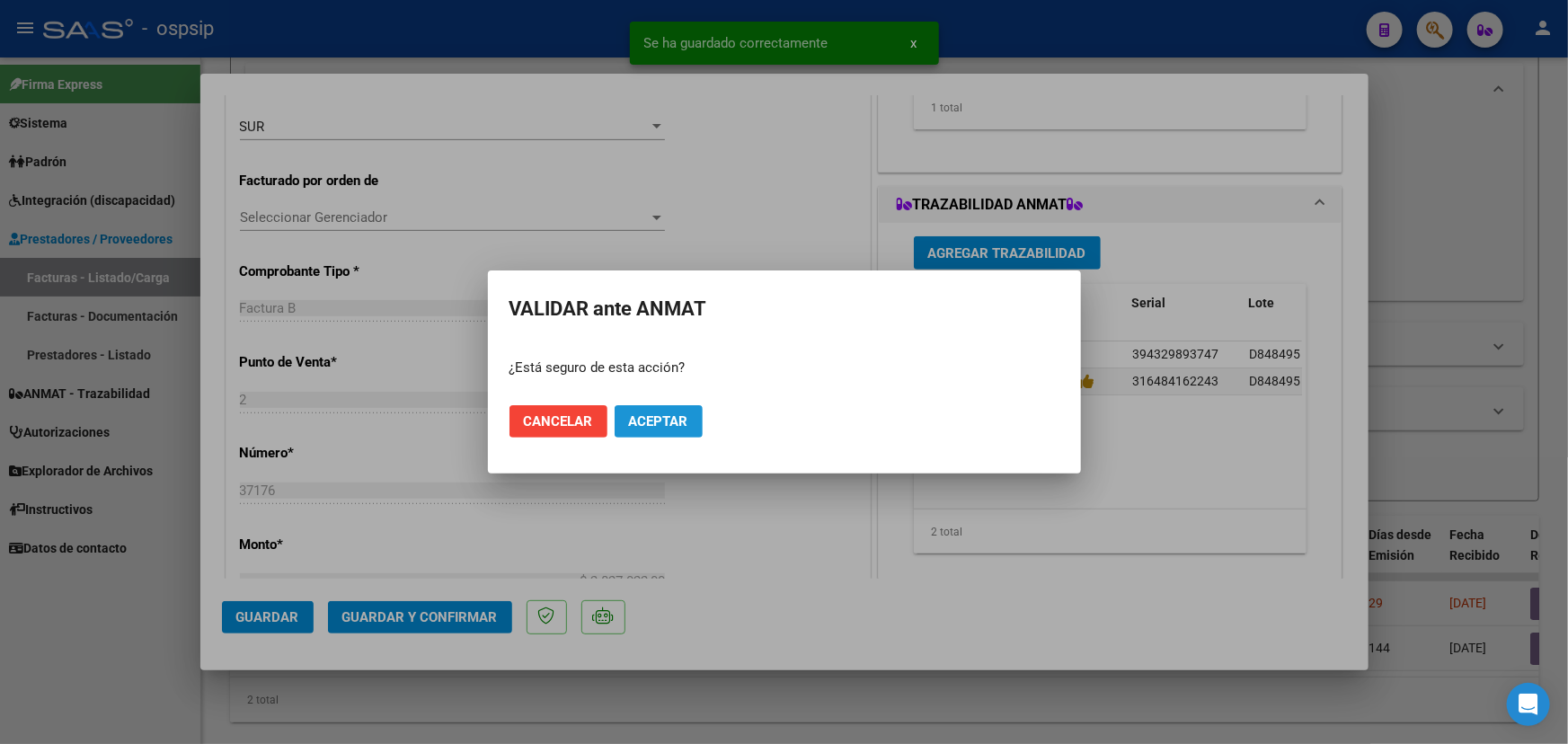
click at [652, 421] on span "Aceptar" at bounding box center [659, 422] width 59 height 16
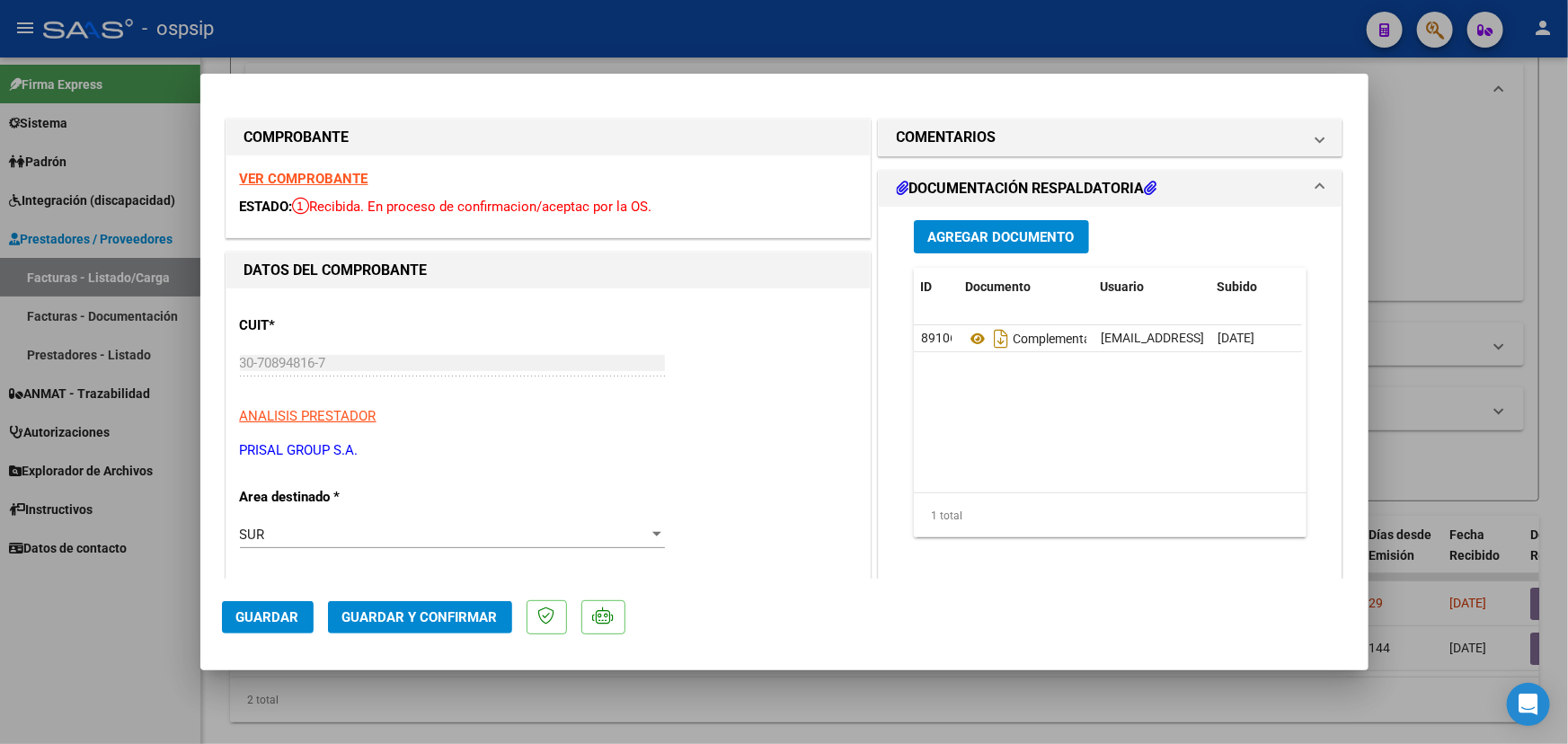
click at [389, 616] on span "Guardar y Confirmar" at bounding box center [420, 618] width 156 height 16
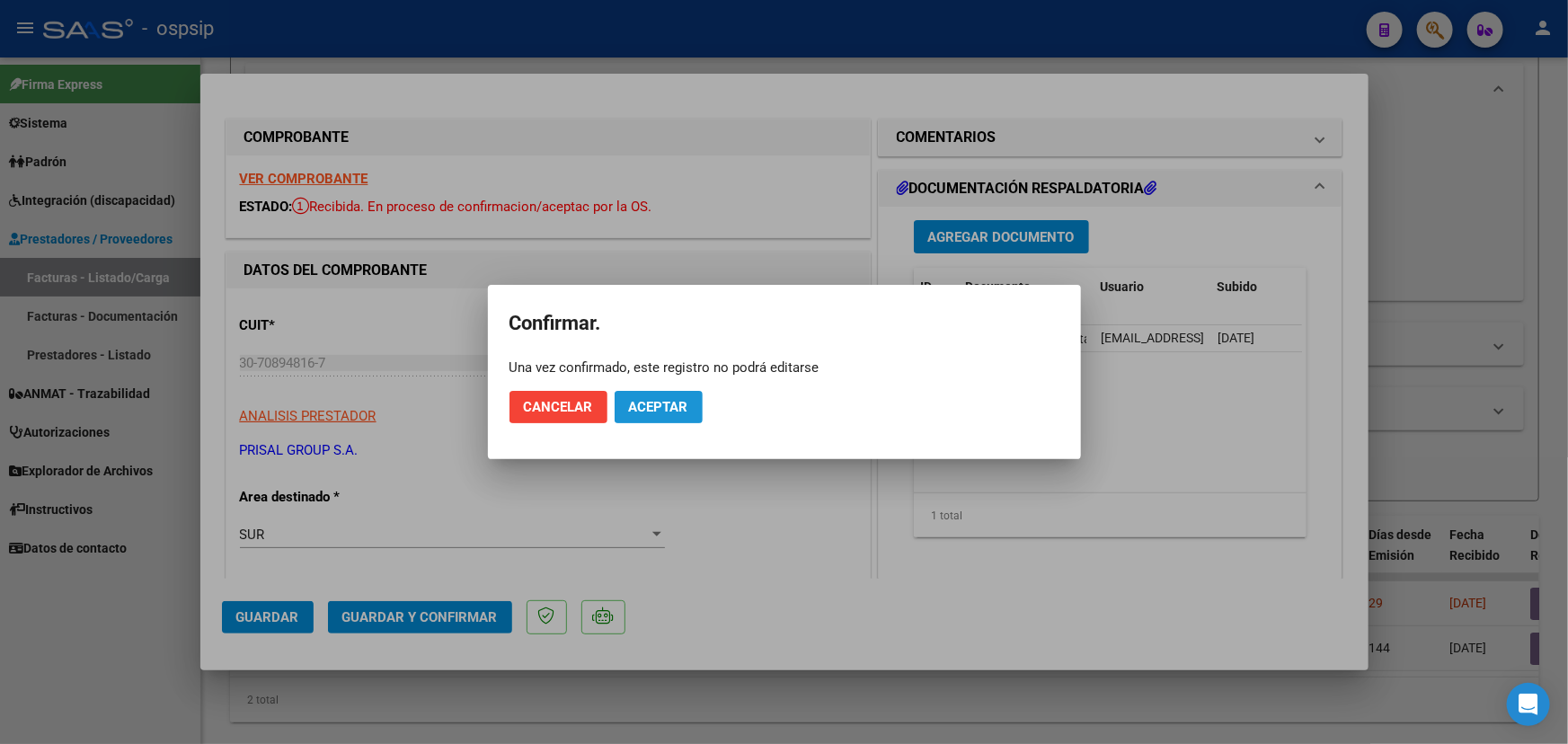
click at [681, 413] on span "Aceptar" at bounding box center [659, 407] width 59 height 16
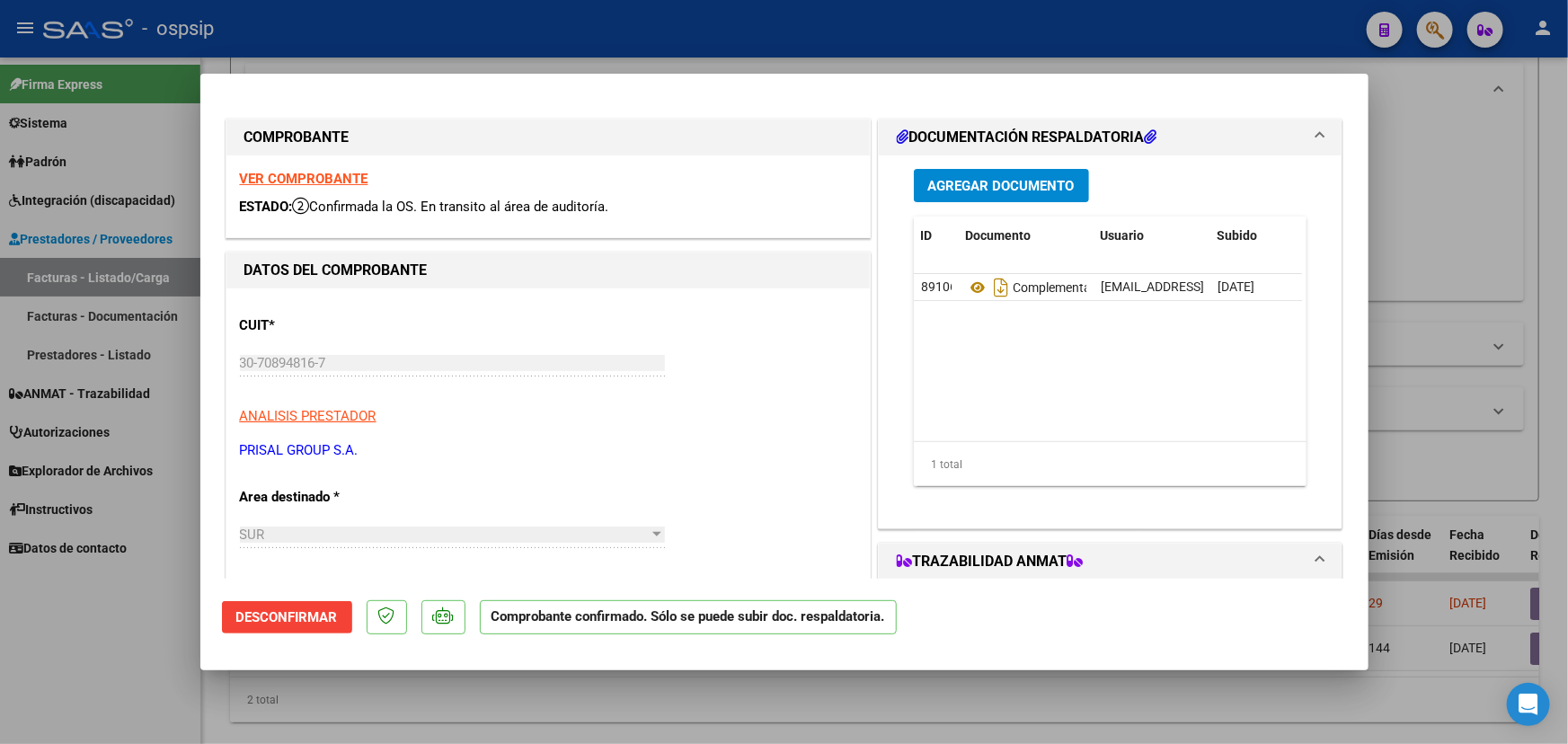
type input "$ 0,00"
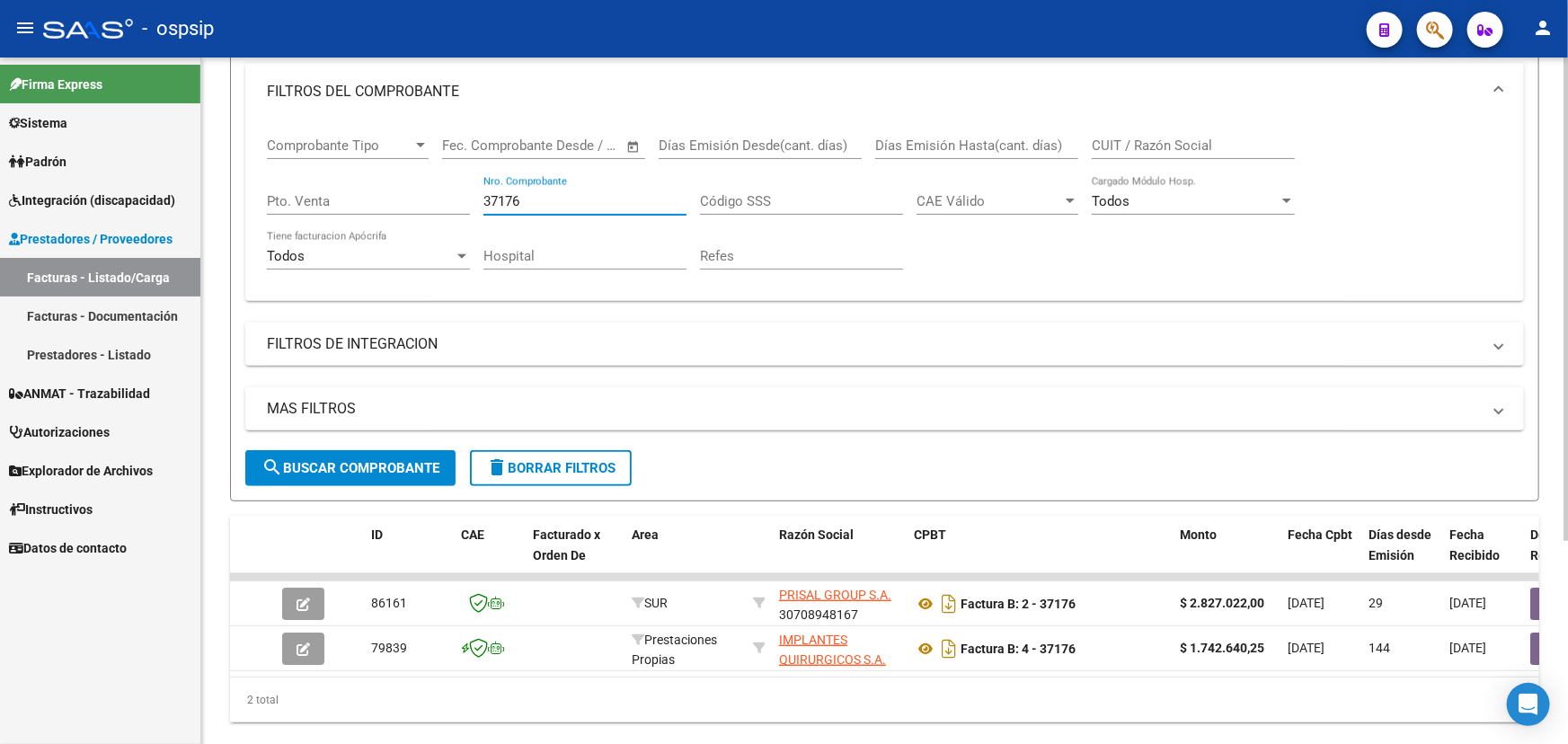
click at [503, 202] on input "37176" at bounding box center [585, 202] width 204 height 16
click at [503, 201] on input "37176" at bounding box center [585, 202] width 204 height 16
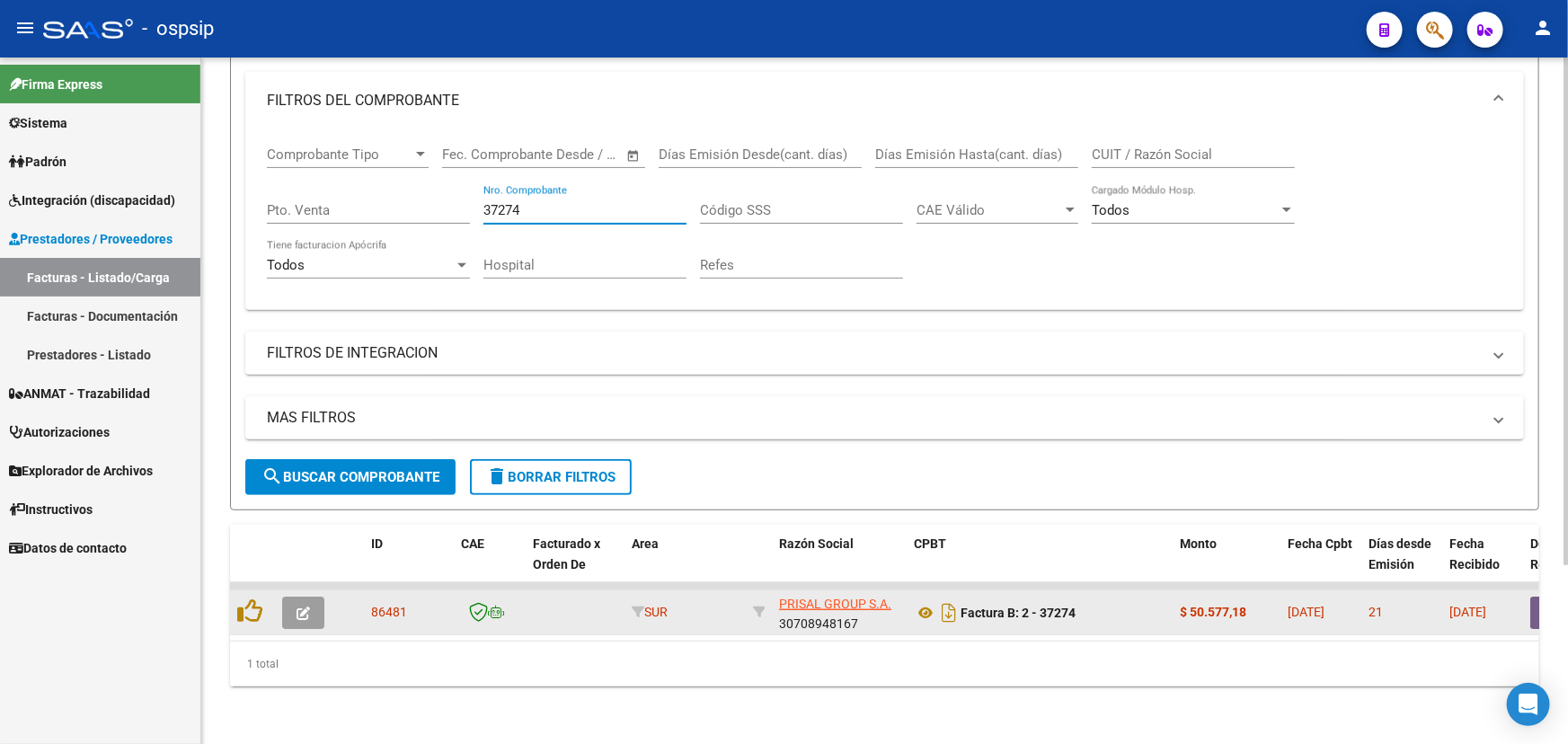
type input "37274"
click at [303, 607] on icon "button" at bounding box center [303, 613] width 14 height 14
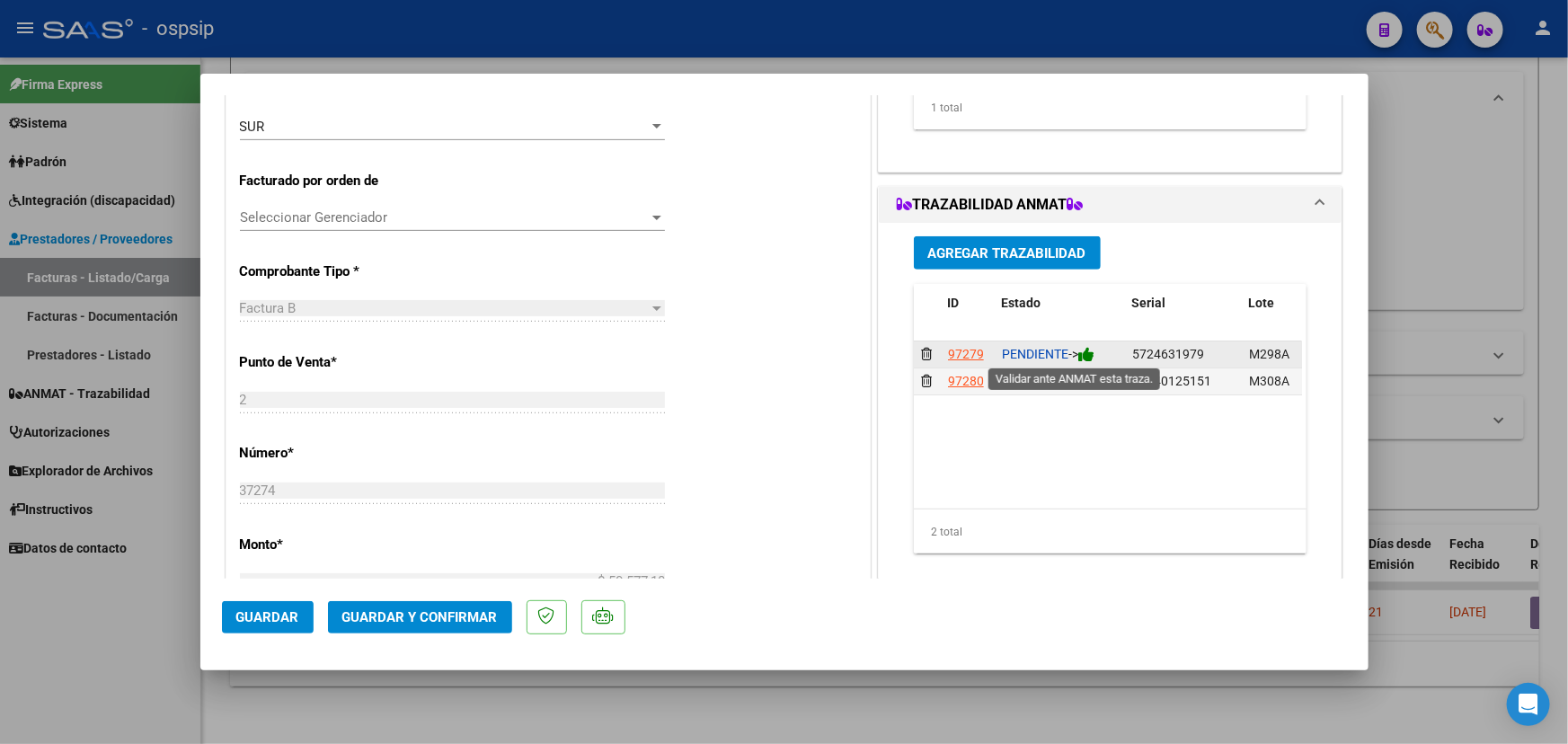
click at [1091, 351] on icon at bounding box center [1086, 354] width 16 height 17
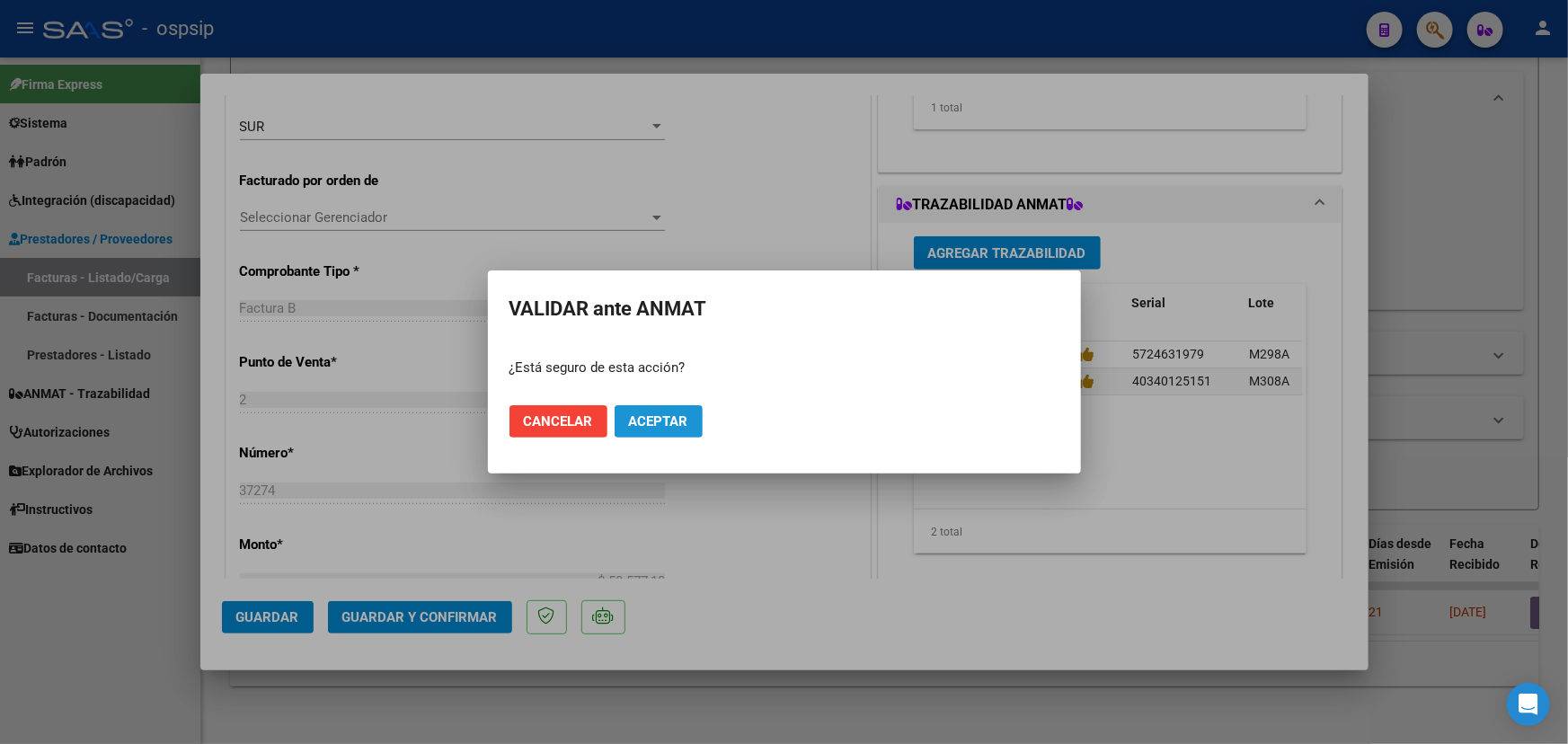
click at [701, 419] on button "Aceptar" at bounding box center [659, 422] width 88 height 32
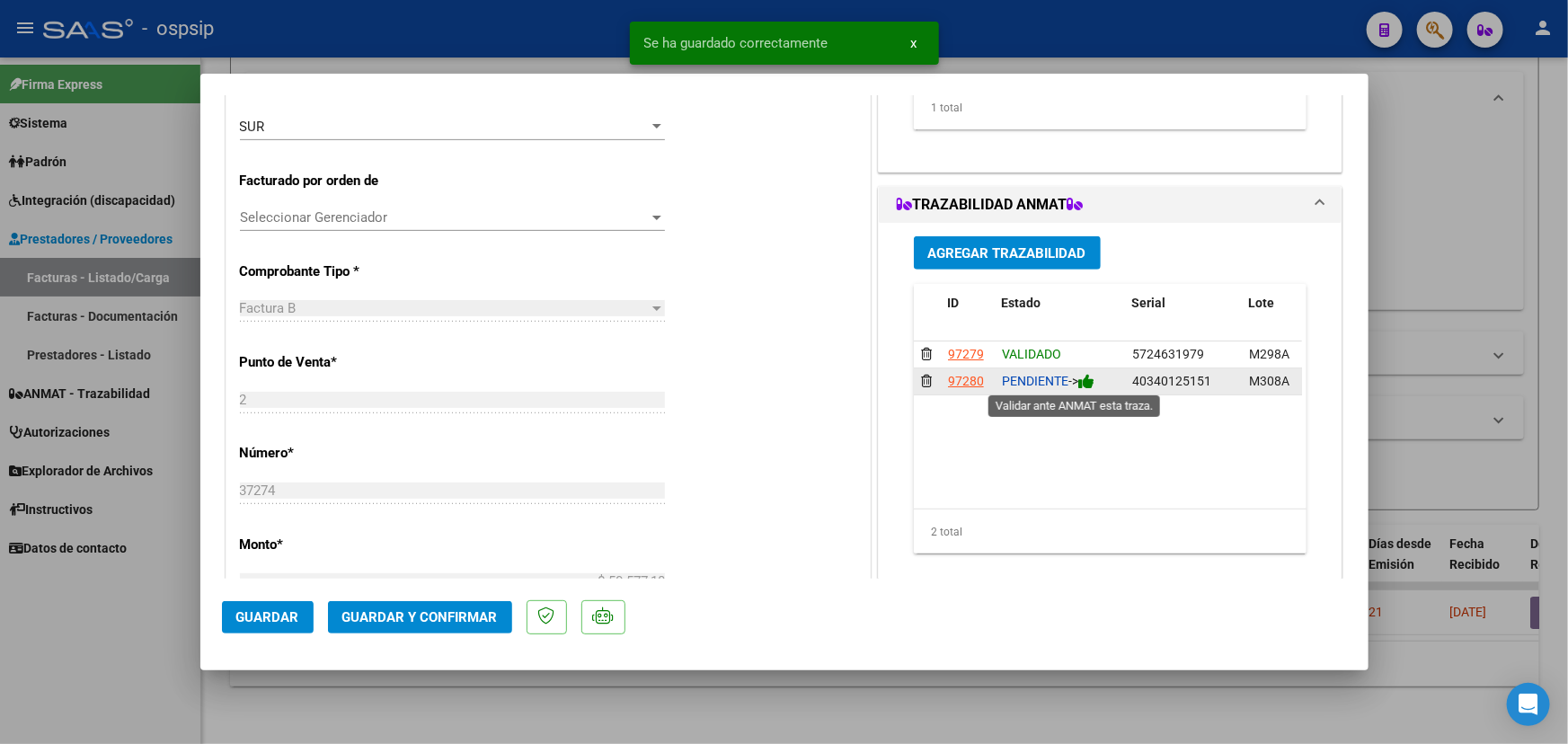
click at [1087, 383] on icon at bounding box center [1086, 381] width 16 height 17
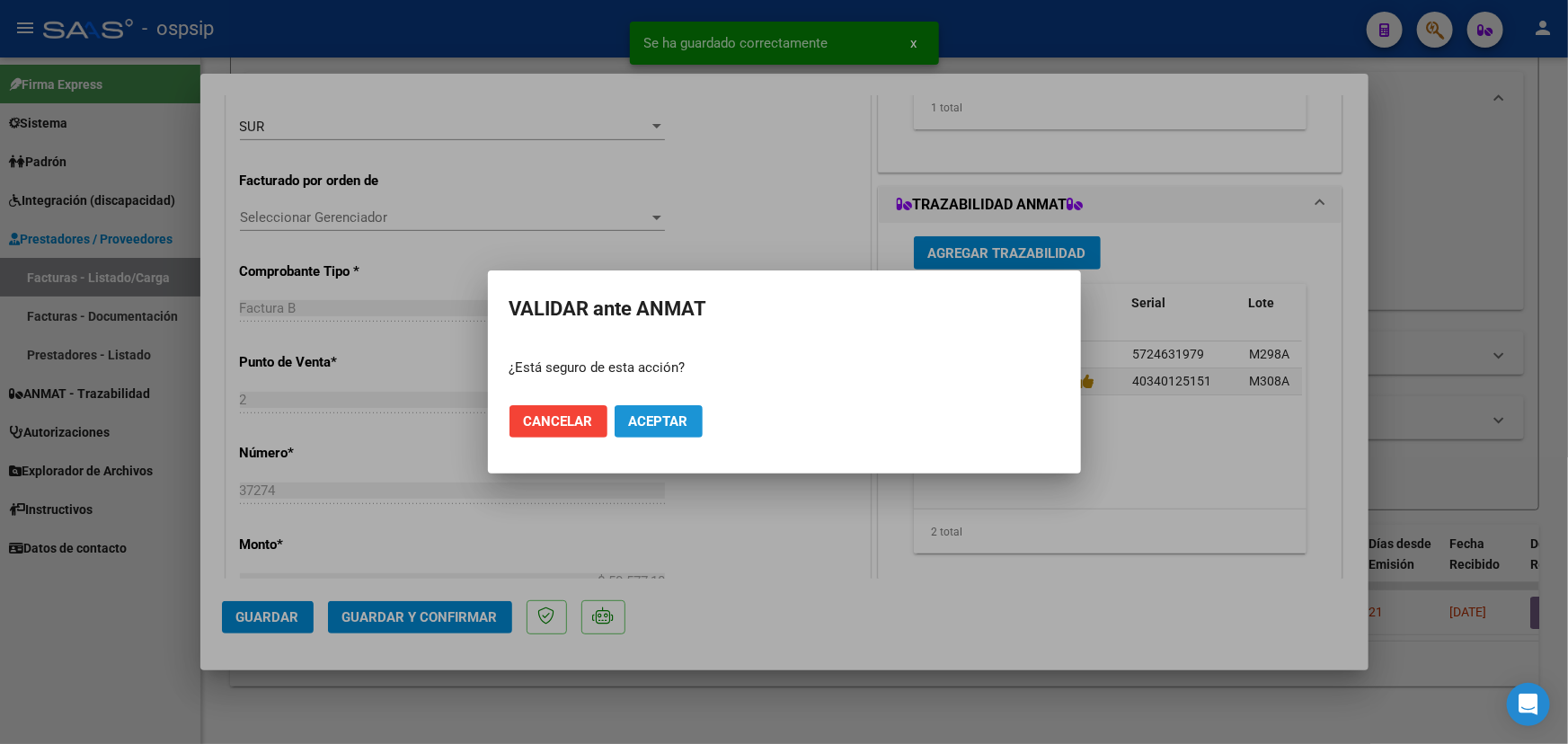
click at [666, 425] on span "Aceptar" at bounding box center [659, 422] width 59 height 16
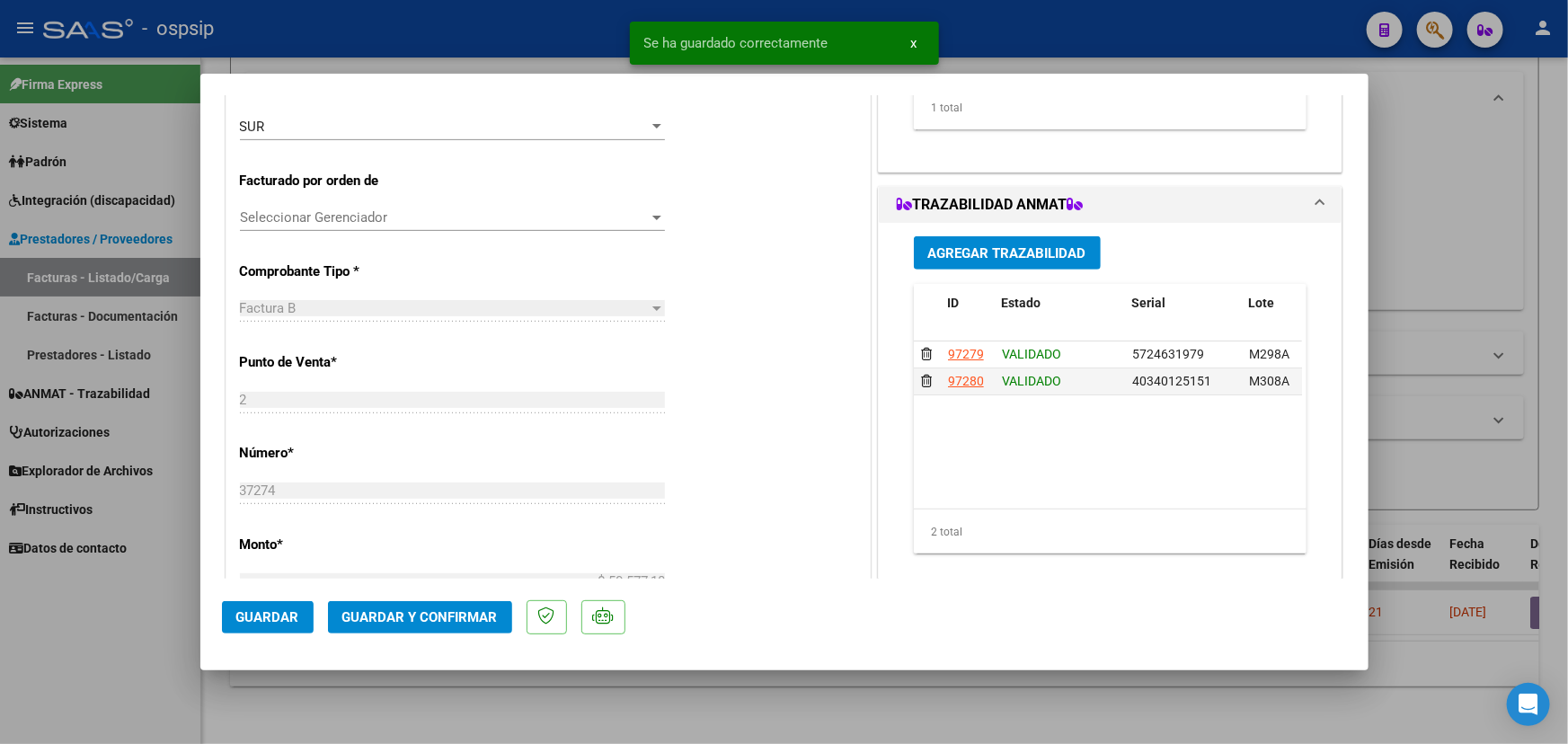
click at [394, 612] on span "Guardar y Confirmar" at bounding box center [420, 618] width 156 height 16
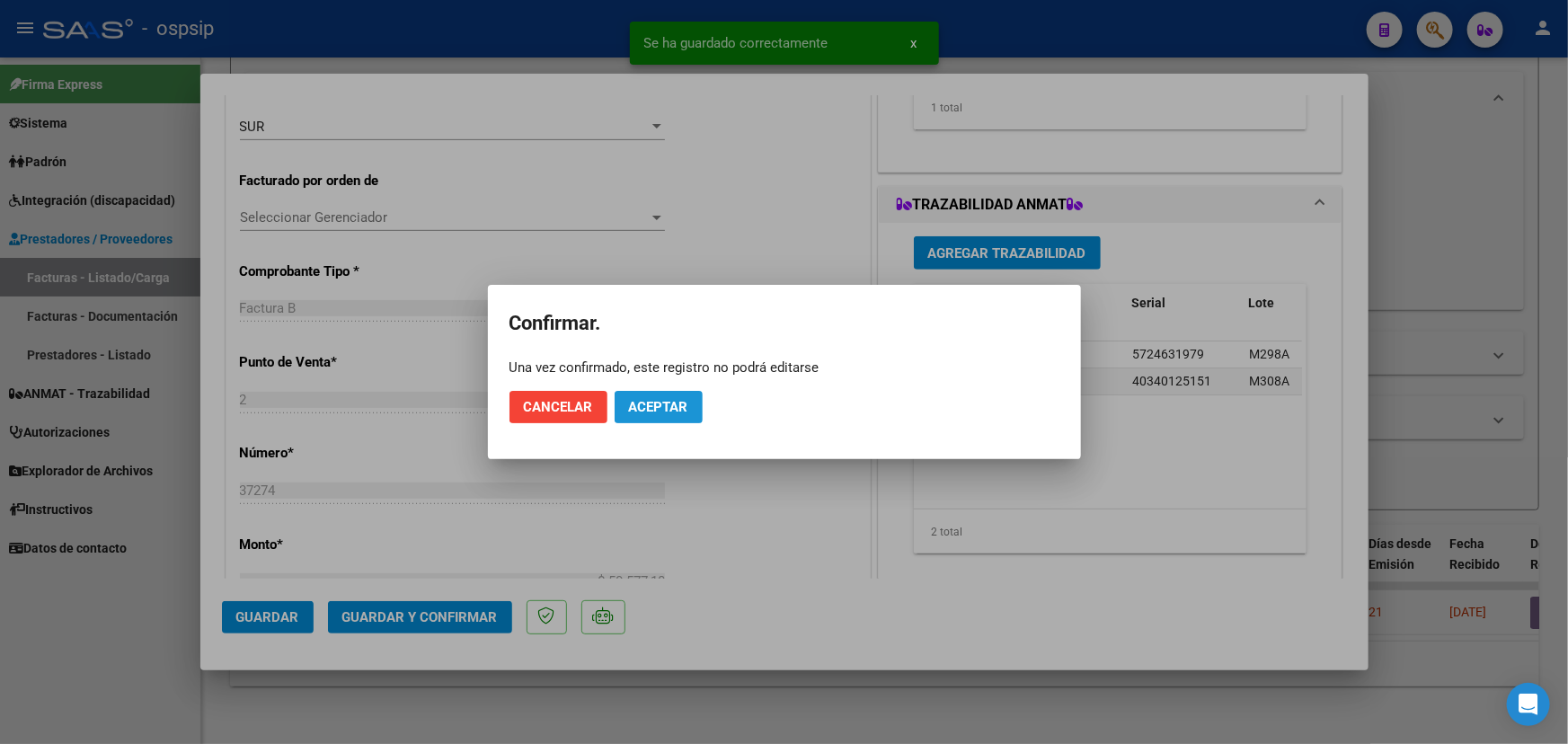
click at [650, 415] on button "Aceptar" at bounding box center [659, 407] width 88 height 32
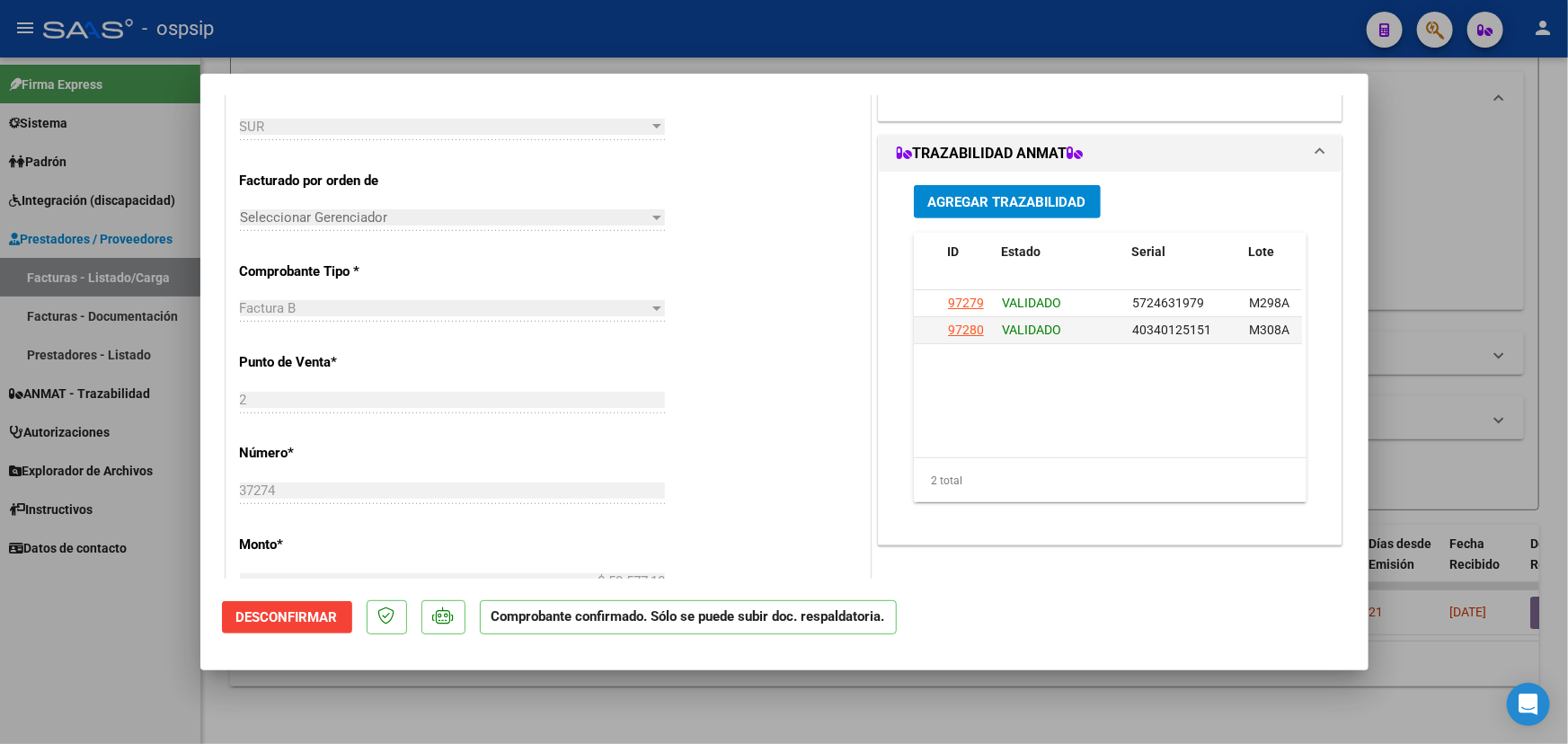
type input "$ 0,00"
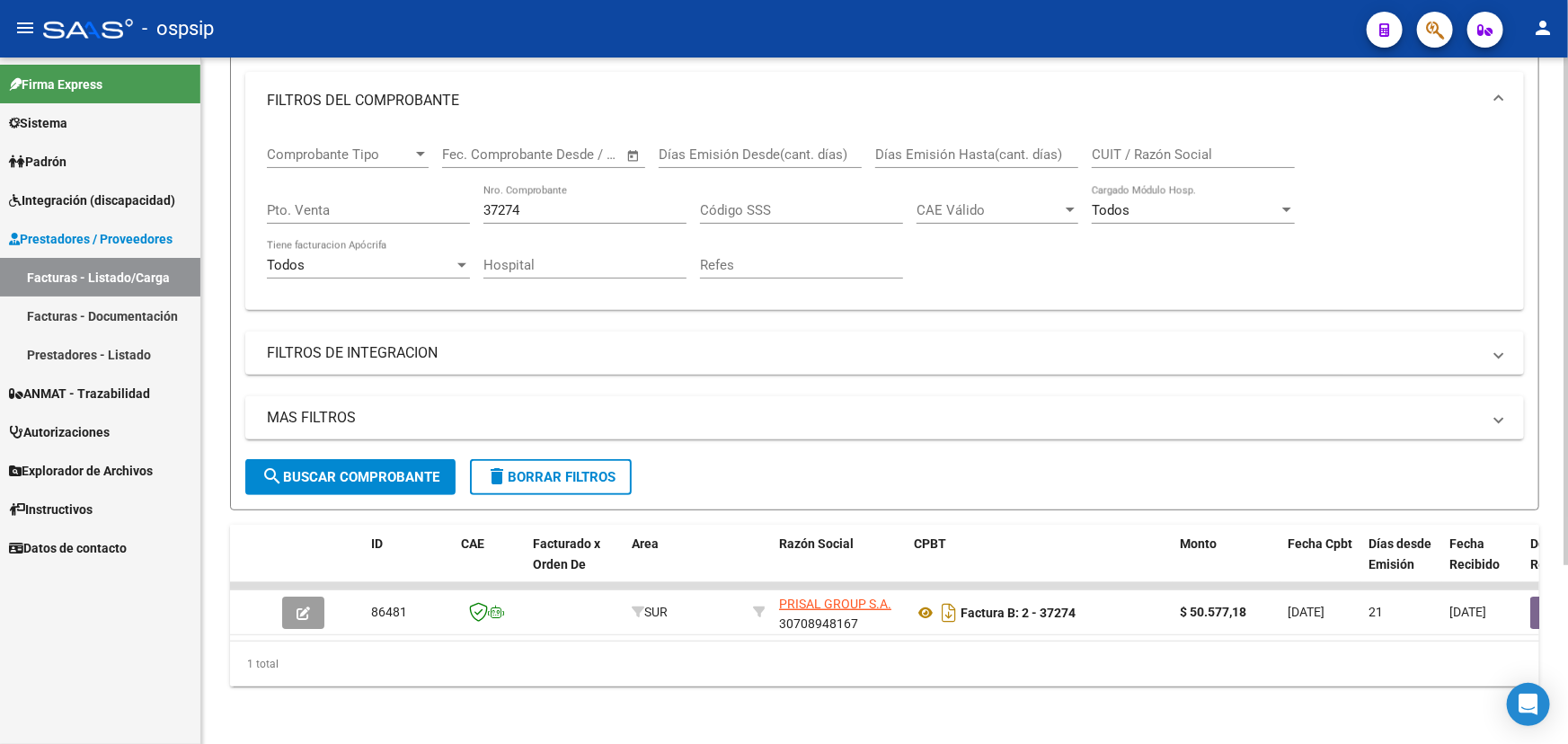
click at [504, 203] on input "37274" at bounding box center [585, 211] width 204 height 16
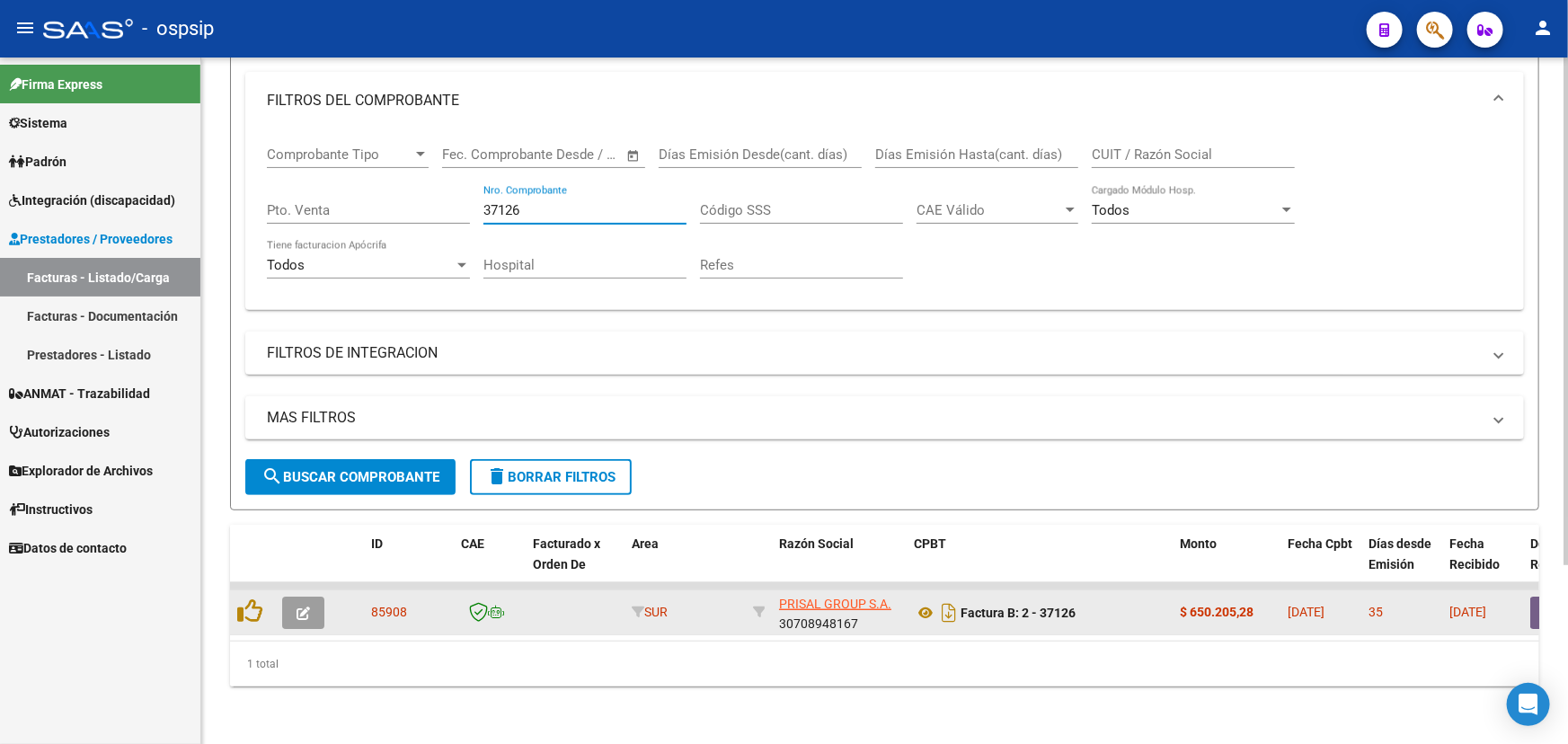
type input "37126"
click at [313, 598] on button "button" at bounding box center [303, 613] width 42 height 32
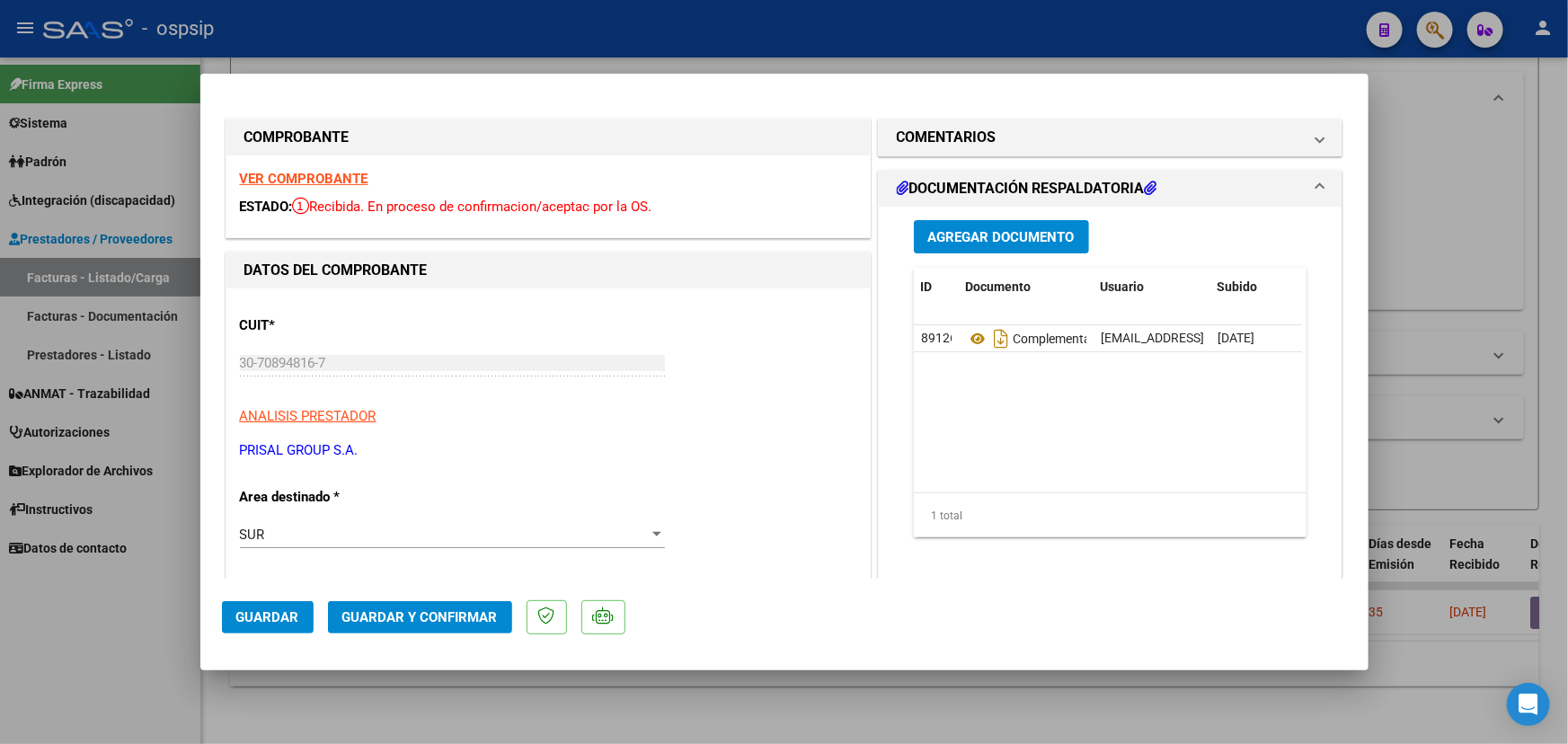
type input "$ 0,00"
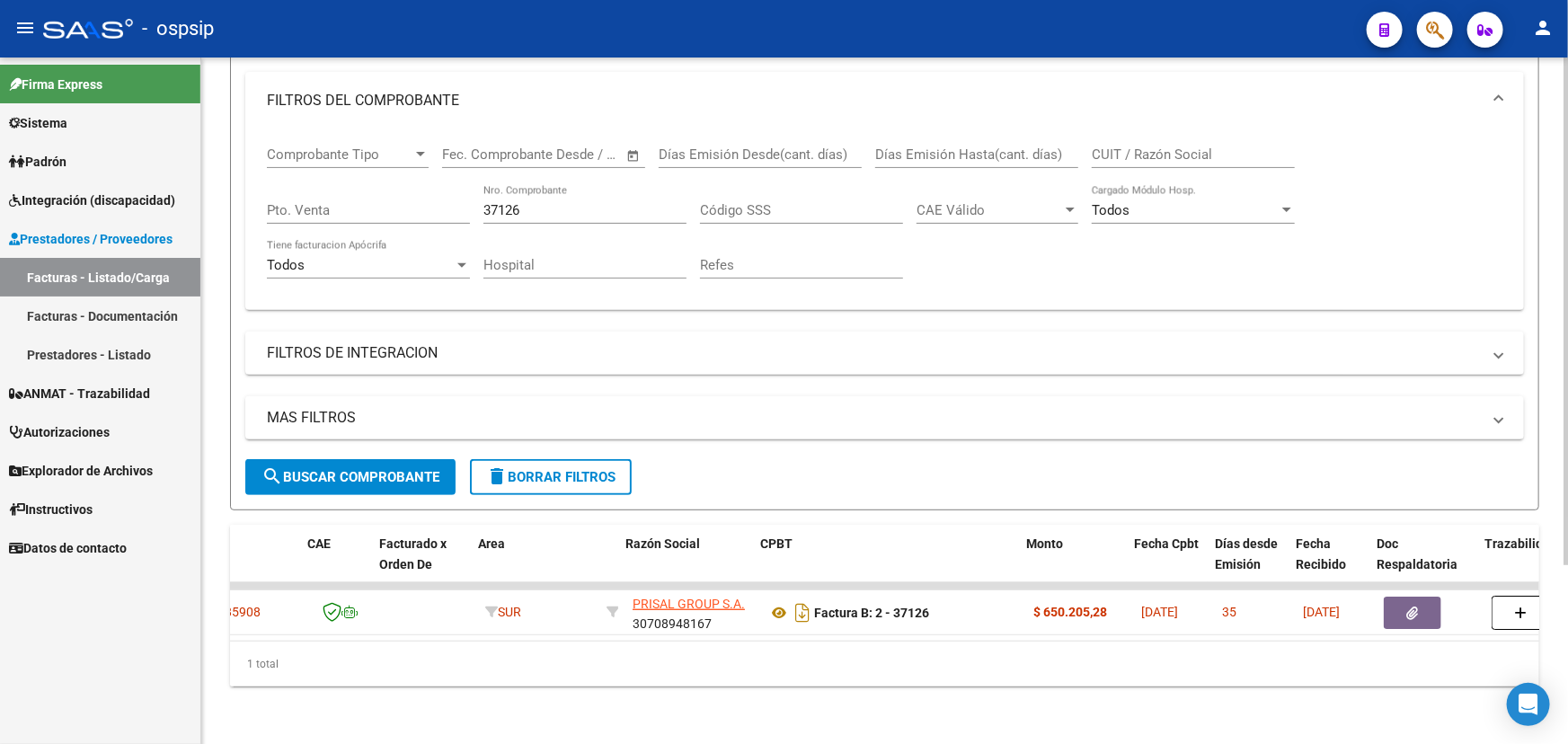
scroll to position [0, 153]
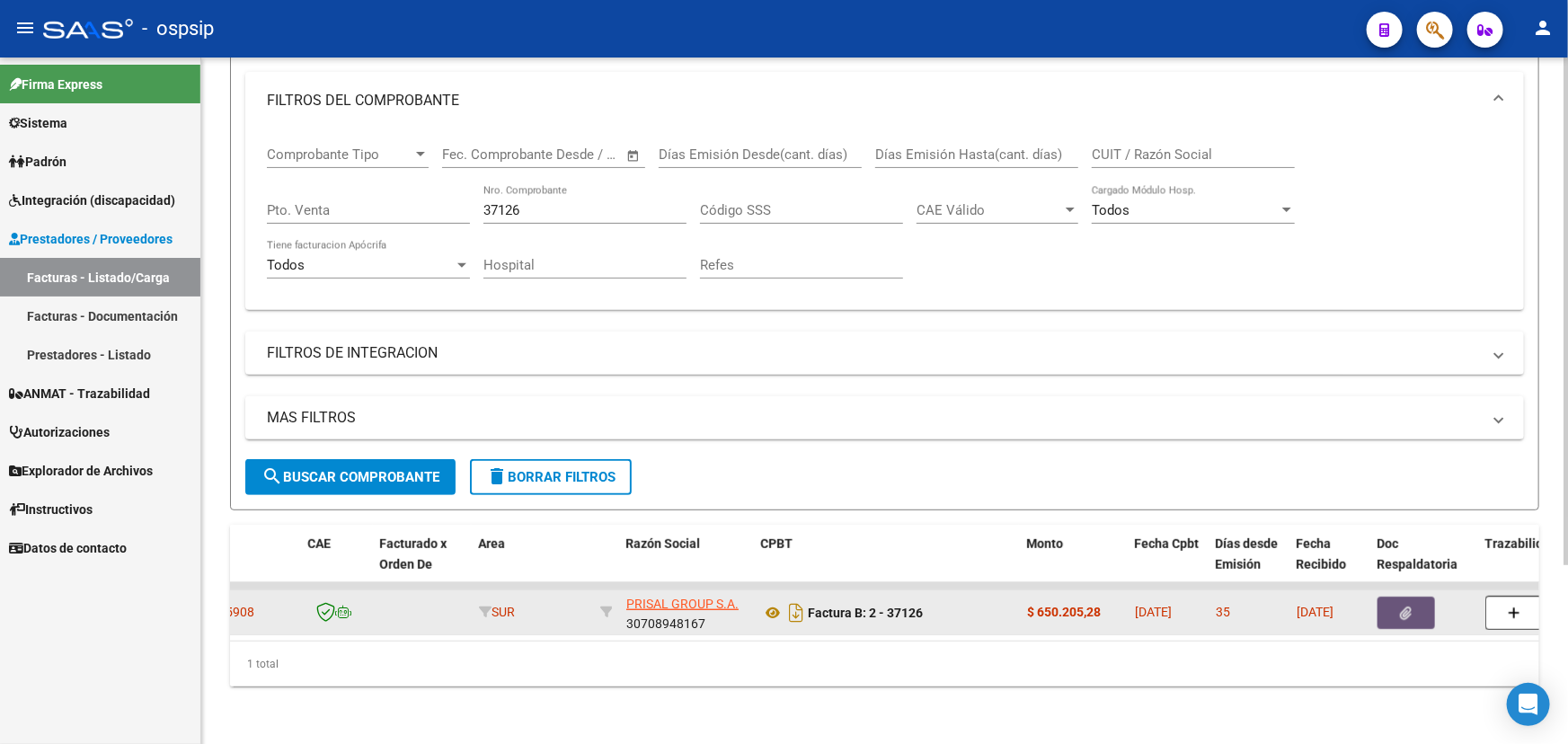
click at [1401, 605] on span "button" at bounding box center [1407, 613] width 12 height 16
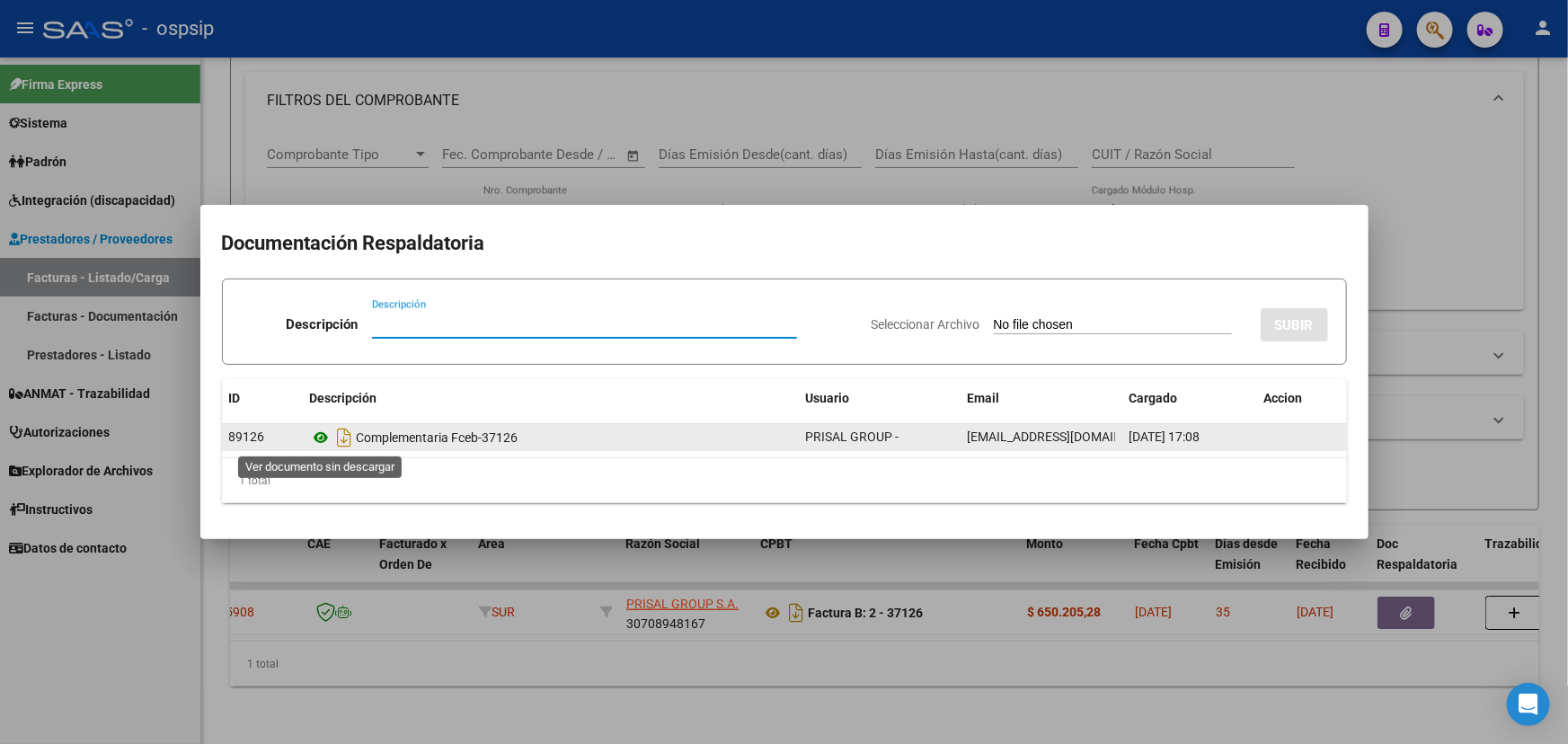
click at [321, 440] on icon at bounding box center [322, 438] width 23 height 22
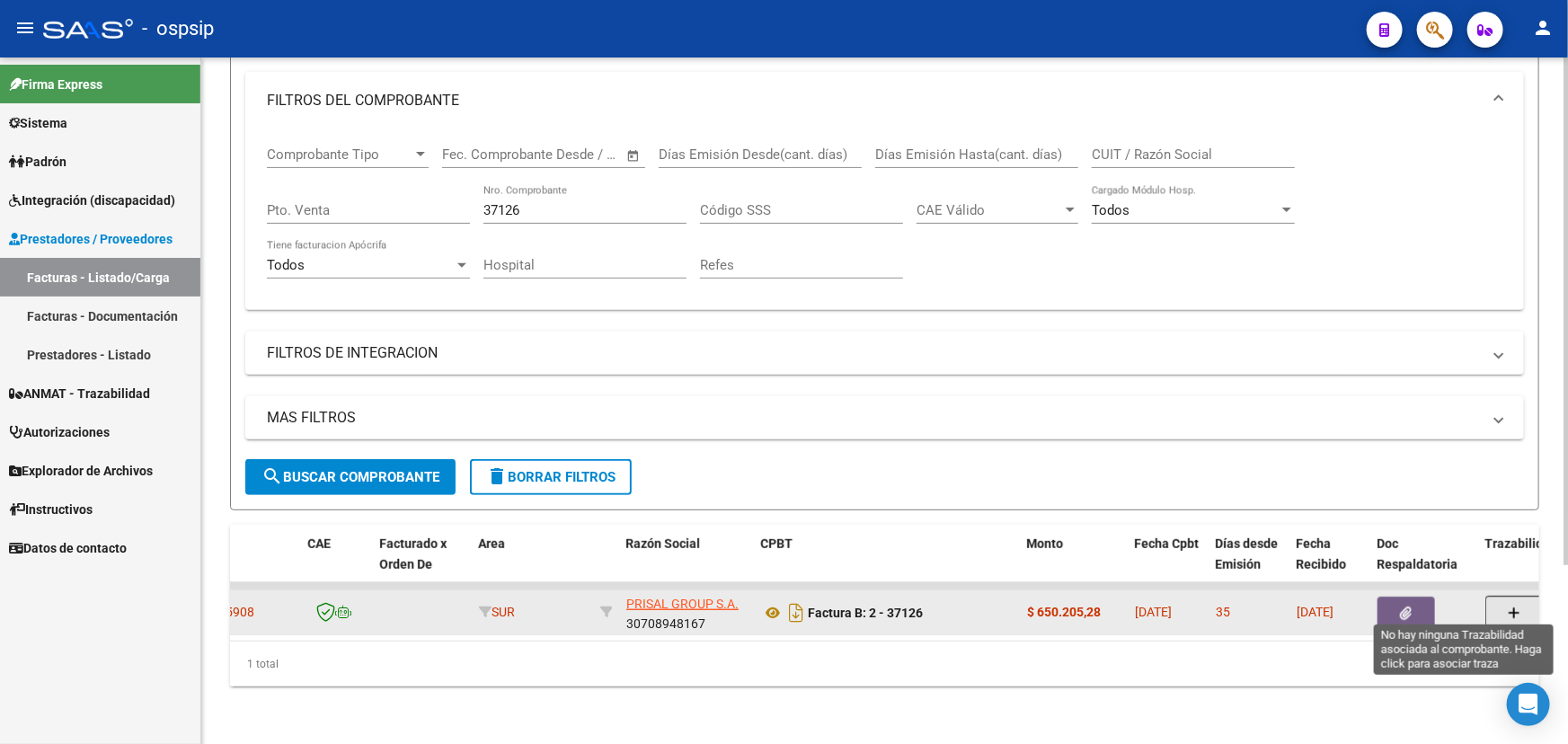
click at [1509, 607] on icon "button" at bounding box center [1514, 613] width 13 height 14
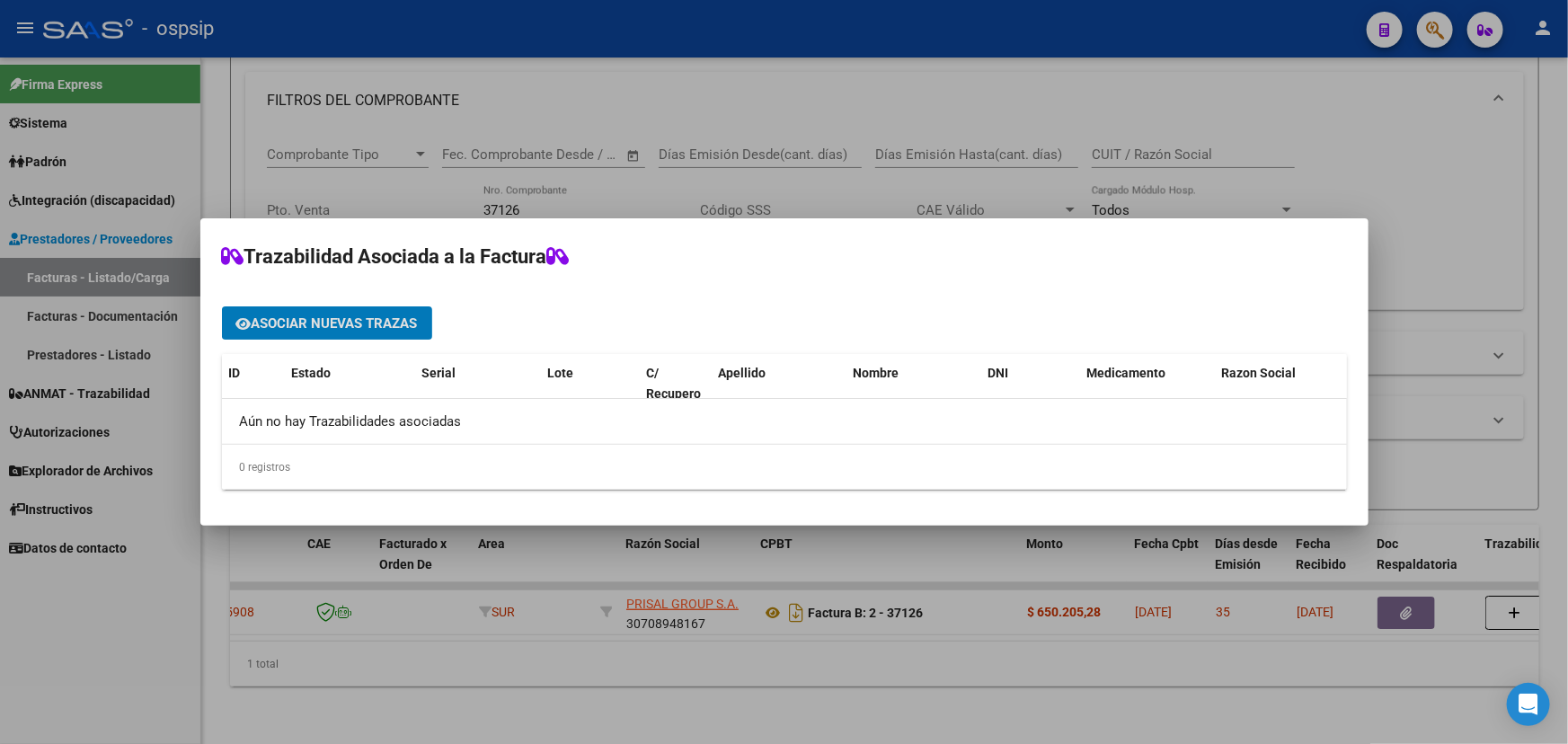
click at [318, 311] on button "Asociar nuevas trazas" at bounding box center [327, 322] width 211 height 33
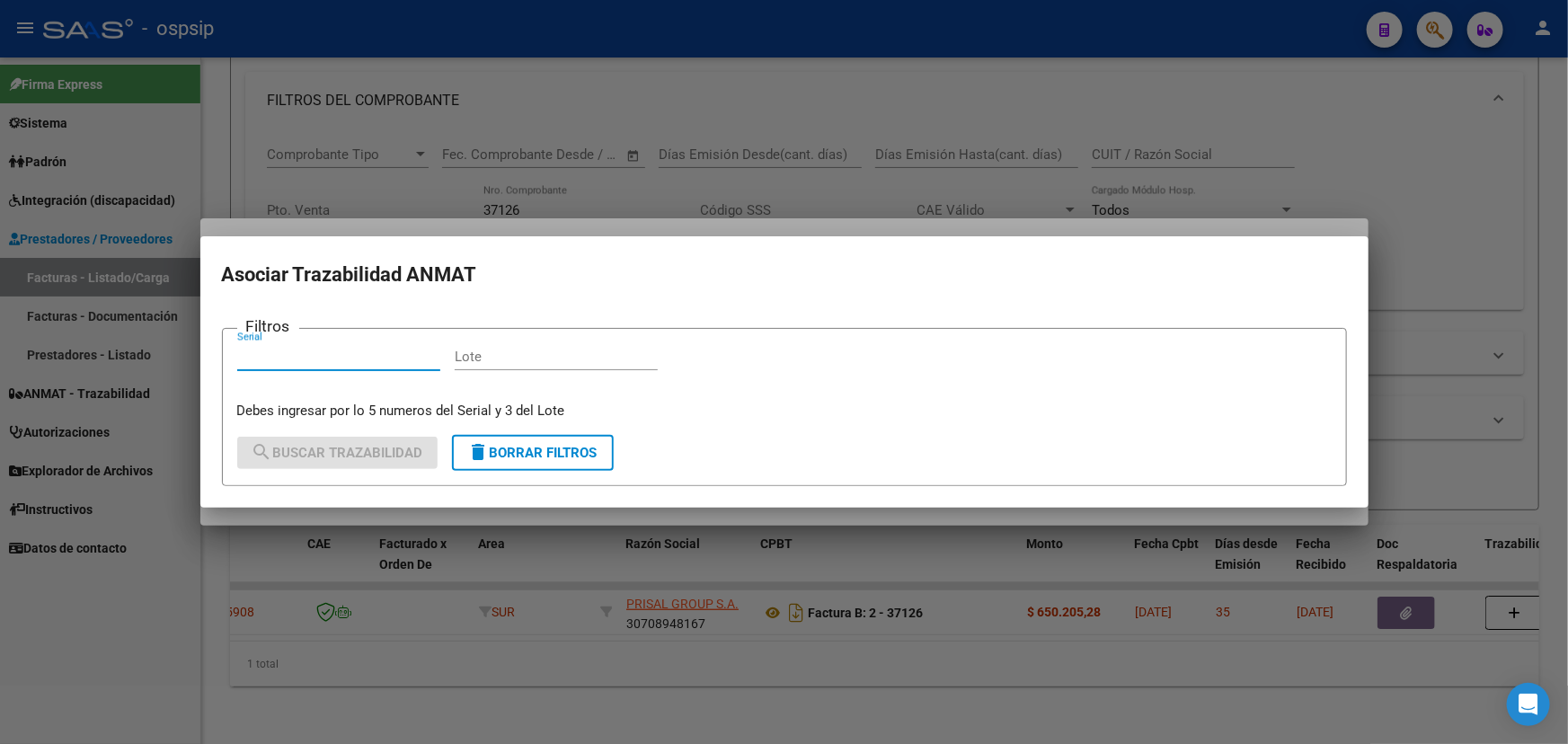
paste input "6000477849"
type input "6000477849"
paste input "56377"
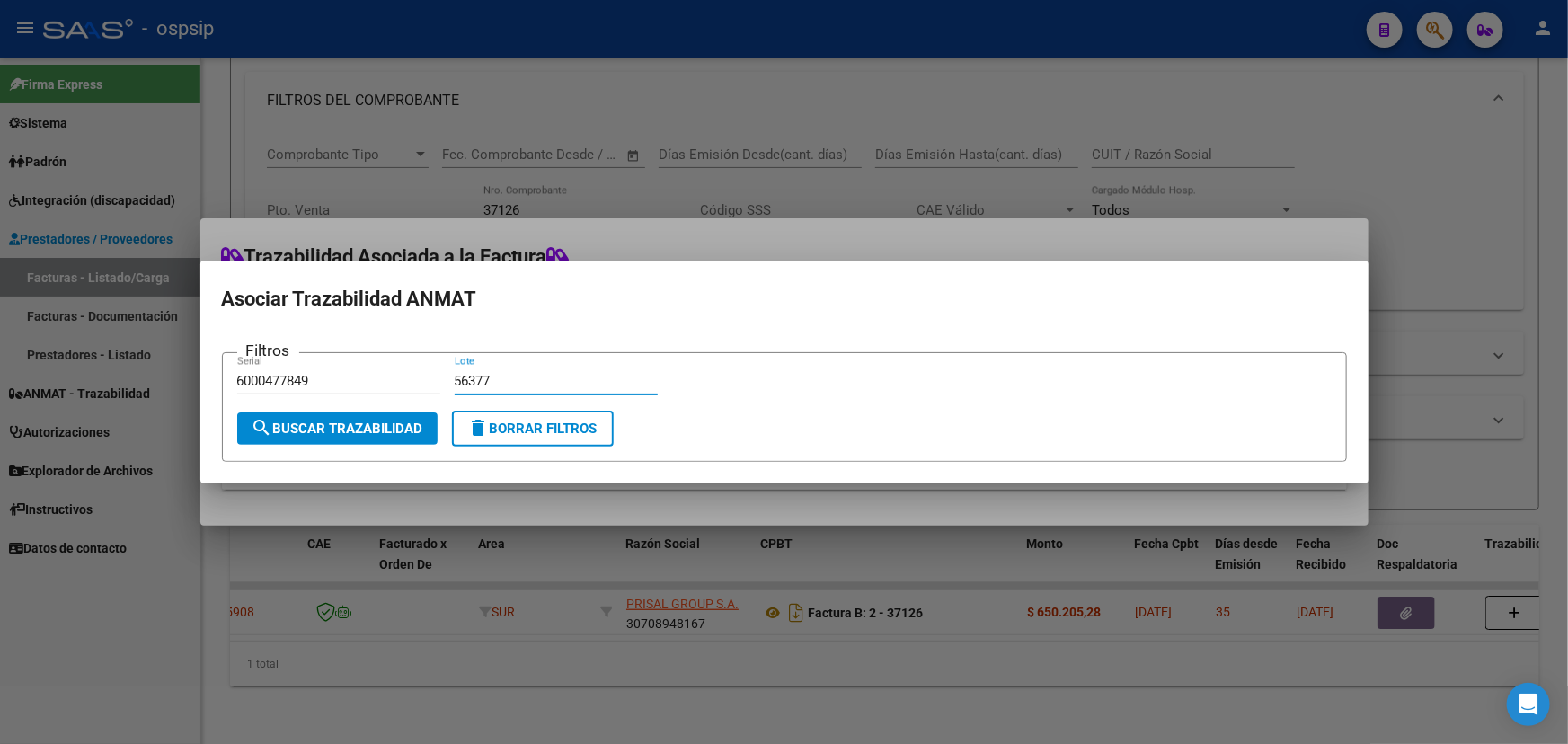
type input "56377"
click at [375, 422] on span "search Buscar Trazabilidad" at bounding box center [337, 429] width 172 height 16
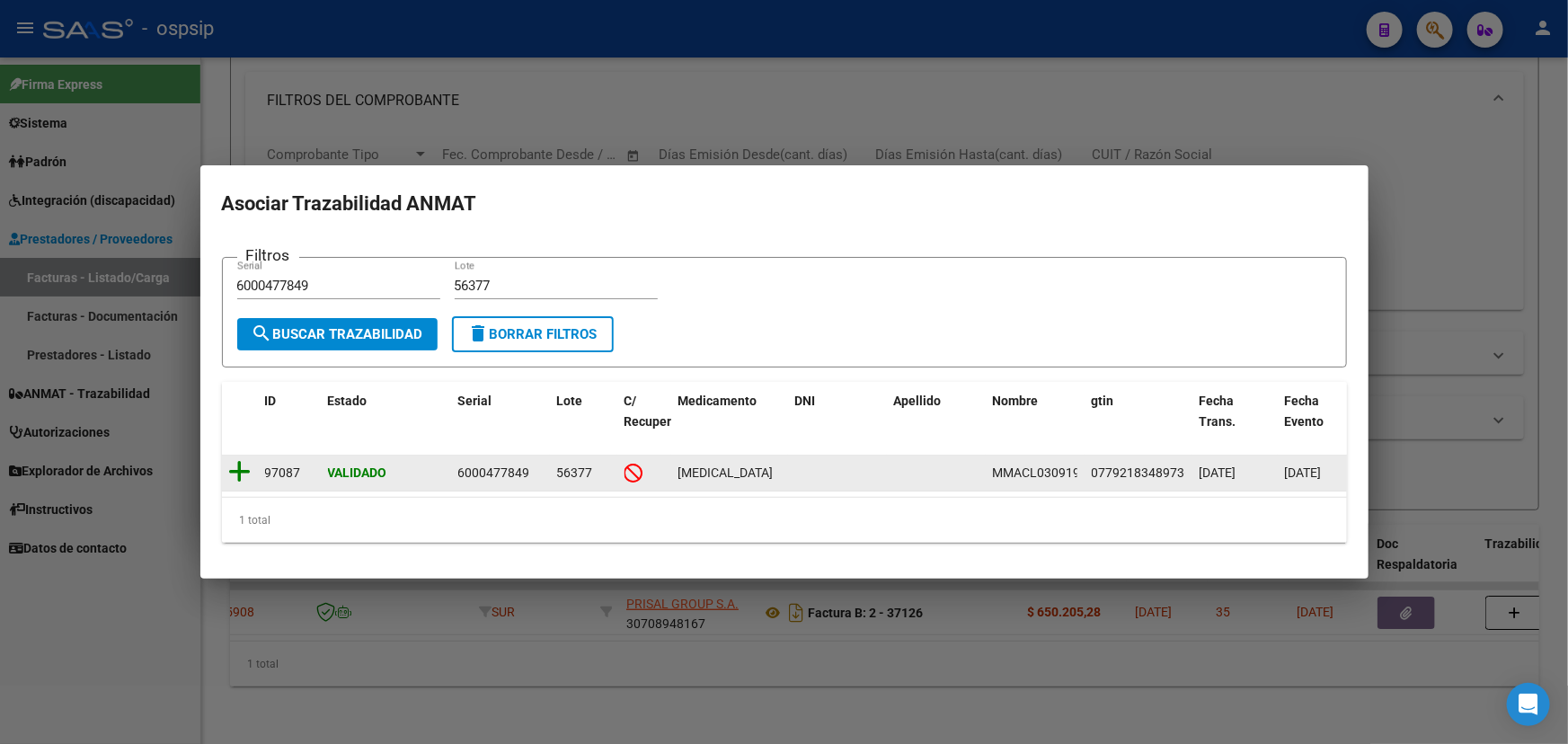
click at [240, 460] on icon at bounding box center [240, 472] width 23 height 25
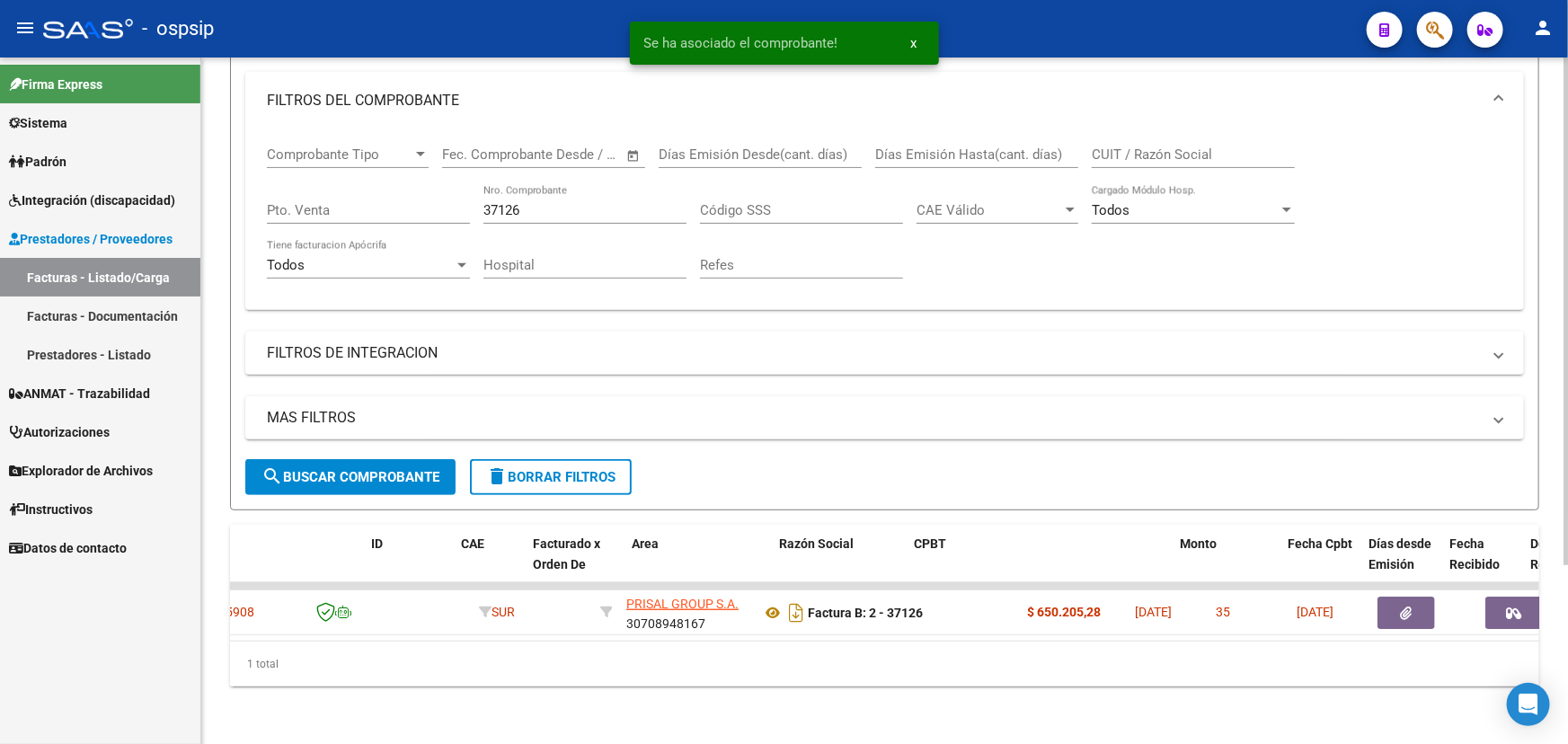
scroll to position [0, 0]
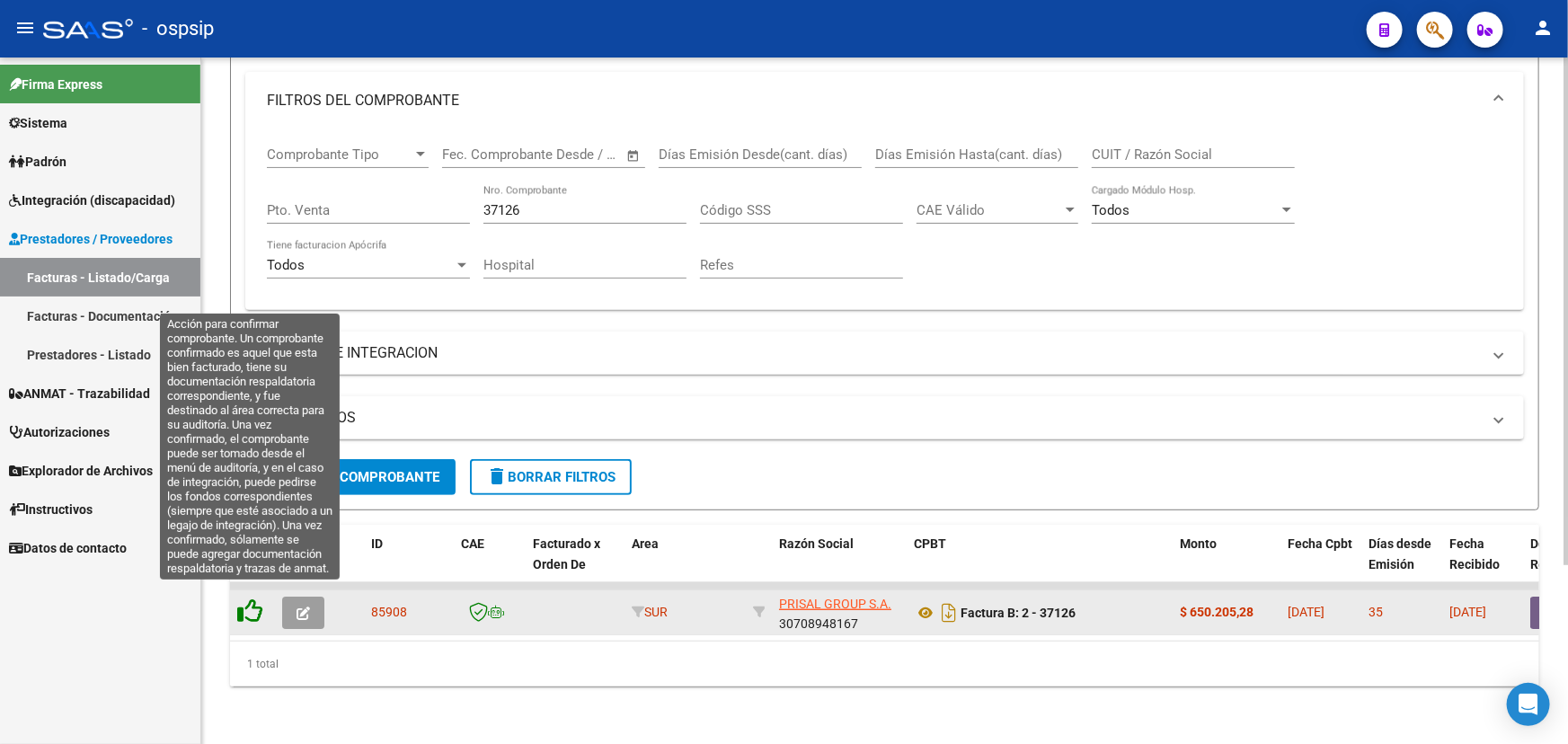
click at [251, 603] on icon at bounding box center [249, 612] width 25 height 25
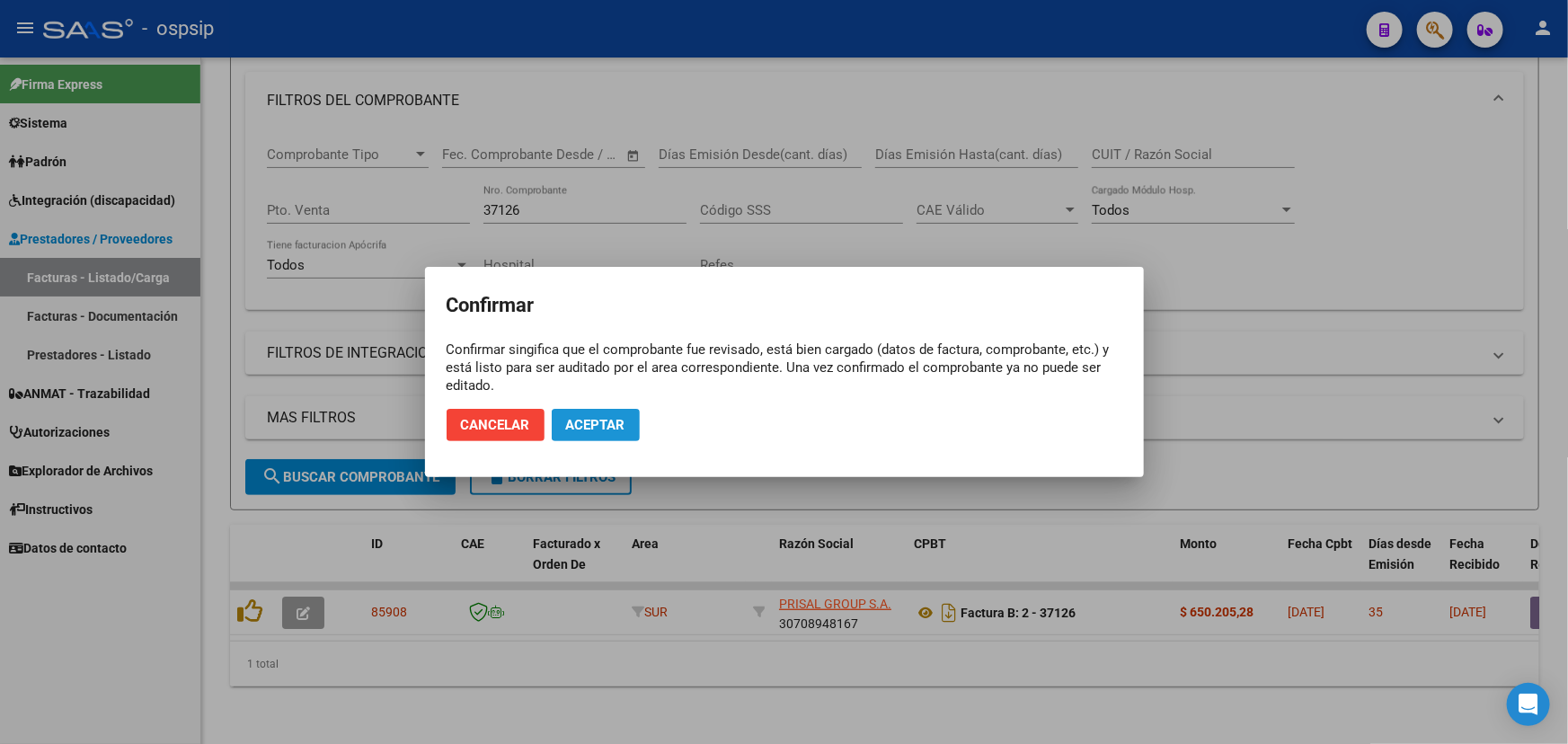
click at [603, 419] on span "Aceptar" at bounding box center [596, 425] width 59 height 16
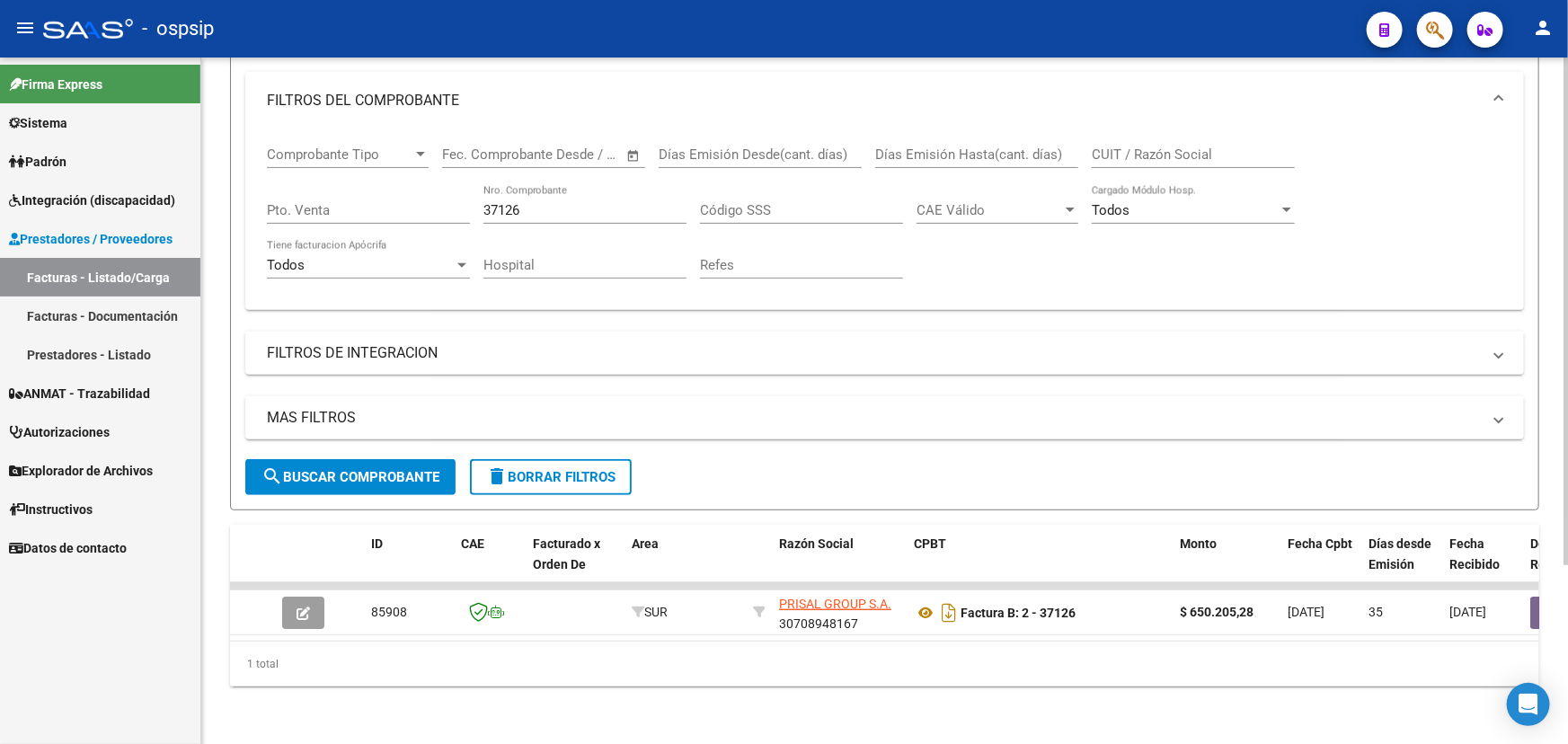
click at [503, 186] on div "37126 Nro. Comprobante" at bounding box center [585, 204] width 204 height 39
click at [503, 203] on input "37126" at bounding box center [585, 211] width 204 height 16
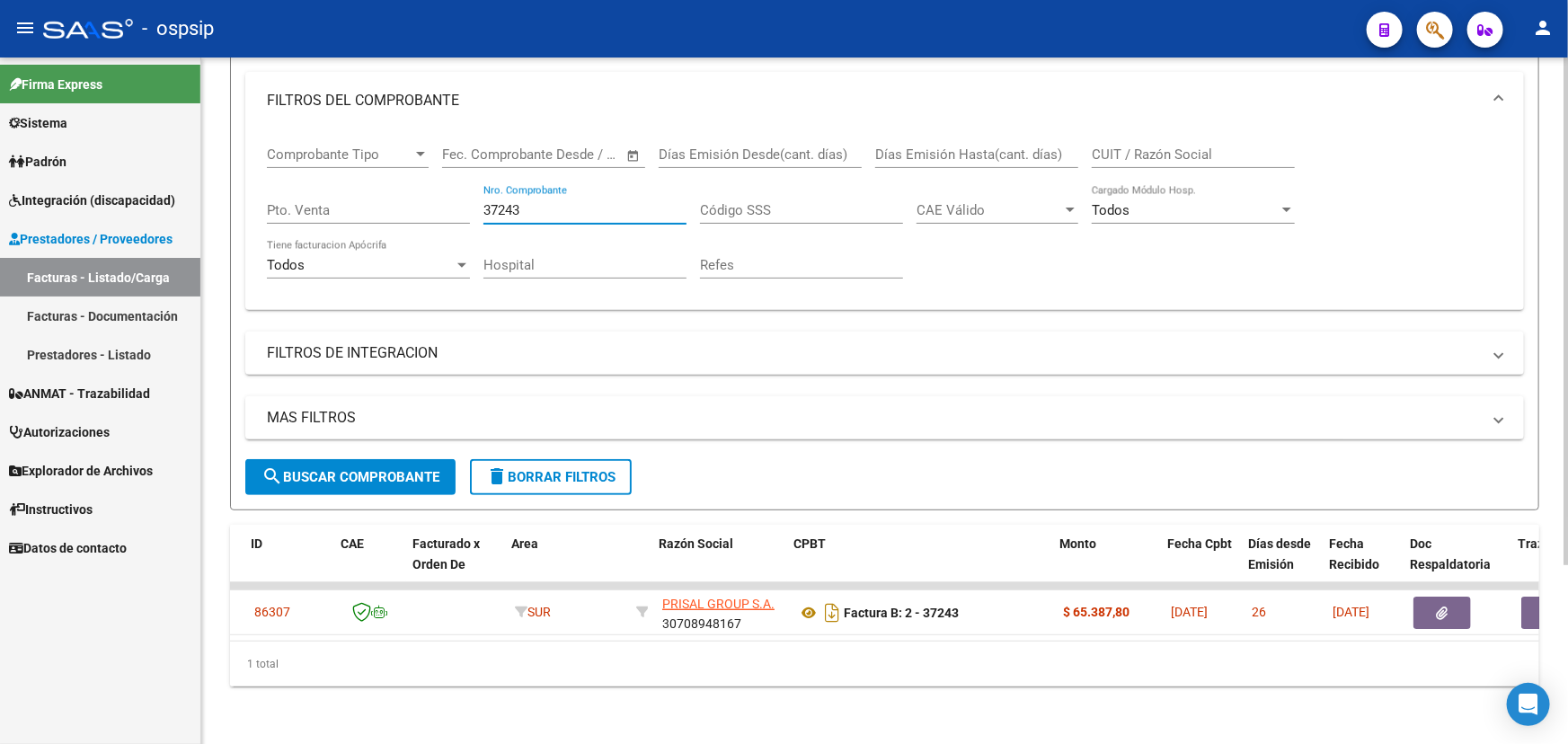
scroll to position [0, 147]
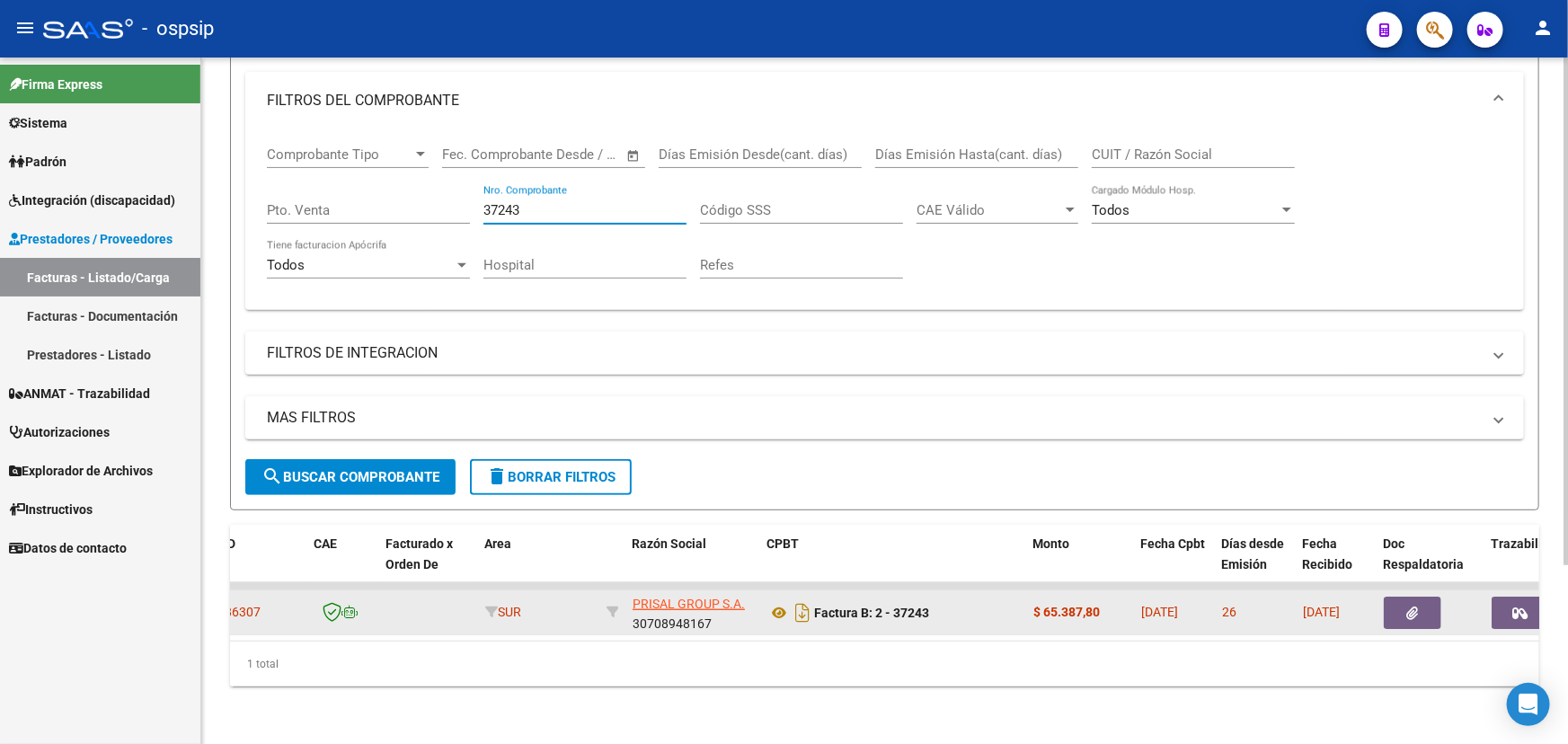
click at [1408, 607] on icon "button" at bounding box center [1413, 613] width 12 height 14
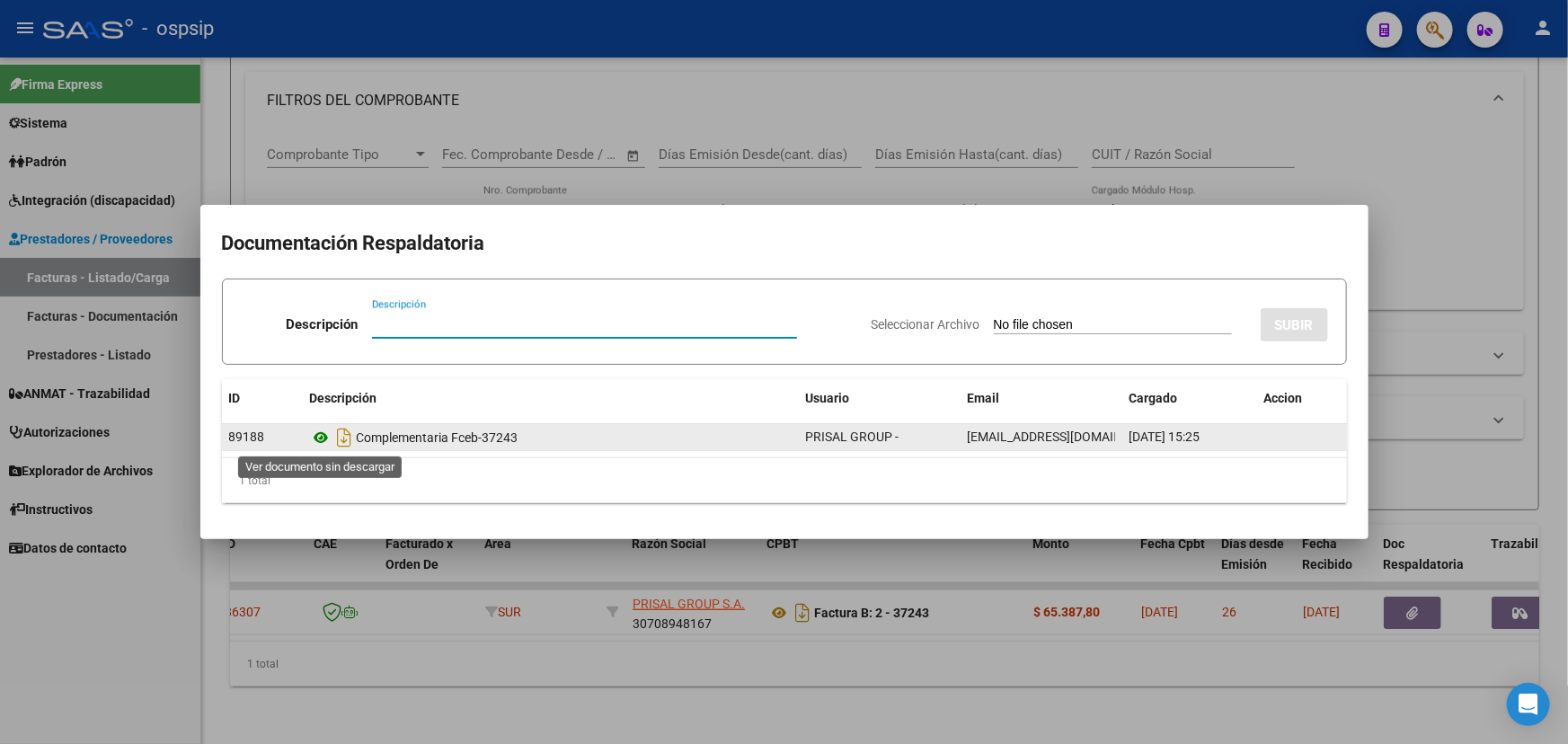
click at [319, 433] on icon at bounding box center [322, 438] width 23 height 22
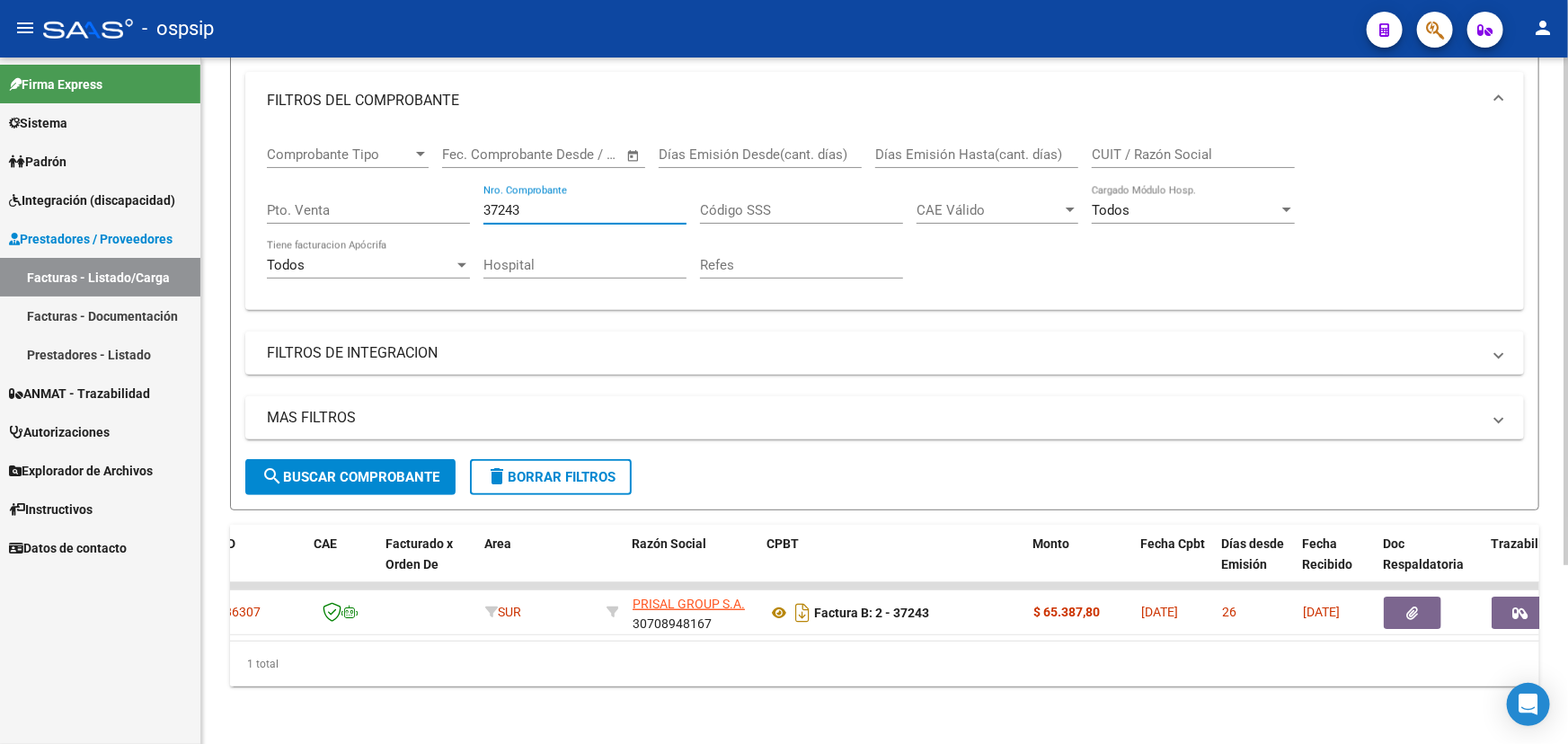
click at [494, 204] on input "37243" at bounding box center [585, 211] width 204 height 16
click at [494, 204] on input "37243" at bounding box center [585, 211] width 204 height 16
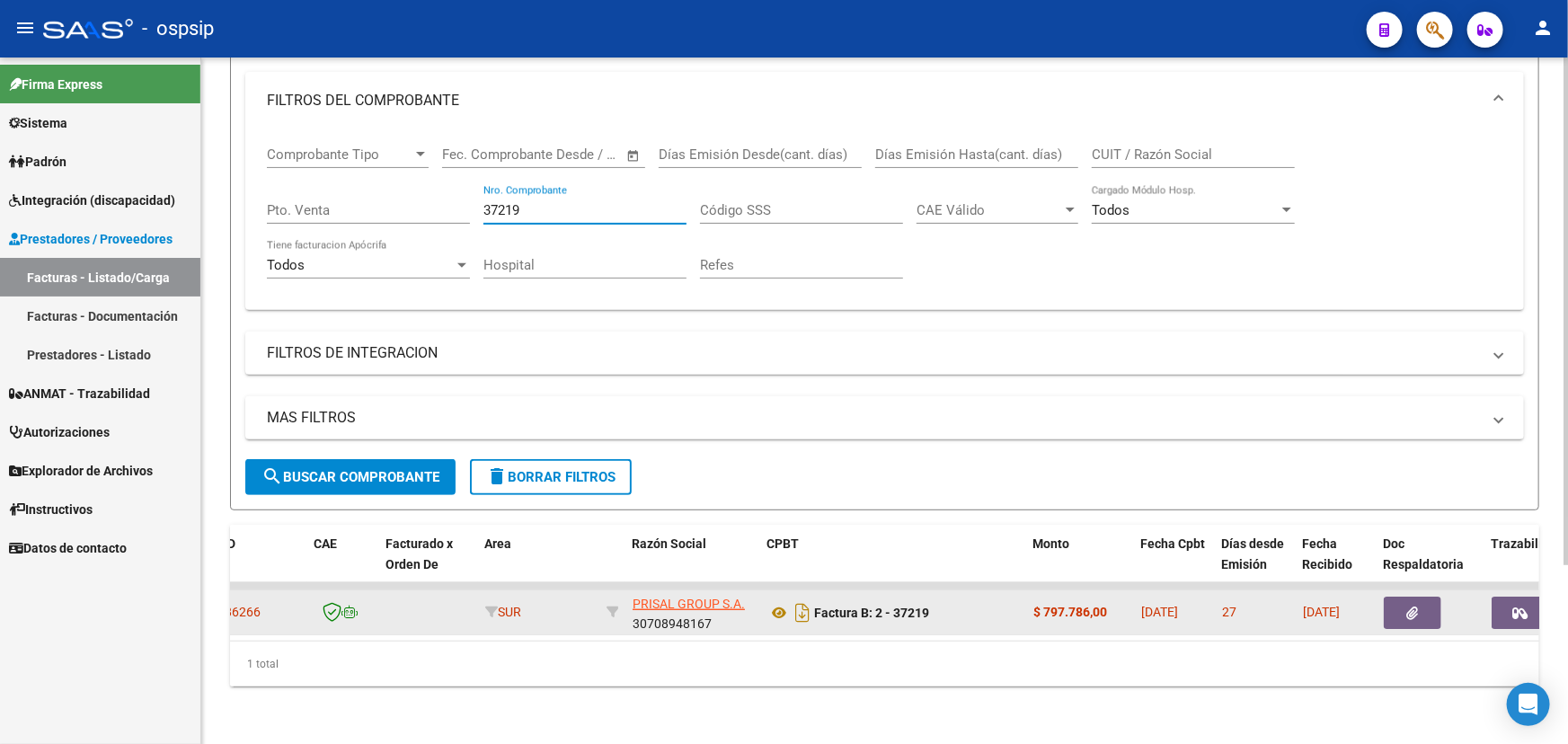
click at [1395, 599] on button "button" at bounding box center [1413, 613] width 58 height 32
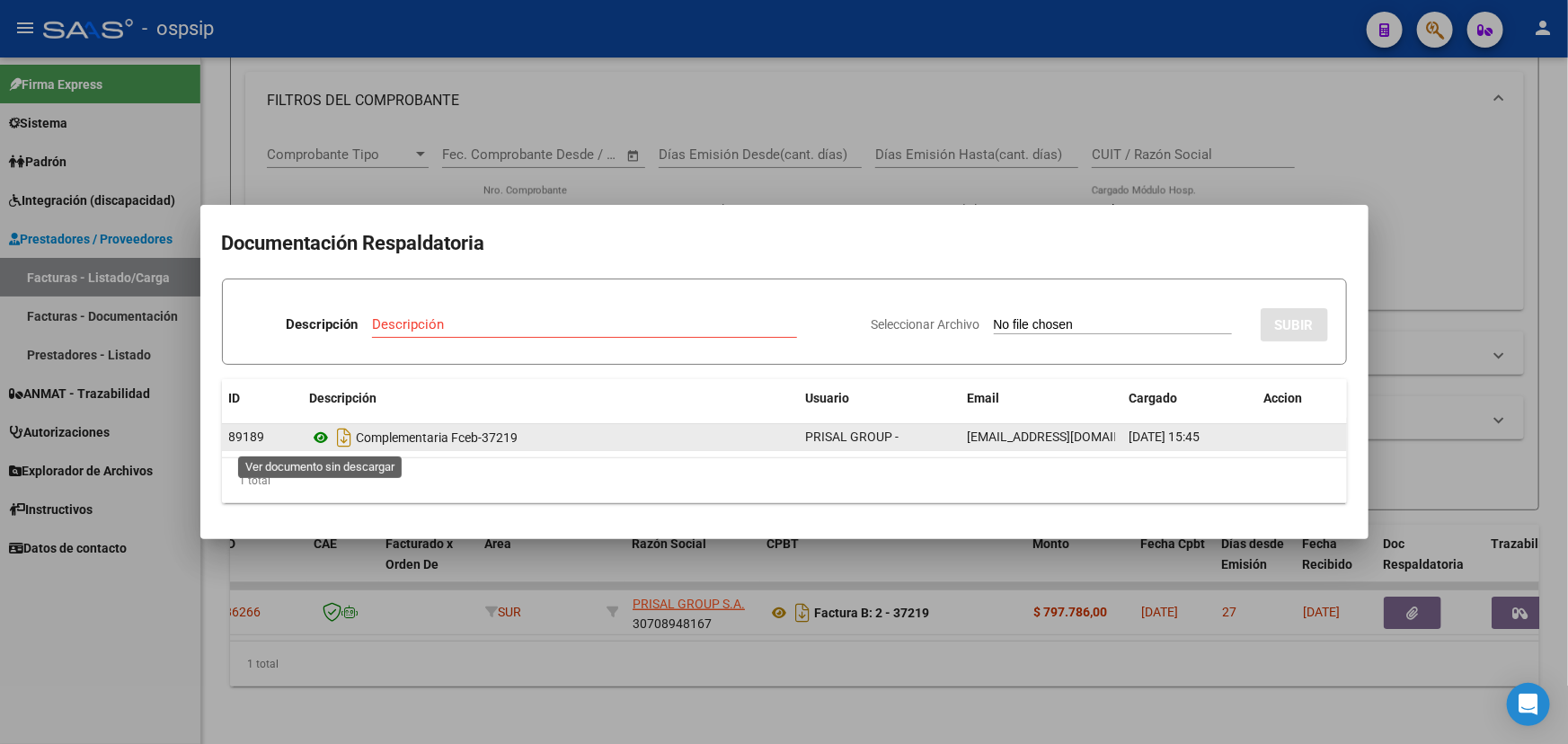
click at [324, 437] on icon at bounding box center [322, 438] width 23 height 22
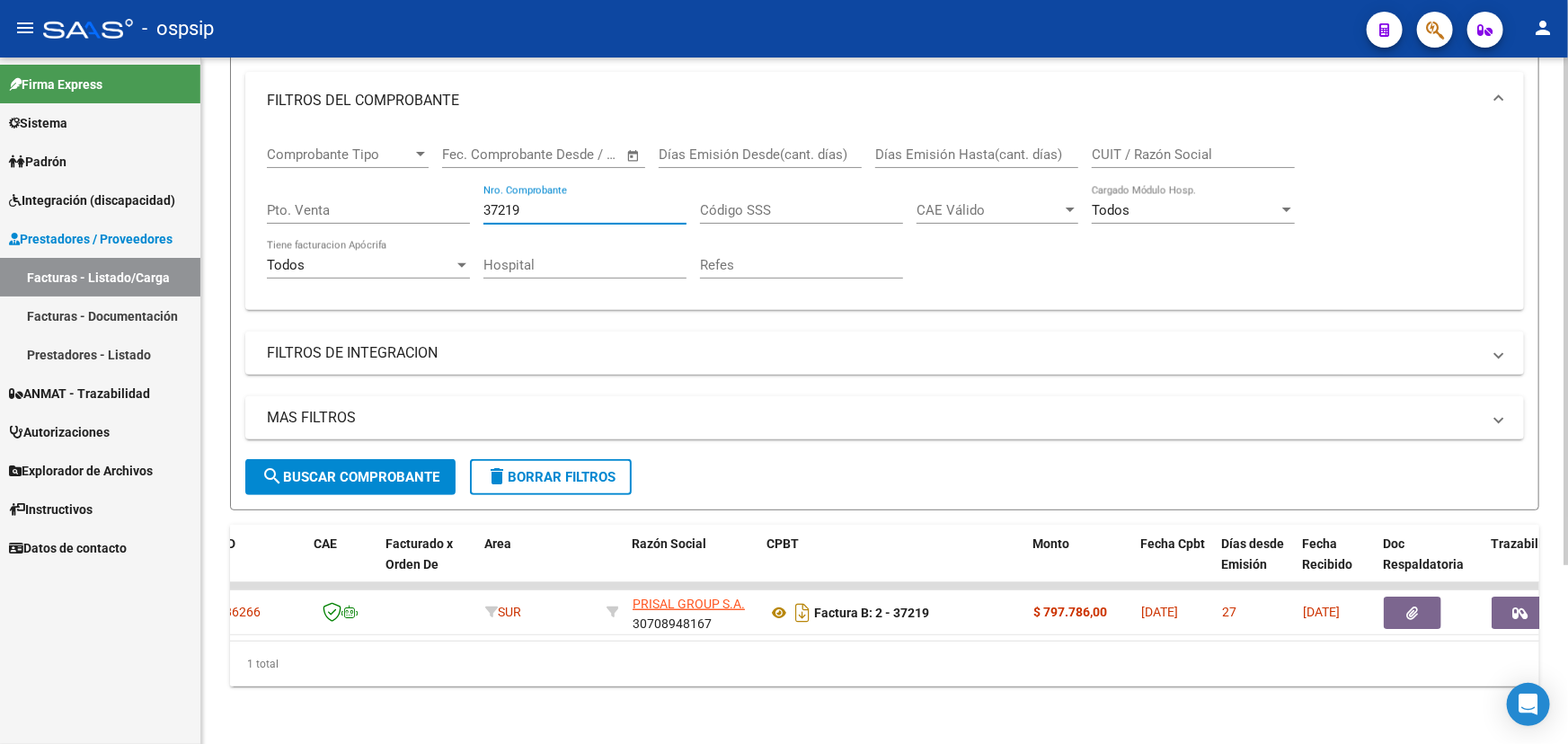
click at [507, 203] on input "37219" at bounding box center [585, 211] width 204 height 16
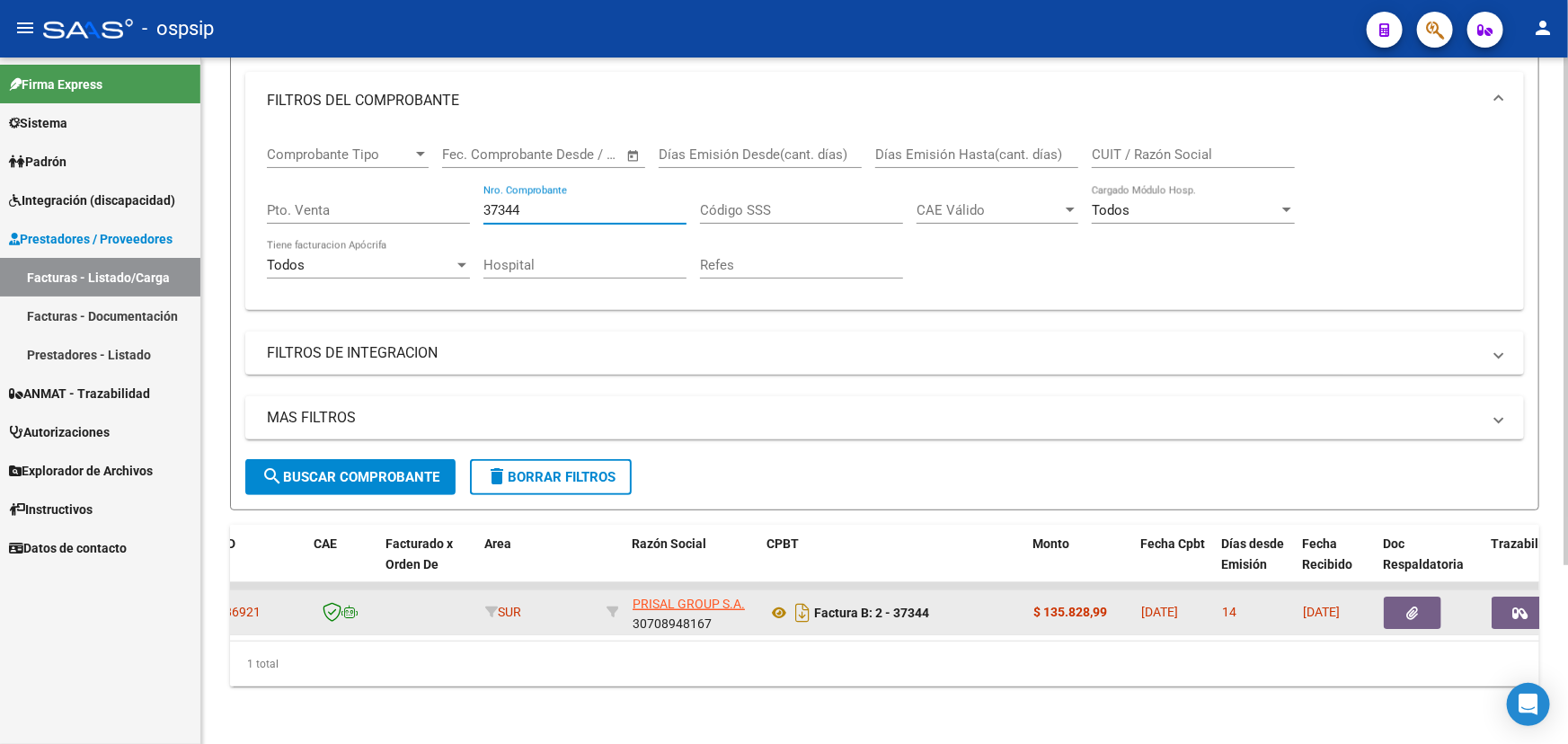
click at [1407, 597] on button "button" at bounding box center [1413, 613] width 58 height 32
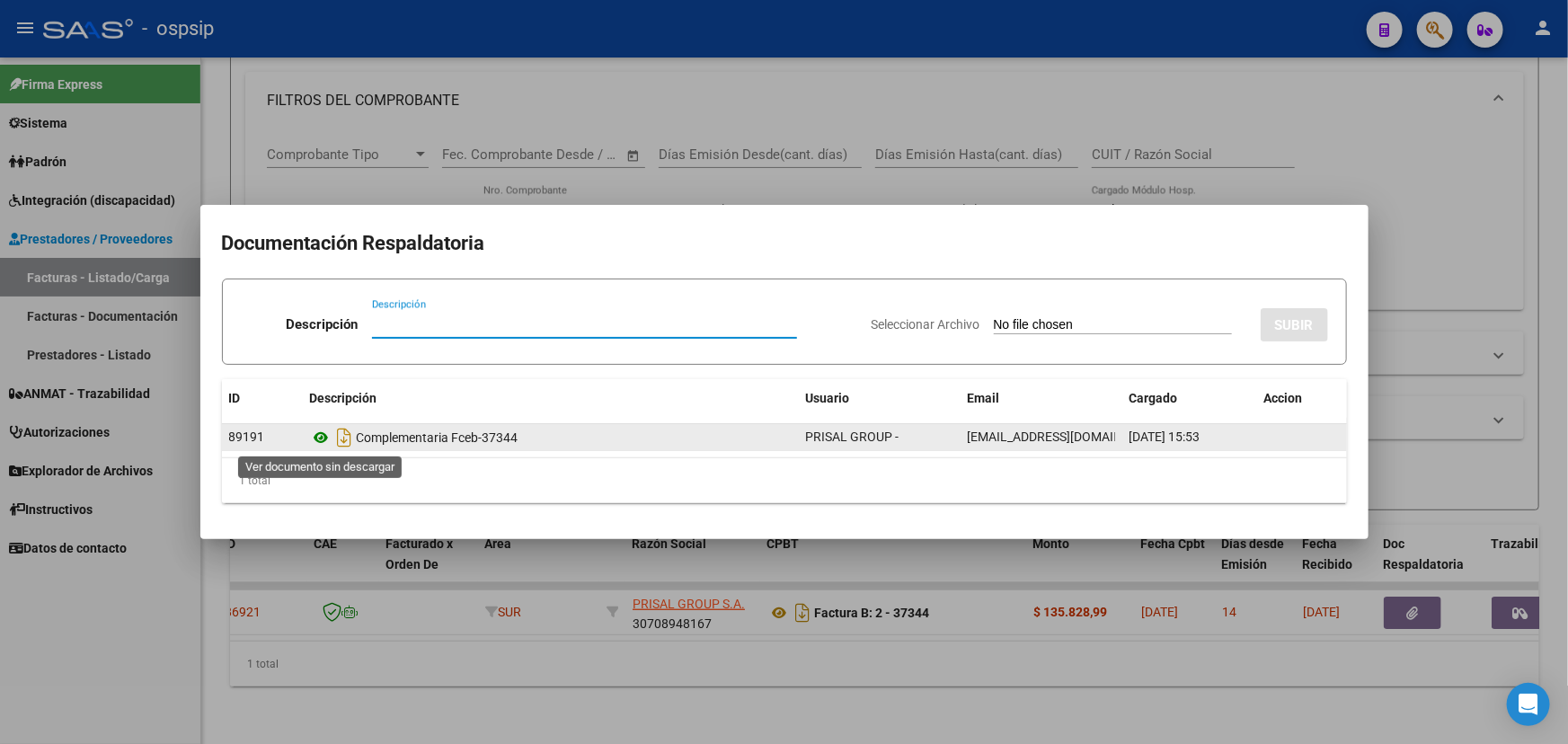
click at [324, 446] on icon at bounding box center [322, 438] width 23 height 22
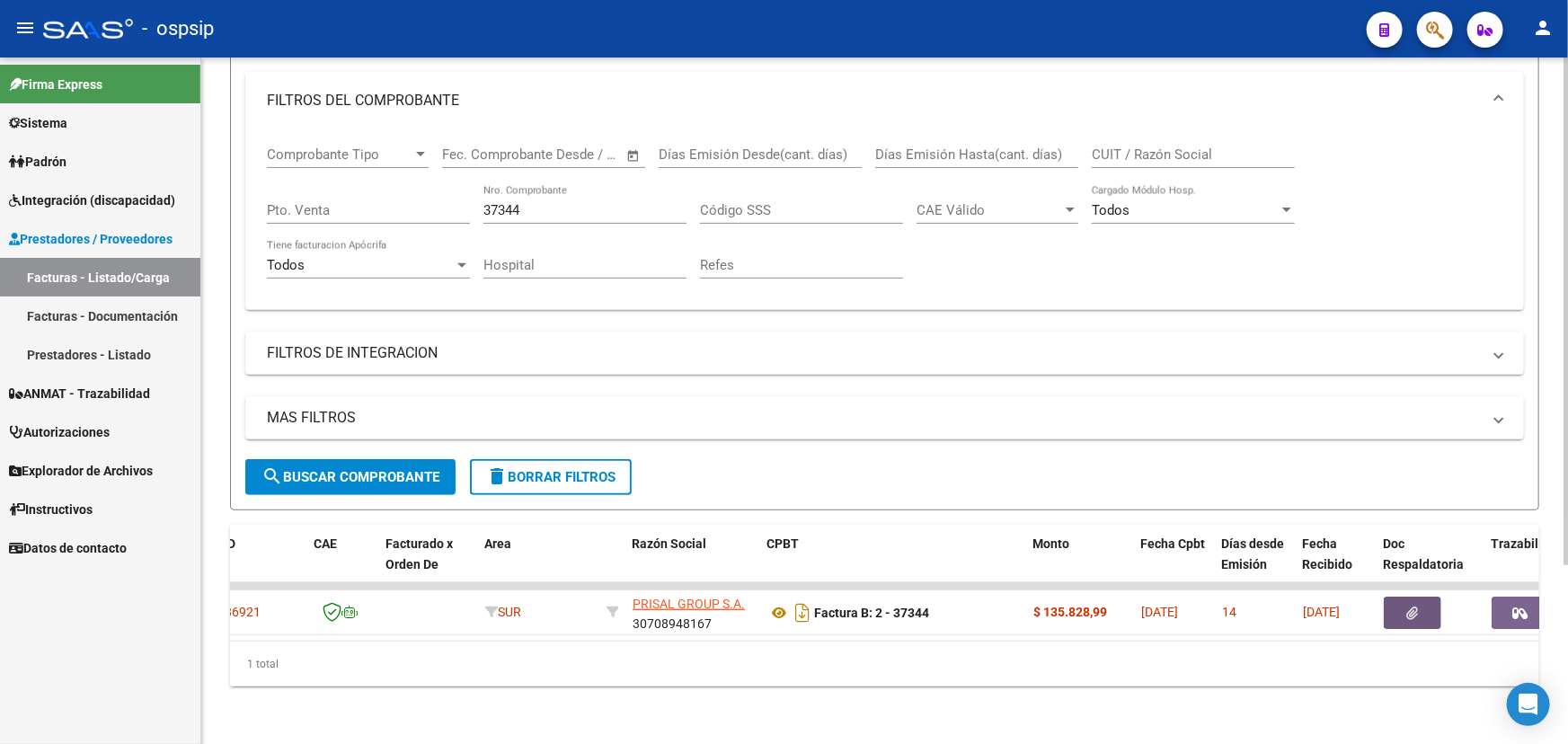
click at [497, 203] on input "37344" at bounding box center [585, 211] width 204 height 16
click at [498, 203] on input "37344" at bounding box center [585, 211] width 204 height 16
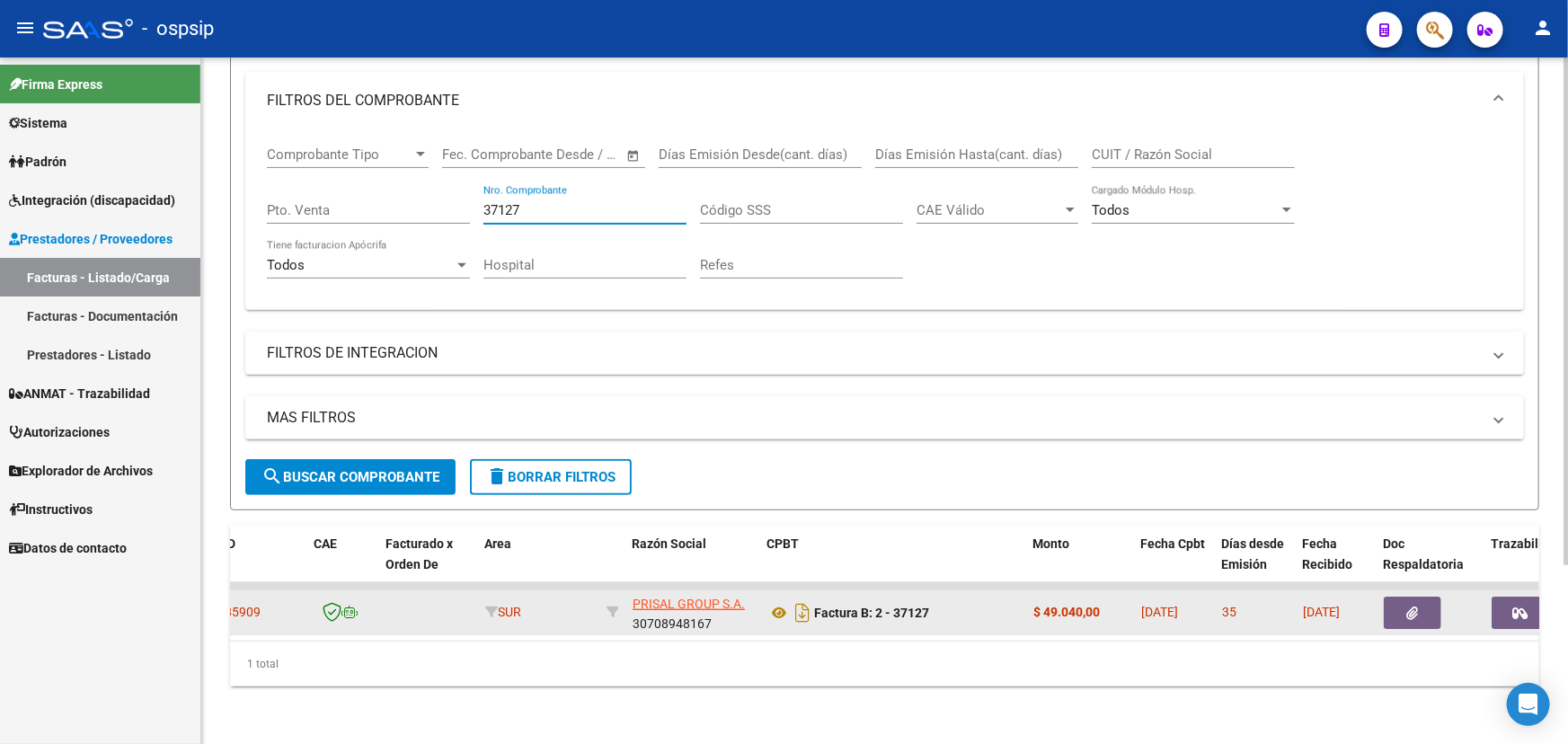
click at [1414, 607] on icon "button" at bounding box center [1413, 613] width 12 height 14
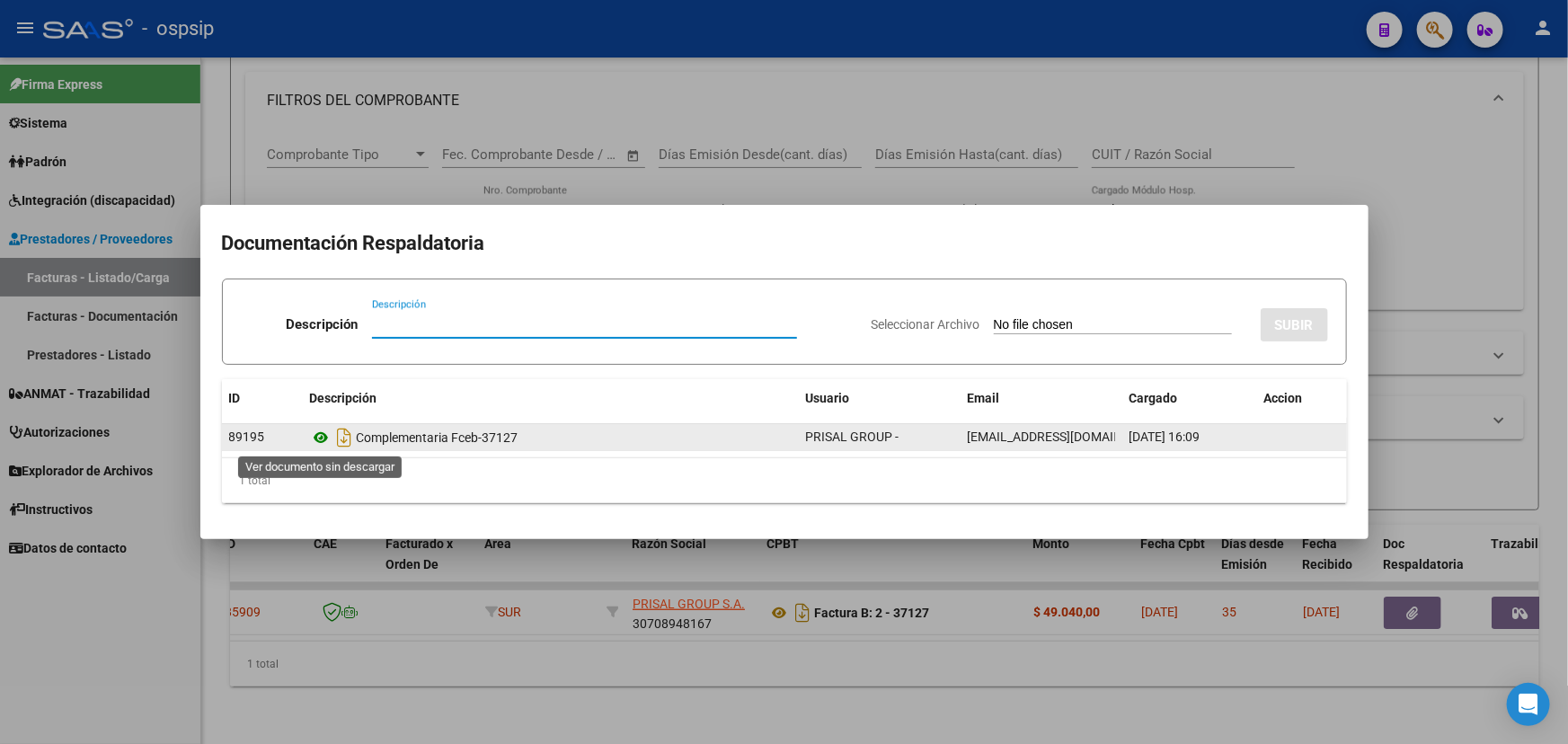
click at [316, 431] on icon at bounding box center [322, 438] width 23 height 22
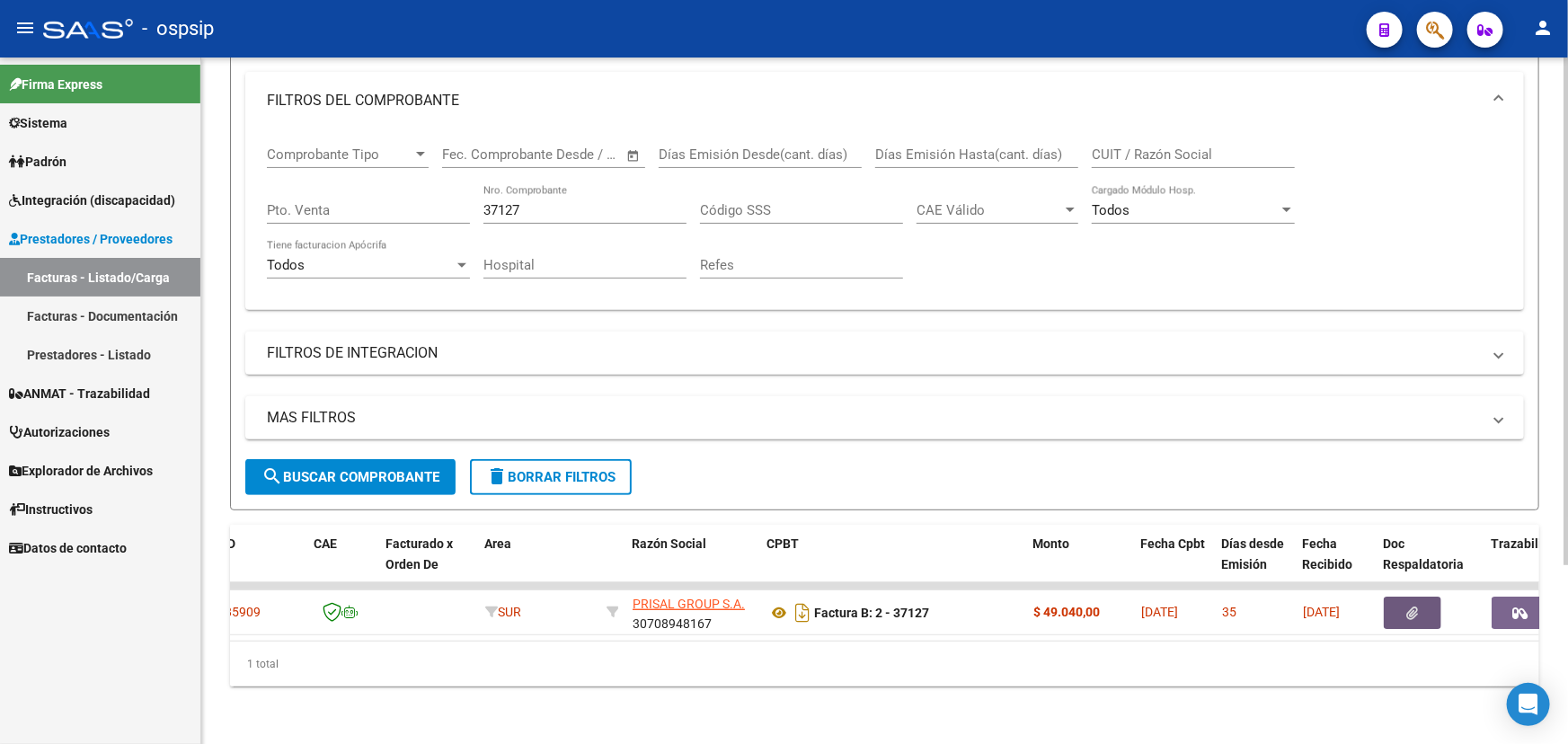
click at [507, 203] on input "37127" at bounding box center [585, 211] width 204 height 16
click at [508, 203] on input "37127" at bounding box center [585, 211] width 204 height 16
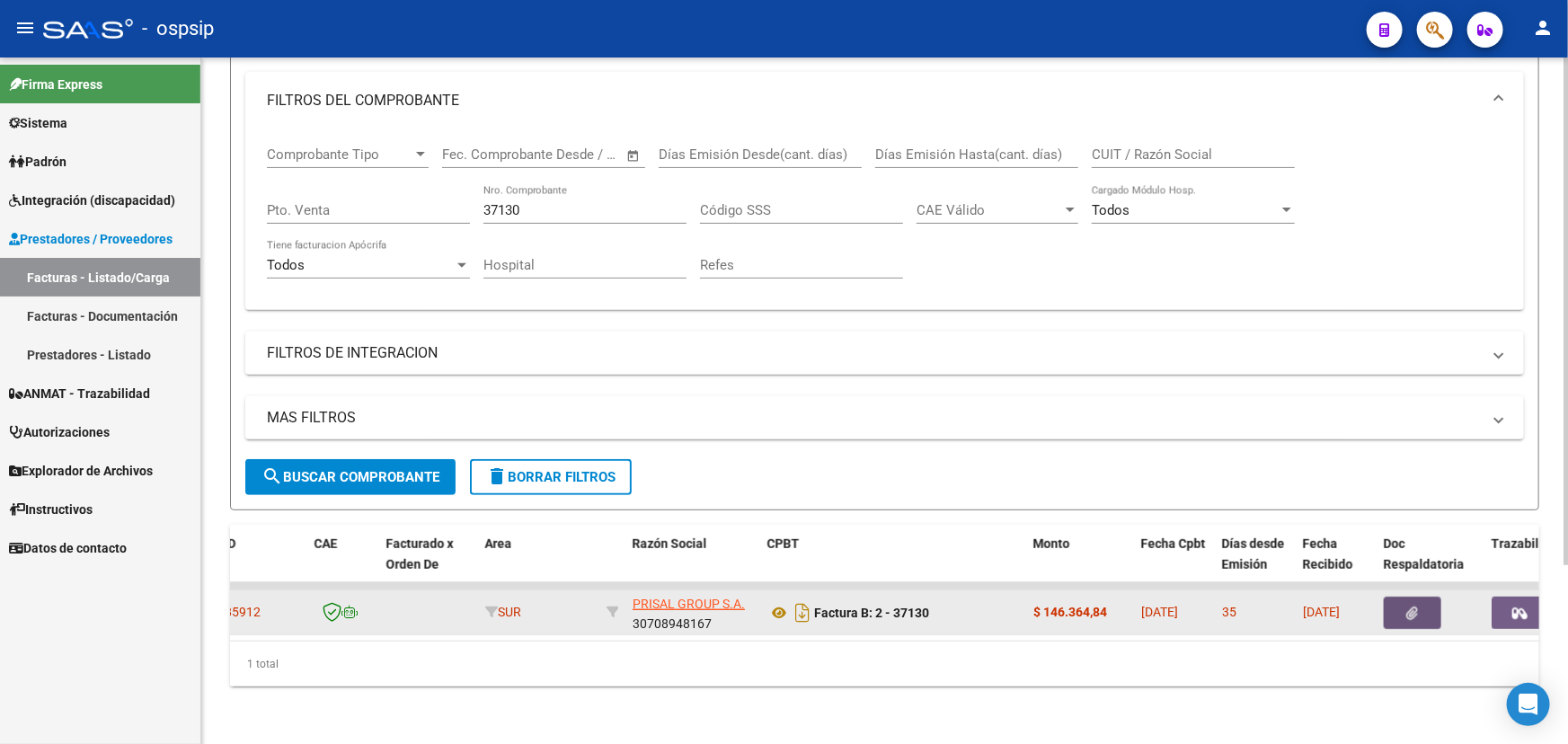
click at [1408, 607] on icon "button" at bounding box center [1413, 613] width 12 height 14
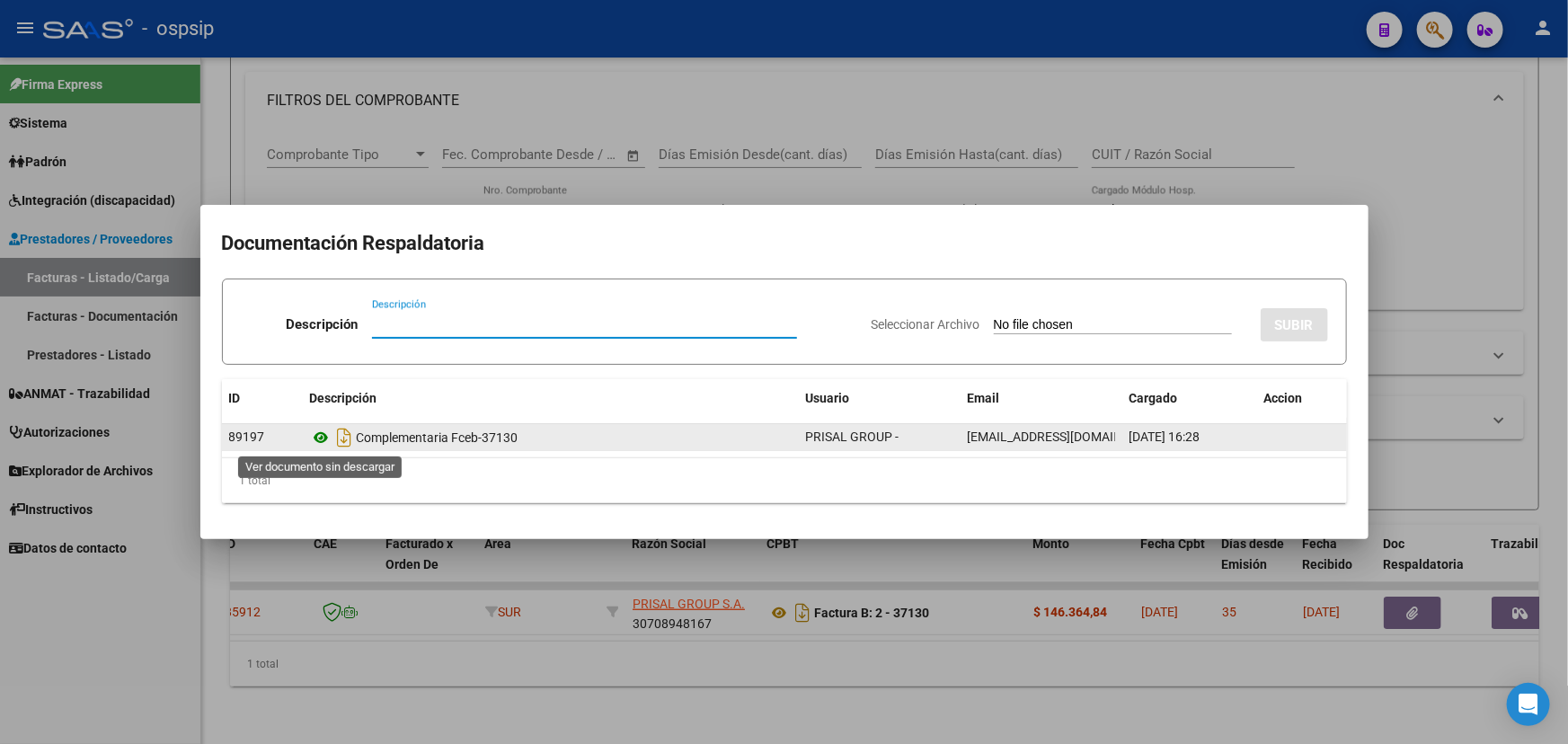
click at [323, 440] on icon at bounding box center [322, 438] width 23 height 22
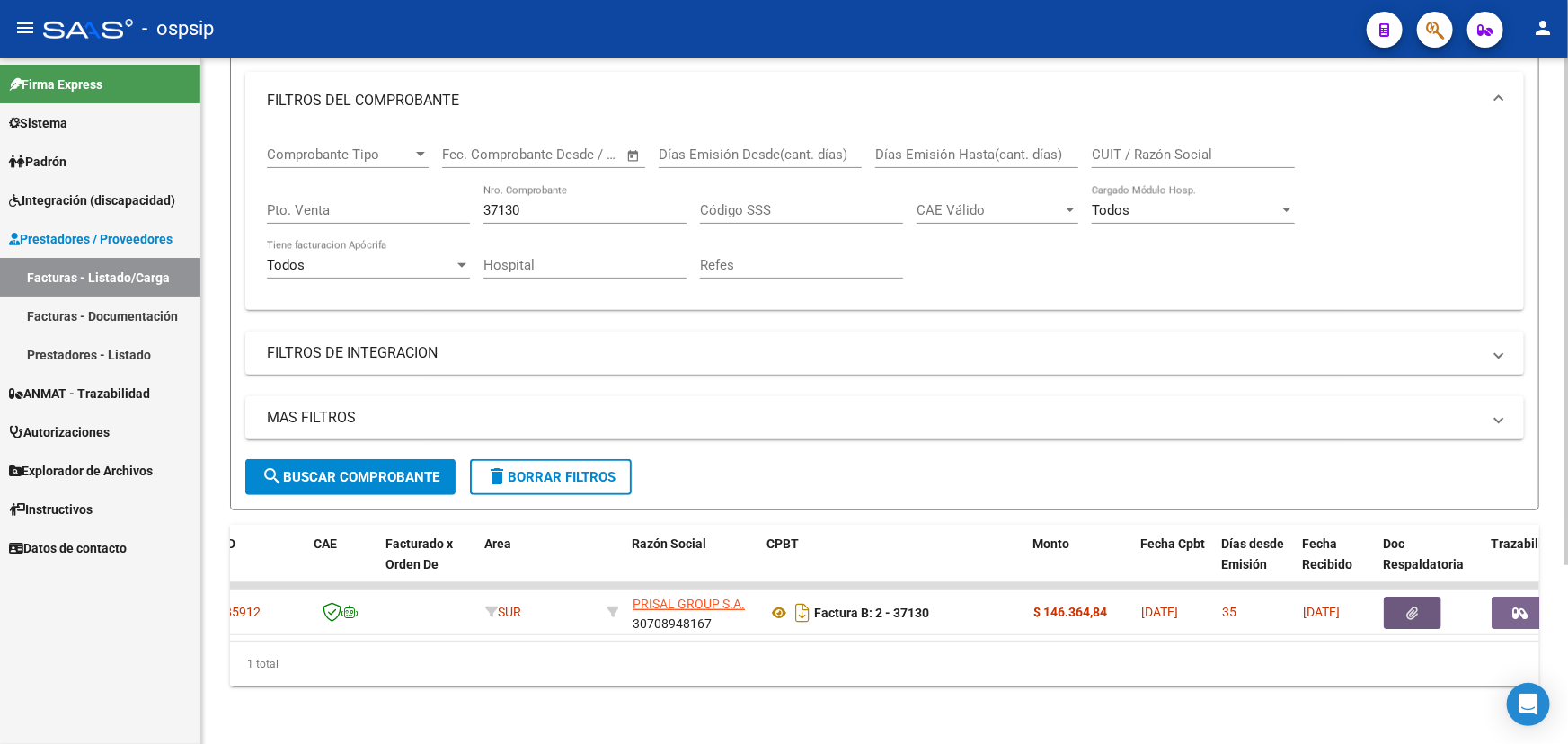
click at [543, 203] on input "37130" at bounding box center [585, 211] width 204 height 16
click at [542, 203] on input "37130" at bounding box center [585, 211] width 204 height 16
click at [495, 203] on input "37130" at bounding box center [585, 211] width 204 height 16
click at [496, 203] on input "37130" at bounding box center [585, 211] width 204 height 16
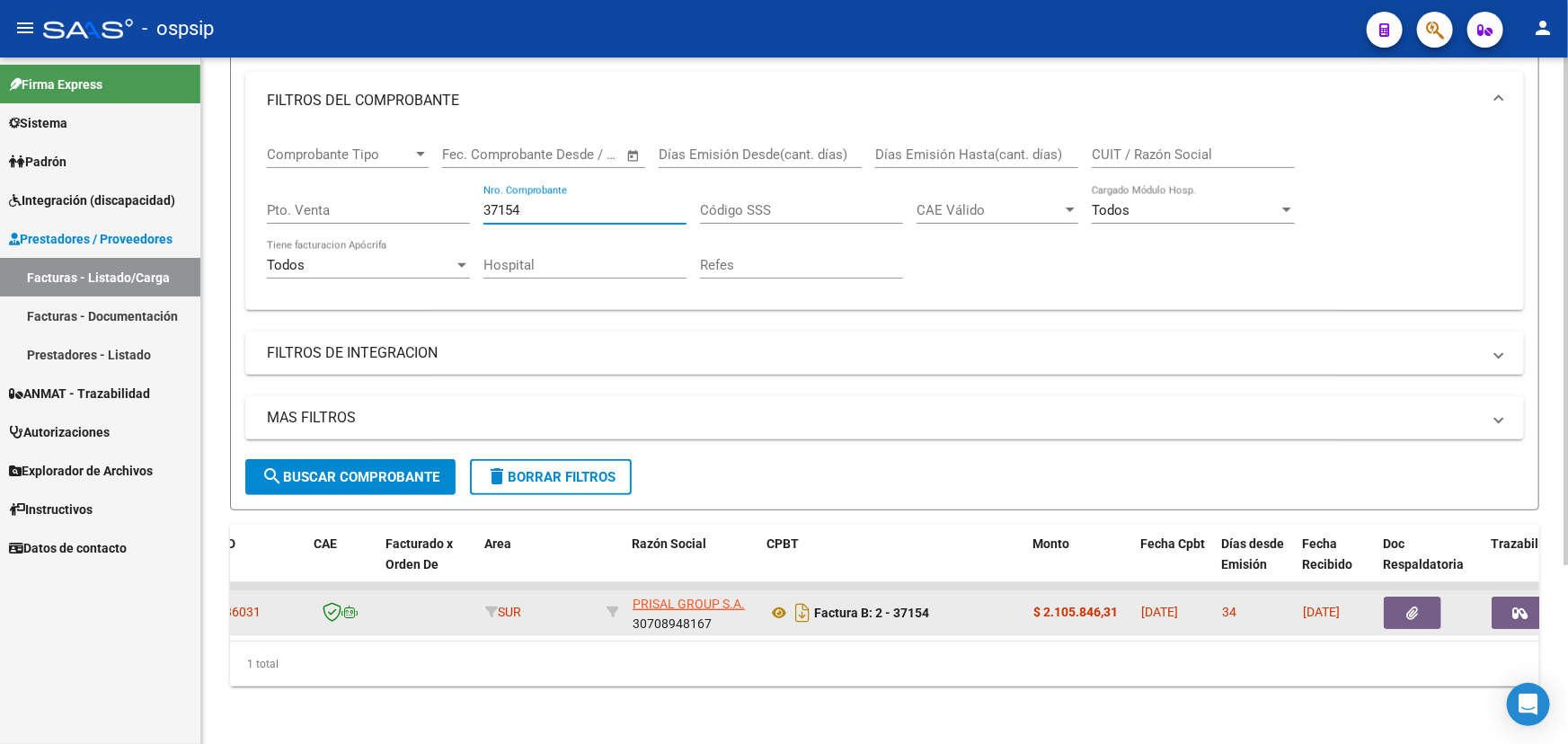
click at [1419, 597] on button "button" at bounding box center [1413, 613] width 58 height 32
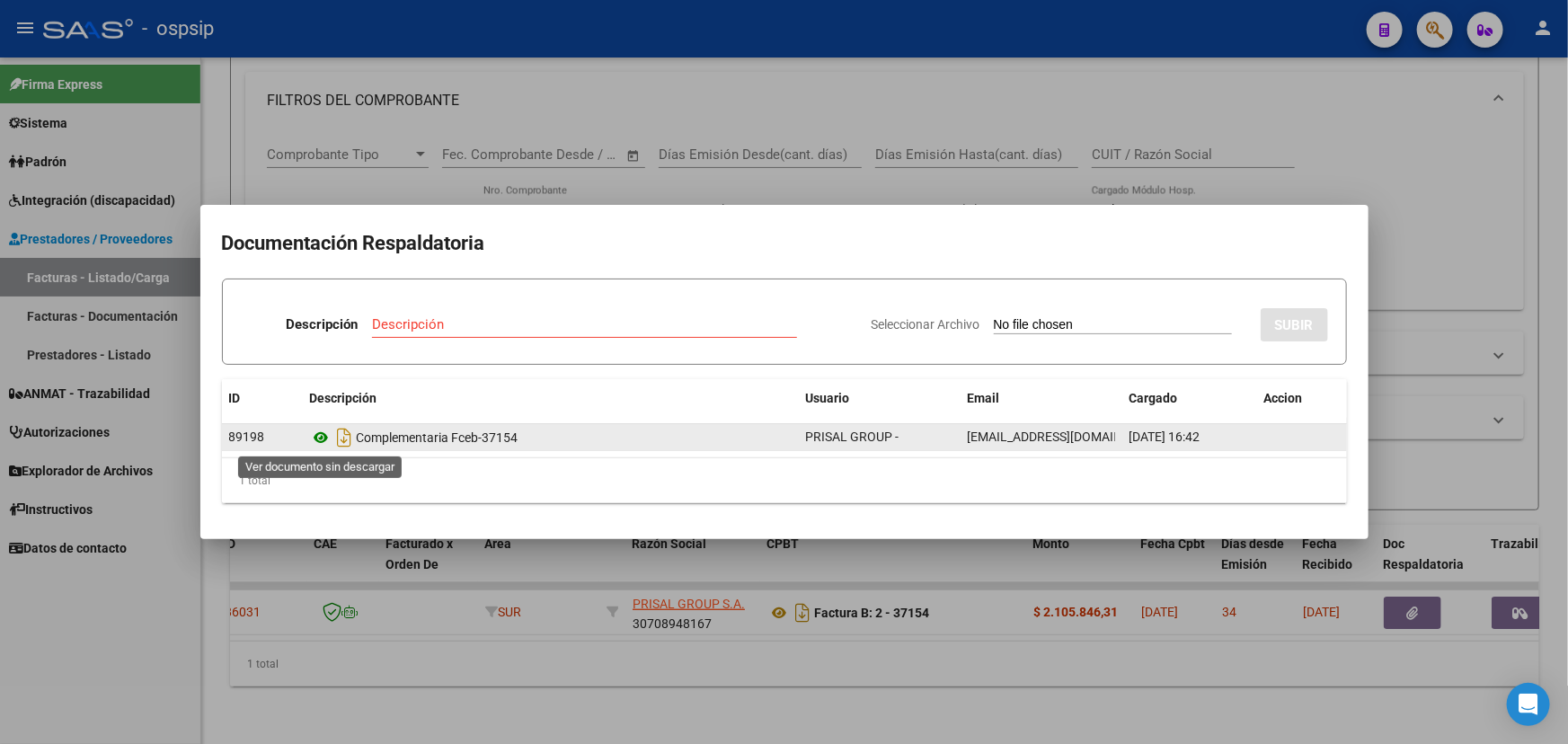
click at [323, 437] on icon at bounding box center [322, 438] width 23 height 22
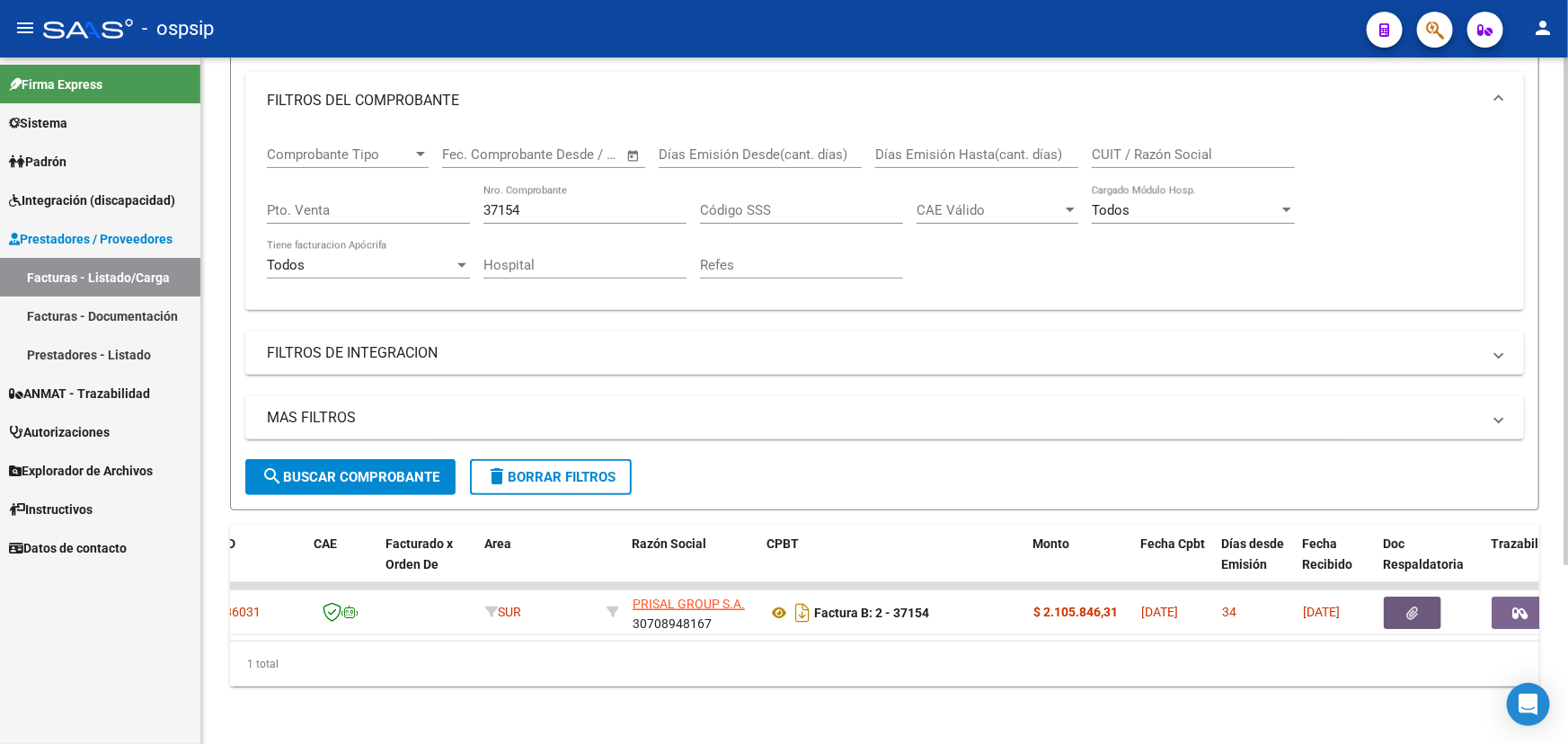
click at [501, 203] on input "37154" at bounding box center [585, 211] width 204 height 16
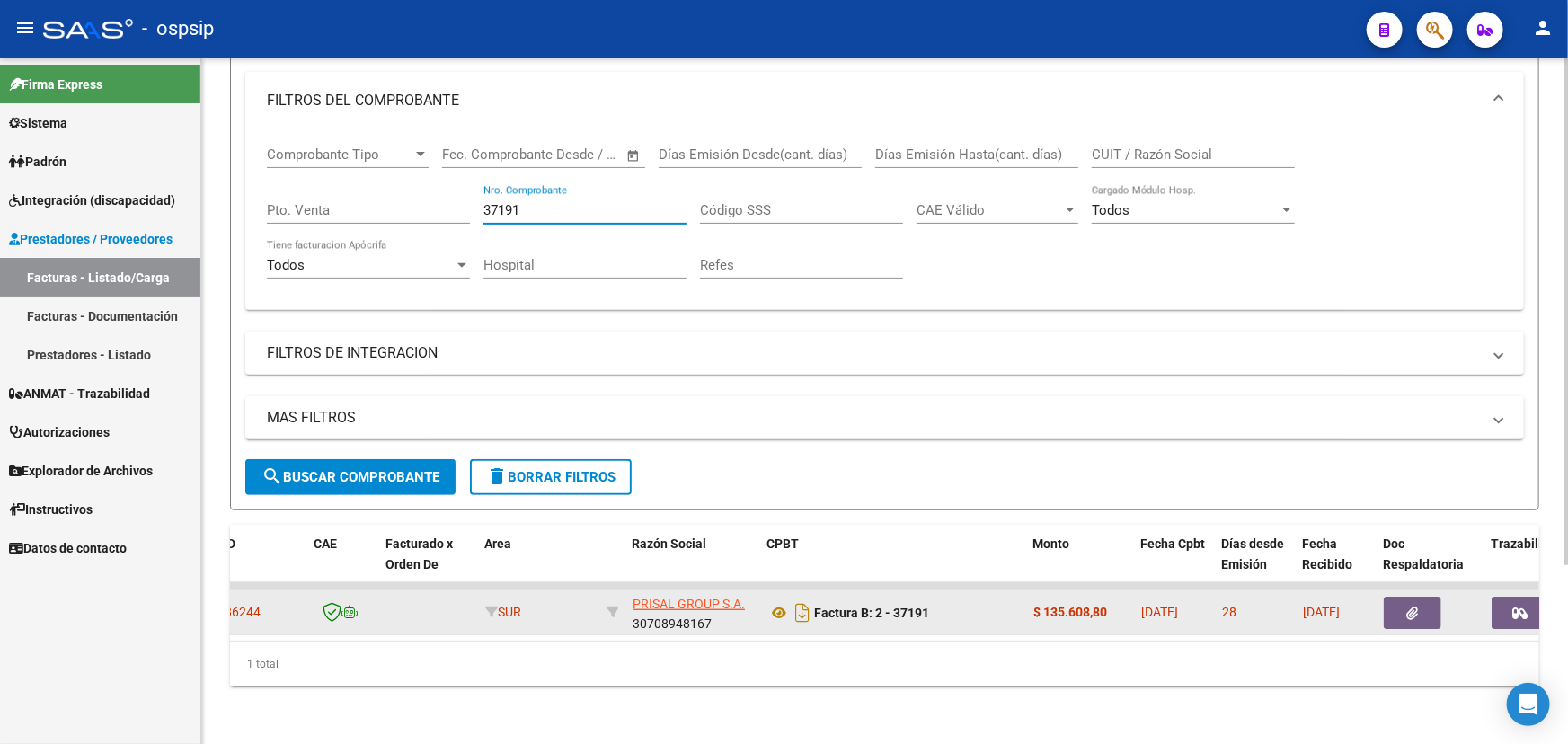
click at [1408, 607] on icon "button" at bounding box center [1413, 613] width 12 height 14
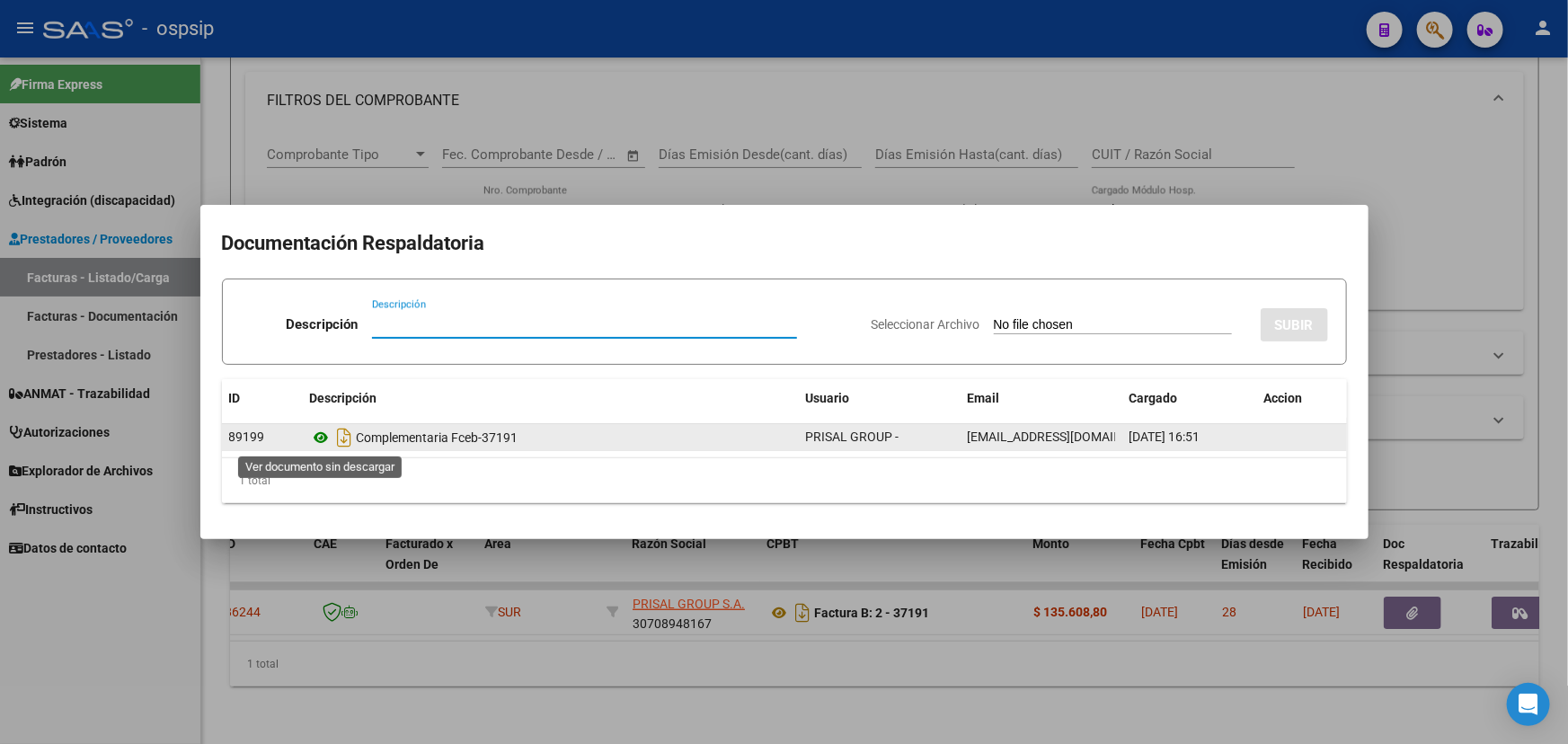
click at [315, 434] on icon at bounding box center [322, 438] width 23 height 22
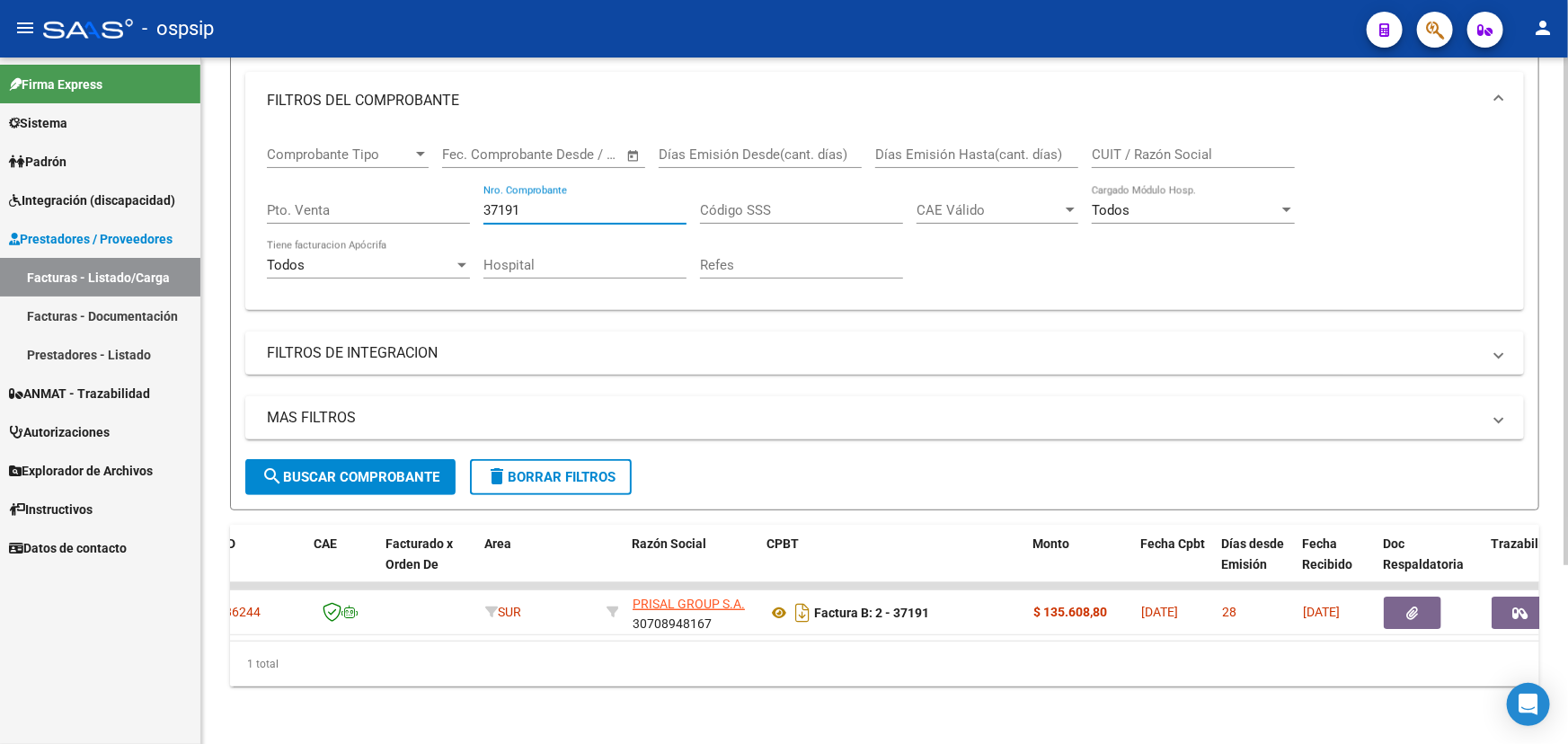
click at [494, 204] on input "37191" at bounding box center [585, 211] width 204 height 16
click at [494, 204] on input "37191" at bounding box center [585, 211] width 204 height 16
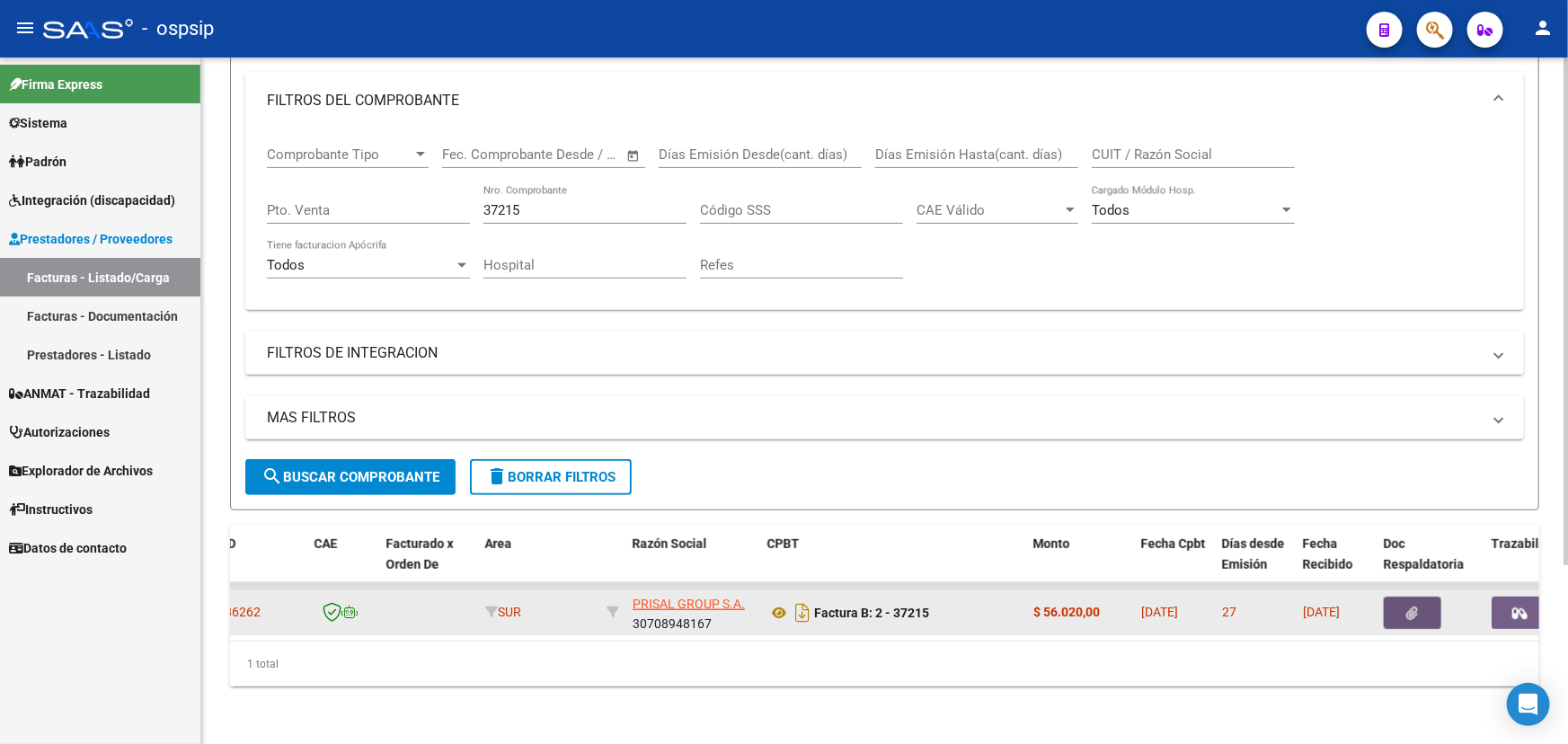
click at [1411, 607] on icon "button" at bounding box center [1413, 613] width 12 height 14
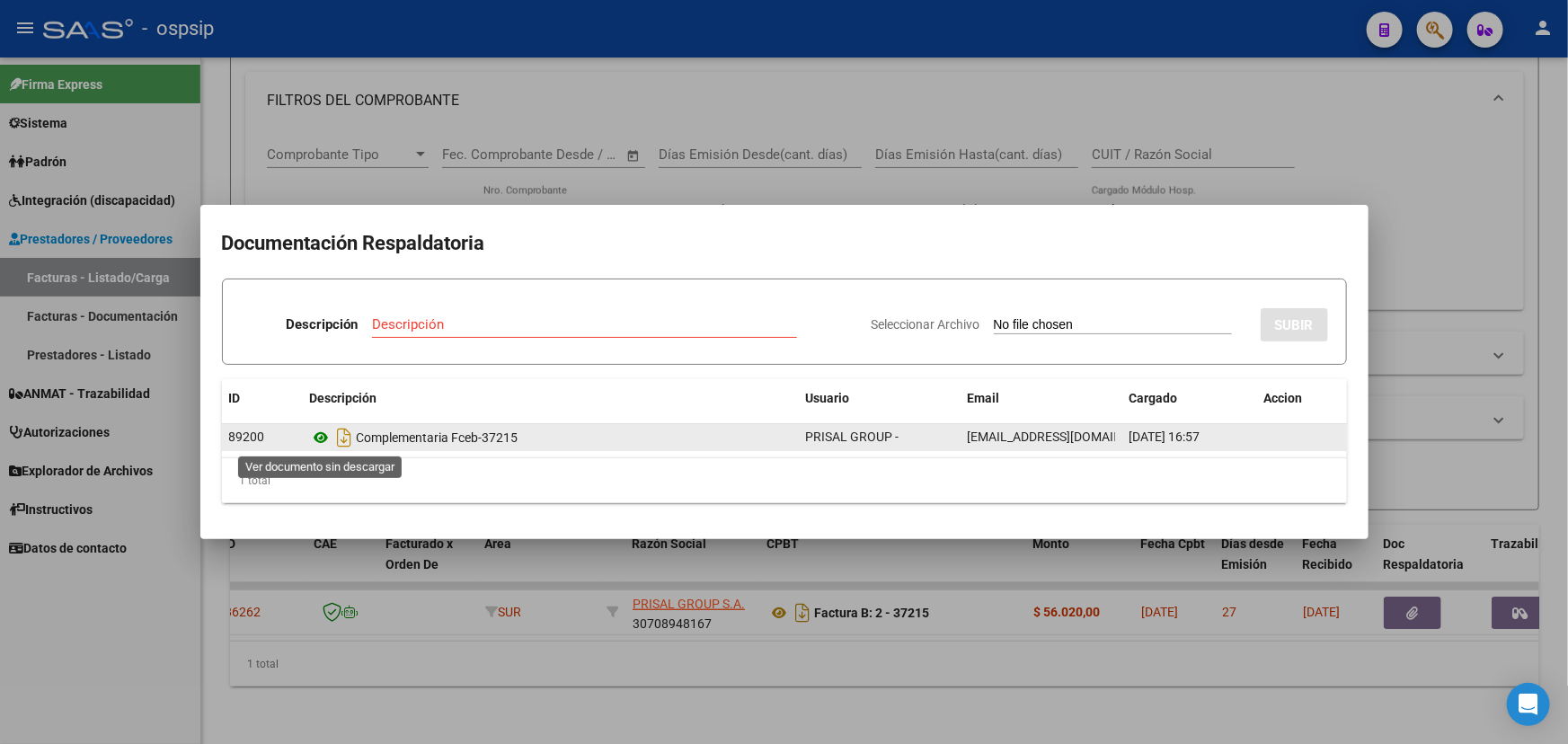
click at [320, 435] on icon at bounding box center [322, 438] width 23 height 22
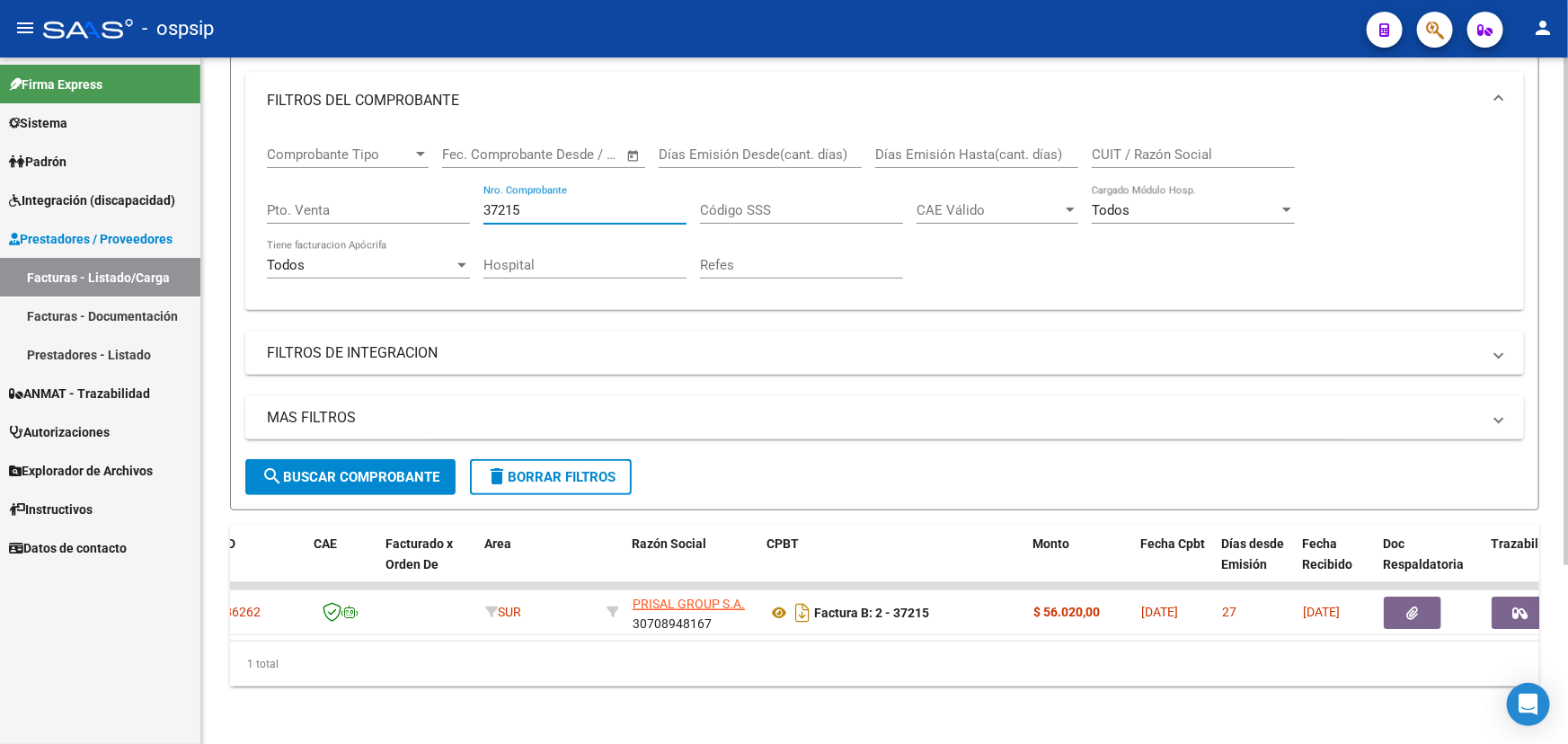
click at [485, 203] on input "37215" at bounding box center [585, 211] width 204 height 16
click at [487, 203] on input "37215" at bounding box center [585, 211] width 204 height 16
click at [491, 203] on input "37215" at bounding box center [585, 211] width 204 height 16
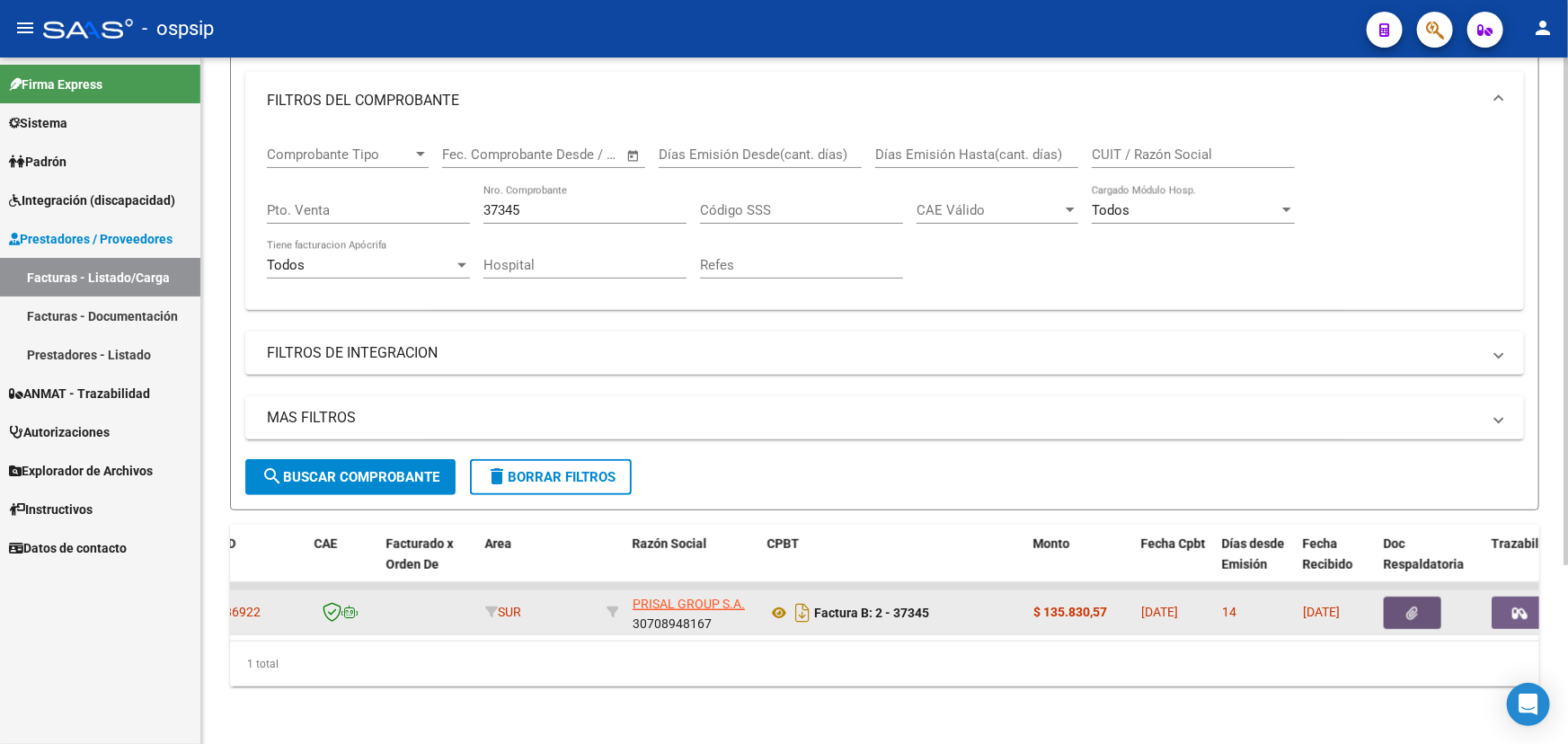
click at [1400, 597] on button "button" at bounding box center [1413, 613] width 58 height 32
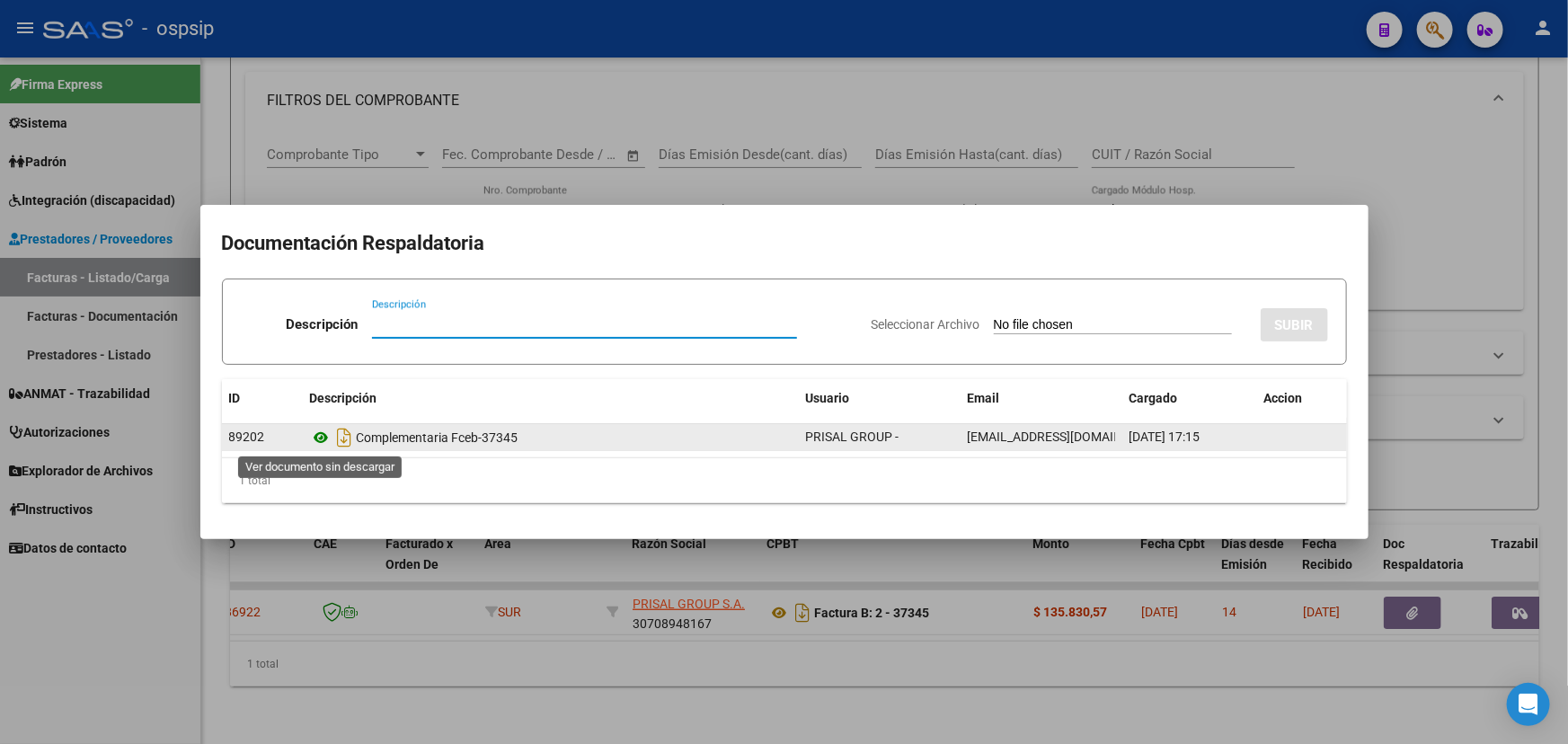
click at [314, 436] on icon at bounding box center [322, 438] width 23 height 22
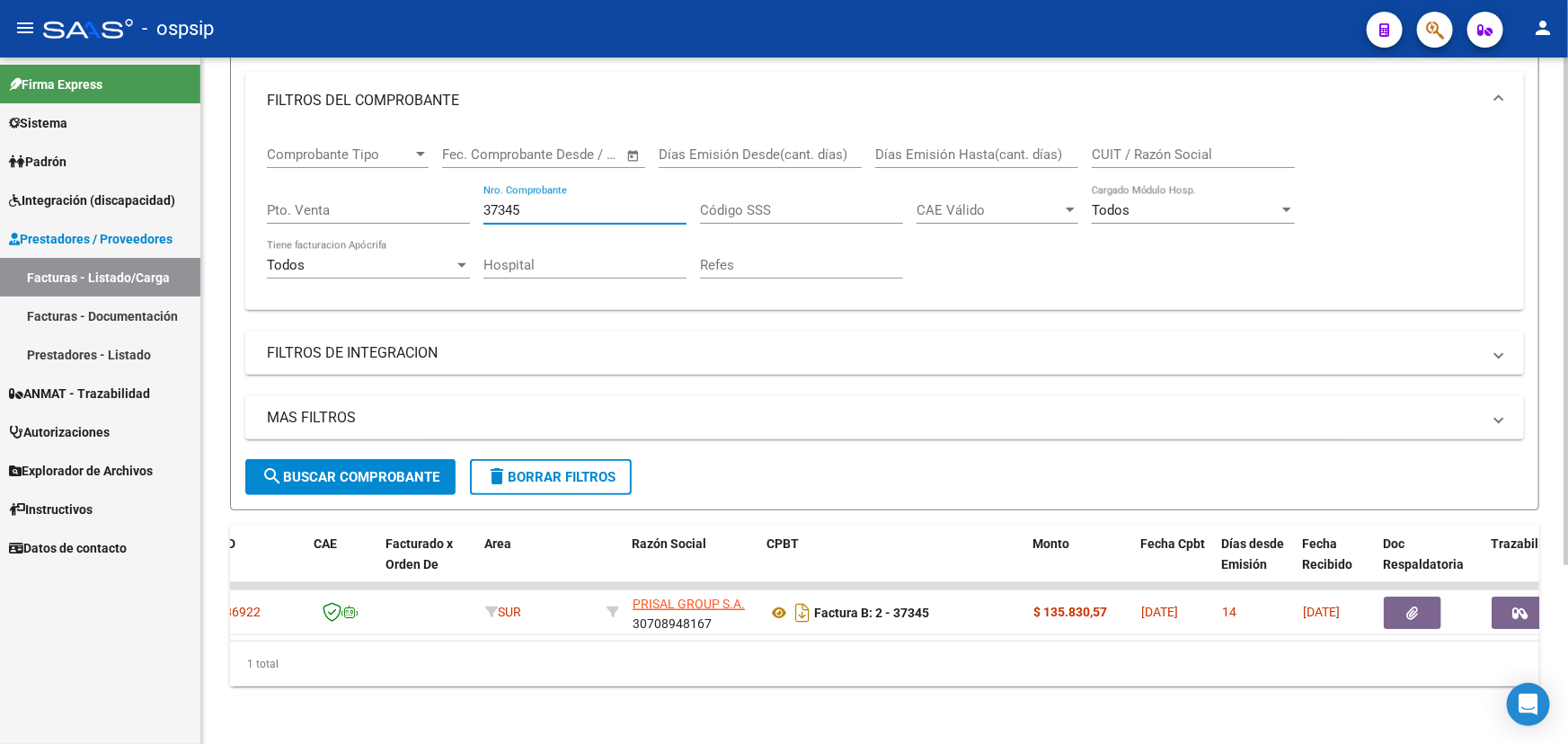
click at [503, 203] on input "37345" at bounding box center [585, 211] width 204 height 16
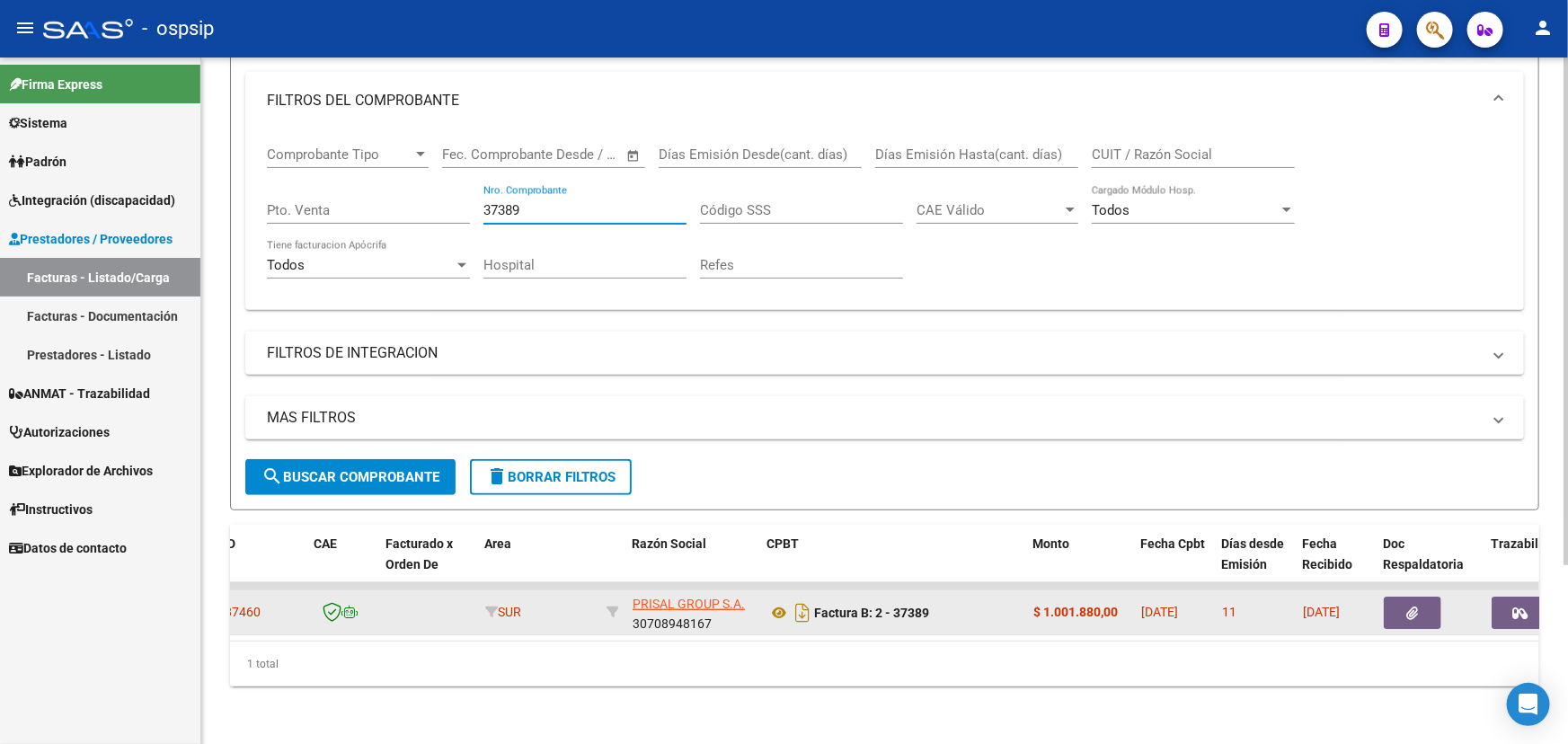
click at [1414, 607] on icon "button" at bounding box center [1413, 613] width 12 height 14
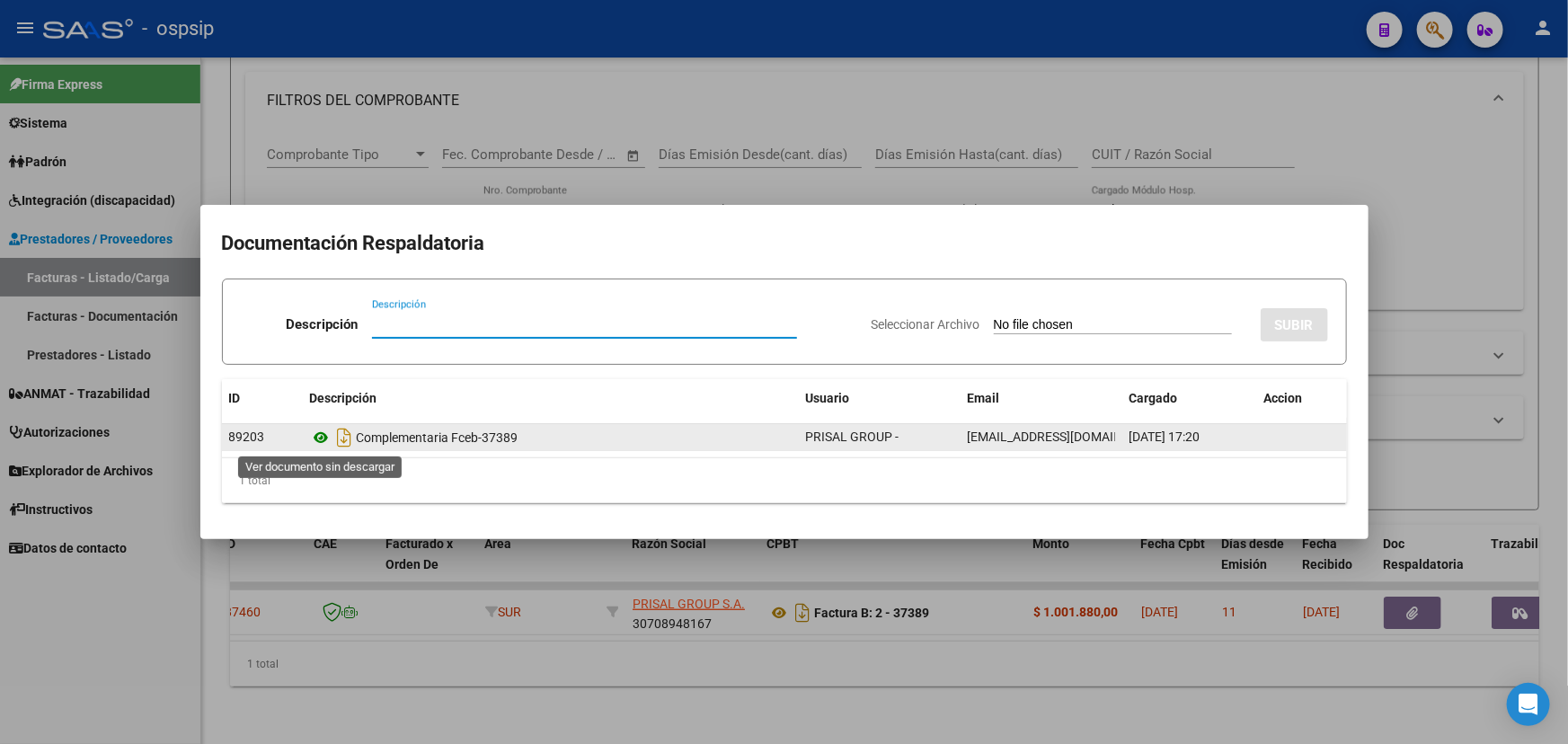
click at [320, 432] on icon at bounding box center [322, 438] width 23 height 22
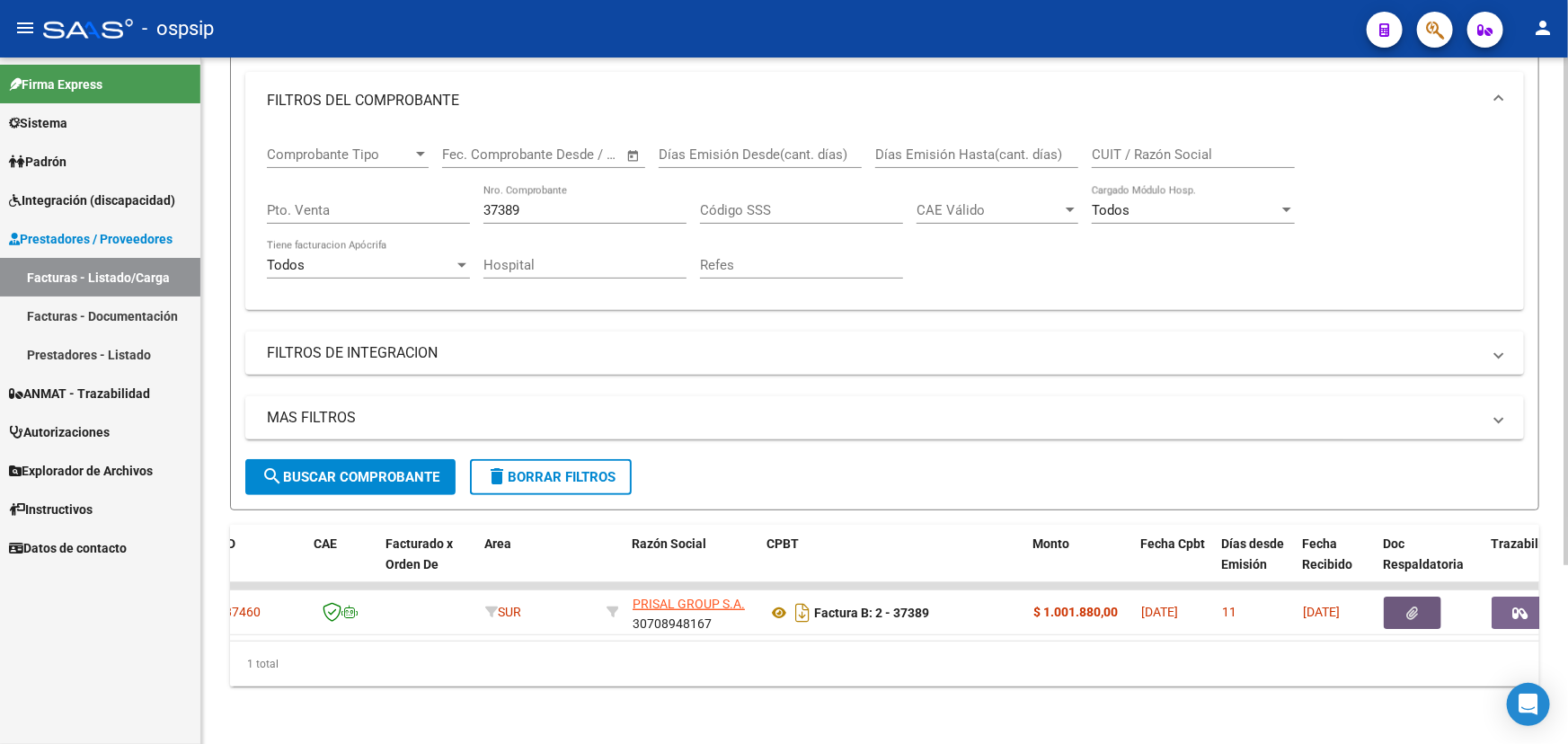
click at [497, 203] on input "37389" at bounding box center [585, 211] width 204 height 16
click at [491, 203] on input "37389" at bounding box center [585, 211] width 204 height 16
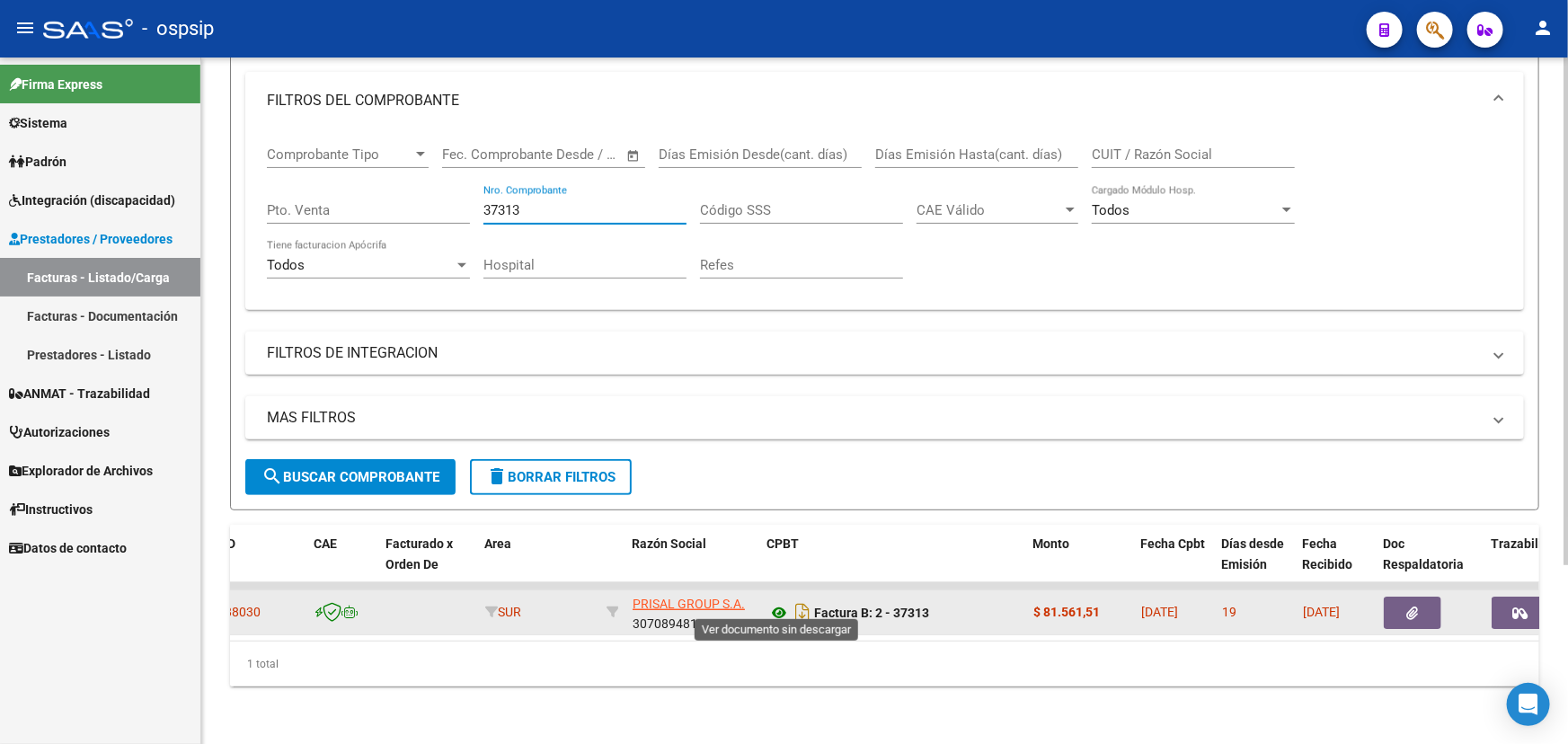
type input "37313"
click at [783, 603] on icon at bounding box center [779, 613] width 23 height 22
click at [1402, 600] on button "button" at bounding box center [1413, 613] width 58 height 32
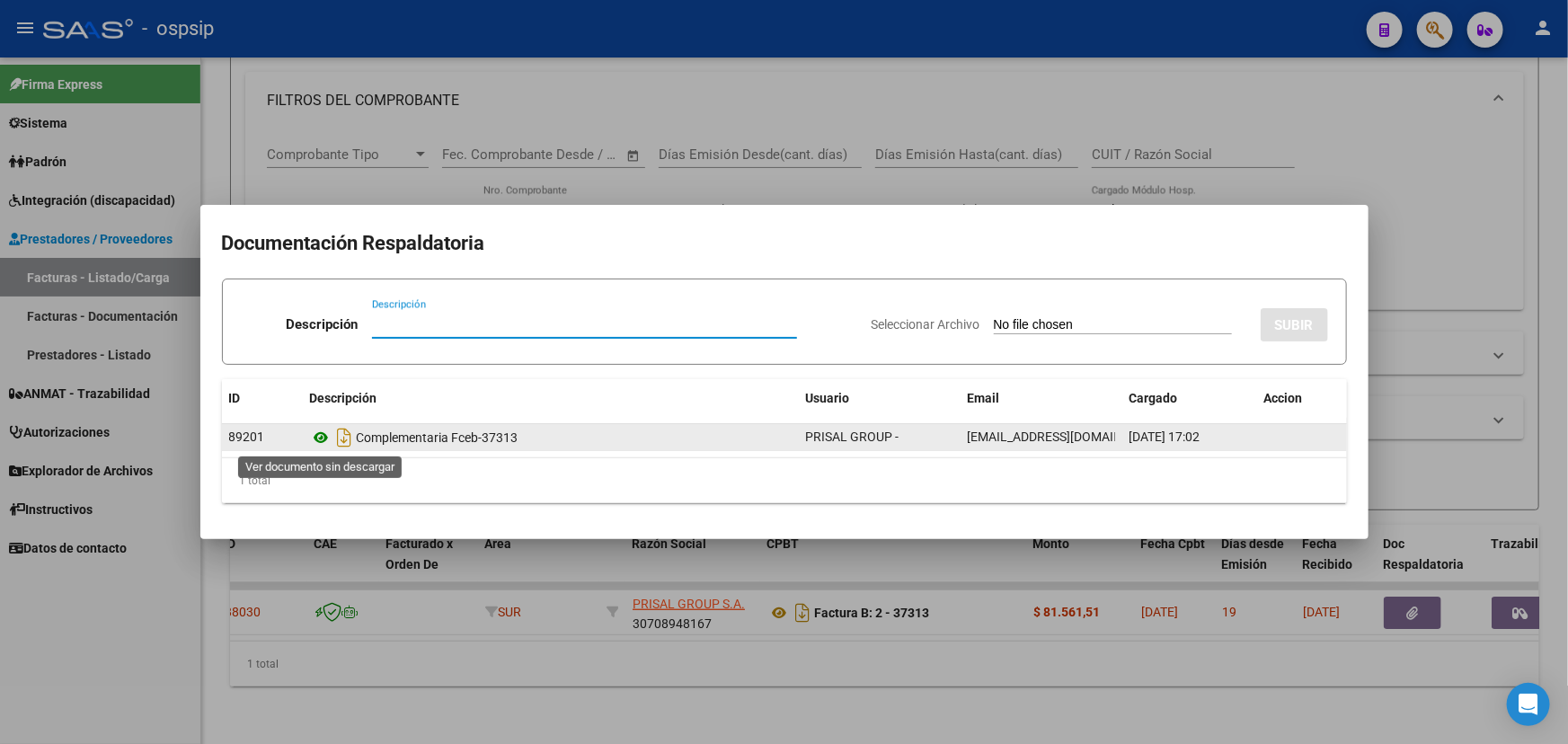
click at [316, 437] on icon at bounding box center [322, 438] width 23 height 22
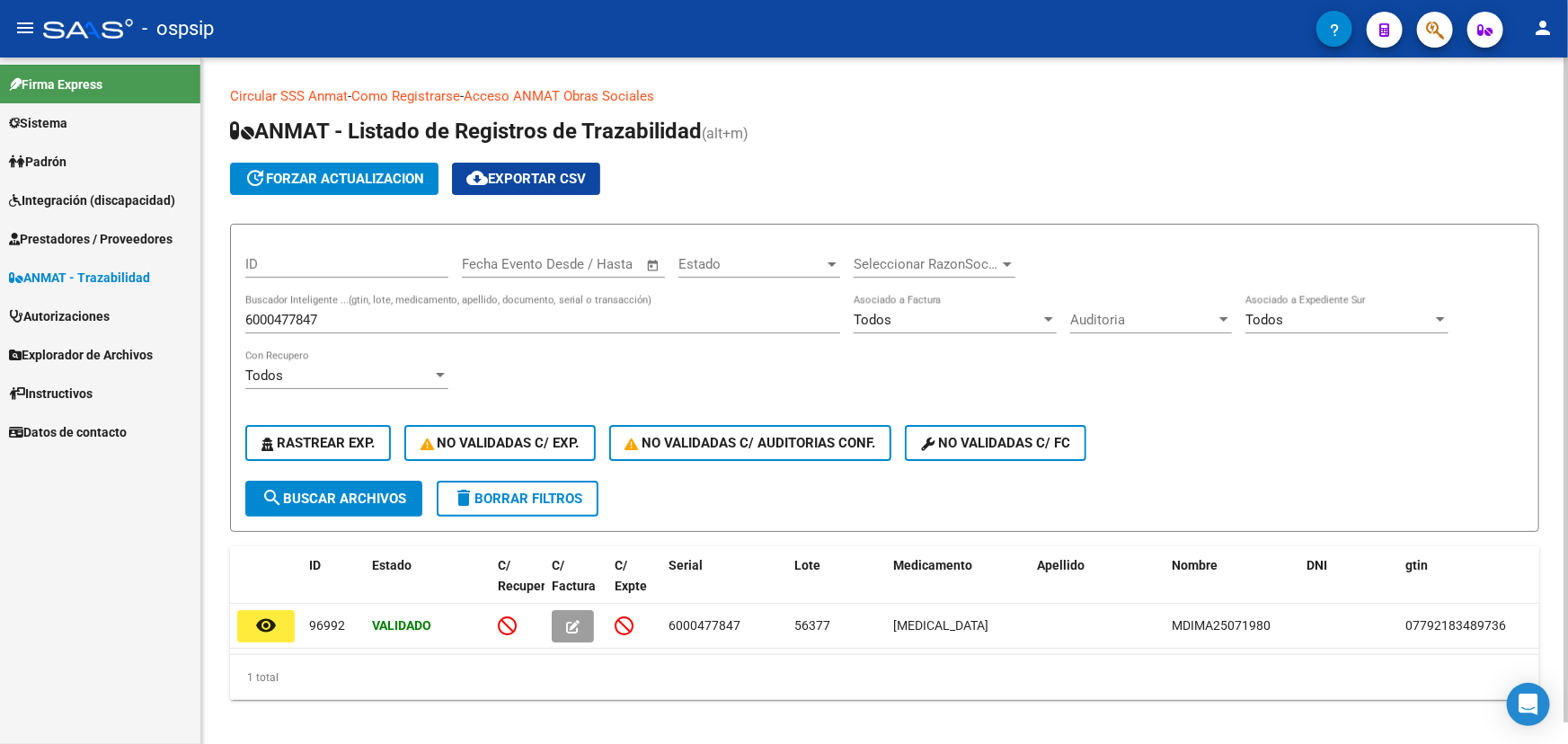
scroll to position [22, 0]
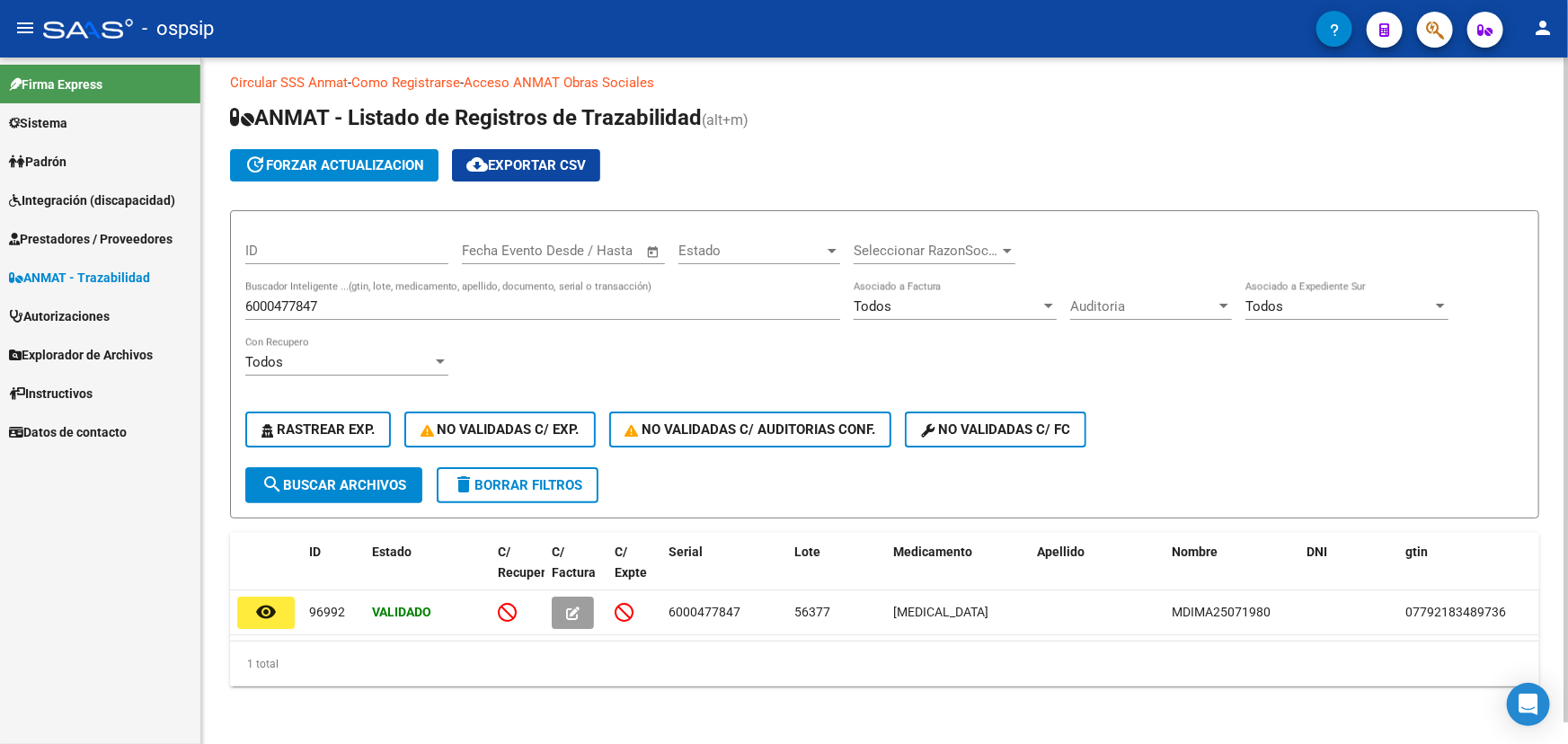
click at [331, 298] on input "6000477847" at bounding box center [542, 306] width 595 height 16
paste input "7798140360063R49680"
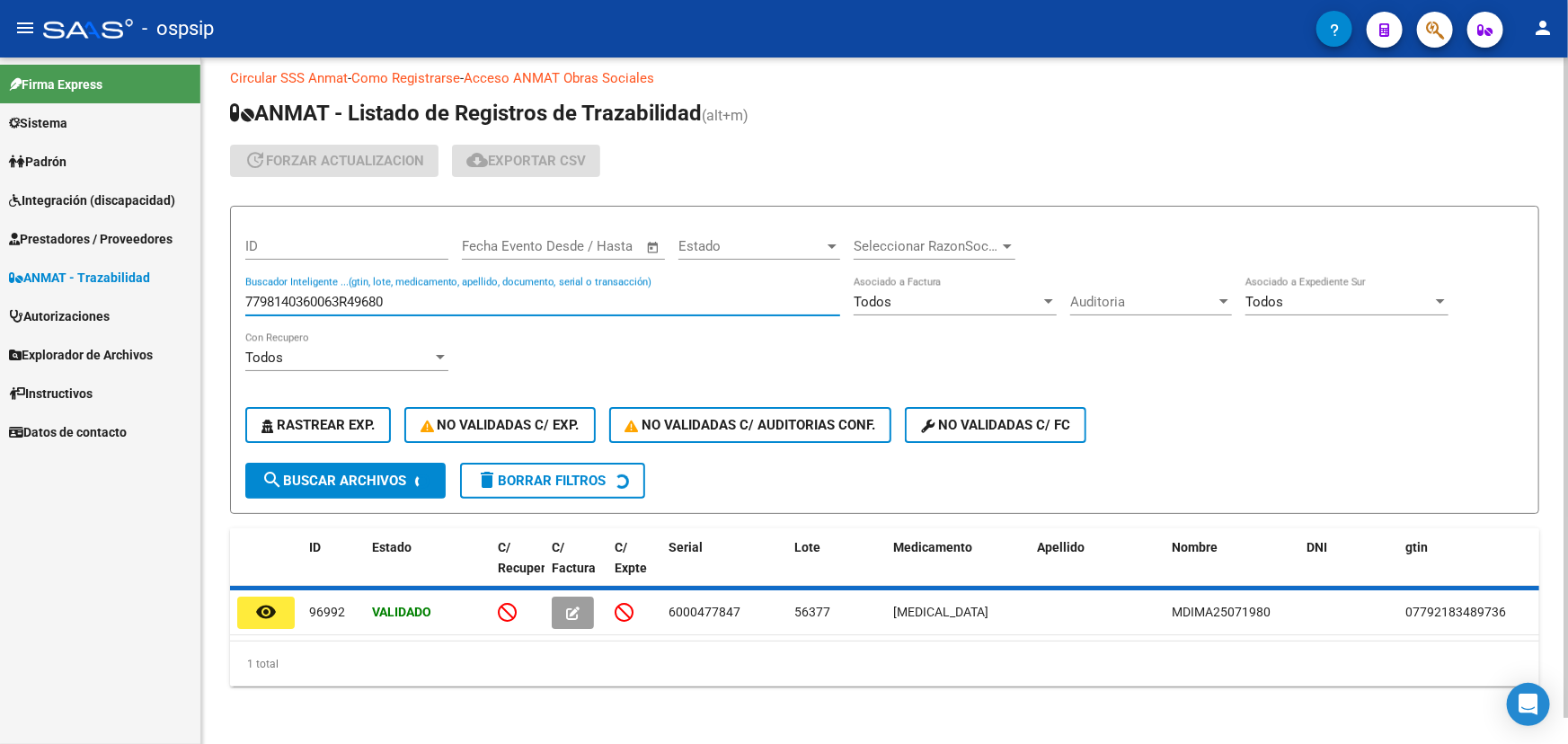
scroll to position [5, 0]
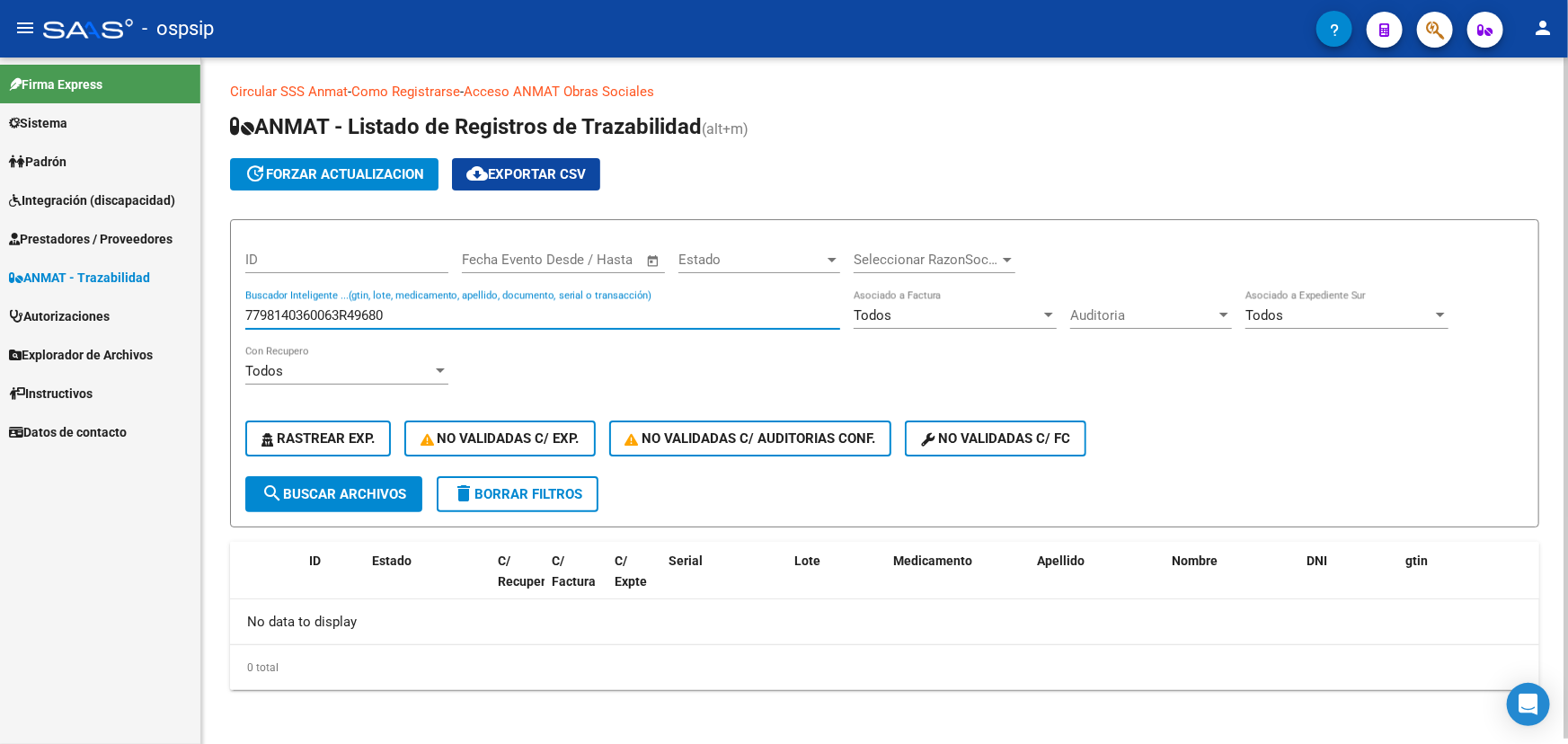
drag, startPoint x: 343, startPoint y: 313, endPoint x: 459, endPoint y: 314, distance: 116.0
click at [459, 314] on input "7798140360063R49680" at bounding box center [542, 315] width 595 height 16
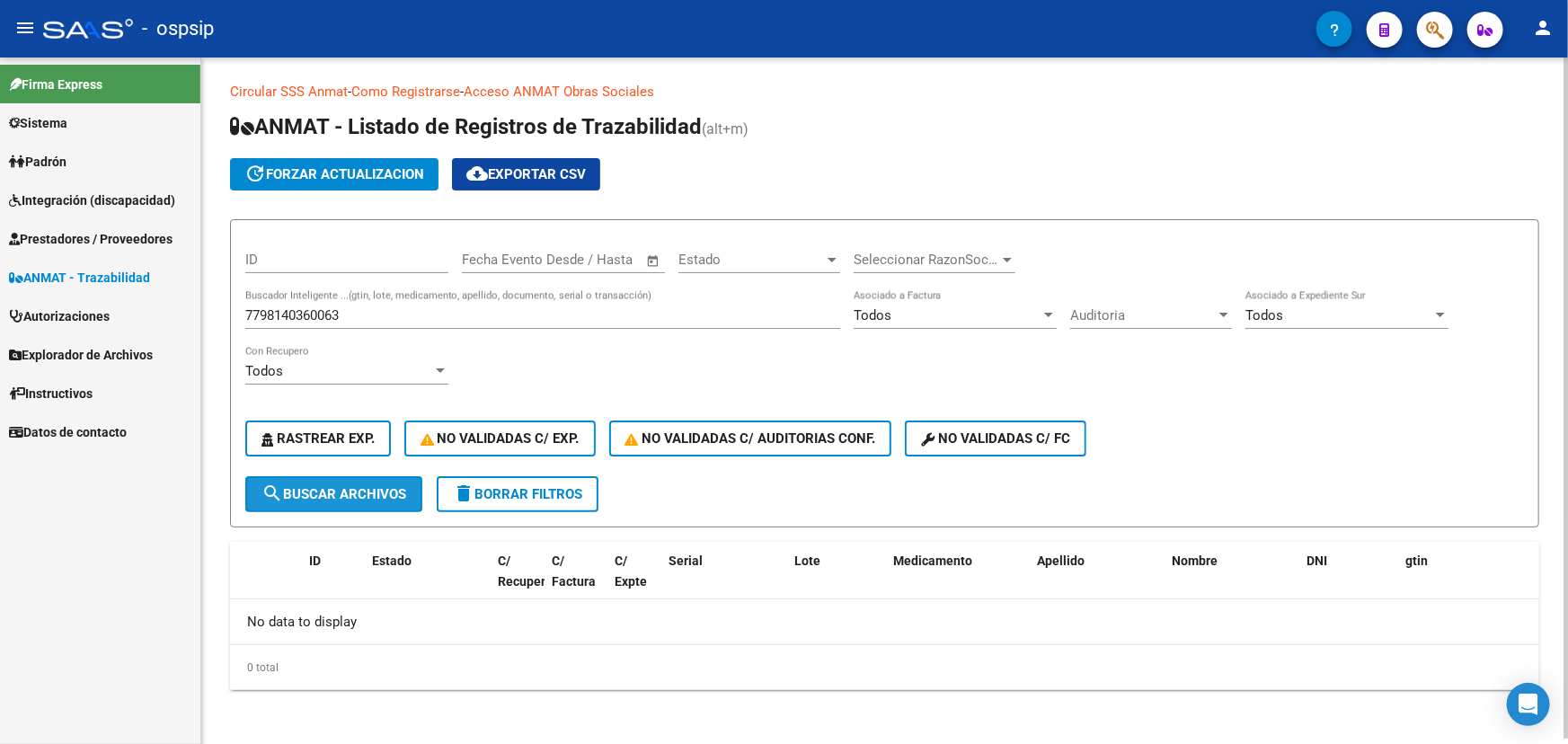
click at [368, 505] on button "search Buscar Archivos" at bounding box center [333, 494] width 177 height 36
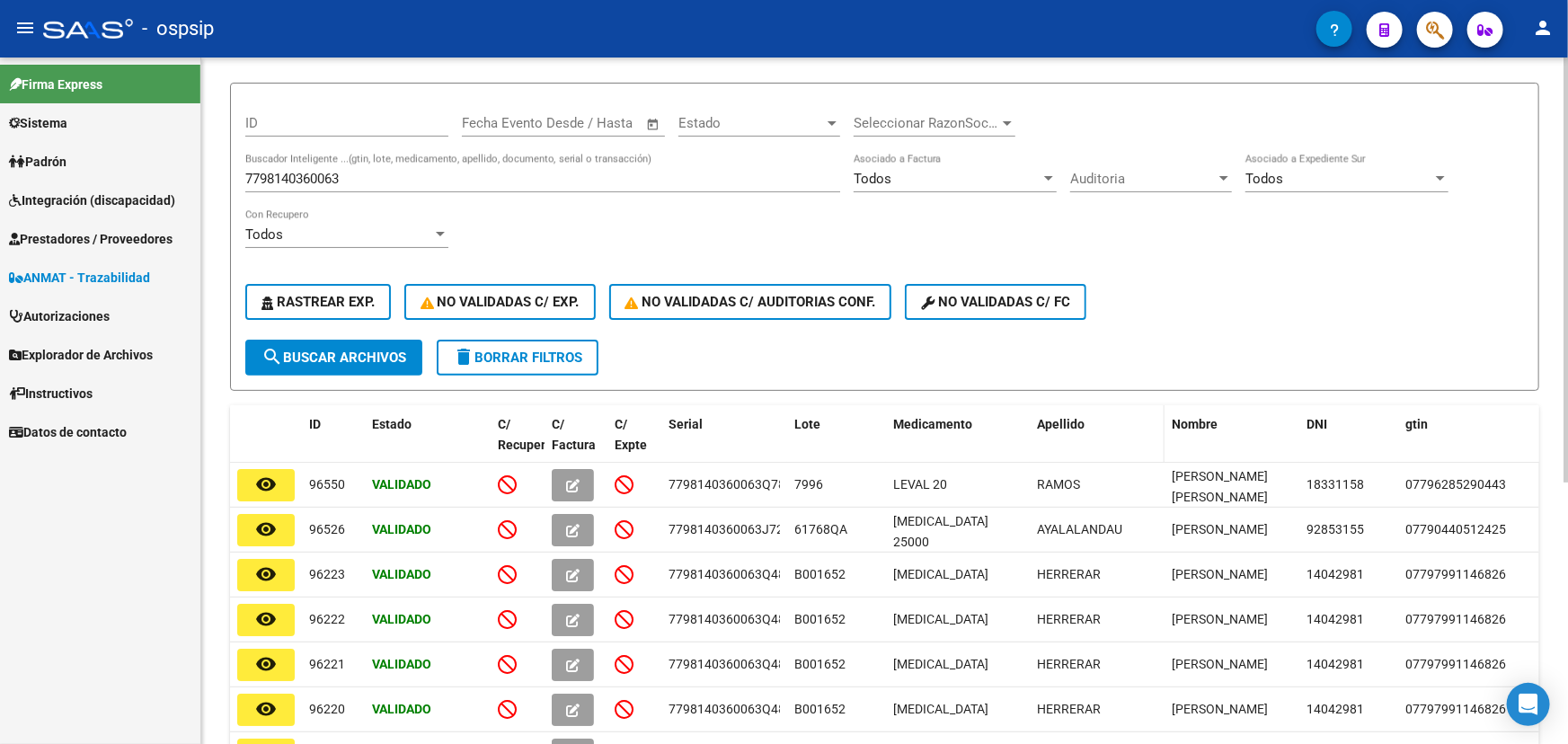
scroll to position [163, 0]
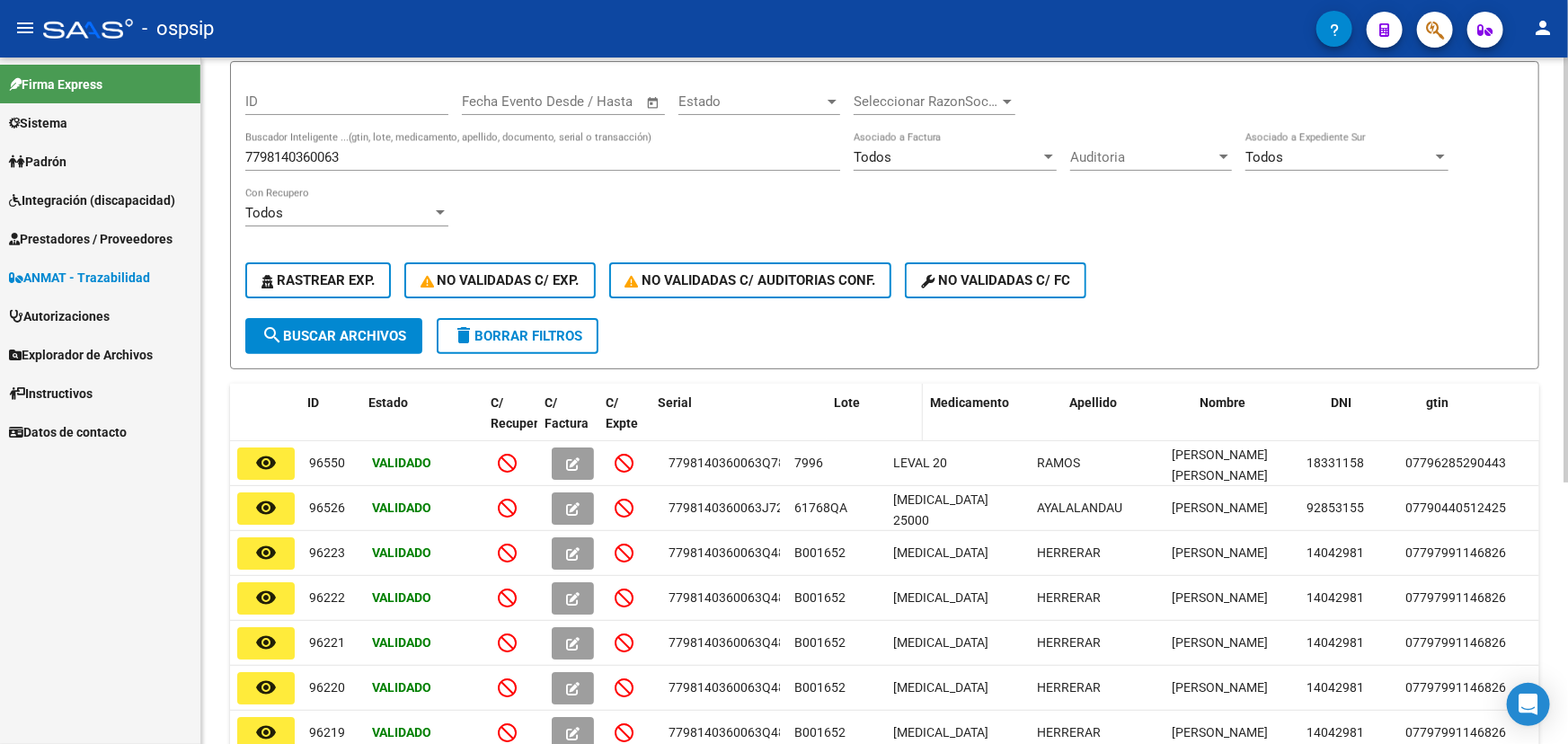
drag, startPoint x: 781, startPoint y: 398, endPoint x: 831, endPoint y: 398, distance: 50.0
click at [831, 398] on div "ID Estado C/ Recupero C/ Factura C/ Expte Serial Lote Medicamento Apellido Nomb…" at bounding box center [1174, 423] width 1888 height 79
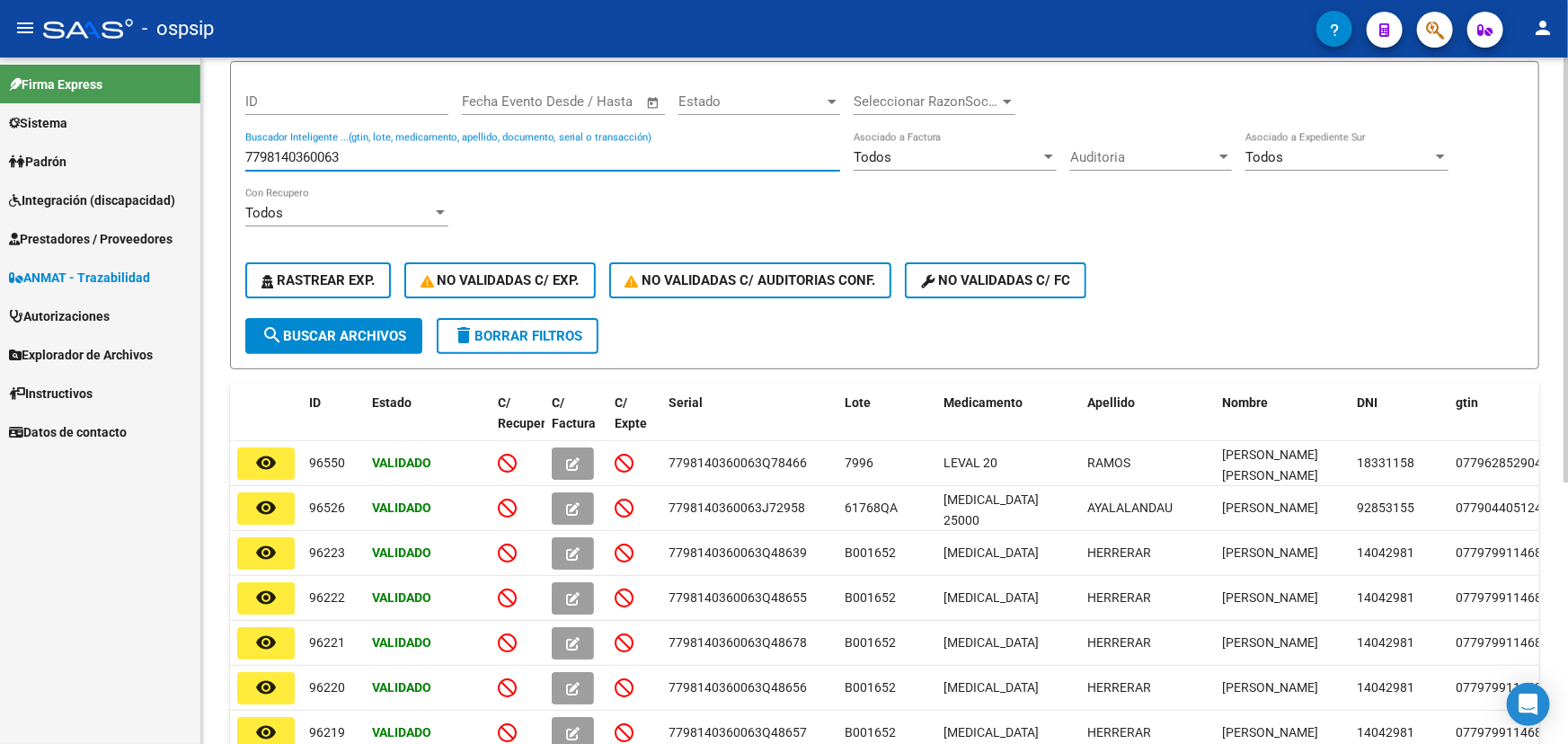
click at [408, 150] on input "7798140360063" at bounding box center [542, 158] width 595 height 16
click at [314, 321] on button "search Buscar Archivos" at bounding box center [333, 336] width 177 height 36
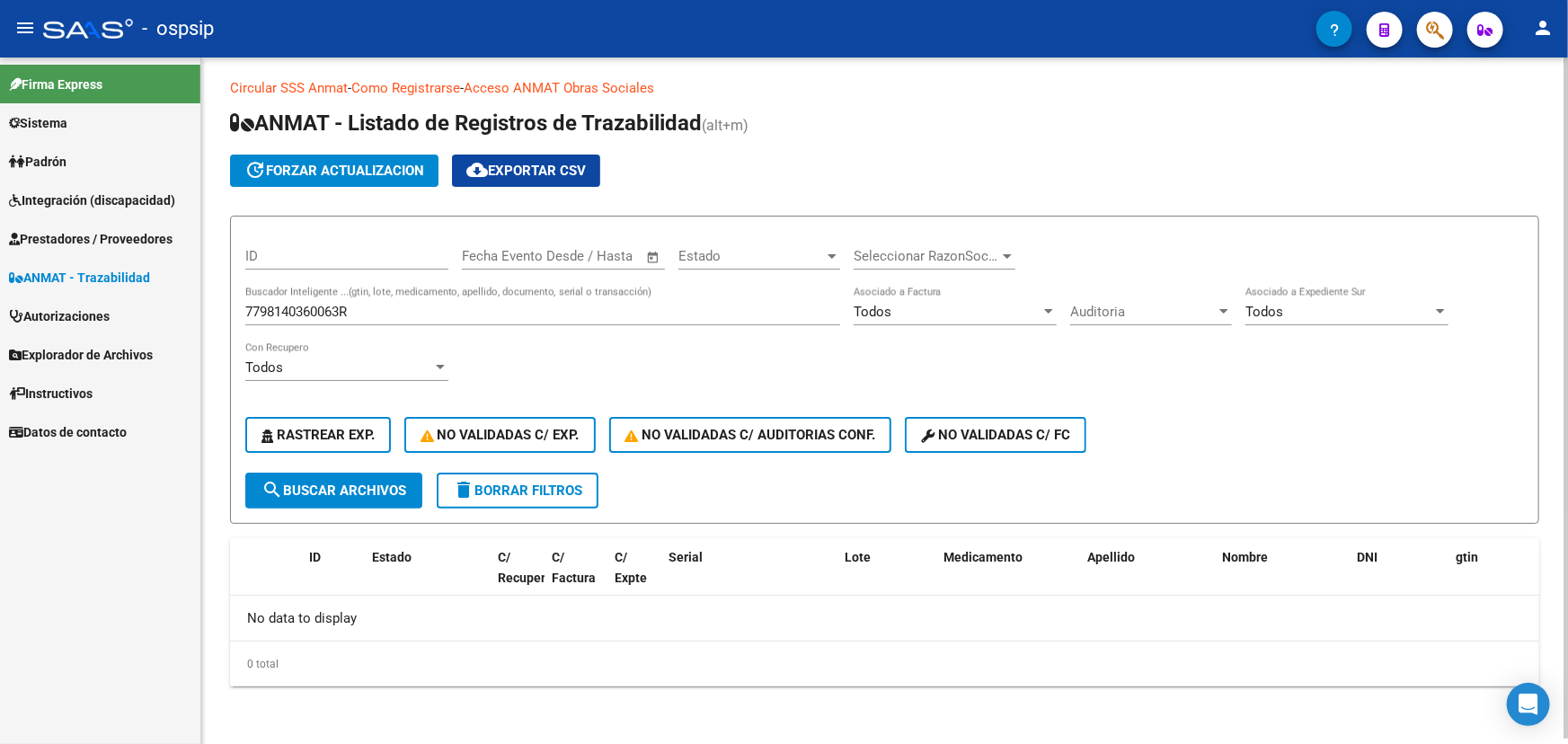
scroll to position [5, 0]
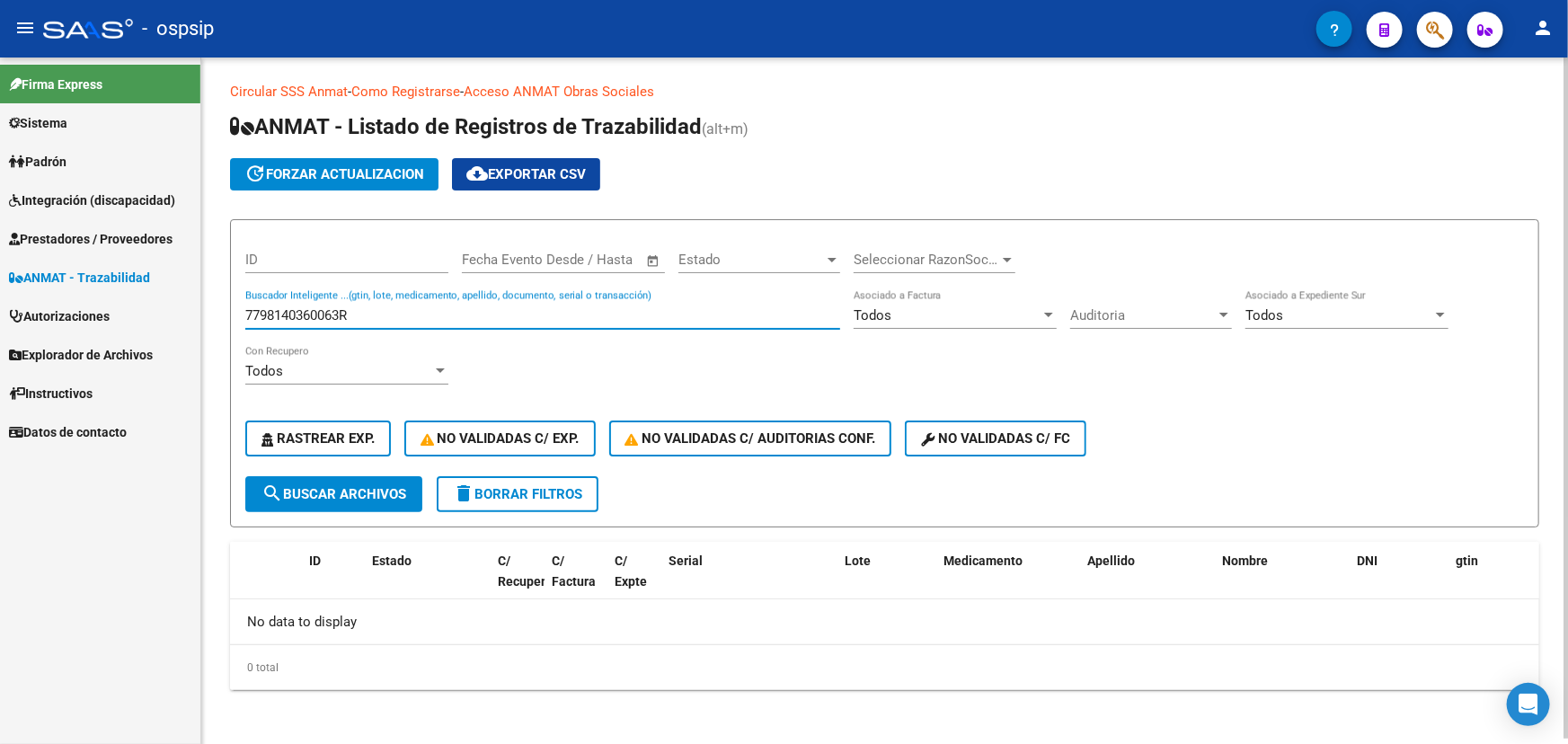
click at [269, 307] on input "7798140360063R" at bounding box center [542, 315] width 595 height 16
click at [288, 308] on input "ERAZO" at bounding box center [542, 315] width 595 height 16
paste input "NAHIARA AYELEN"
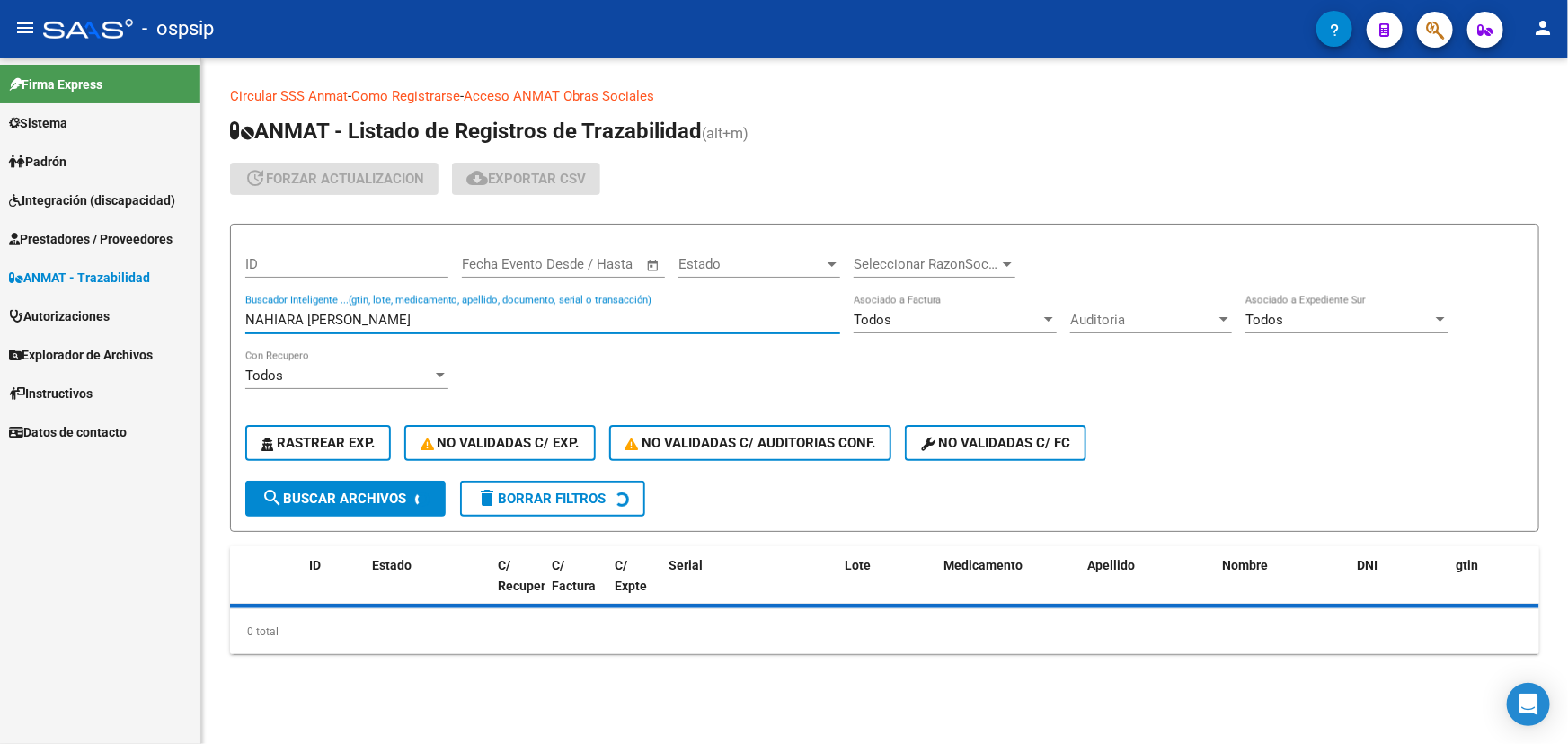
scroll to position [0, 0]
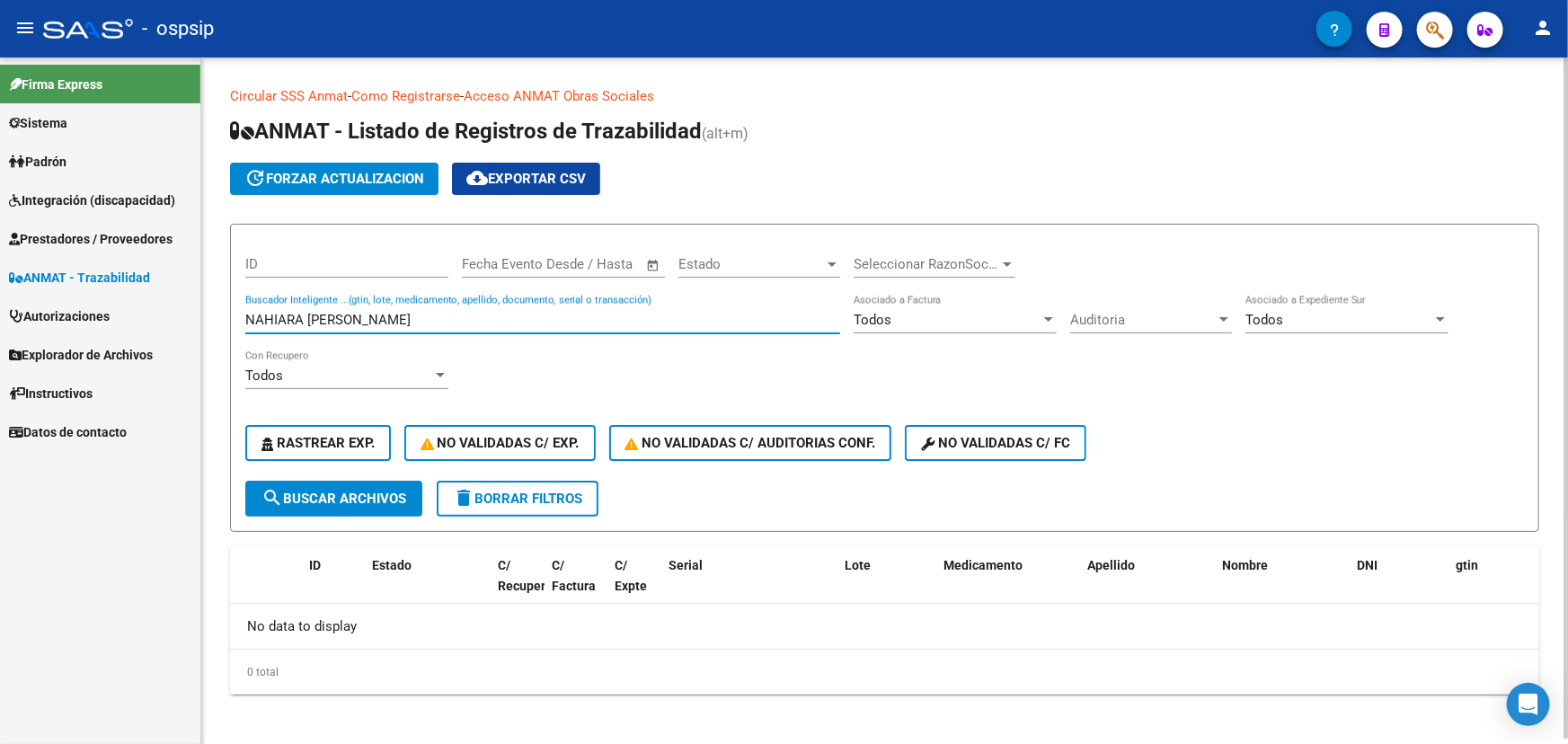
drag, startPoint x: 354, startPoint y: 313, endPoint x: 445, endPoint y: 318, distance: 91.1
click at [445, 318] on input "NAHIARA AYELEN ERAZO" at bounding box center [542, 320] width 595 height 16
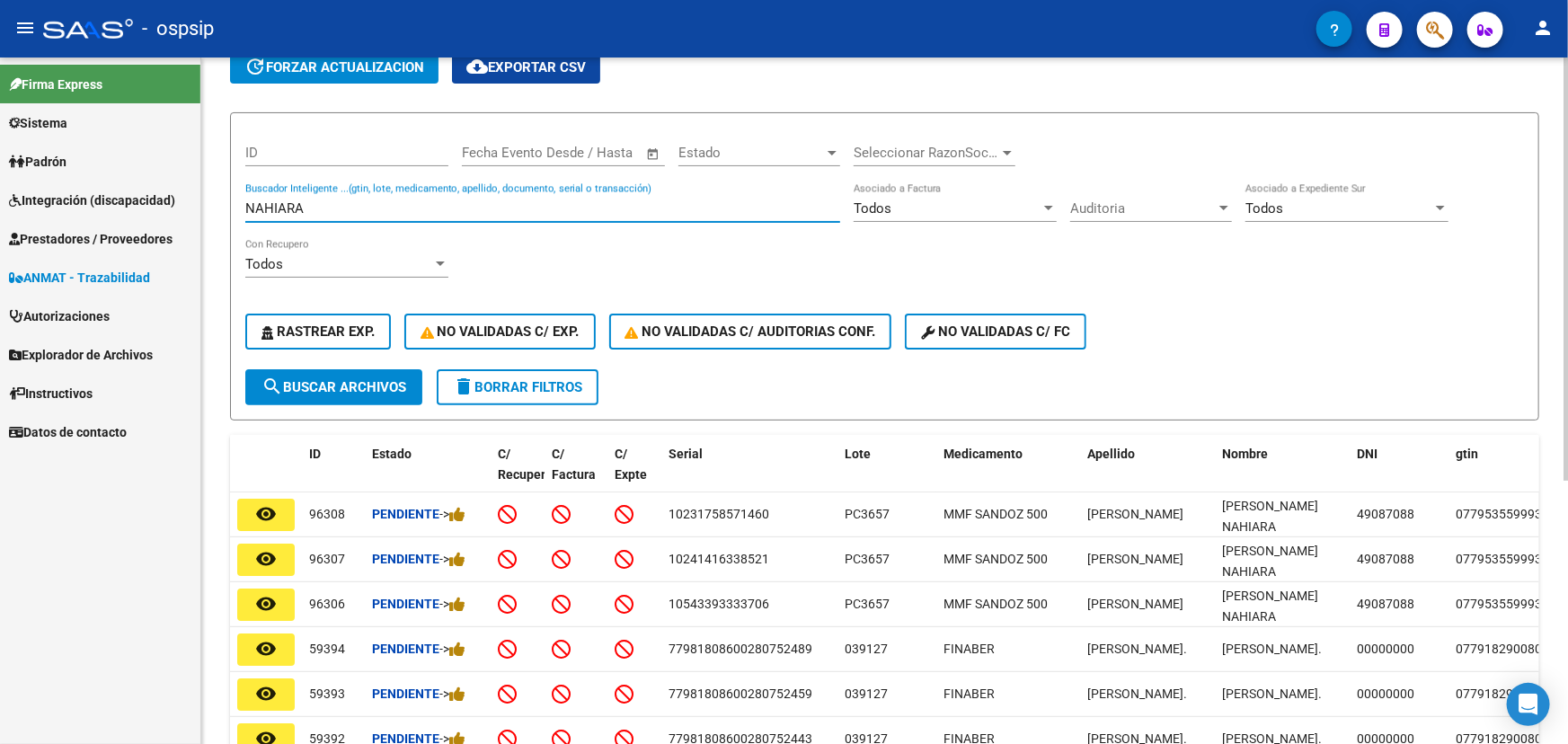
scroll to position [18, 0]
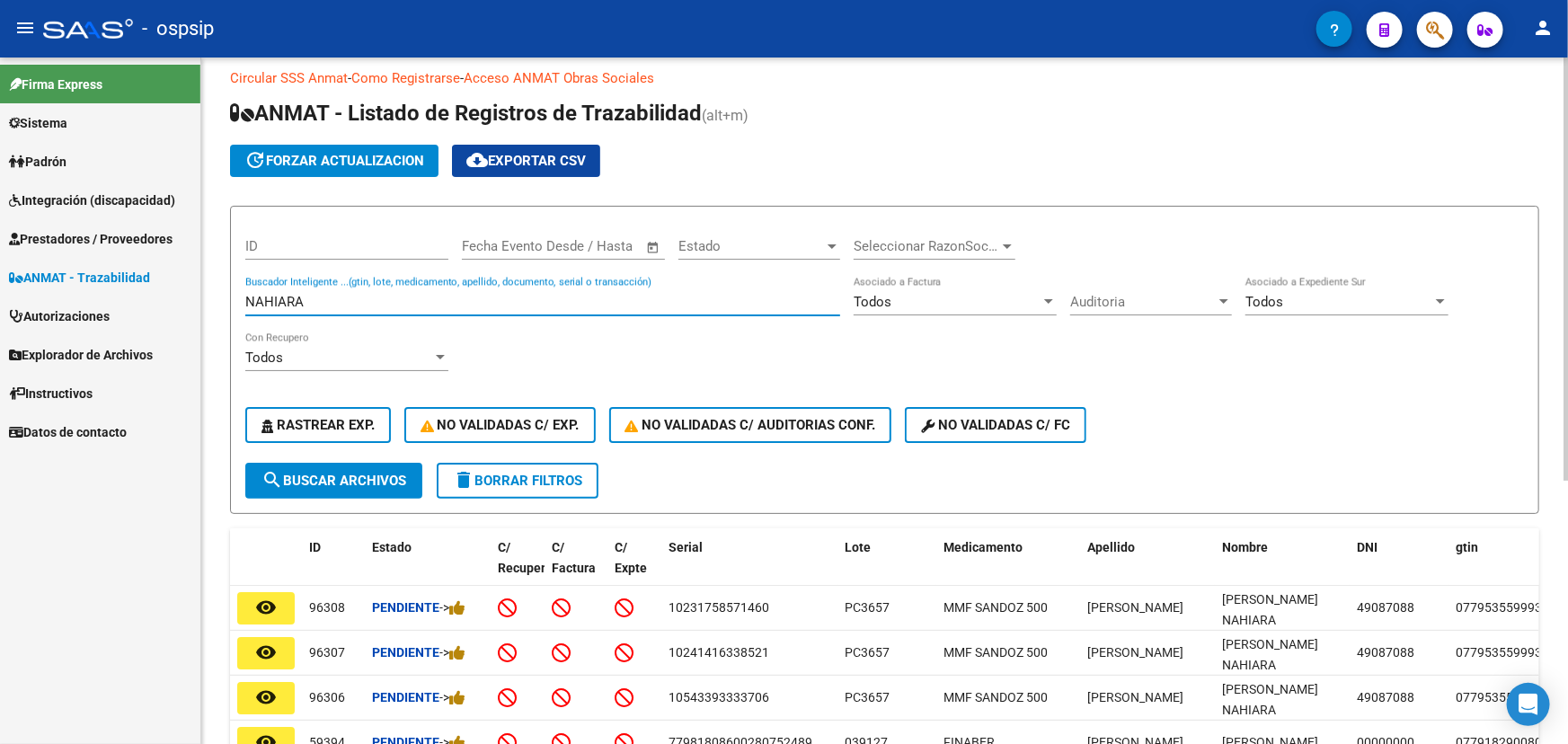
click at [257, 294] on input "NAHIARA" at bounding box center [542, 302] width 595 height 16
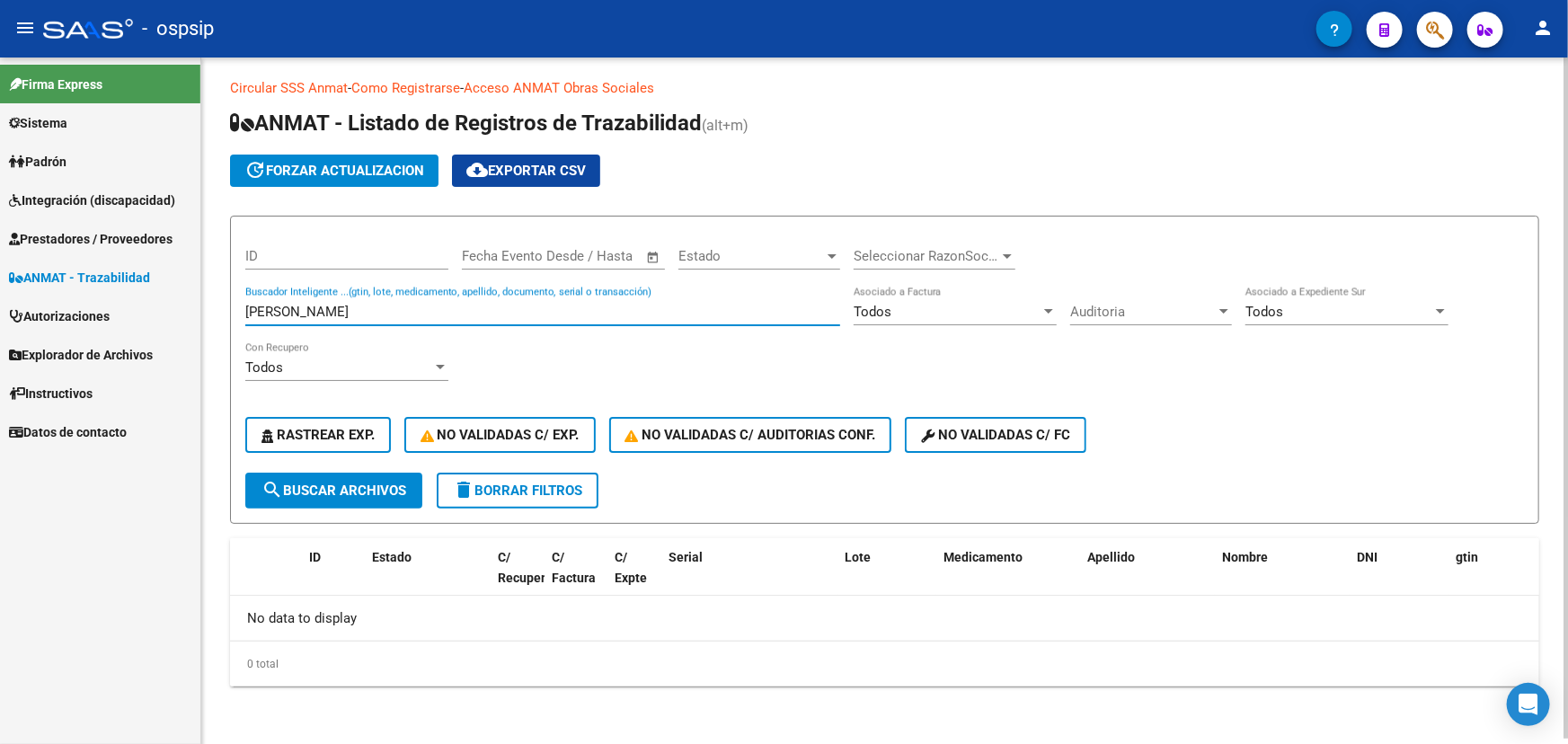
scroll to position [5, 0]
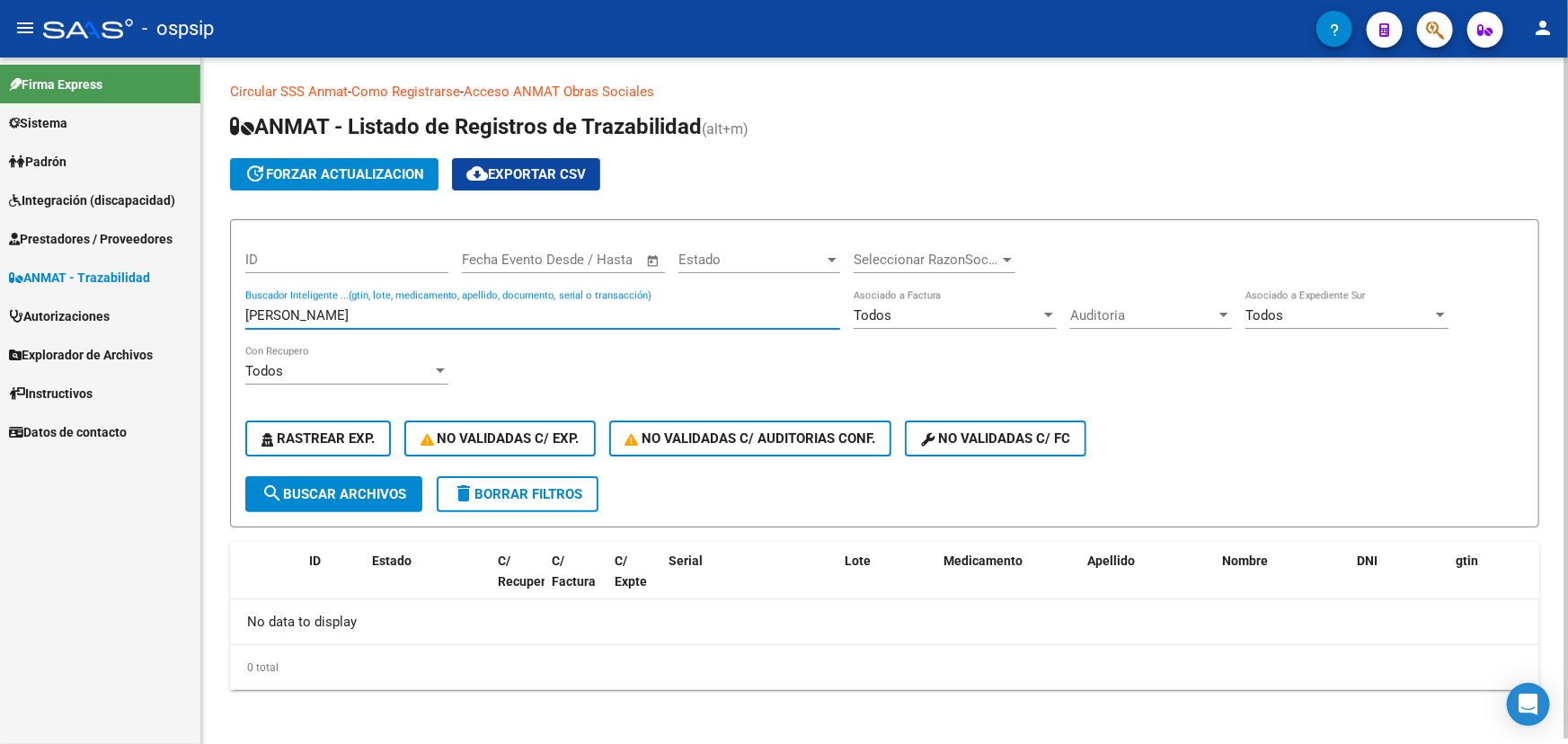
click at [262, 314] on input "ERAZO" at bounding box center [542, 315] width 595 height 16
paste input "6000477849"
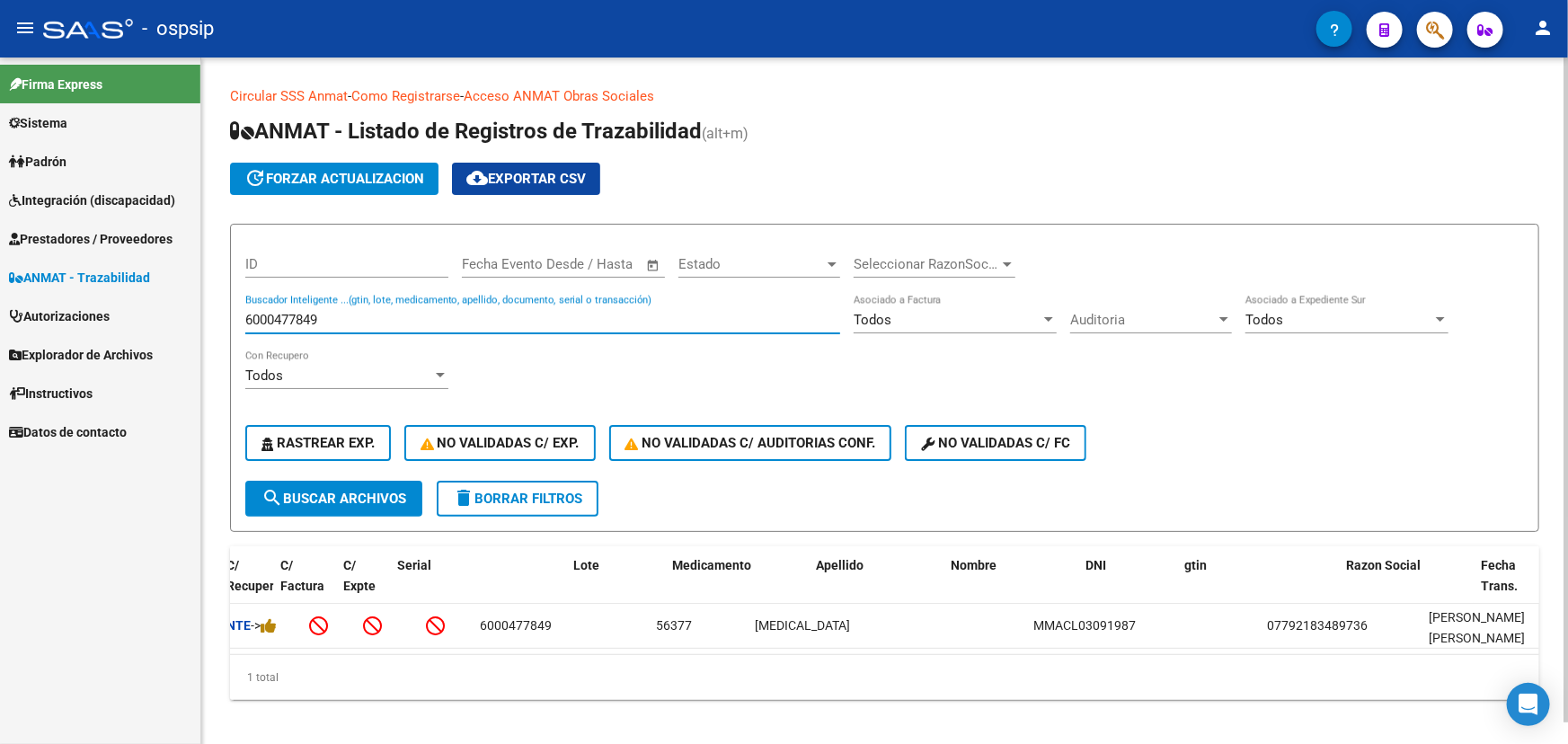
scroll to position [0, 0]
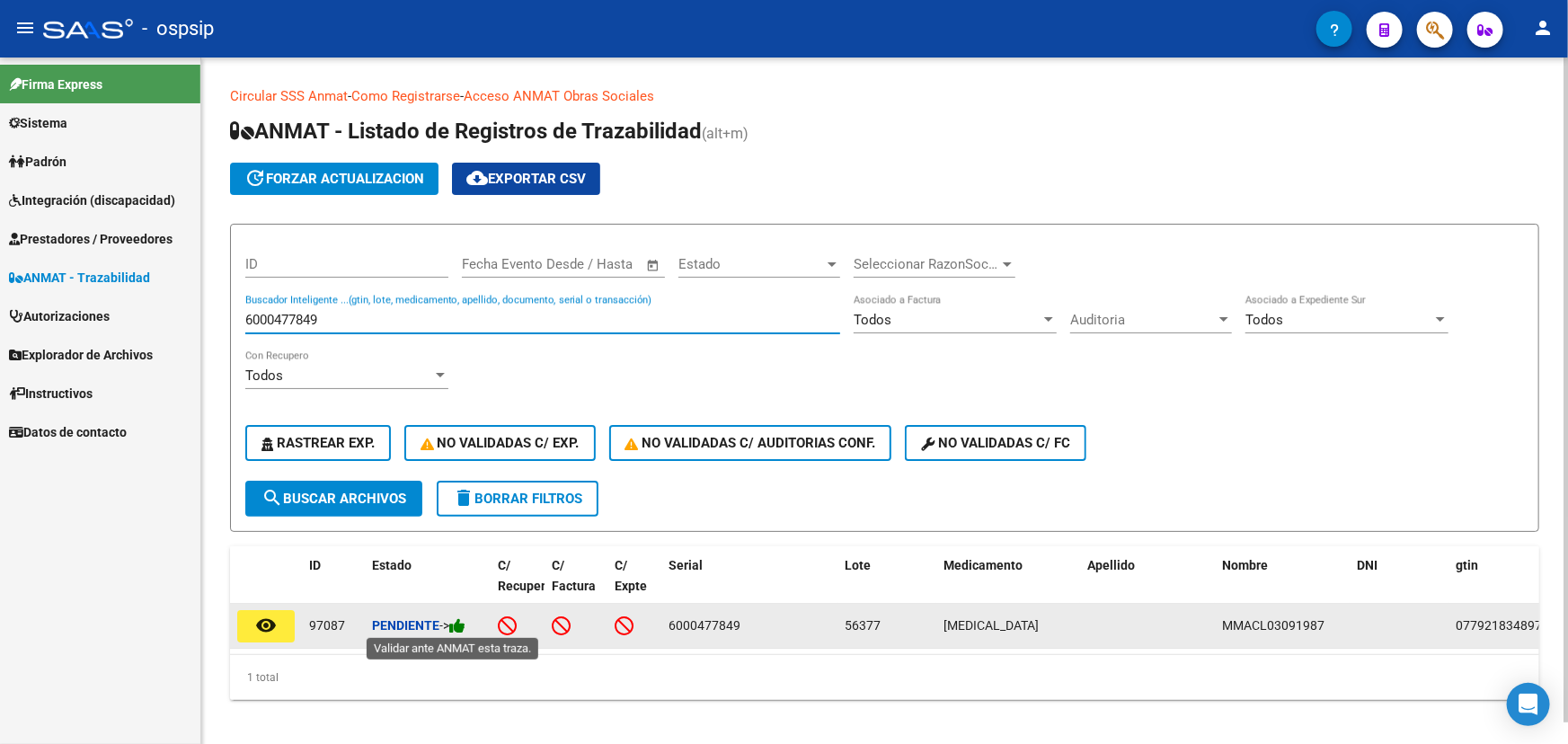
type input "6000477849"
click at [466, 621] on icon at bounding box center [458, 626] width 16 height 17
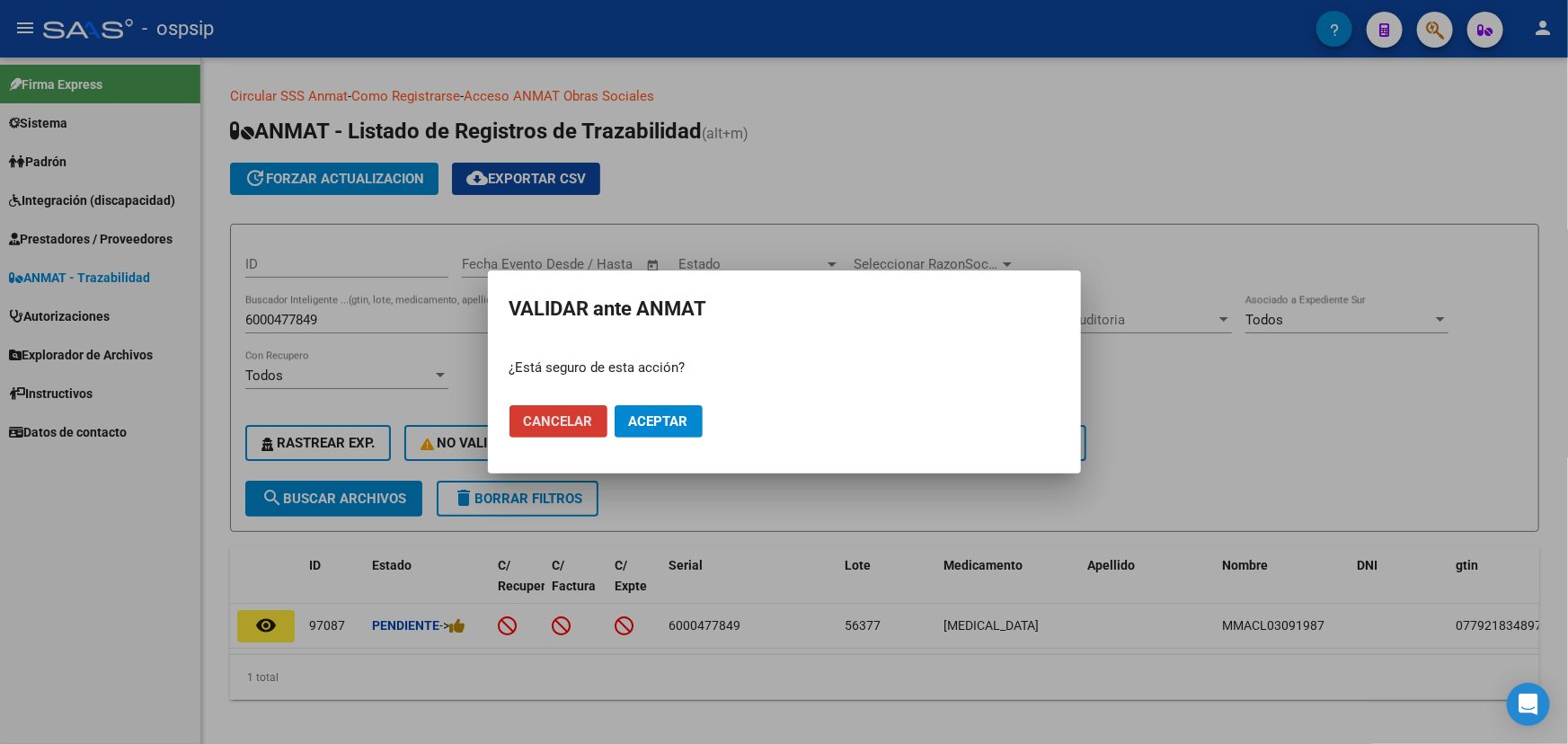
click at [640, 411] on button "Aceptar" at bounding box center [659, 422] width 88 height 32
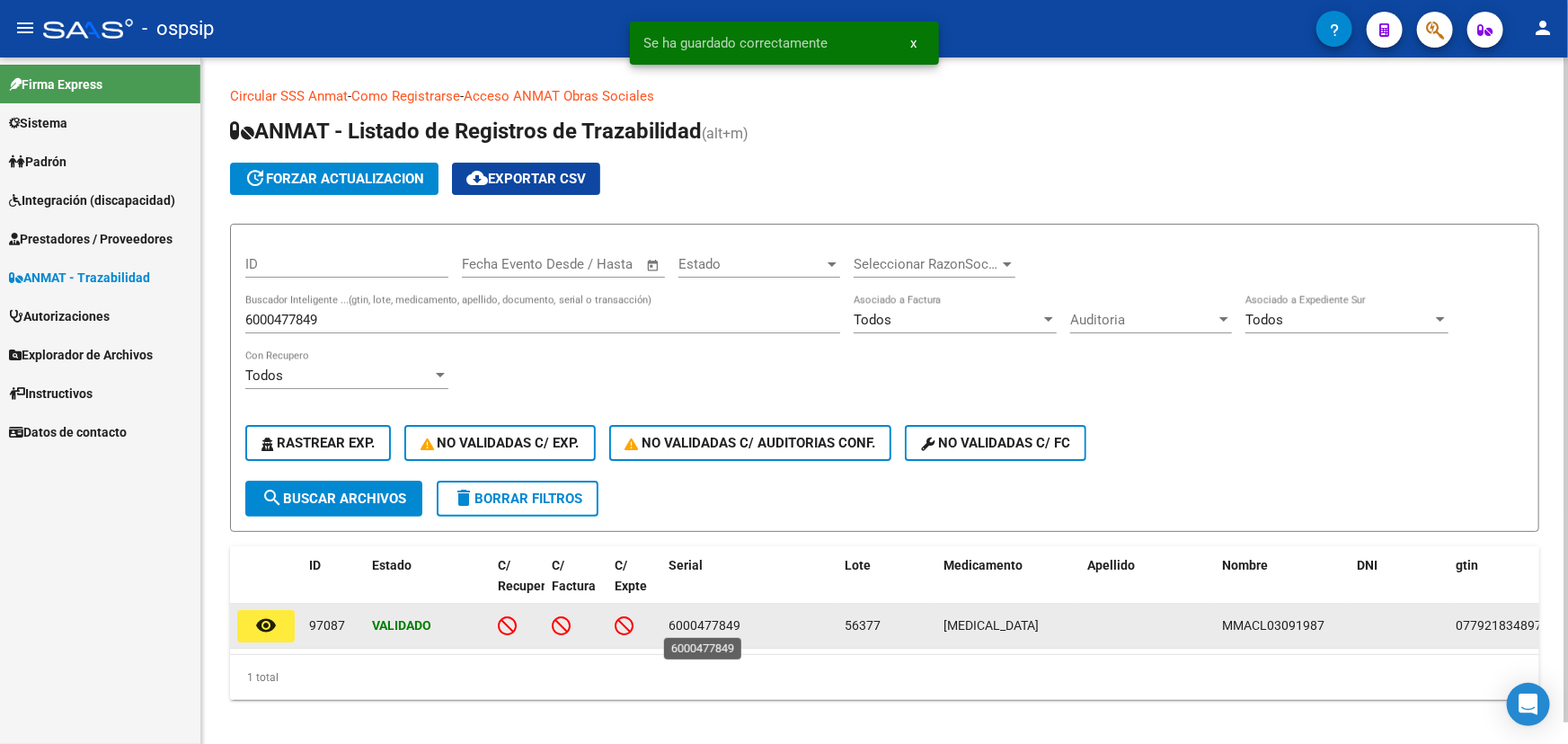
click at [683, 626] on span "6000477849" at bounding box center [704, 626] width 72 height 14
copy span "6000477849"
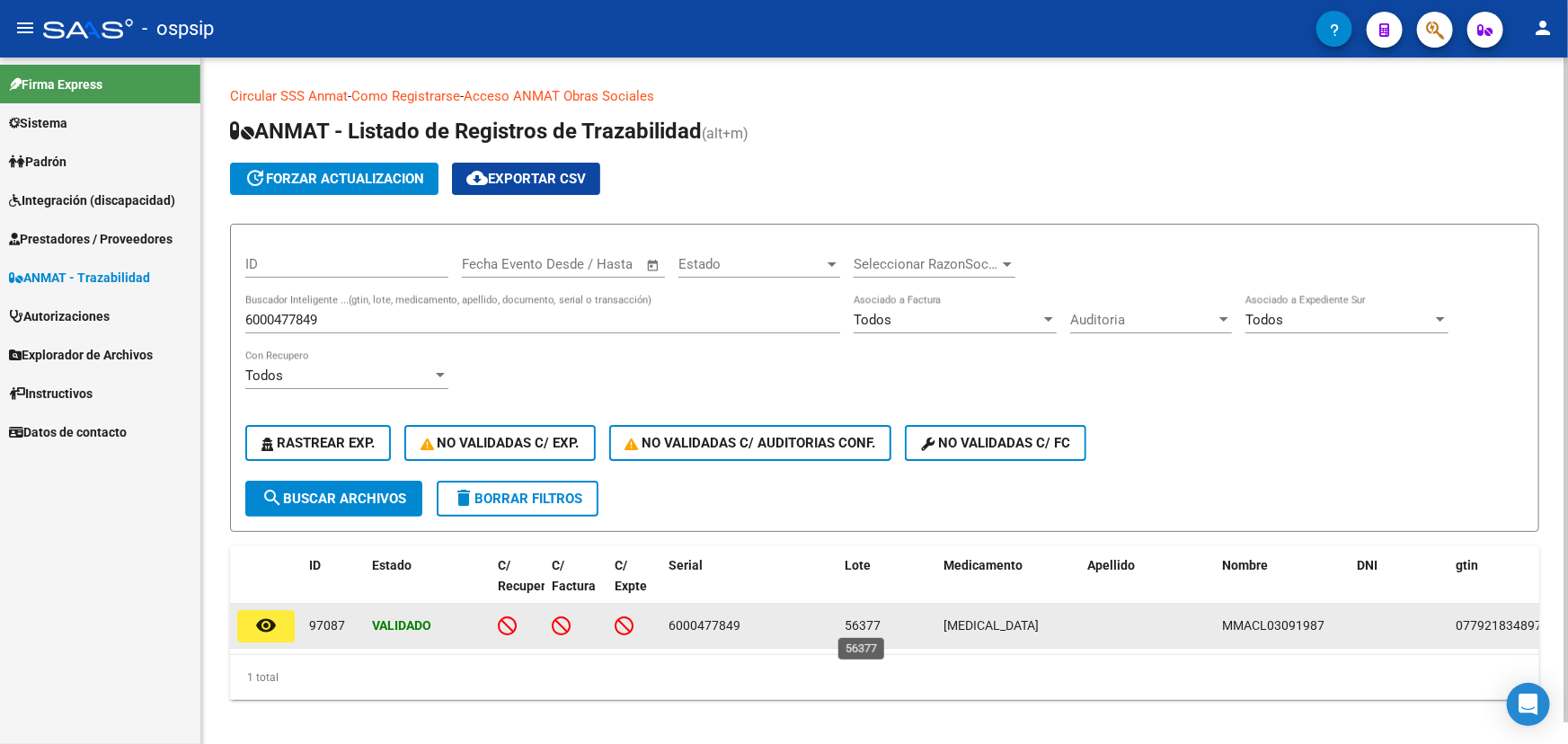
click at [860, 620] on span "56377" at bounding box center [863, 626] width 36 height 14
click at [860, 619] on span "56377" at bounding box center [863, 626] width 36 height 14
copy span "56377"
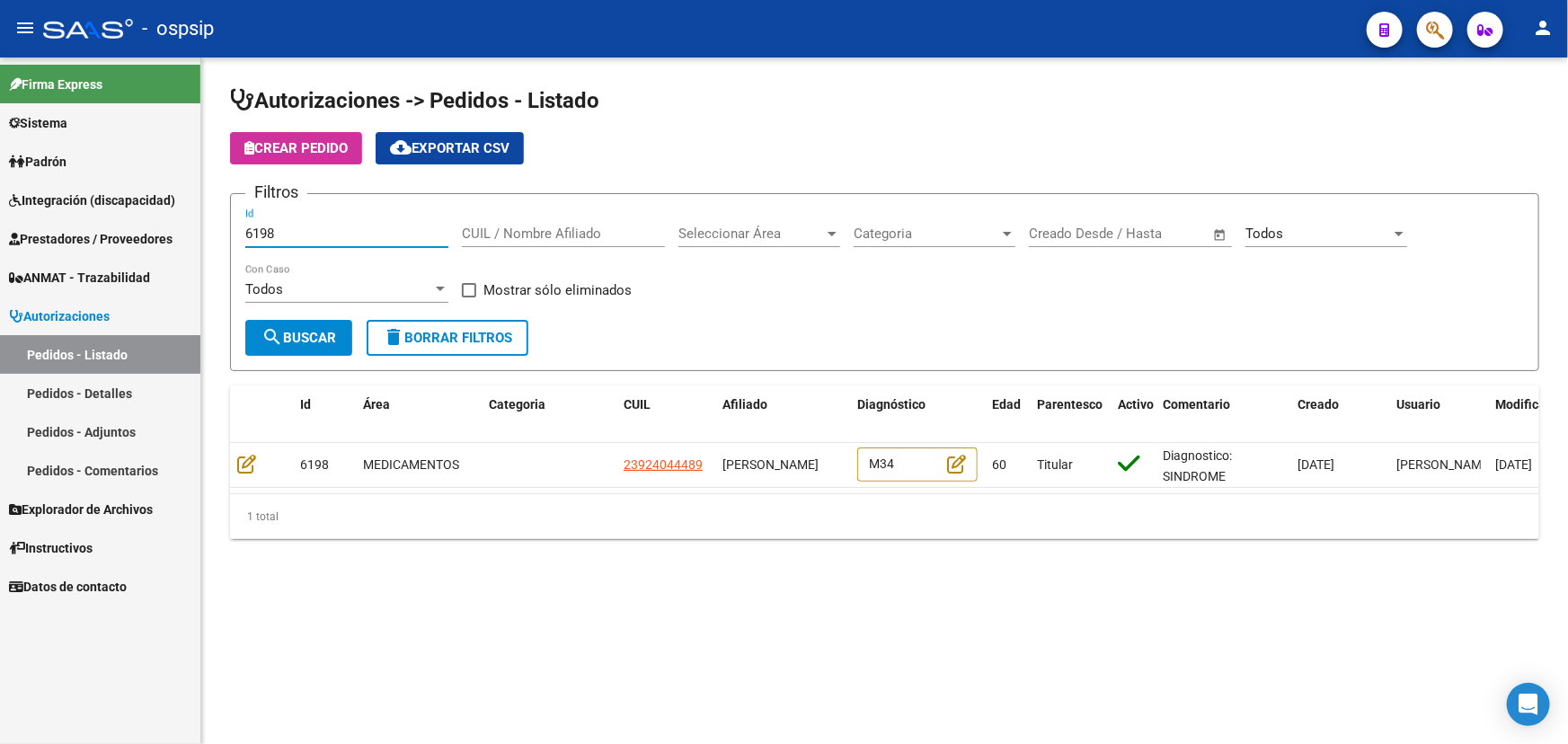
click at [251, 233] on input "6198" at bounding box center [347, 233] width 204 height 16
click at [253, 233] on input "6198" at bounding box center [347, 233] width 204 height 16
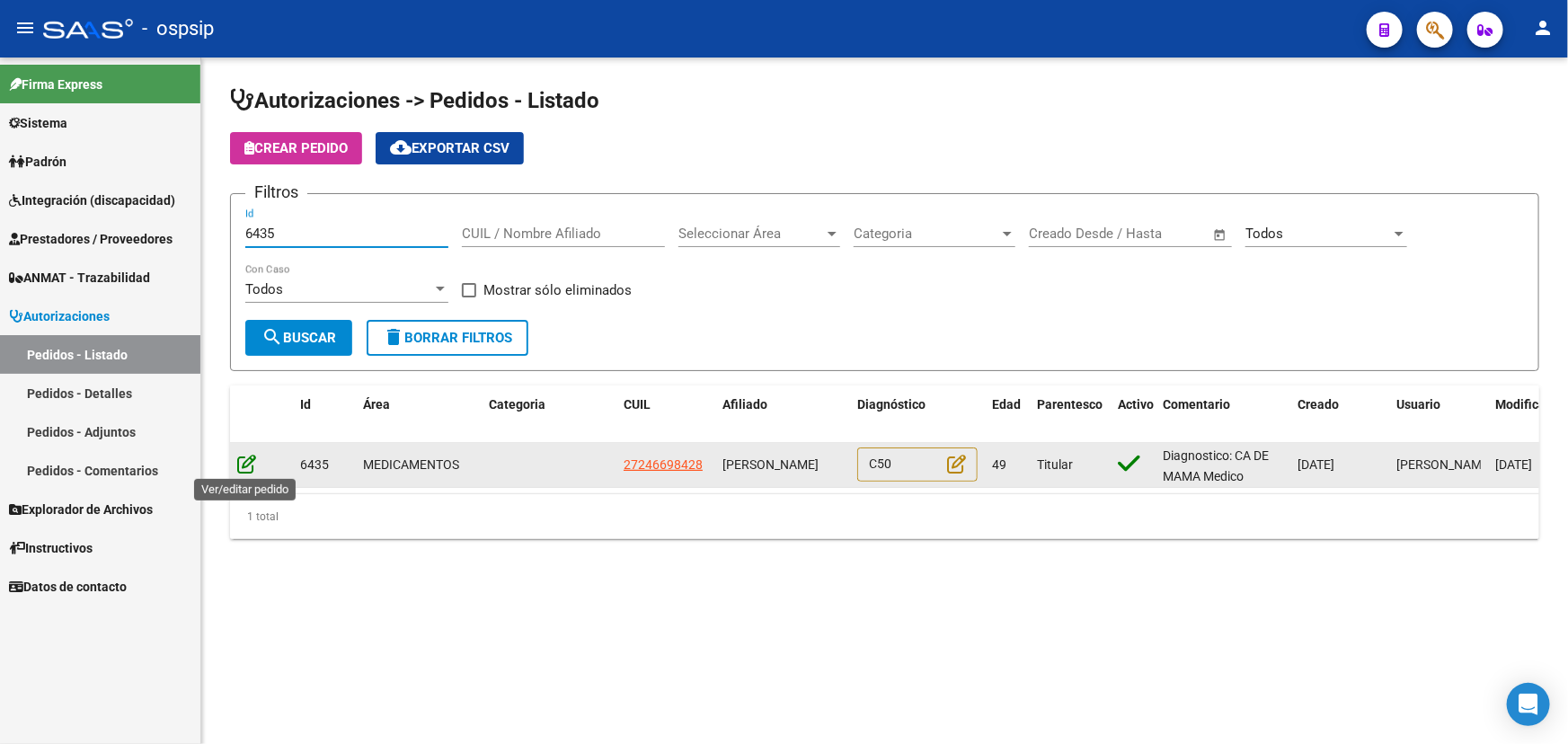
type input "6435"
click at [244, 461] on icon at bounding box center [246, 464] width 19 height 20
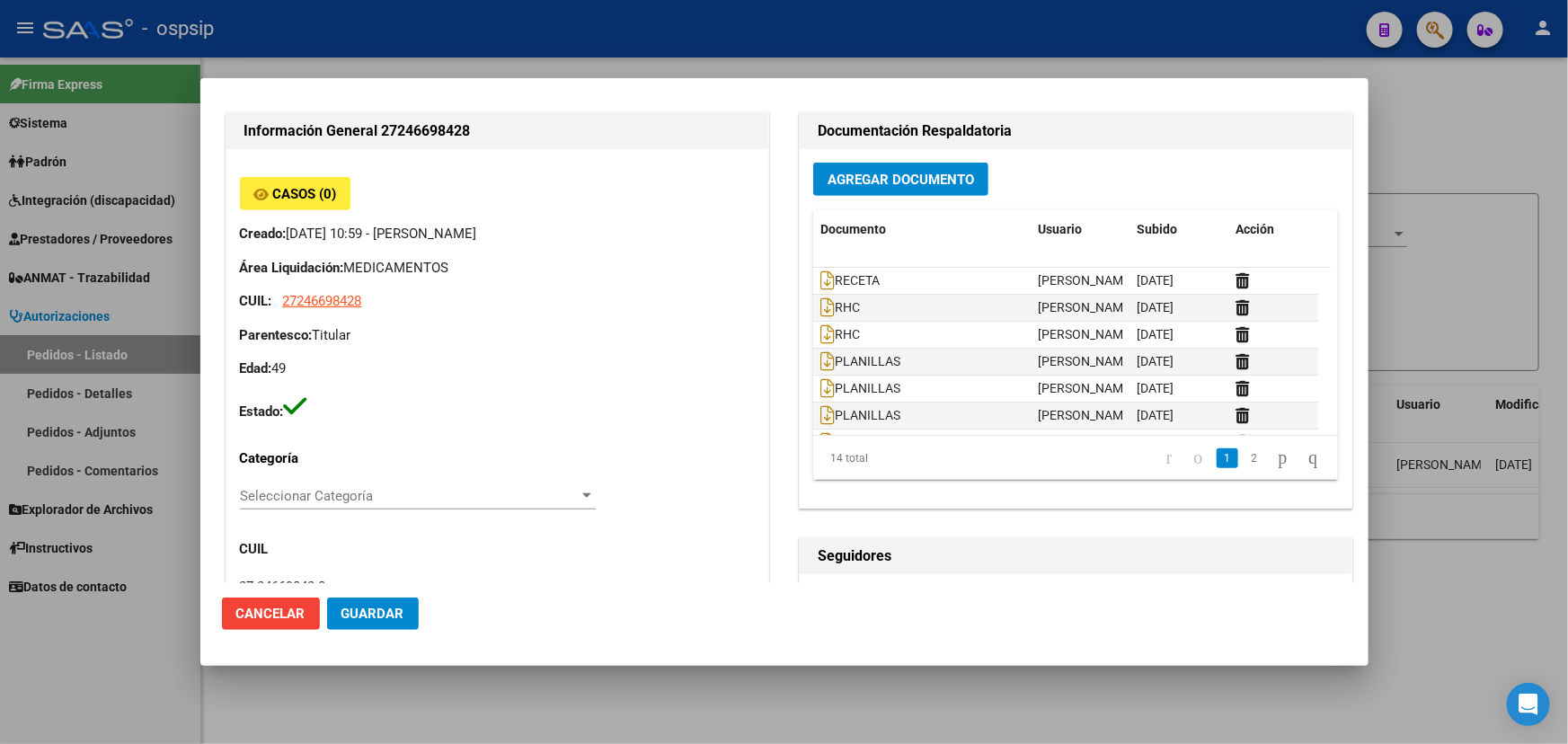
scroll to position [490, 0]
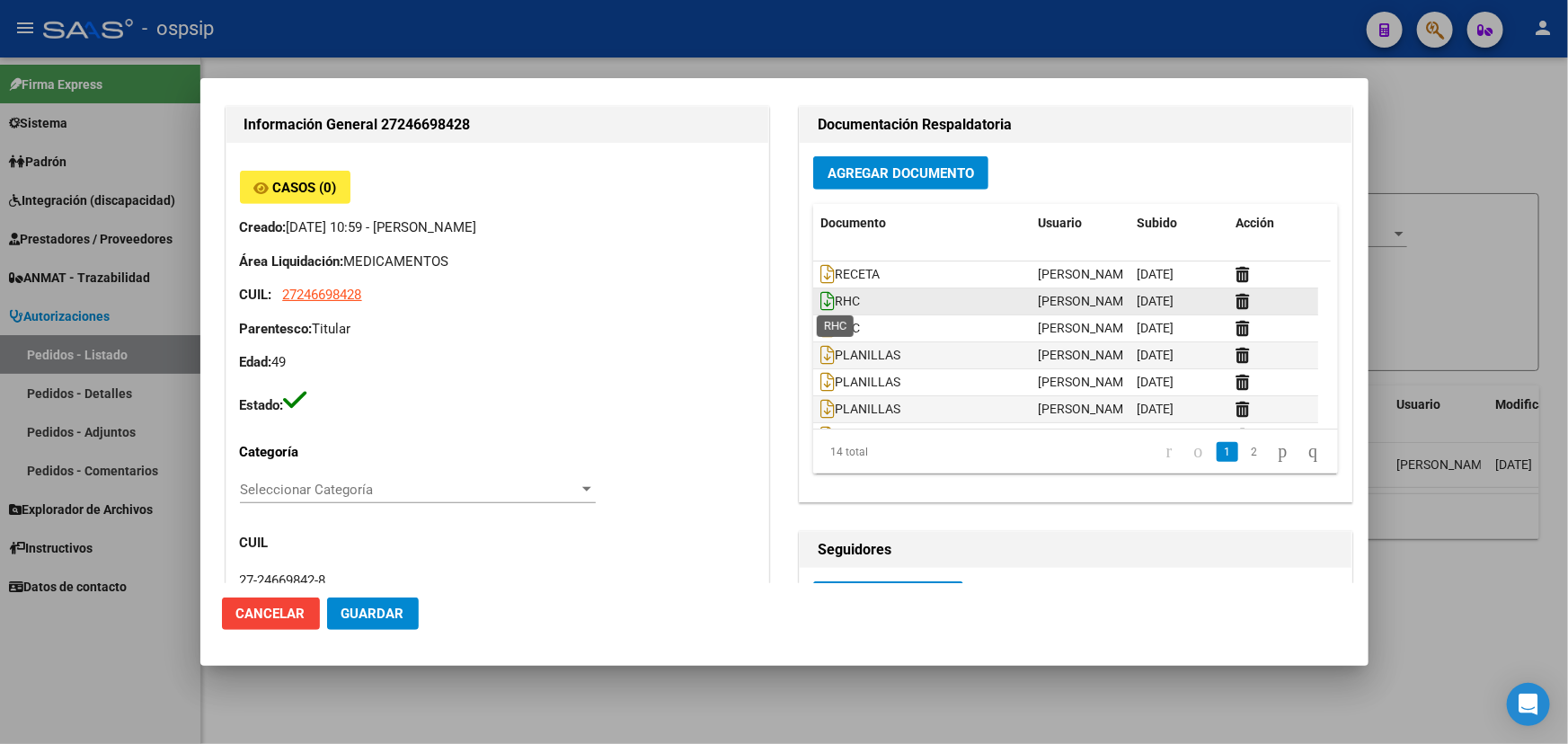
click at [820, 302] on icon at bounding box center [828, 301] width 14 height 20
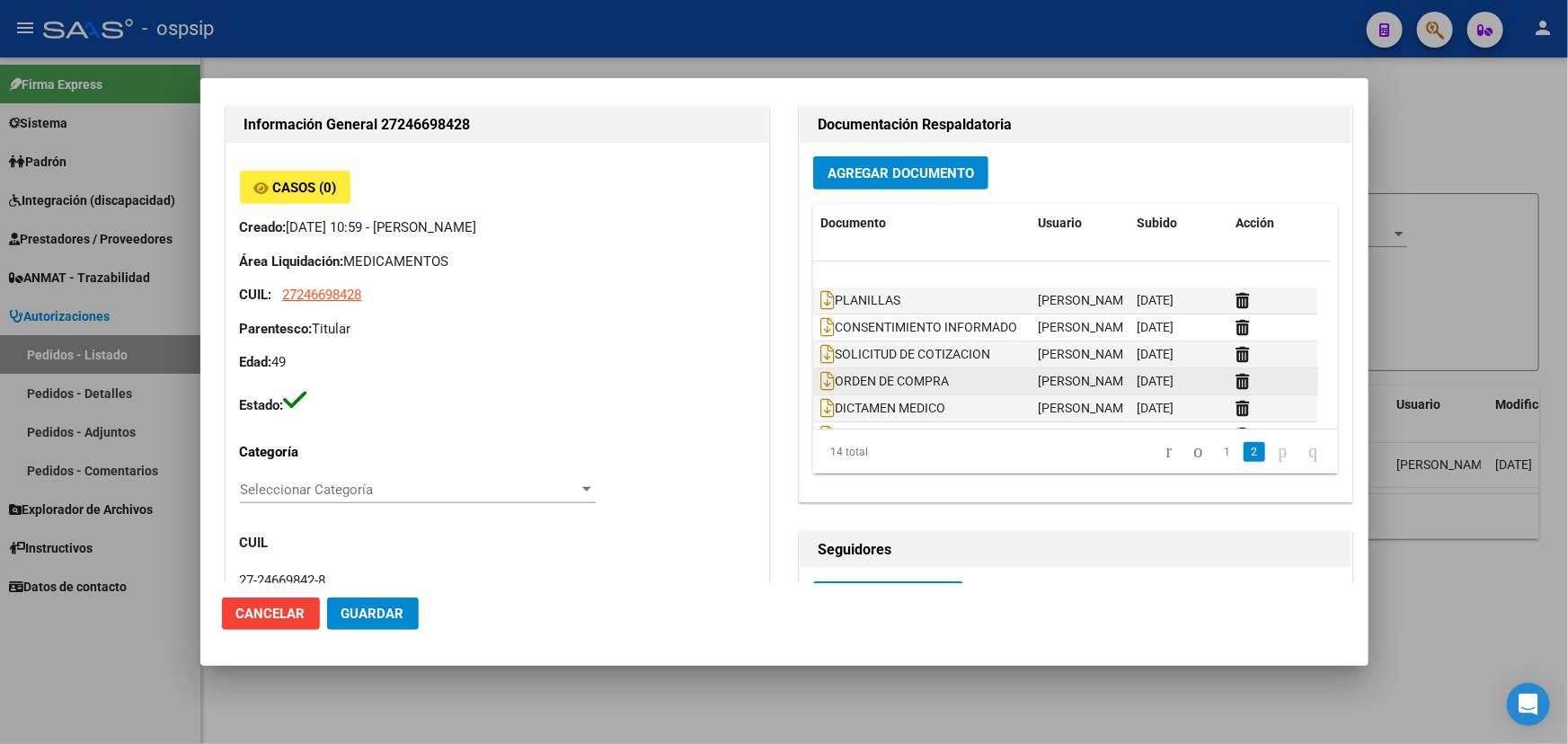
scroll to position [215, 0]
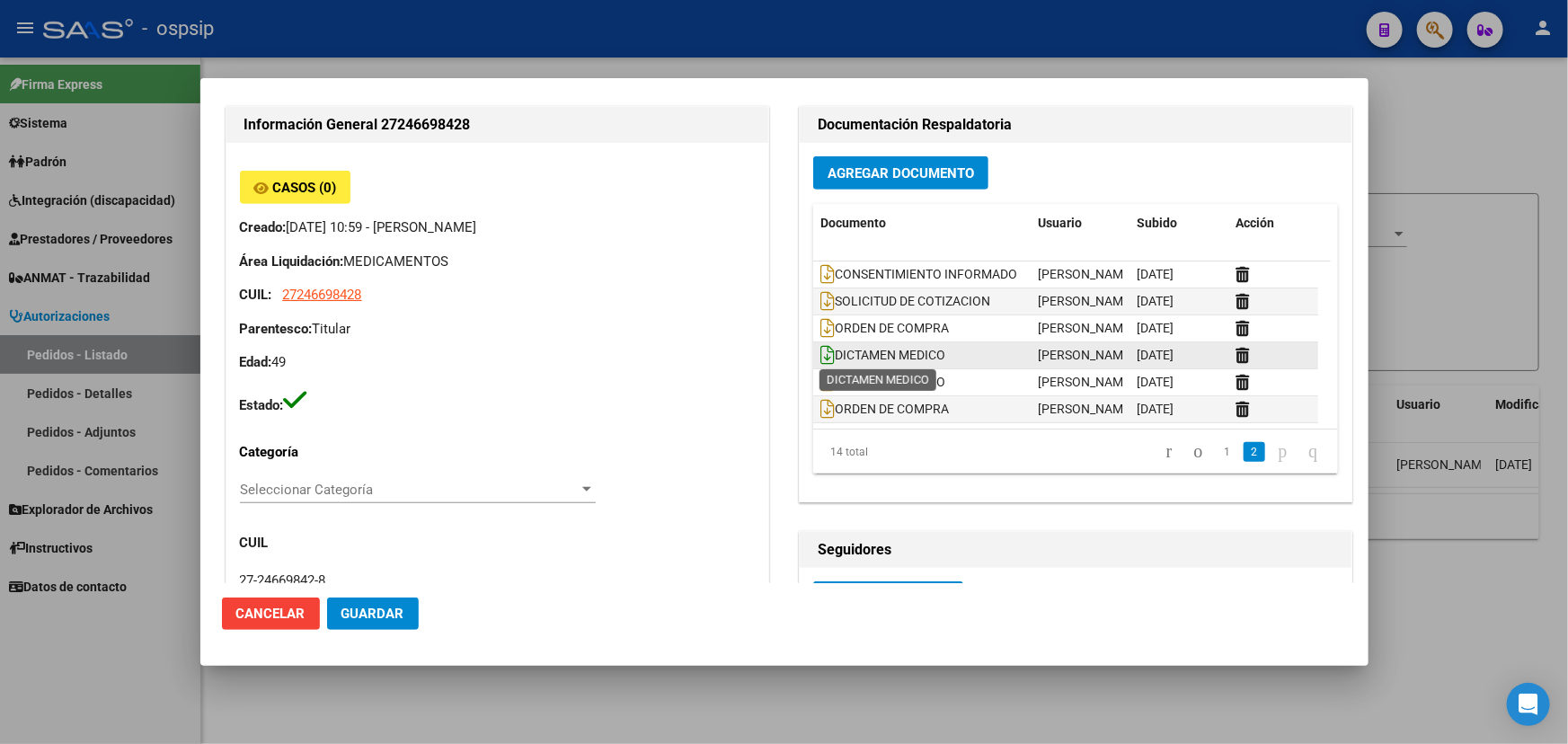
click at [821, 357] on icon at bounding box center [828, 355] width 14 height 20
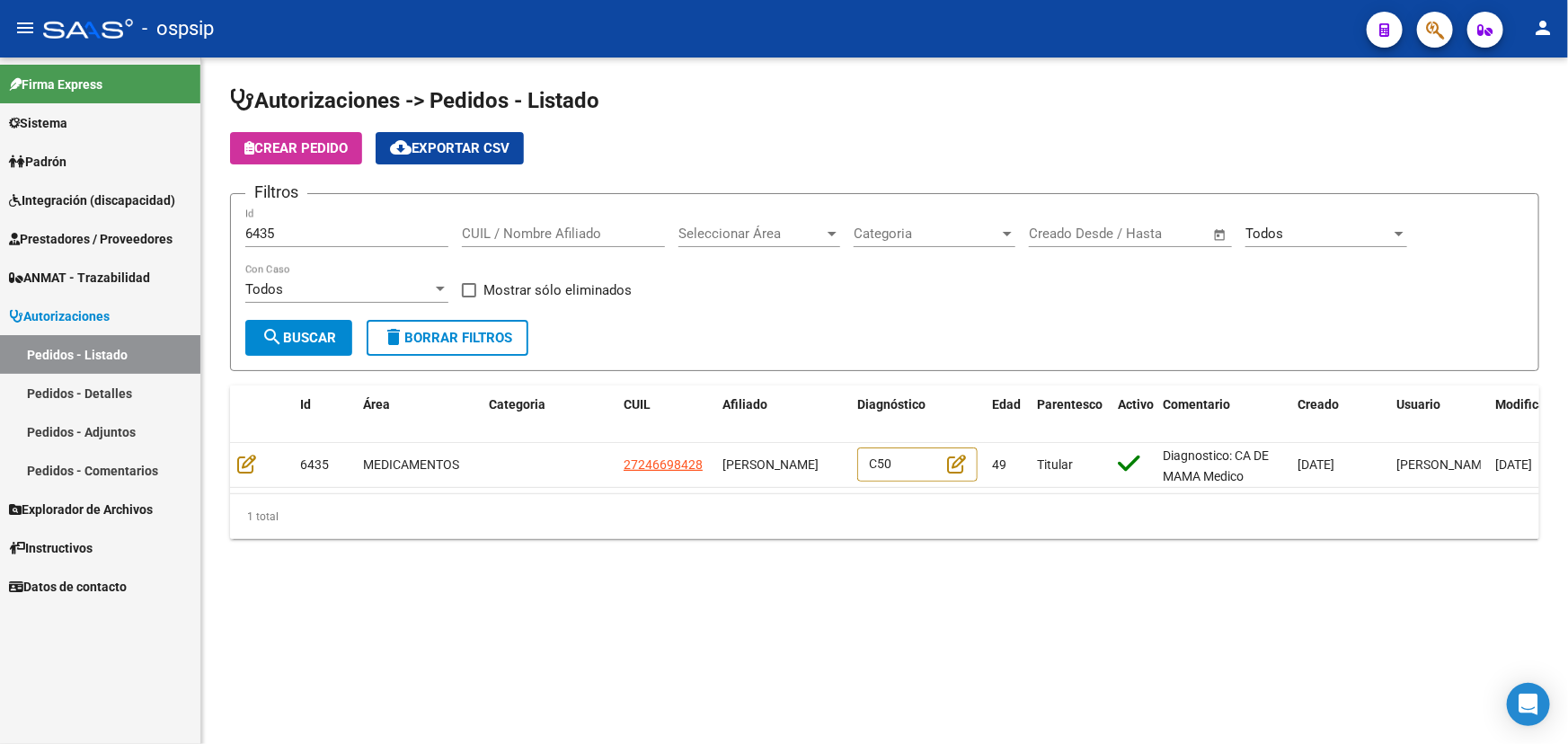
click at [88, 233] on span "Prestadores / Proveedores" at bounding box center [91, 239] width 164 height 20
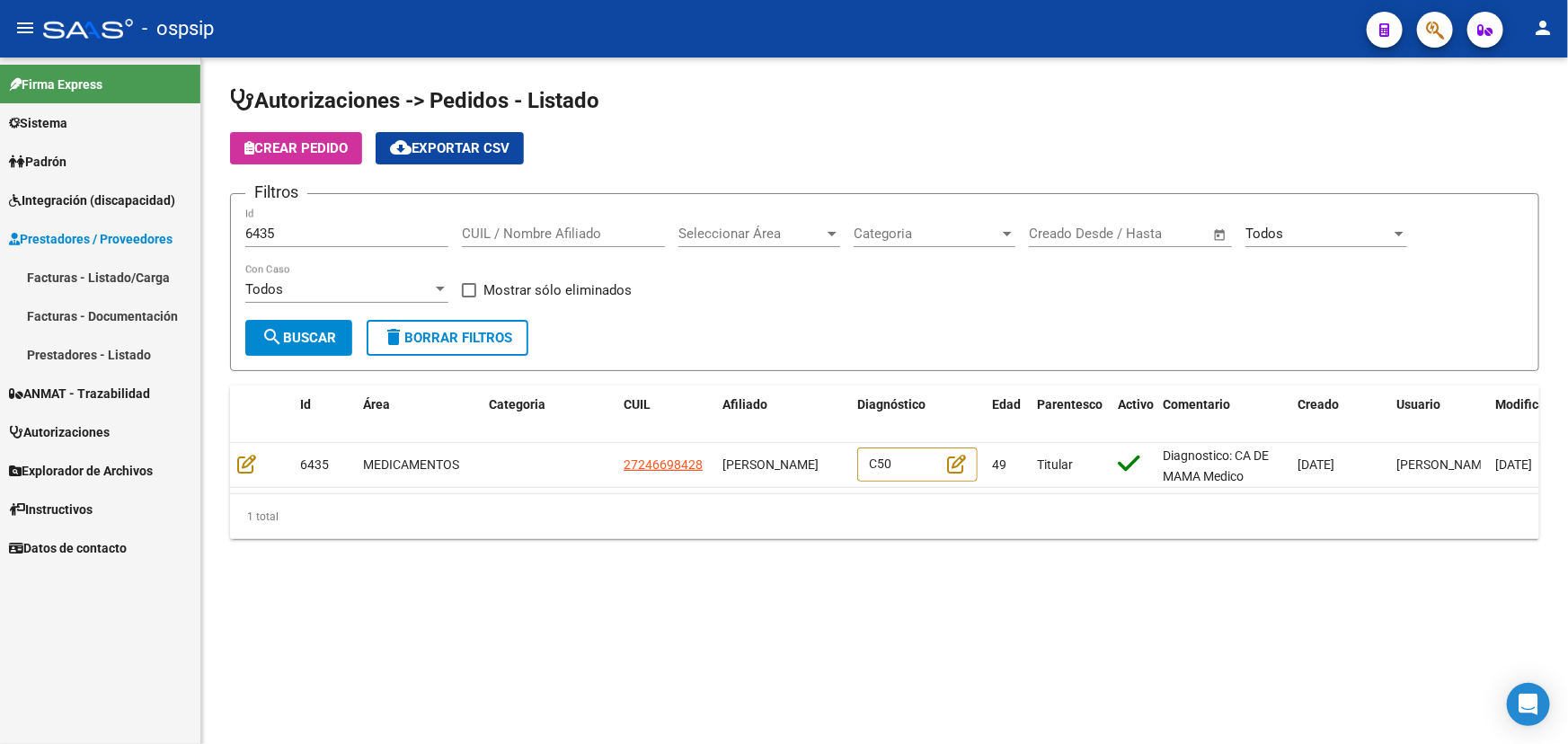
click at [90, 269] on link "Facturas - Listado/Carga" at bounding box center [100, 277] width 201 height 39
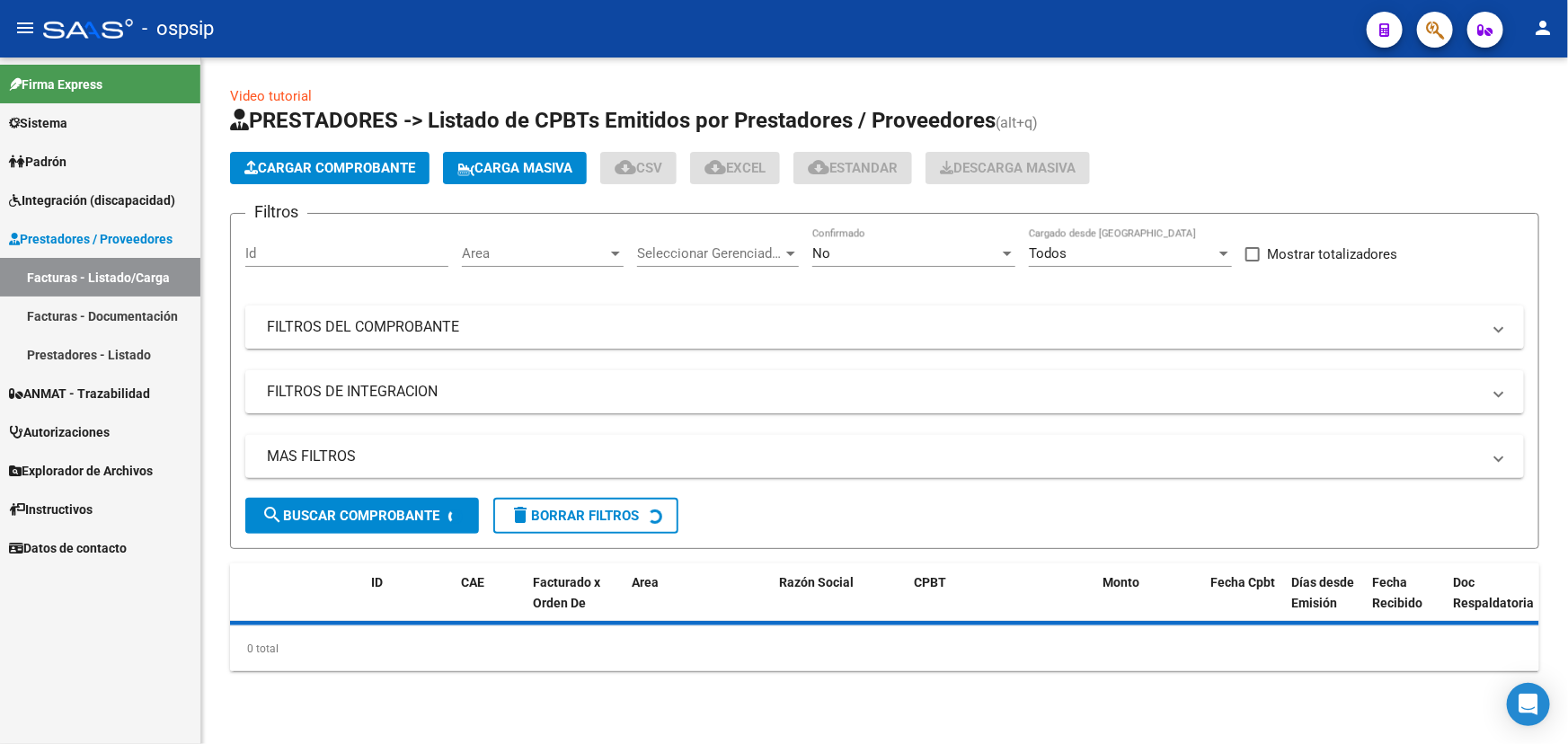
click at [479, 329] on mat-panel-title "FILTROS DEL COMPROBANTE" at bounding box center [874, 327] width 1214 height 20
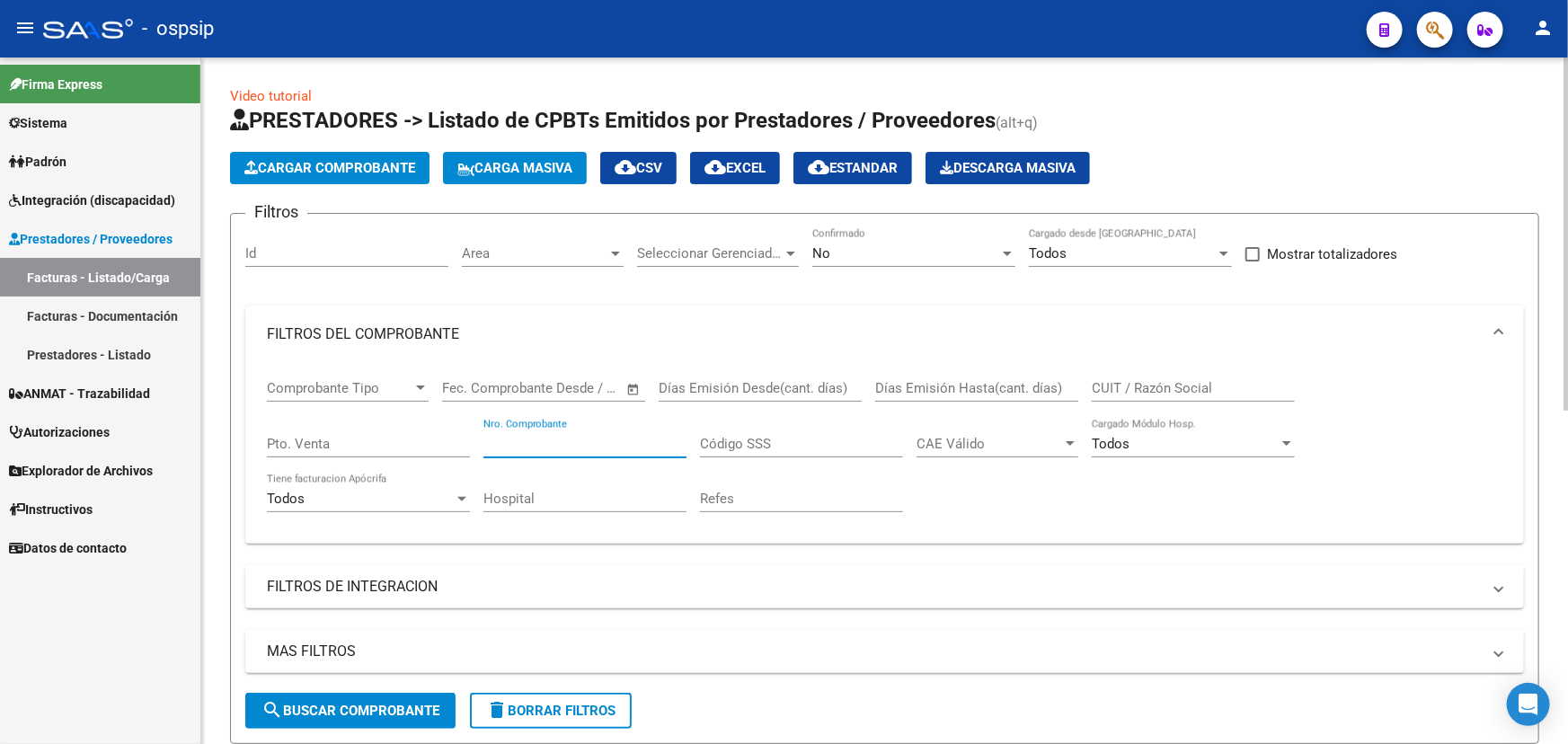
click at [600, 438] on input "Nro. Comprobante" at bounding box center [585, 444] width 204 height 16
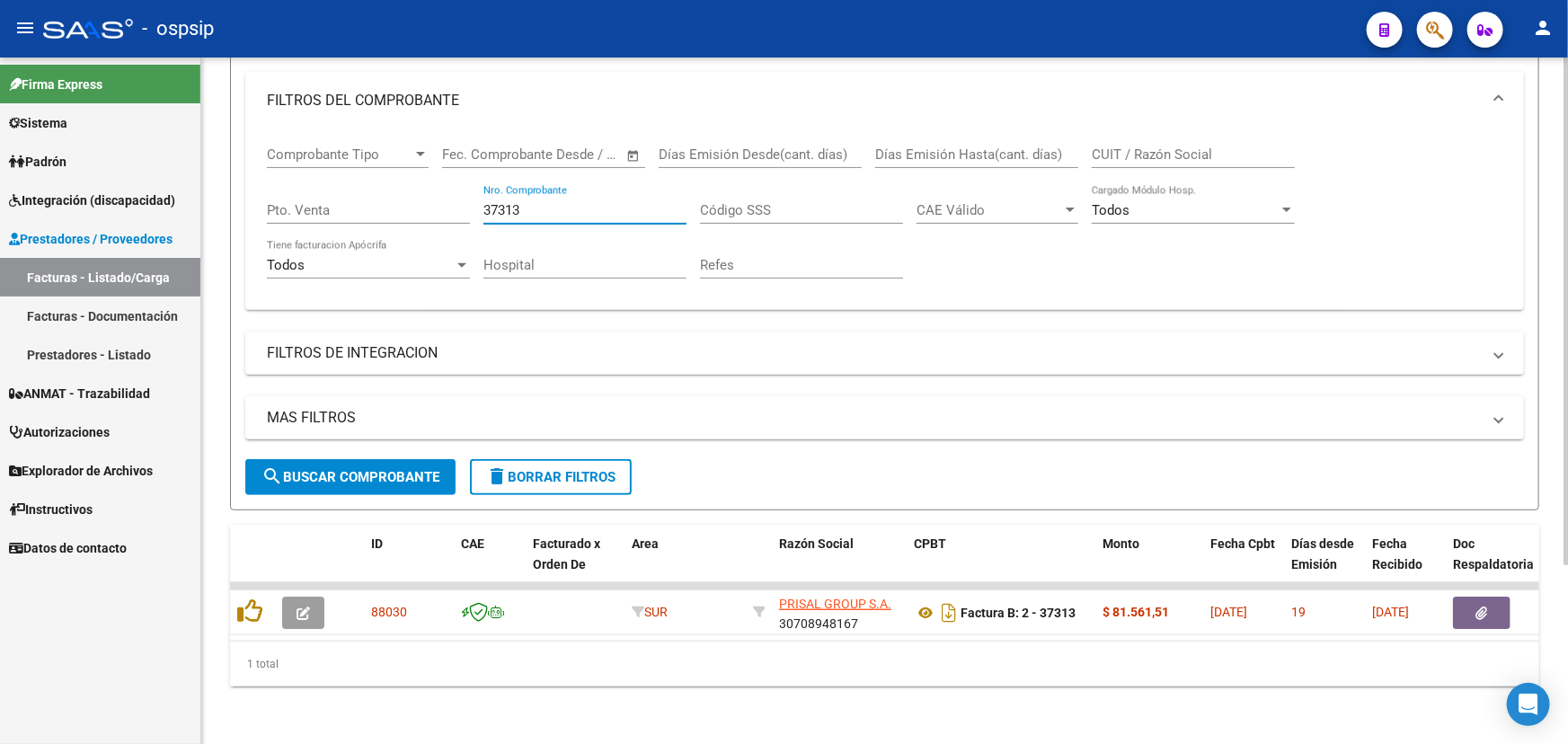
type input "37313"
click at [1556, 18] on button "person" at bounding box center [1543, 29] width 36 height 36
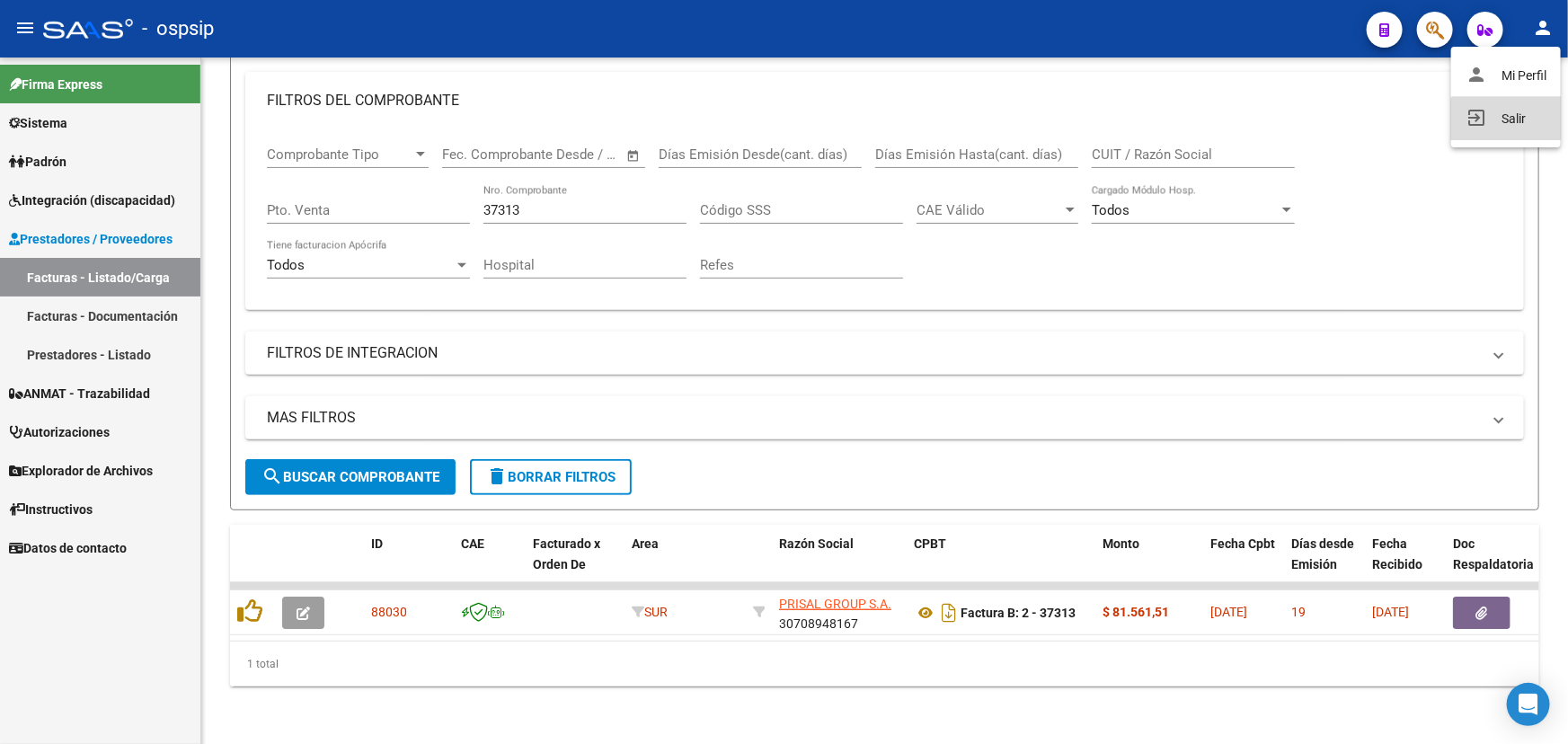
click at [1535, 126] on button "exit_to_app Salir" at bounding box center [1507, 119] width 110 height 43
